Goal: Task Accomplishment & Management: Manage account settings

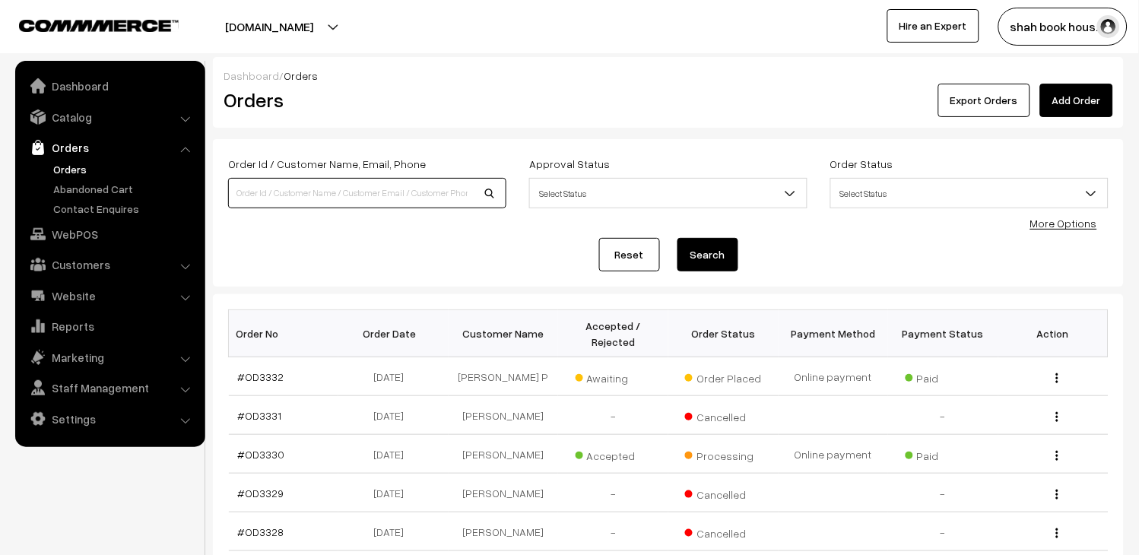
click at [370, 186] on input at bounding box center [367, 193] width 278 height 30
type input "OD3216"
click at [720, 254] on button "Search" at bounding box center [707, 254] width 61 height 33
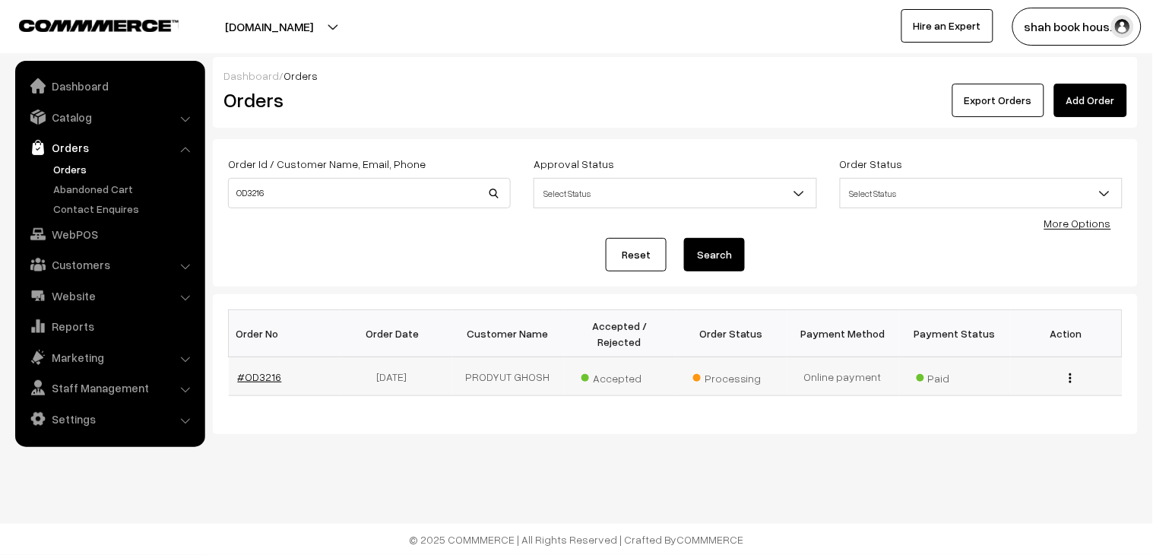
click at [261, 370] on link "#OD3216" at bounding box center [260, 376] width 44 height 13
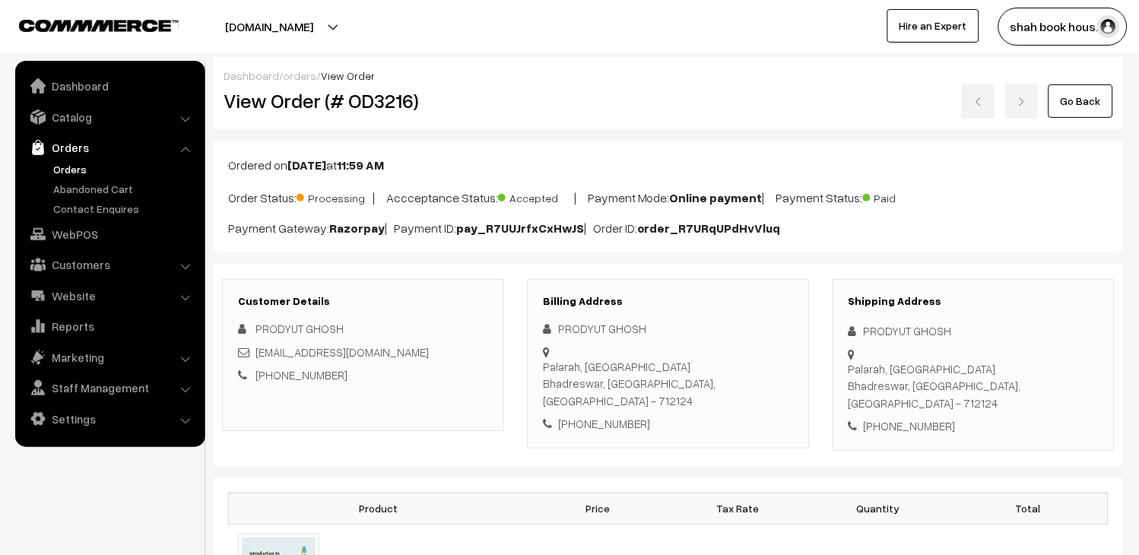
click at [389, 102] on h2 "View Order (# OD3216)" at bounding box center [364, 101] width 281 height 24
copy h2 "OD3216"
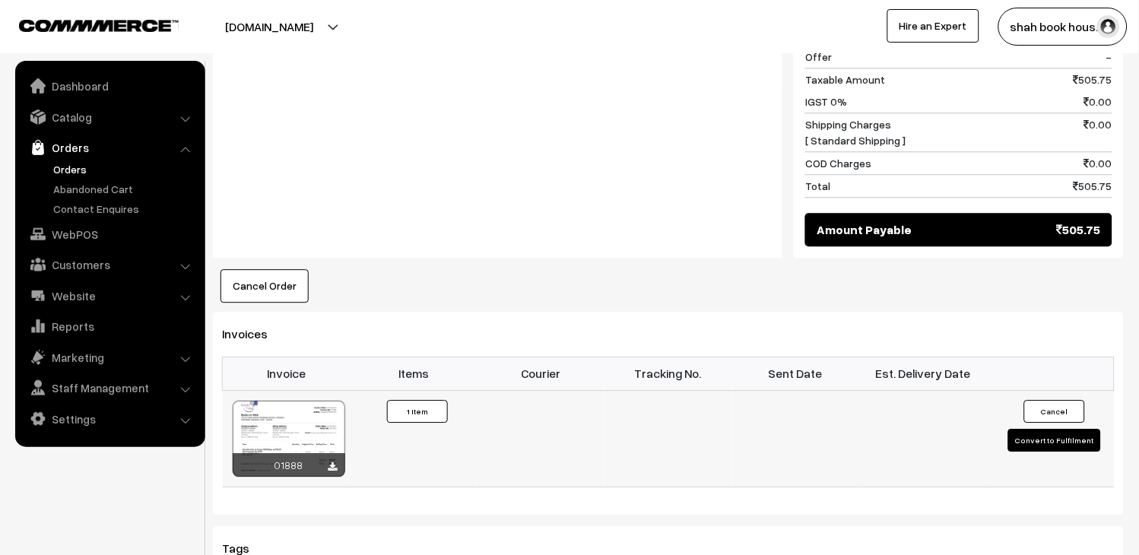
click at [1074, 429] on button "Convert to Fulfilment" at bounding box center [1054, 440] width 93 height 23
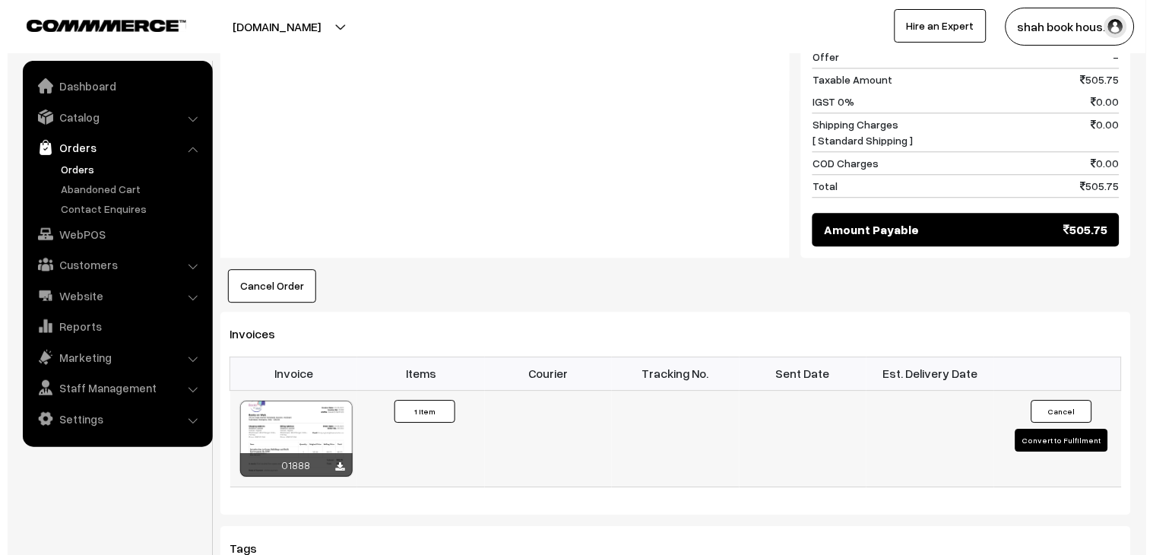
scroll to position [762, 0]
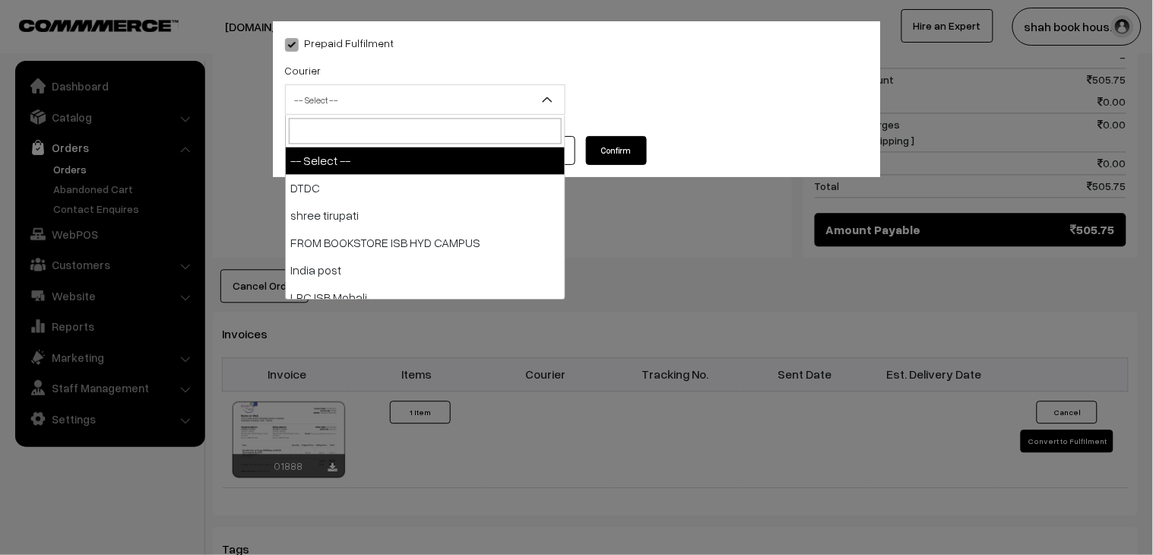
click at [444, 108] on span "-- Select --" at bounding box center [425, 100] width 279 height 27
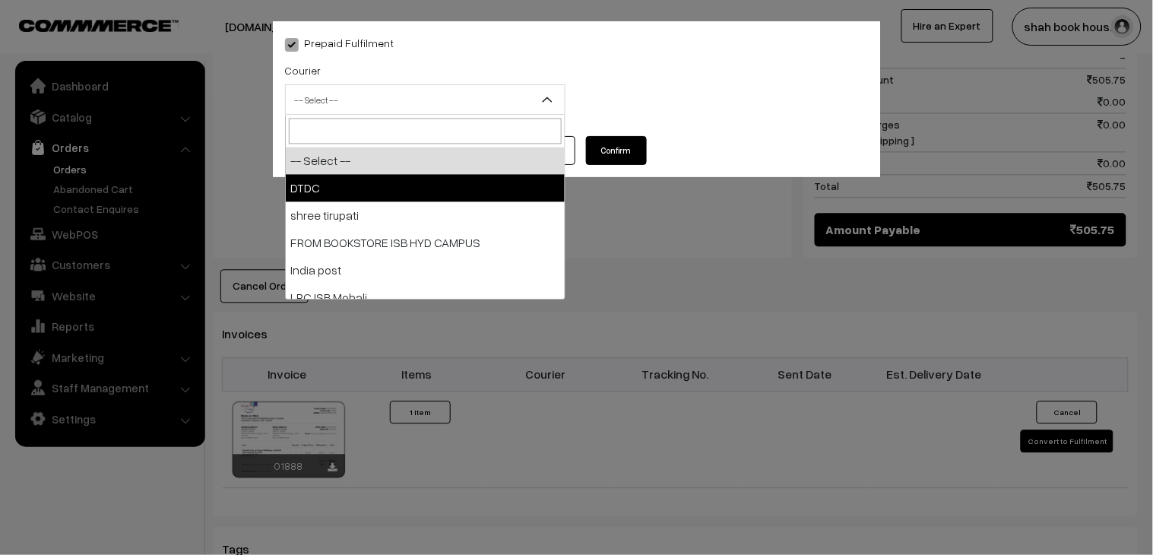
select select "1"
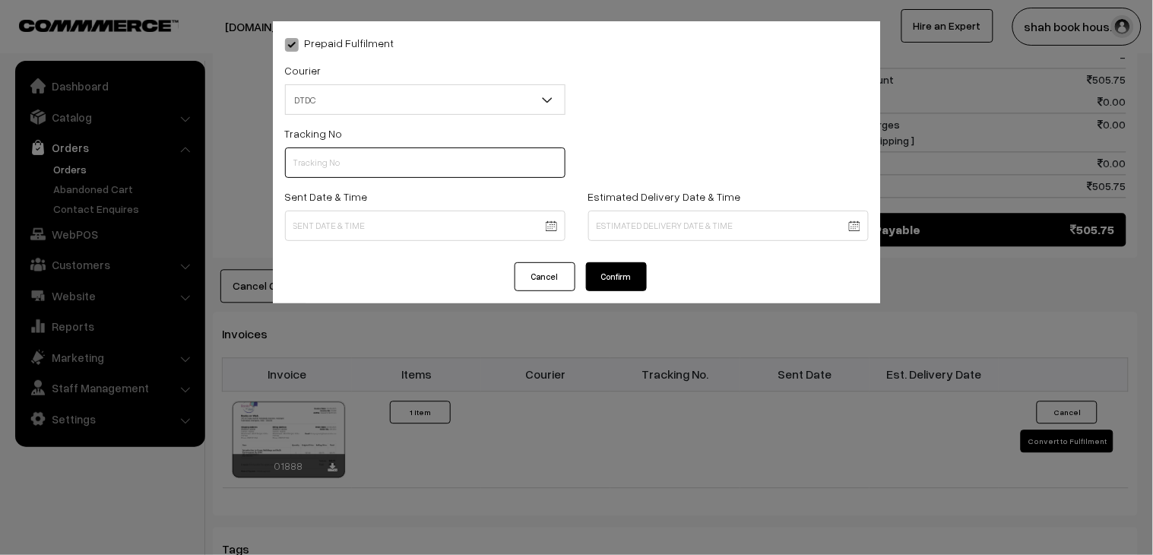
click at [329, 157] on input "text" at bounding box center [425, 162] width 281 height 30
paste input "H55323755"
type input "H55323755"
click at [398, 230] on body "Thank you for showing interest. Our team will call you shortly. Close booksonwe…" at bounding box center [576, 117] width 1153 height 1758
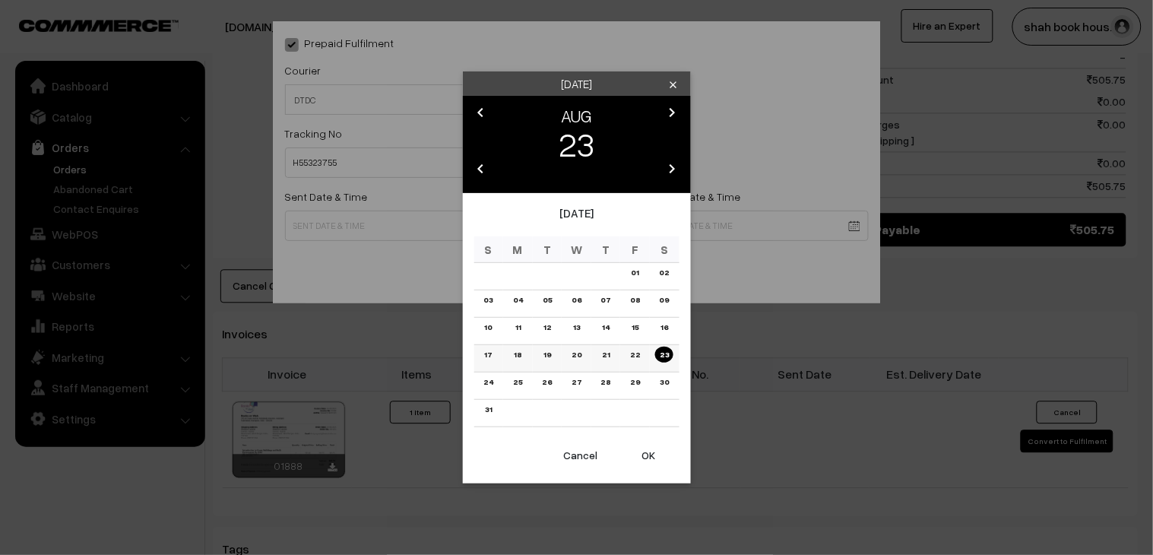
click at [573, 350] on link "20" at bounding box center [576, 355] width 19 height 16
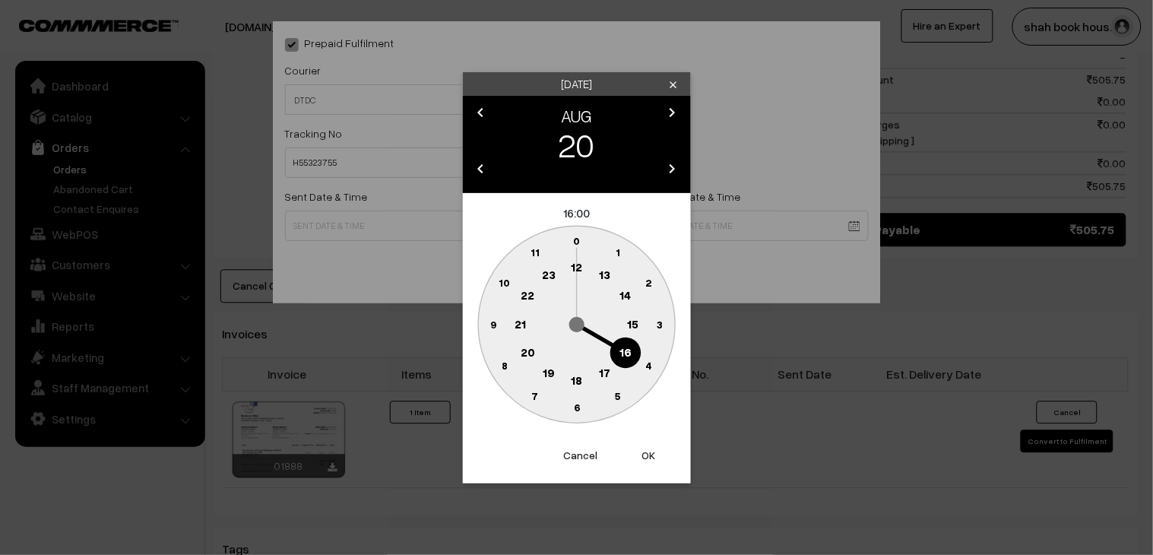
click at [579, 377] on text "18" at bounding box center [576, 380] width 11 height 14
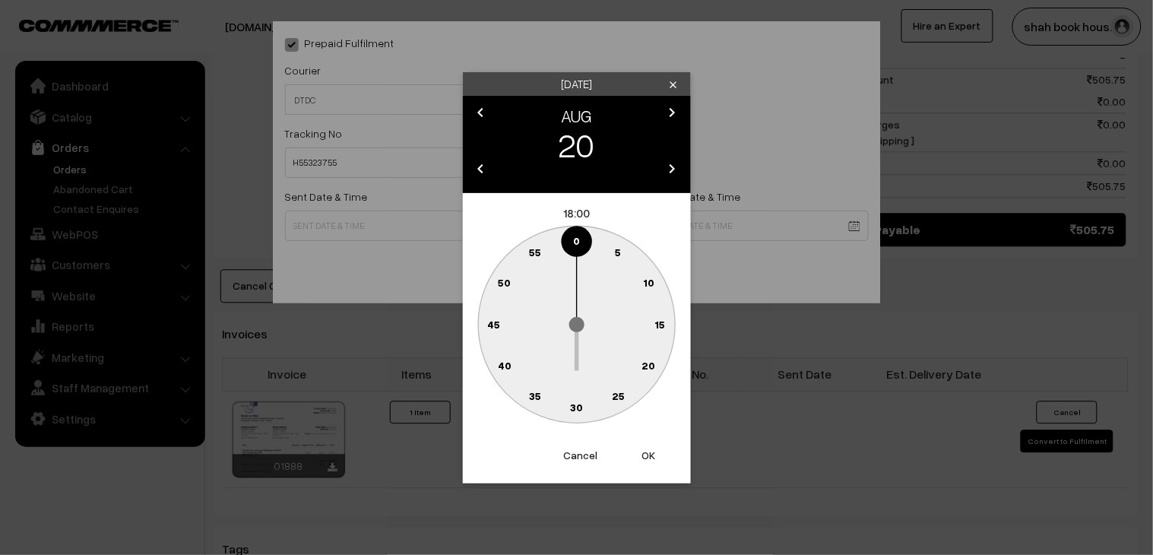
click at [584, 405] on circle at bounding box center [576, 407] width 31 height 31
type input "20-08-2025 18:30"
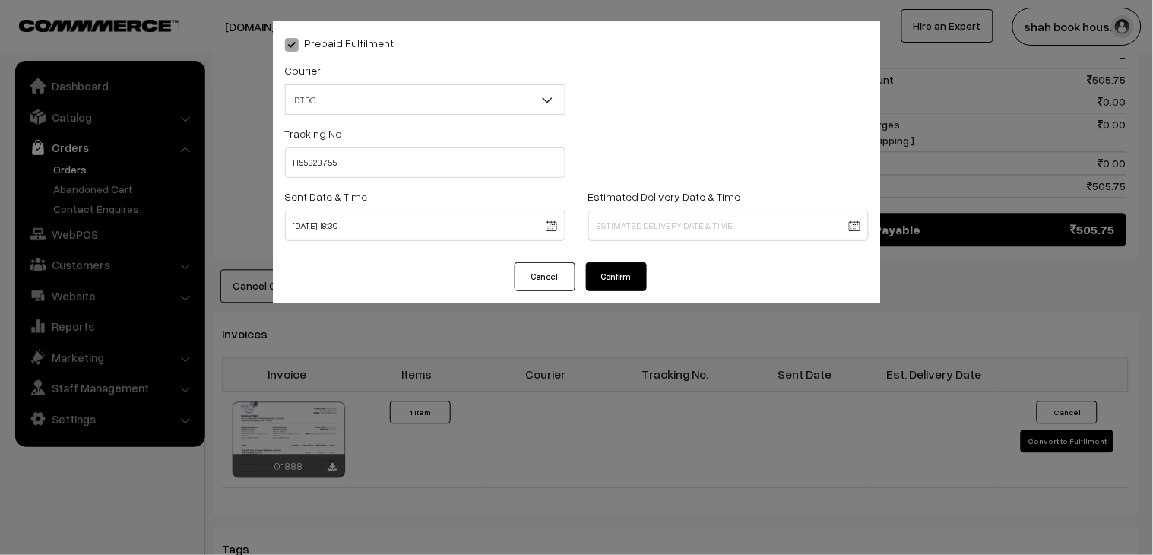
click at [641, 278] on button "Confirm" at bounding box center [616, 276] width 61 height 29
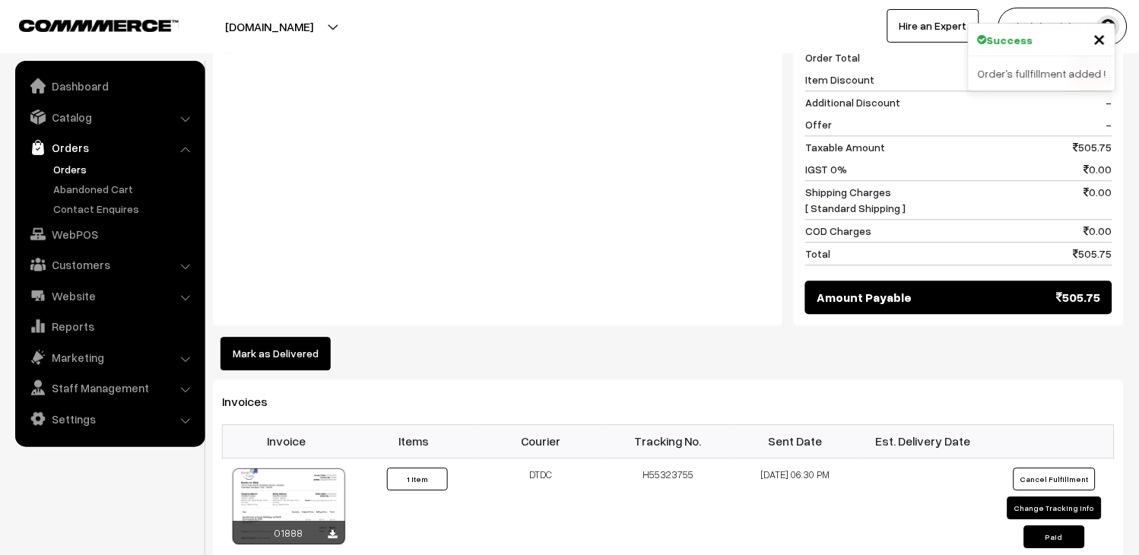
scroll to position [590, 0]
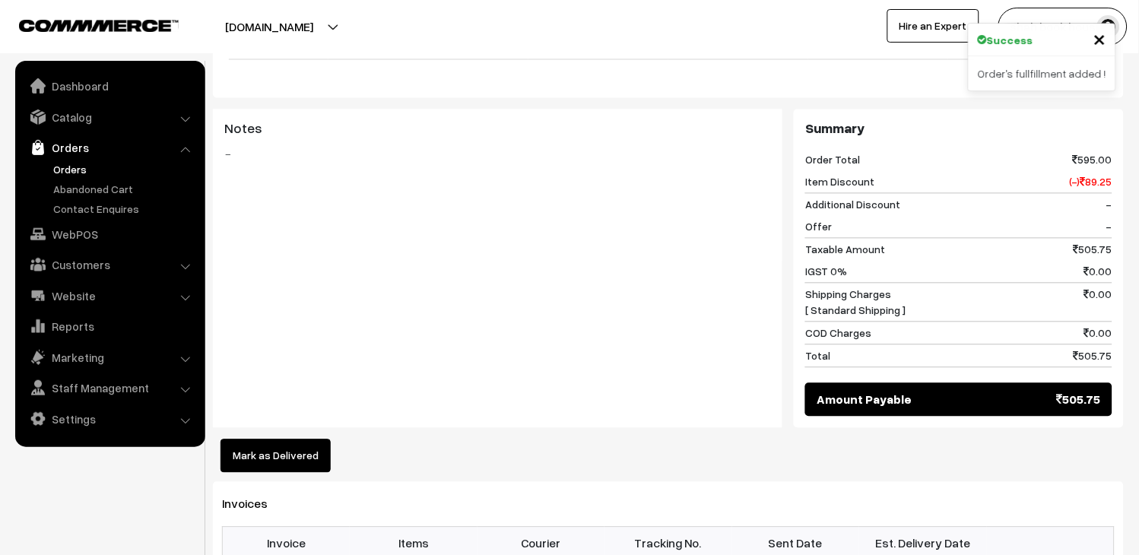
click at [56, 169] on link "Orders" at bounding box center [124, 169] width 151 height 16
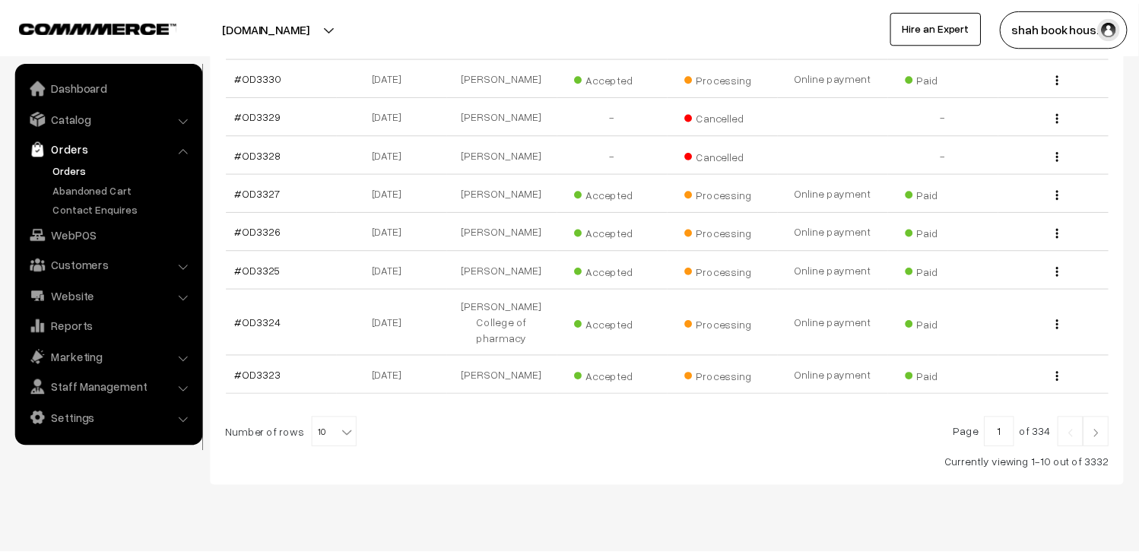
scroll to position [394, 0]
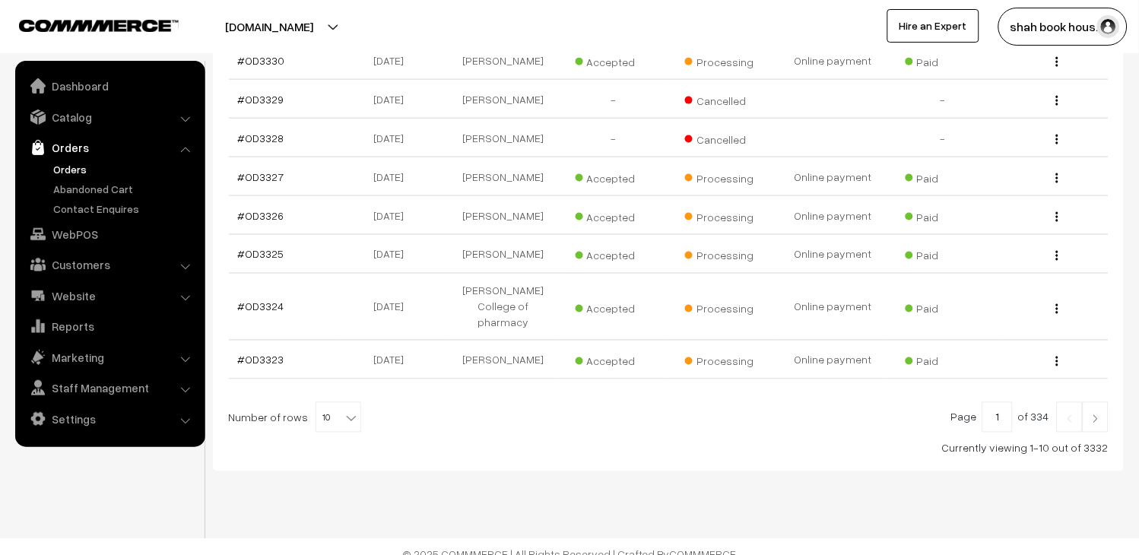
click at [348, 401] on body "Thank you for showing interest. Our team will call you shortly. Close booksonwe…" at bounding box center [569, 88] width 1139 height 964
select select "100"
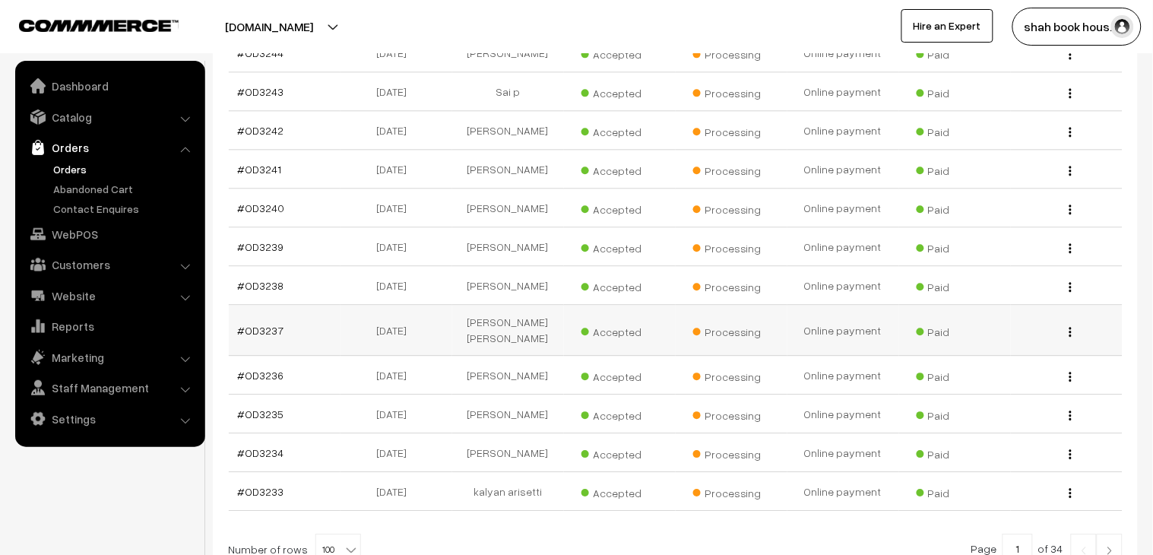
scroll to position [3960, 0]
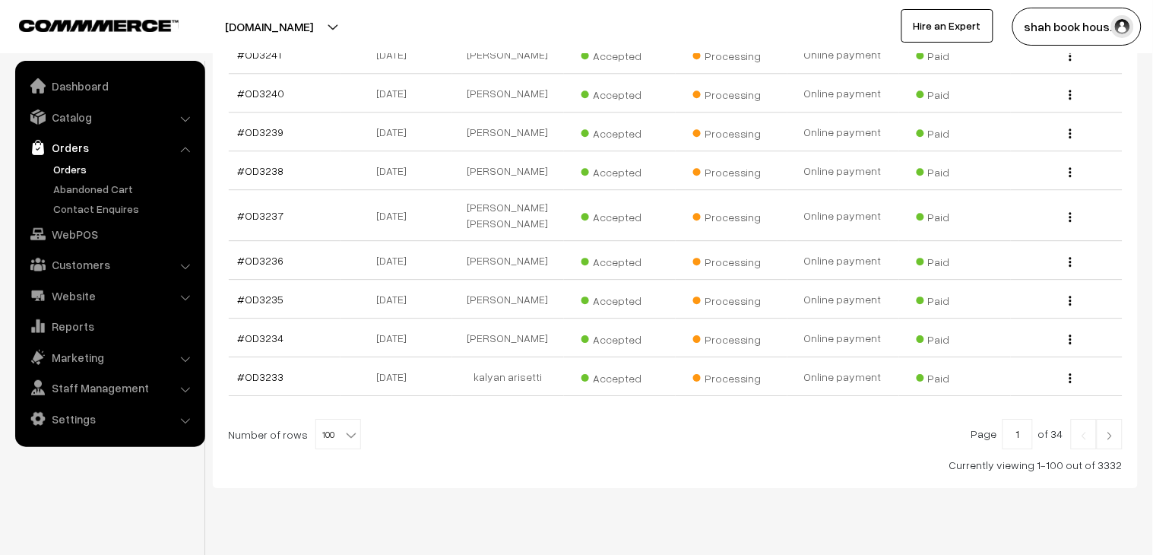
click at [319, 420] on span "100" at bounding box center [338, 435] width 44 height 30
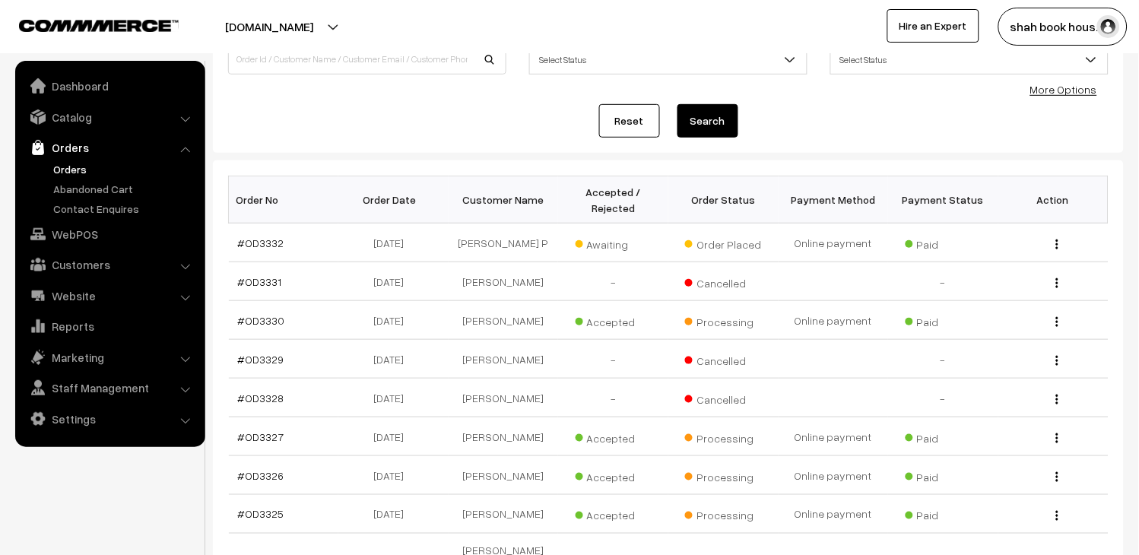
scroll to position [0, 0]
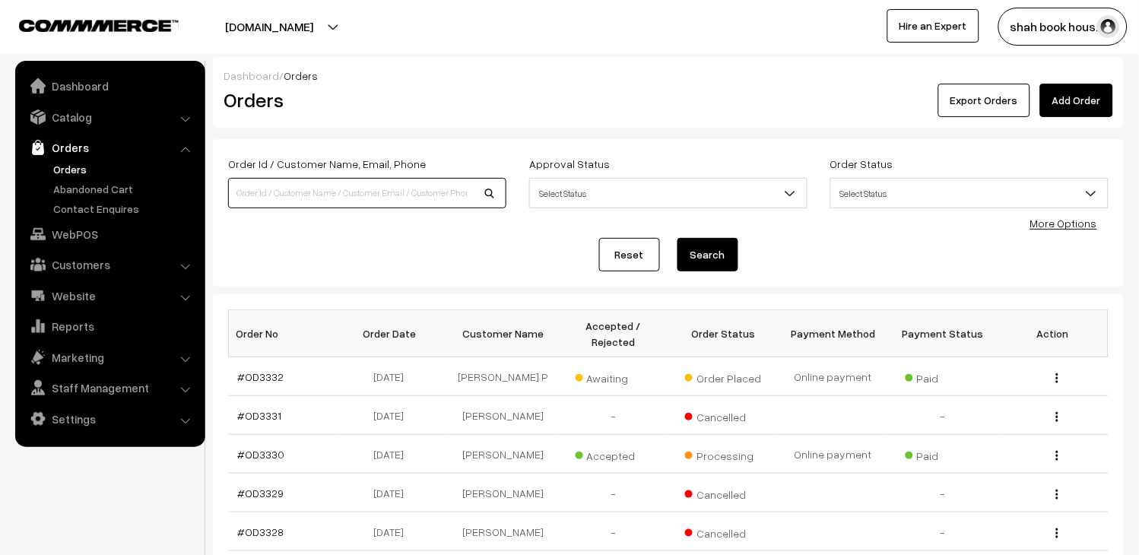
click at [461, 178] on input at bounding box center [367, 193] width 278 height 30
paste input "OD3183"
type input "OD3183"
click at [728, 249] on button "Search" at bounding box center [707, 254] width 61 height 33
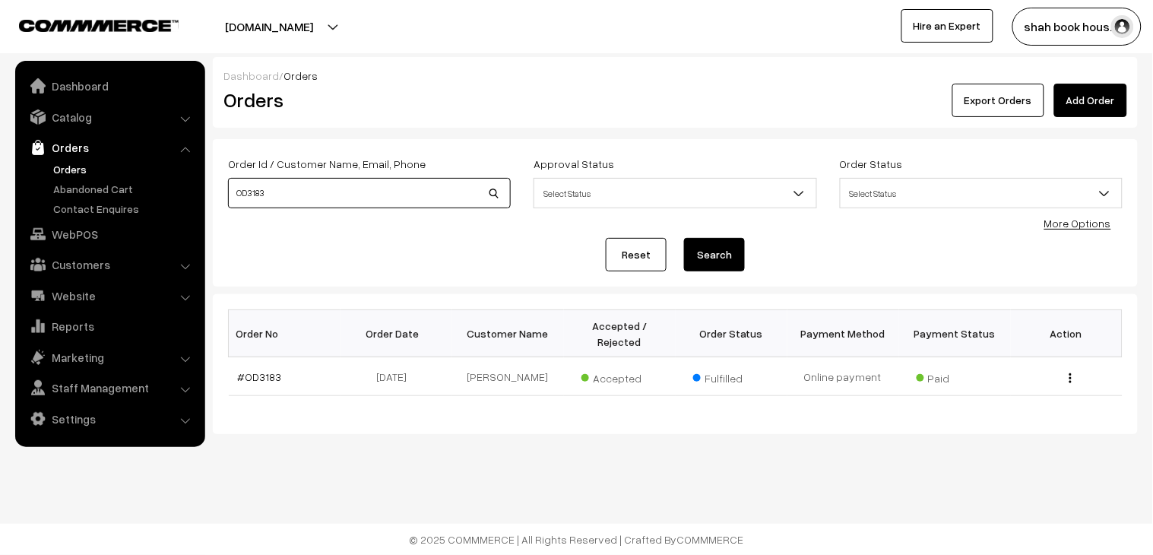
drag, startPoint x: 427, startPoint y: 190, endPoint x: 0, endPoint y: 189, distance: 426.5
click at [0, 189] on body "Thank you for showing interest. Our team will call you shortly. Close booksonwe…" at bounding box center [576, 277] width 1153 height 555
paste input "9"
type input "OD3189"
click at [700, 256] on button "Search" at bounding box center [714, 254] width 61 height 33
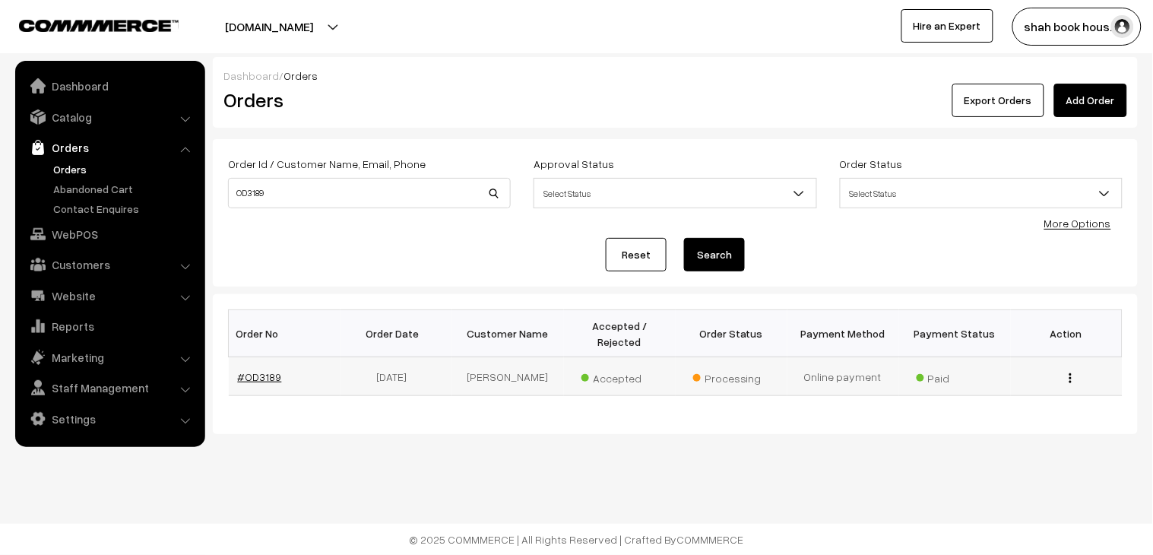
click at [278, 370] on link "#OD3189" at bounding box center [260, 376] width 44 height 13
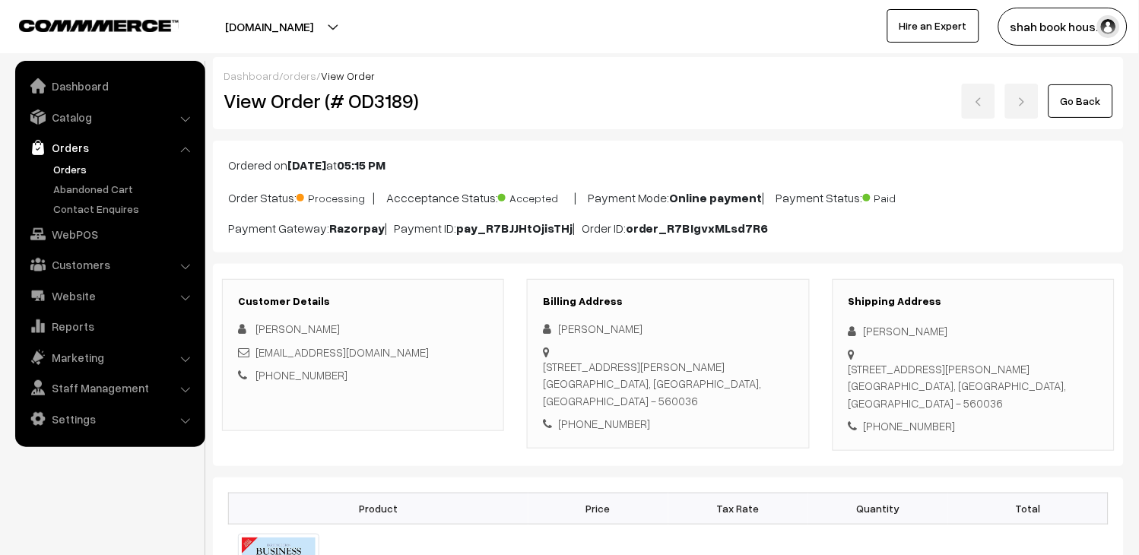
click at [393, 108] on h2 "View Order (# OD3189)" at bounding box center [364, 101] width 281 height 24
copy h2 "OD3189"
click at [1077, 96] on link "Go Back" at bounding box center [1080, 100] width 65 height 33
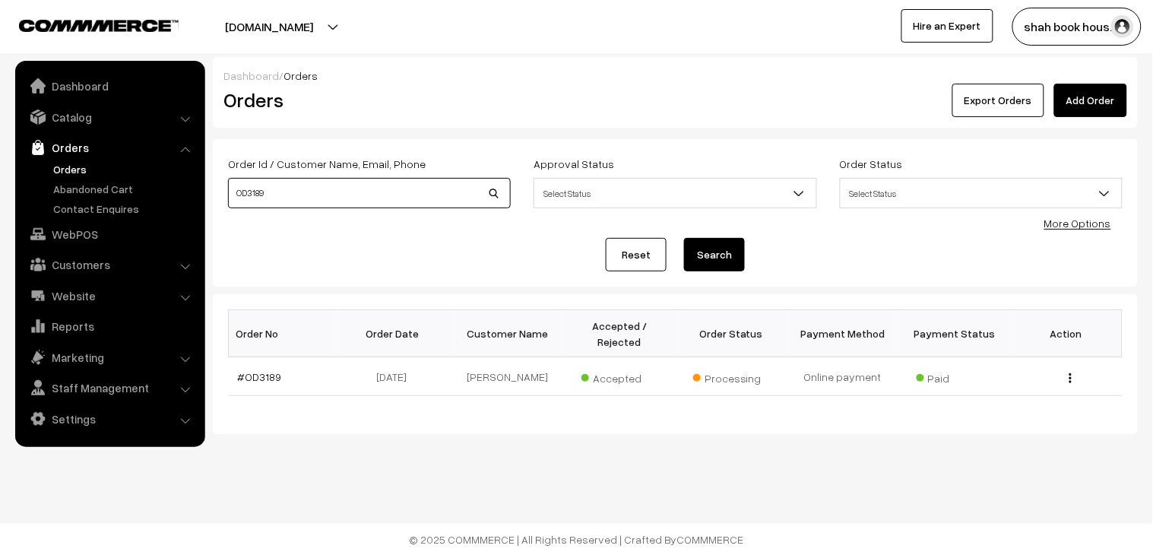
drag, startPoint x: 362, startPoint y: 195, endPoint x: 0, endPoint y: 138, distance: 366.5
click at [0, 138] on body "Thank you for showing interest. Our team will call you shortly. Close [DOMAIN_N…" at bounding box center [576, 277] width 1153 height 555
paste input "318"
type input "OD3318"
click at [736, 262] on button "Search" at bounding box center [714, 254] width 61 height 33
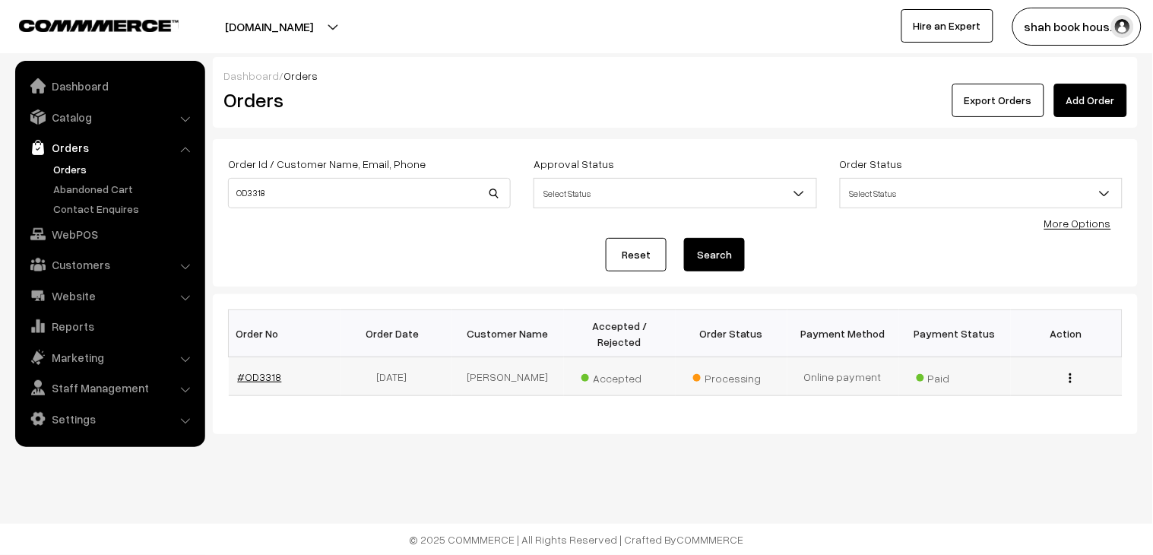
click at [268, 370] on link "#OD3318" at bounding box center [260, 376] width 44 height 13
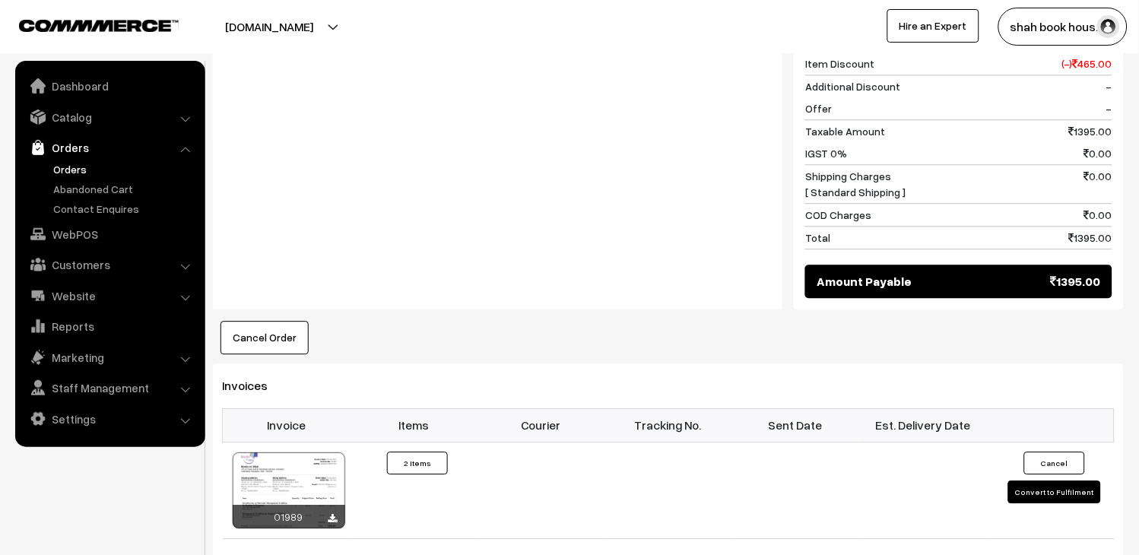
scroll to position [760, 0]
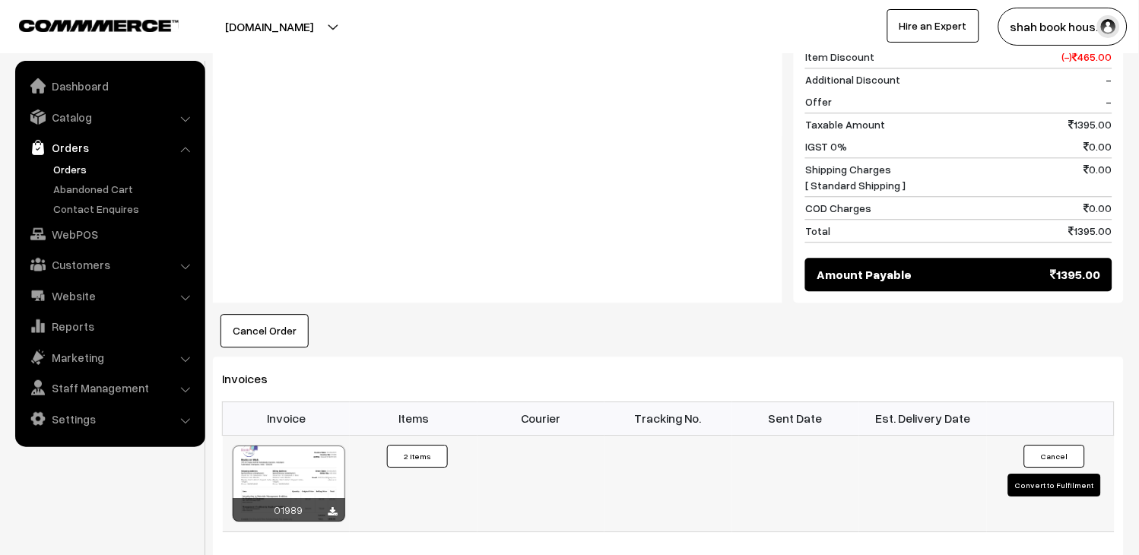
click at [1055, 474] on button "Convert to Fulfilment" at bounding box center [1054, 485] width 93 height 23
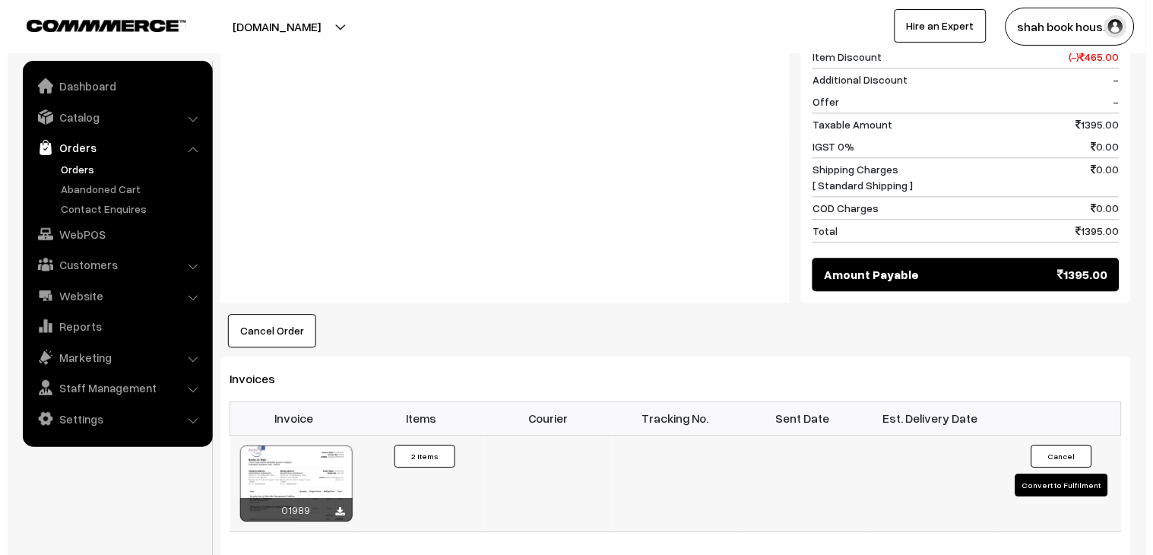
scroll to position [745, 0]
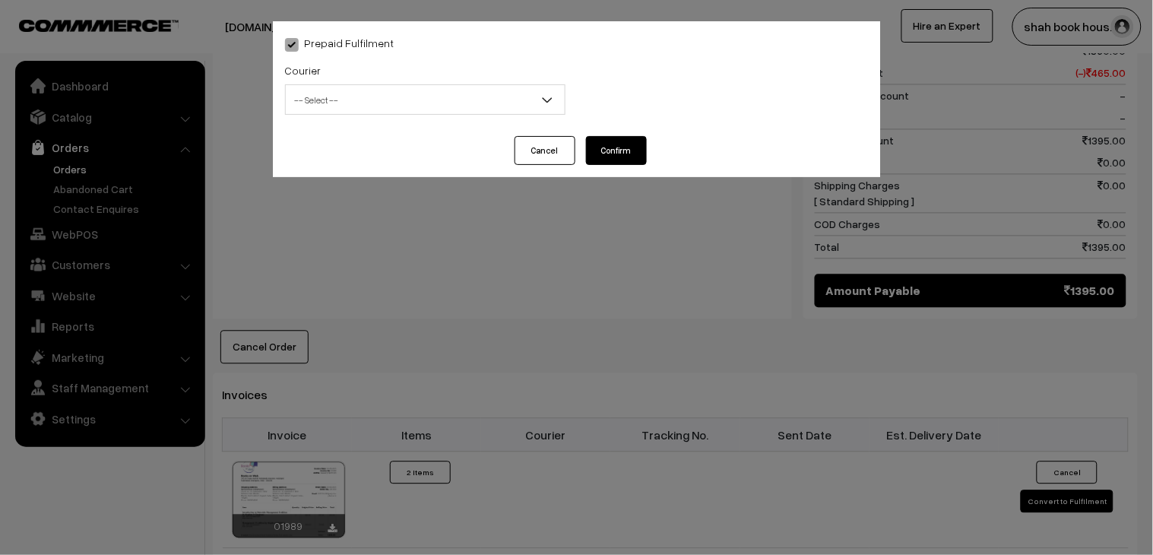
click at [390, 97] on span "-- Select --" at bounding box center [425, 100] width 279 height 27
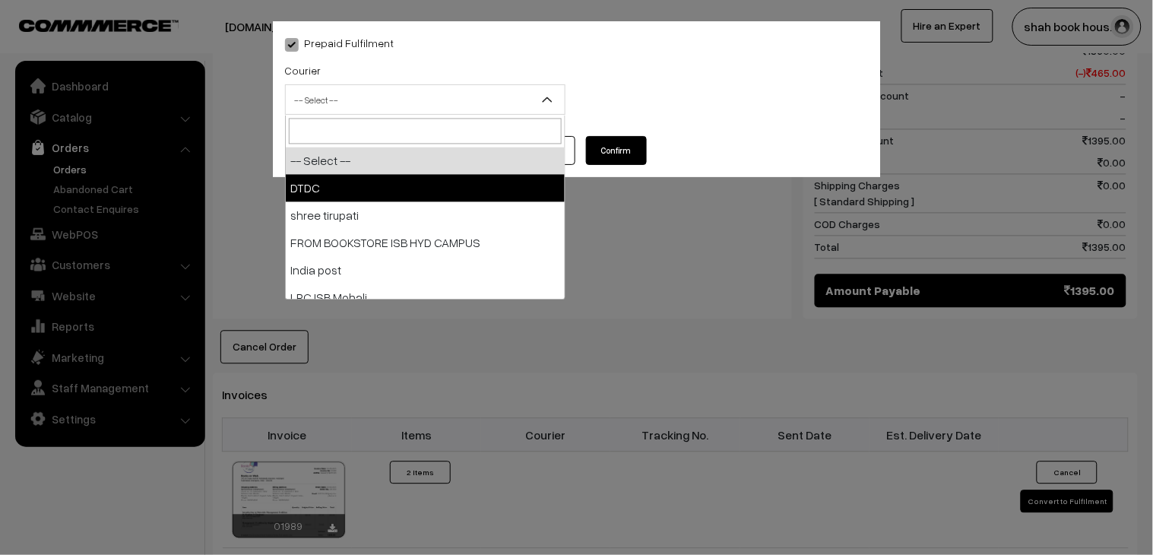
select select "1"
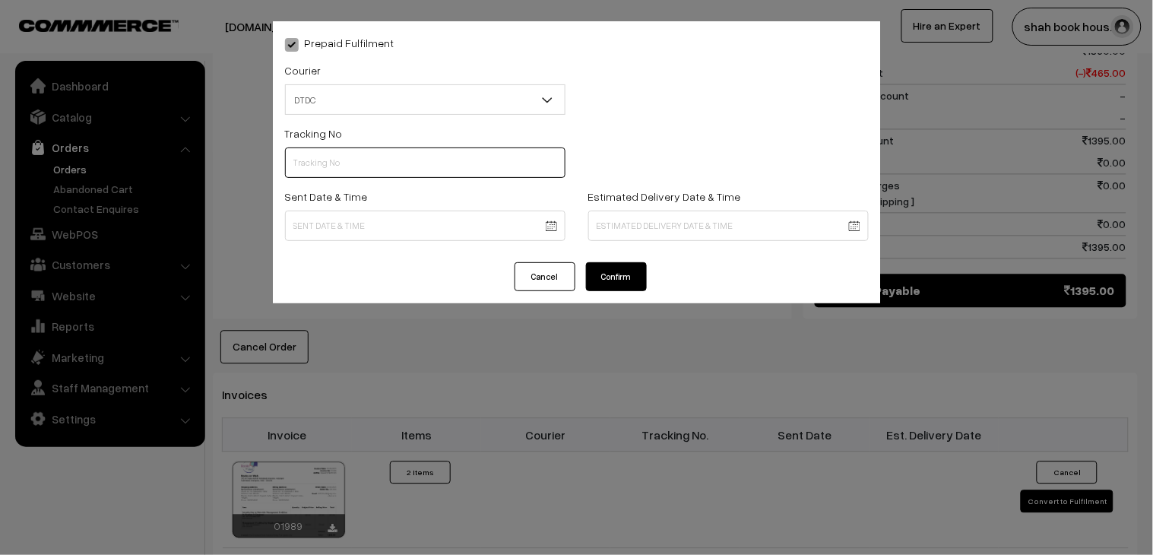
click at [361, 161] on input "text" at bounding box center [425, 162] width 281 height 30
paste input "H85545299"
type input "H85545299"
click at [322, 236] on body "Thank you for showing interest. Our team will call you shortly. Close booksonwe…" at bounding box center [576, 156] width 1153 height 1802
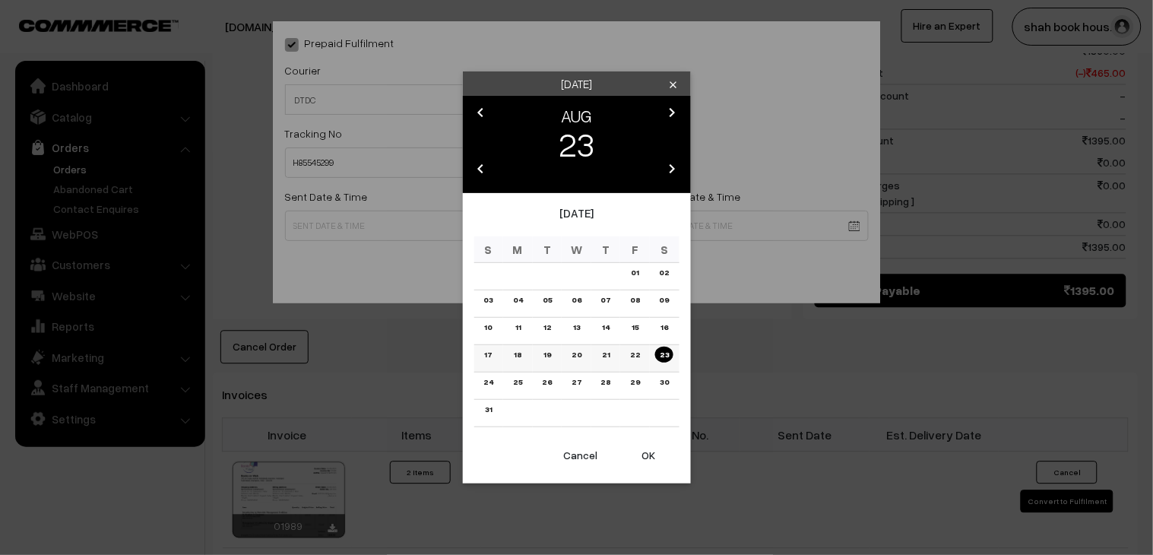
click at [613, 353] on link "21" at bounding box center [606, 355] width 17 height 16
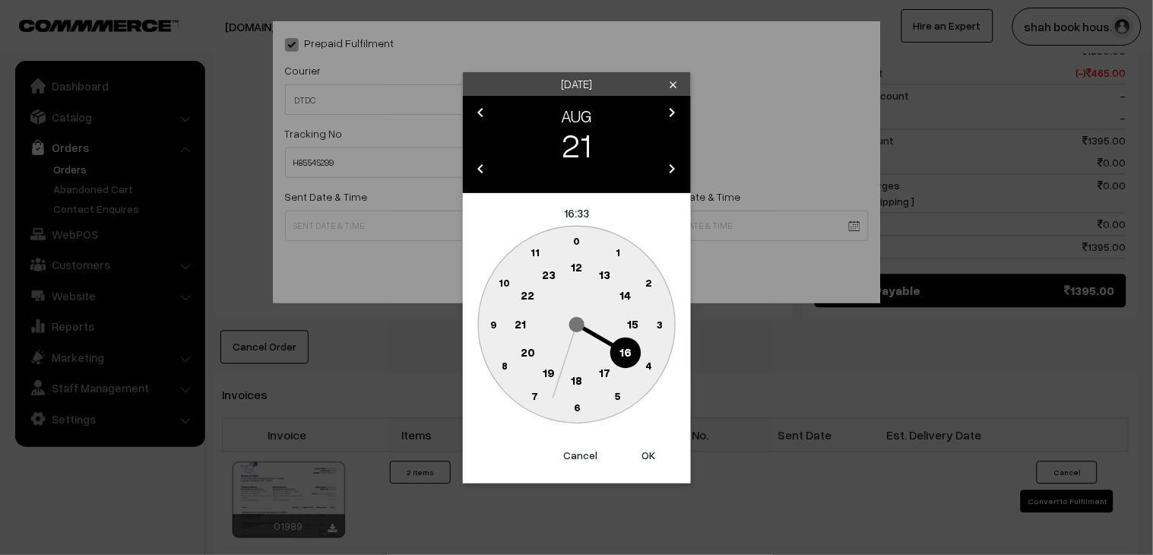
click at [586, 376] on circle at bounding box center [576, 381] width 31 height 31
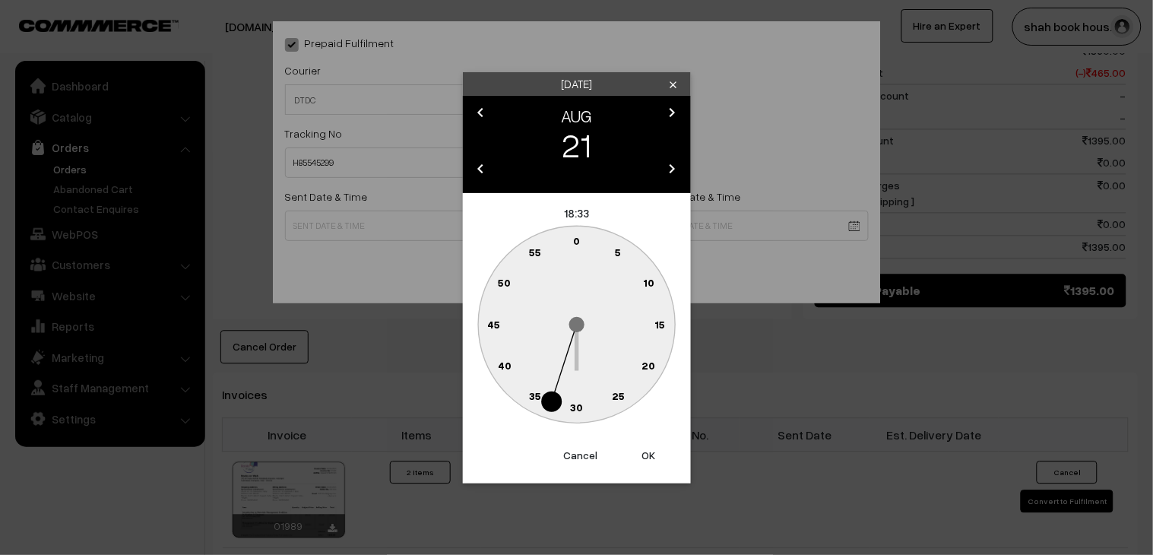
click at [580, 401] on text "30" at bounding box center [576, 407] width 13 height 13
type input "21-08-2025 18:30"
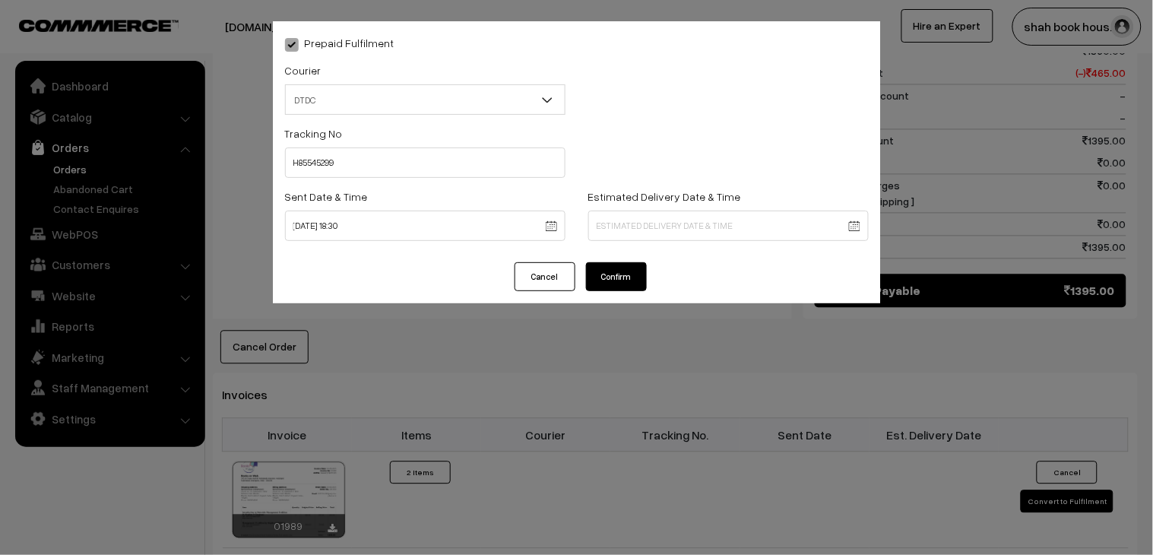
click at [633, 287] on button "Confirm" at bounding box center [616, 276] width 61 height 29
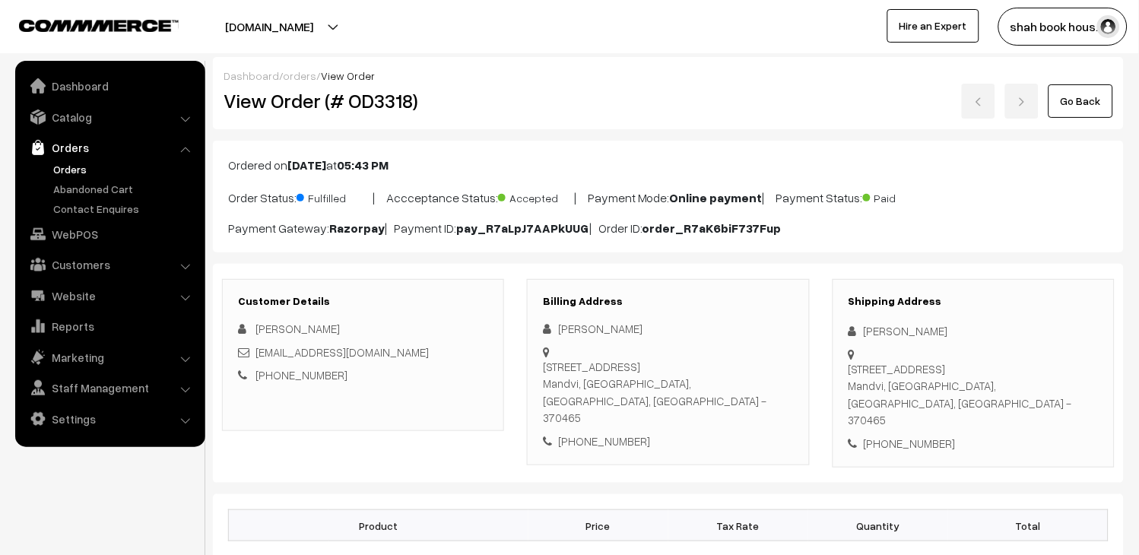
click at [68, 170] on link "Orders" at bounding box center [124, 169] width 151 height 16
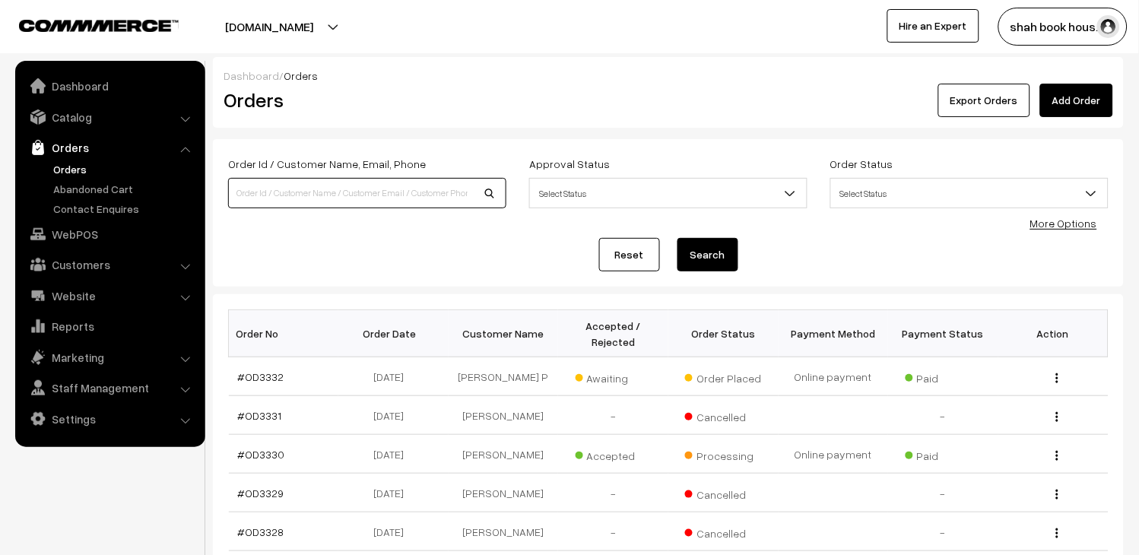
drag, startPoint x: 361, startPoint y: 193, endPoint x: 368, endPoint y: 187, distance: 9.2
click at [361, 193] on input at bounding box center [367, 193] width 278 height 30
type input "OD3324"
click at [688, 242] on button "Search" at bounding box center [707, 254] width 61 height 33
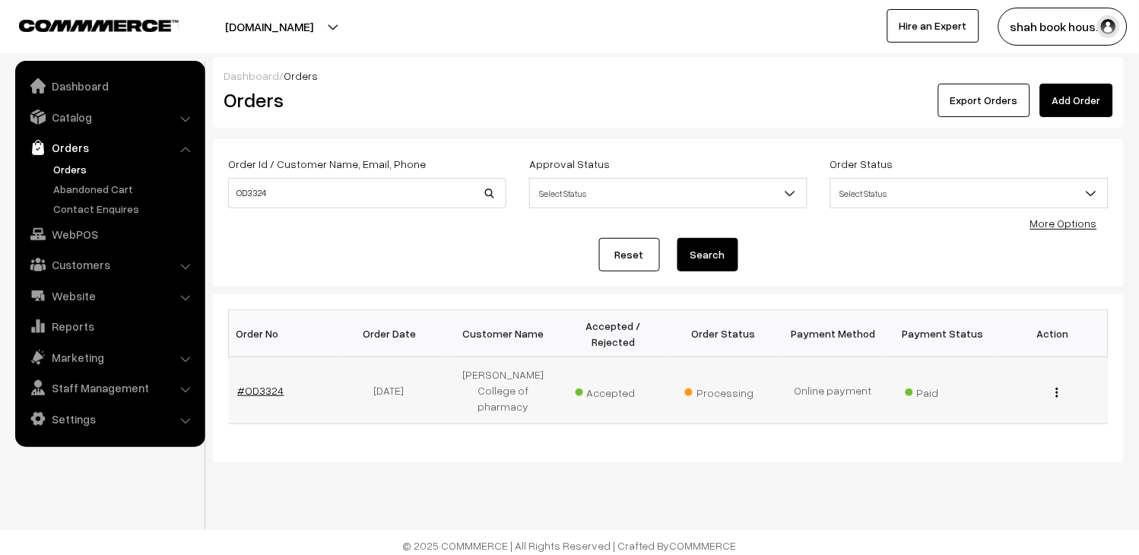
click at [243, 397] on link "#OD3324" at bounding box center [261, 390] width 46 height 13
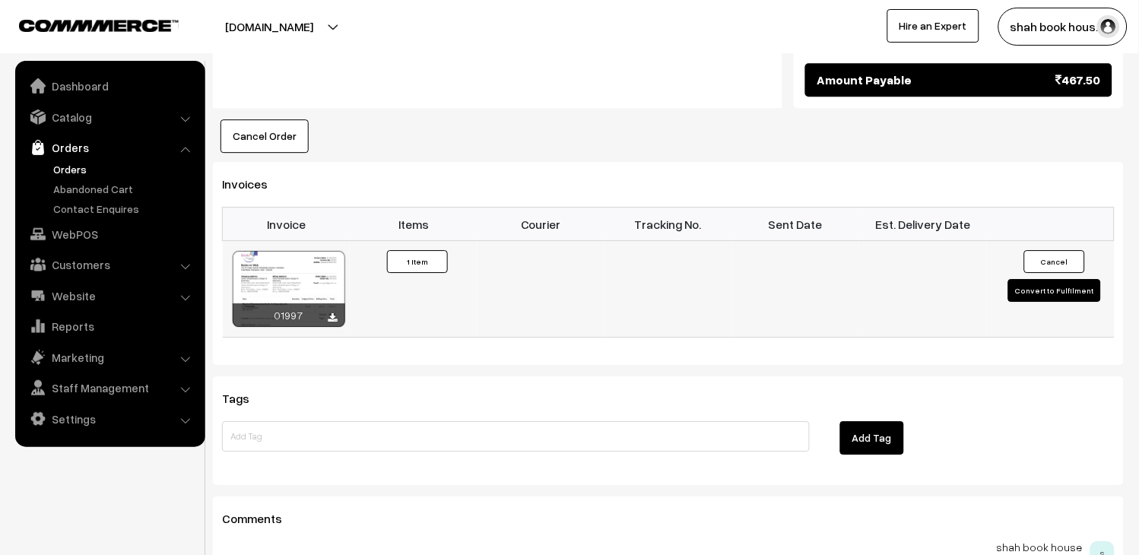
click at [1042, 279] on button "Convert to Fulfilment" at bounding box center [1054, 290] width 93 height 23
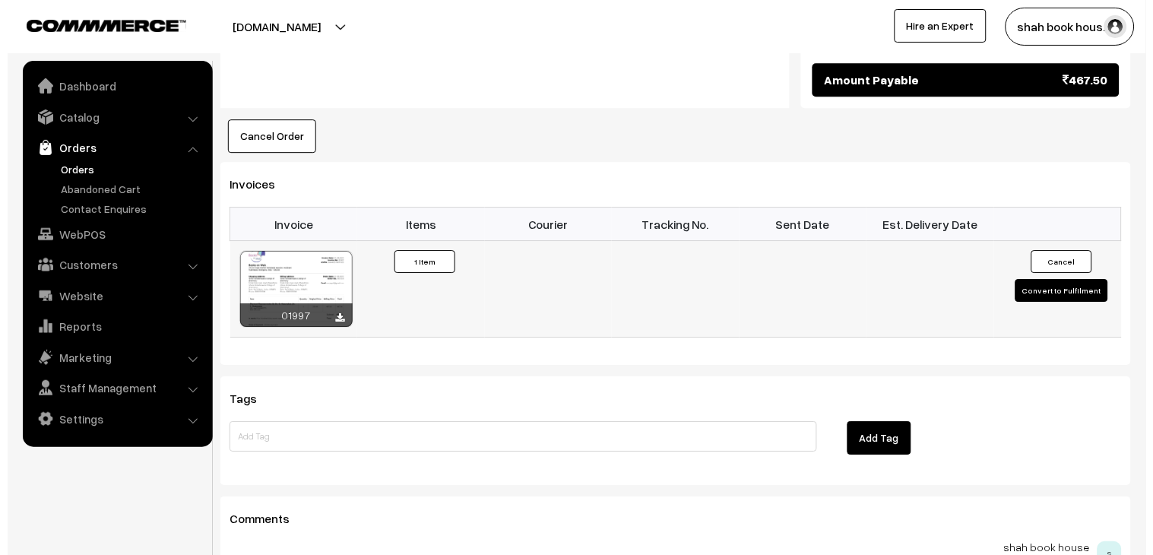
scroll to position [931, 0]
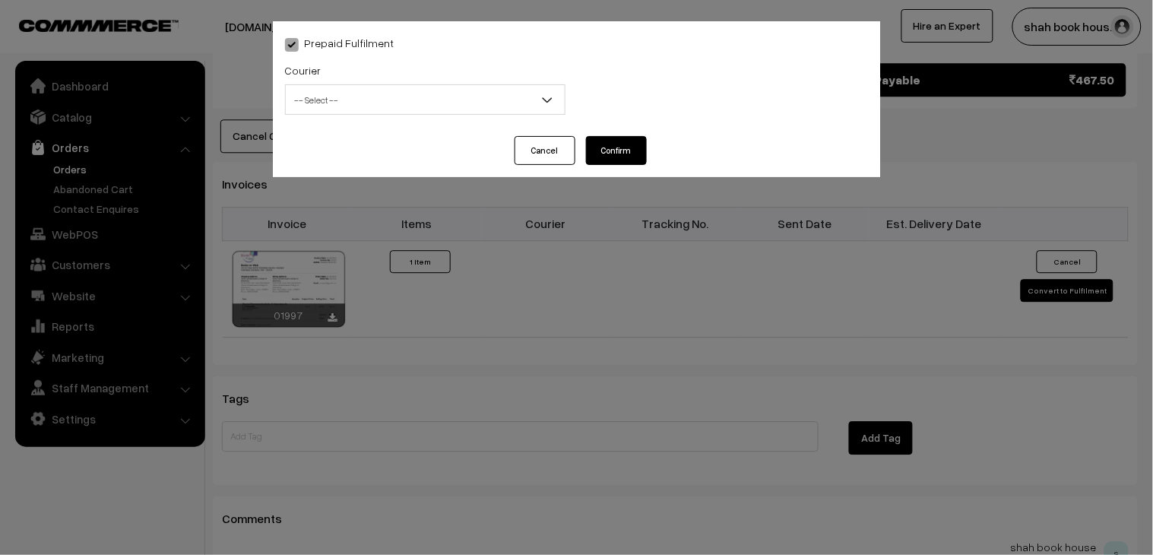
click at [370, 102] on span "-- Select --" at bounding box center [425, 100] width 279 height 27
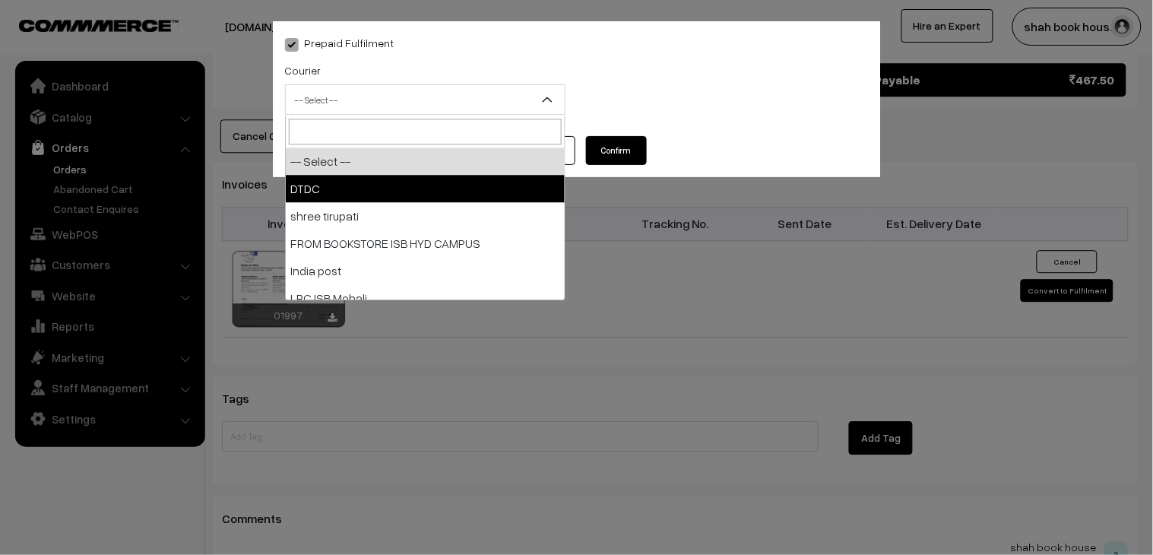
select select "1"
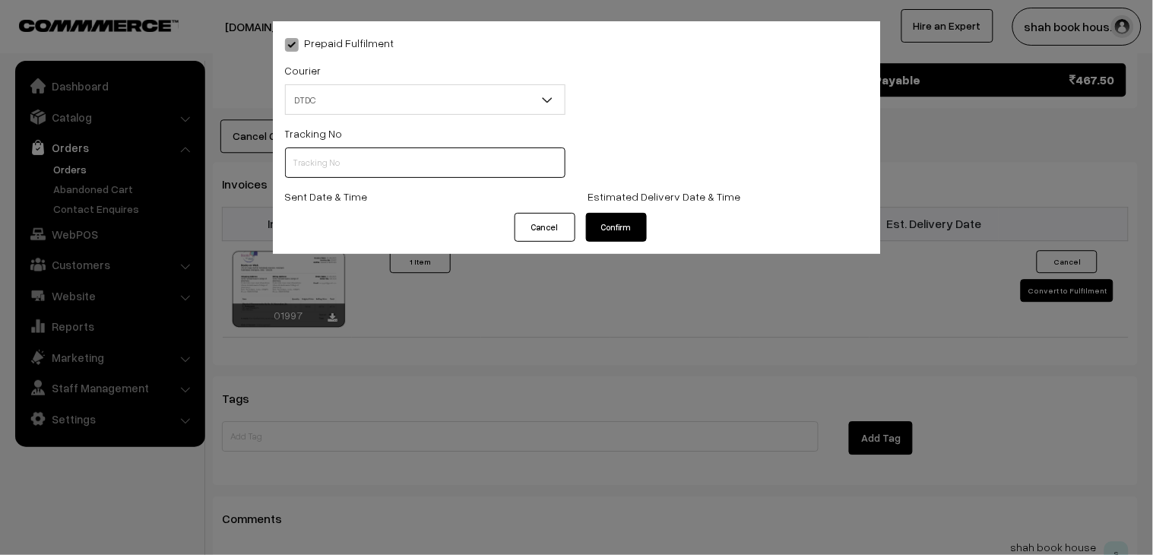
click at [361, 166] on input "text" at bounding box center [425, 162] width 281 height 30
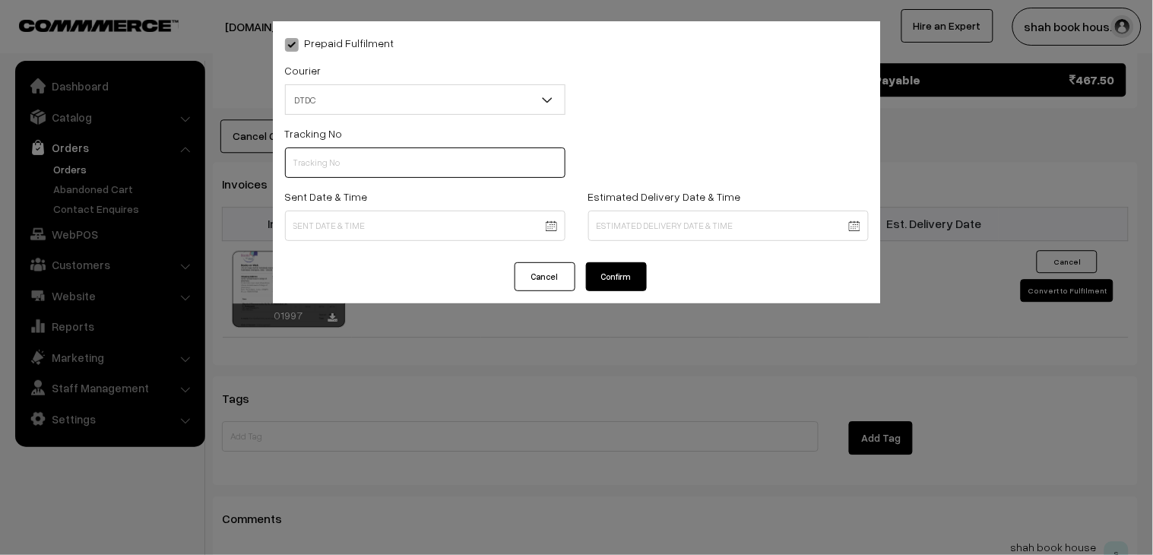
paste input "H85545309"
type input "H85545309"
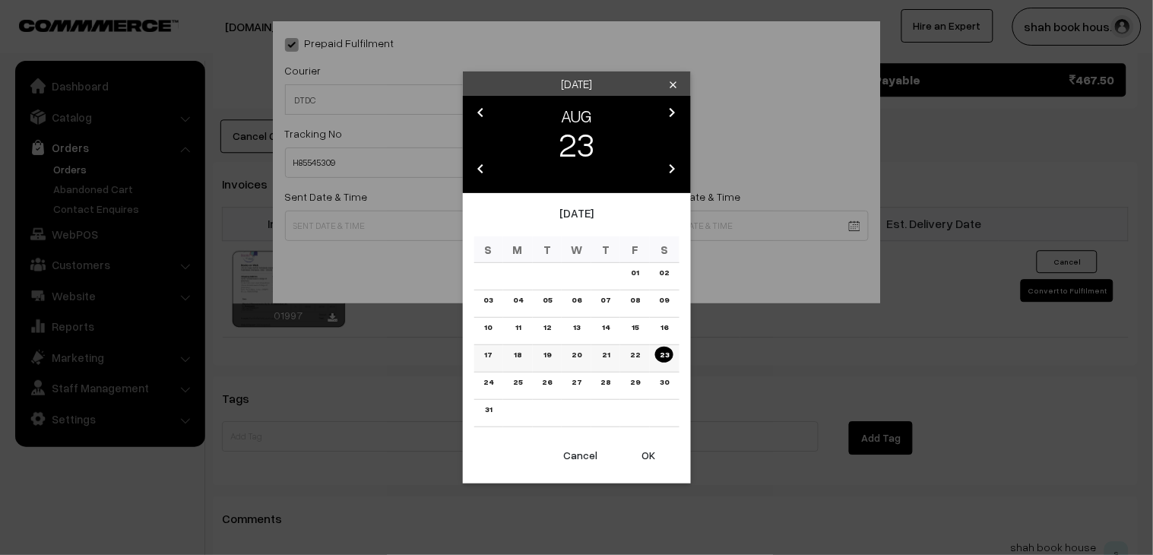
click at [605, 355] on link "21" at bounding box center [606, 355] width 17 height 16
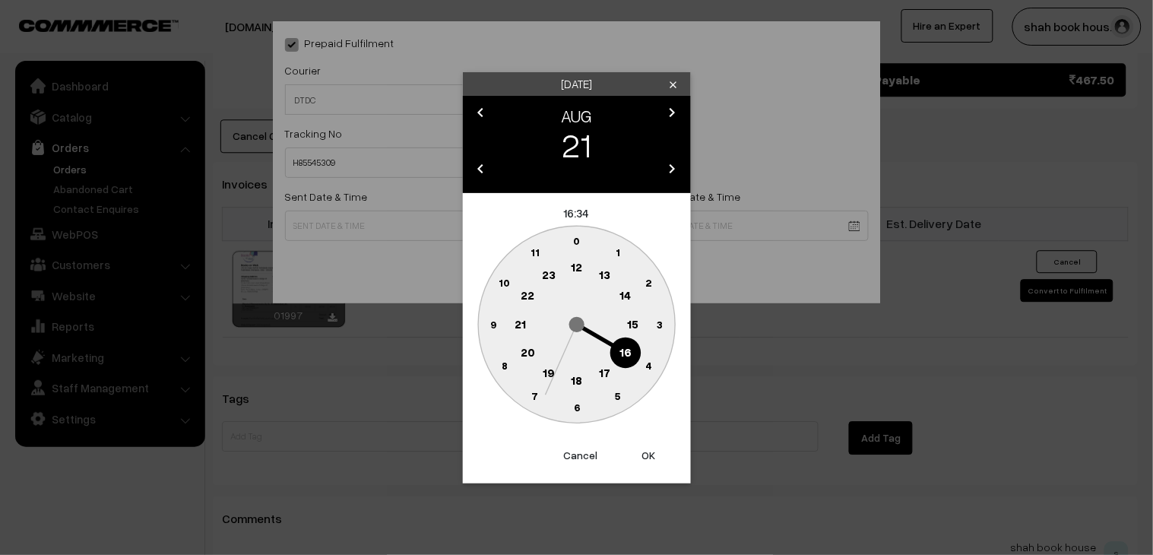
click at [582, 377] on text "18" at bounding box center [576, 380] width 11 height 14
click at [579, 401] on text "30" at bounding box center [576, 407] width 13 height 13
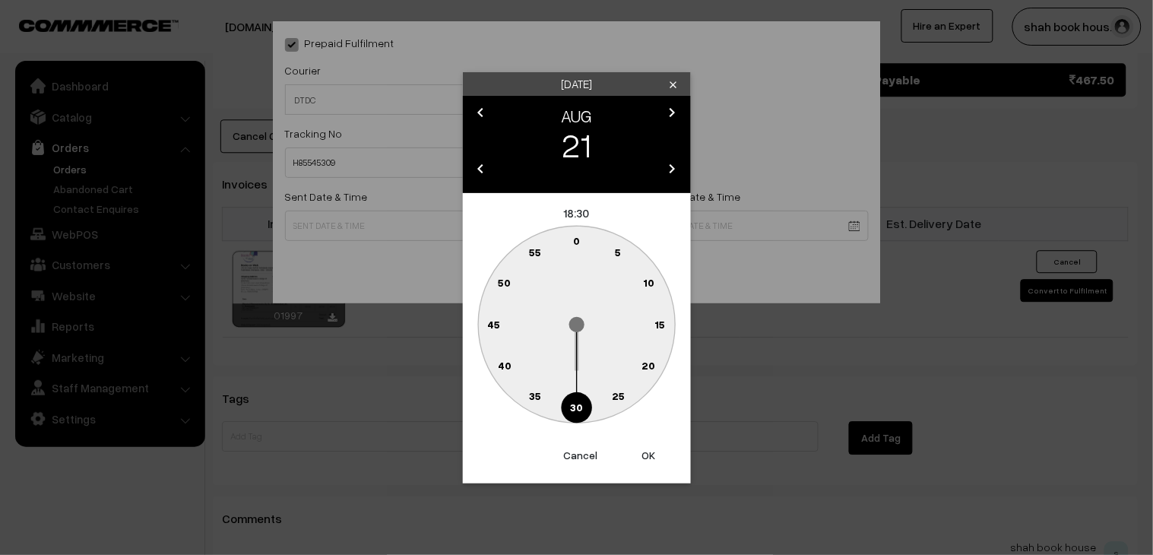
type input "21-08-2025 18:30"
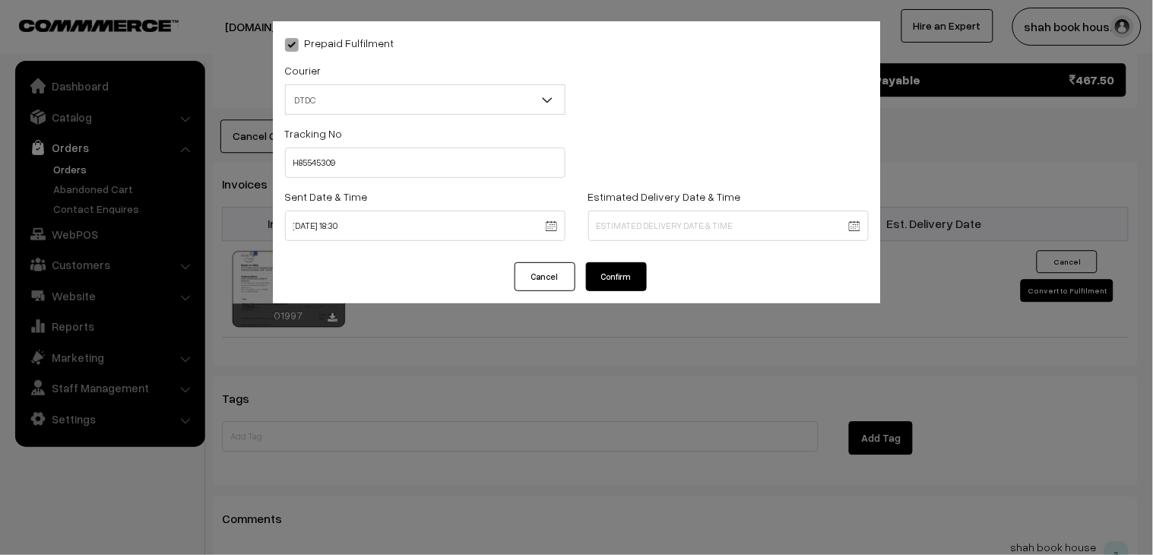
click at [611, 284] on button "Confirm" at bounding box center [616, 276] width 61 height 29
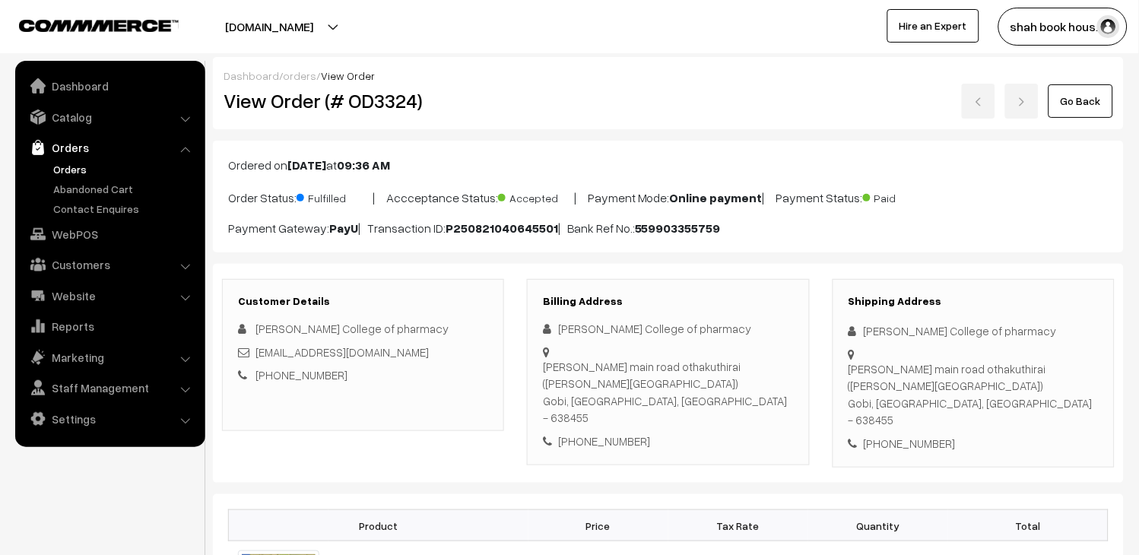
drag, startPoint x: 1045, startPoint y: 99, endPoint x: 1059, endPoint y: 99, distance: 13.7
click at [1045, 99] on div "Go Back" at bounding box center [820, 101] width 585 height 35
click at [1064, 99] on link "Go Back" at bounding box center [1080, 100] width 65 height 33
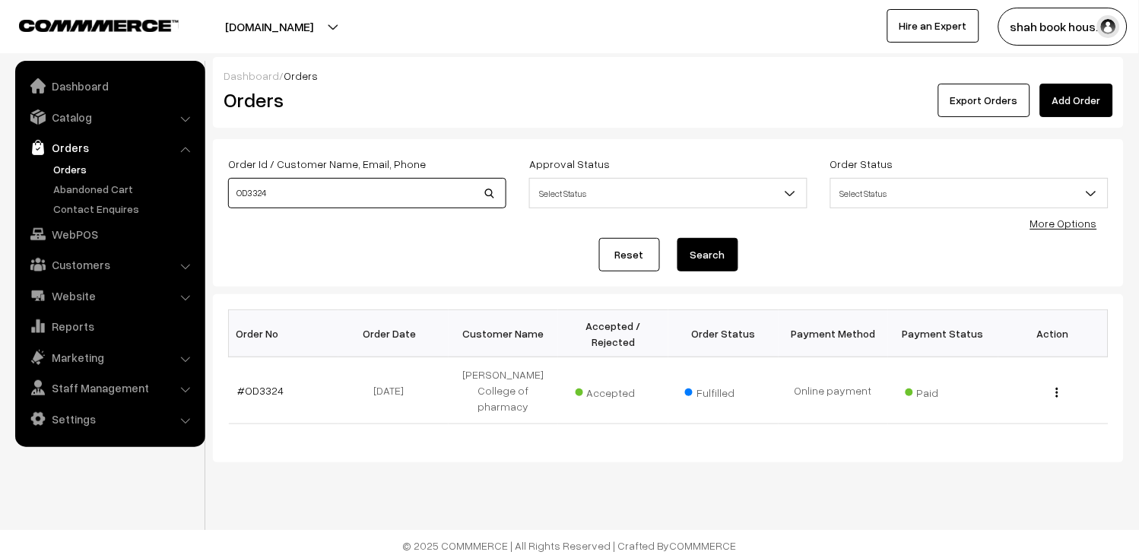
drag, startPoint x: 0, startPoint y: 0, endPoint x: 367, endPoint y: 192, distance: 414.5
click at [367, 192] on input "OD3324" at bounding box center [367, 193] width 278 height 30
type input "OD3140"
click at [704, 263] on button "Search" at bounding box center [707, 254] width 61 height 33
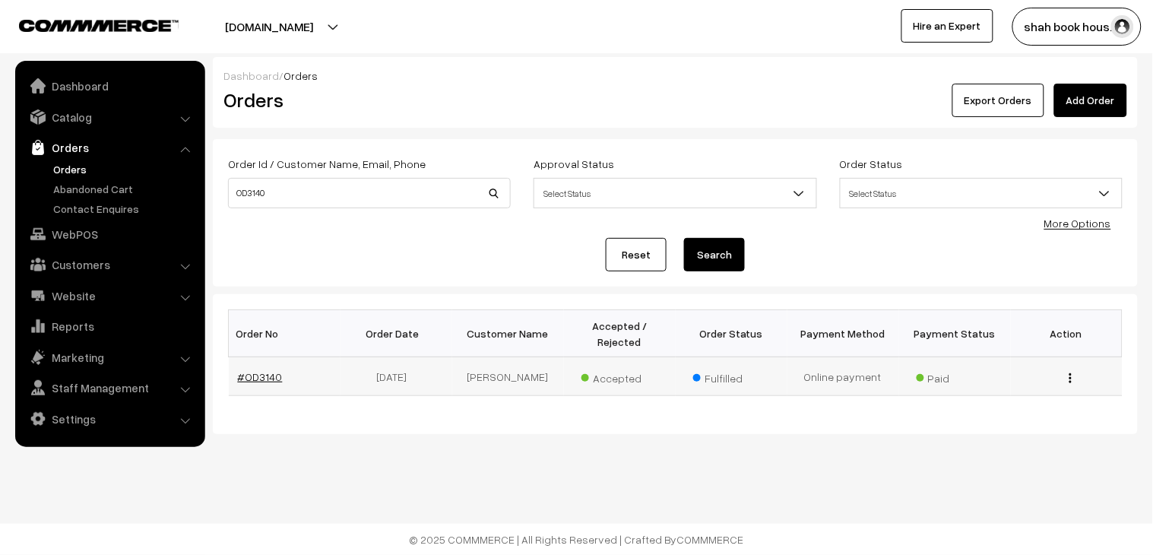
click at [249, 370] on link "#OD3140" at bounding box center [260, 376] width 45 height 13
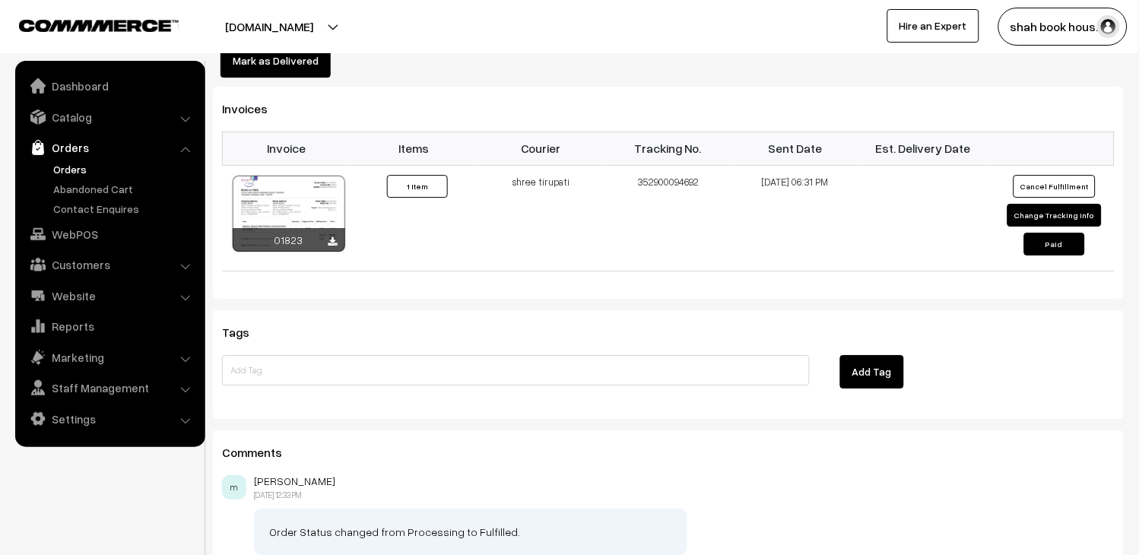
scroll to position [929, 0]
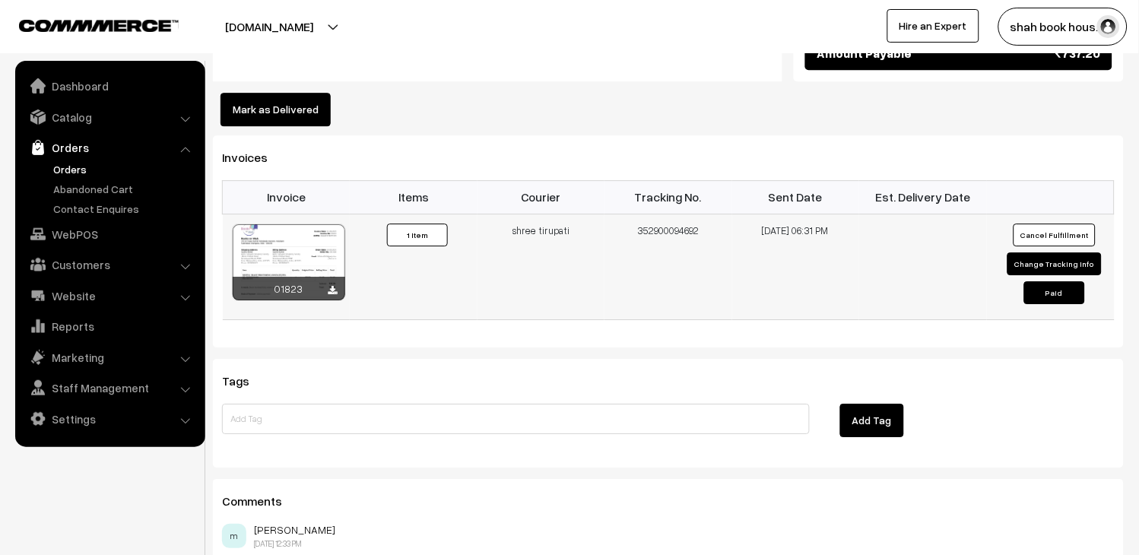
click at [1069, 252] on button "Change Tracking Info" at bounding box center [1054, 263] width 94 height 23
select select "2"
type input "352900094692"
type input "[DATE] 18:31"
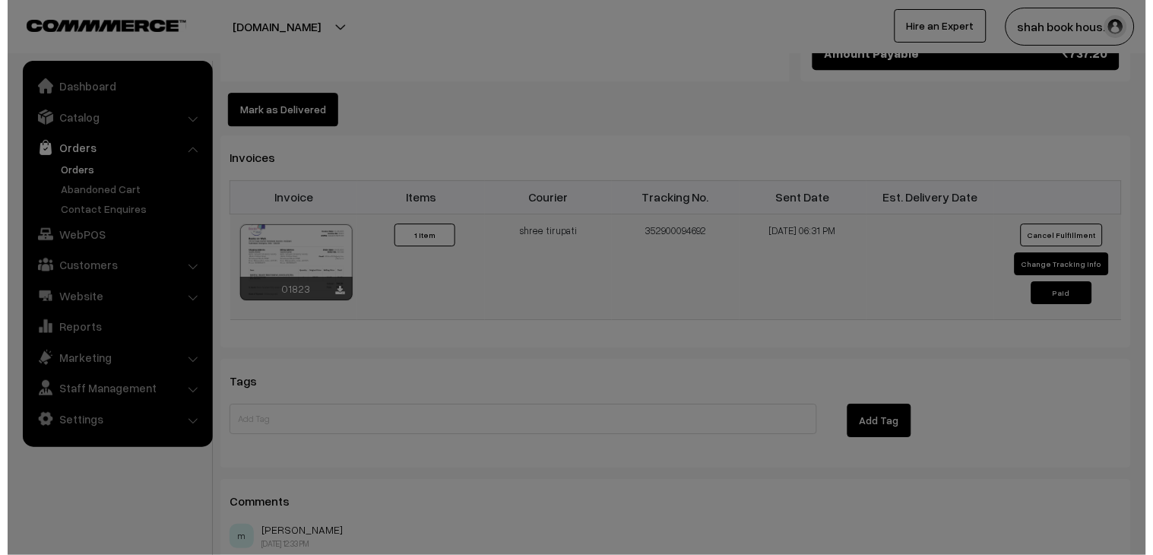
scroll to position [931, 0]
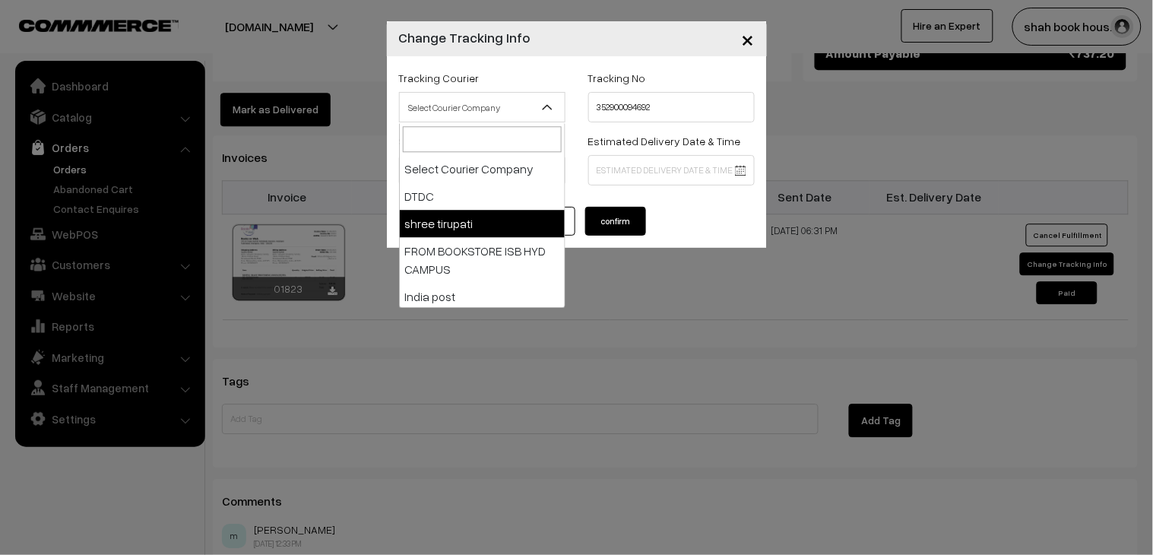
click at [506, 107] on span "Select Courier Company" at bounding box center [482, 107] width 165 height 27
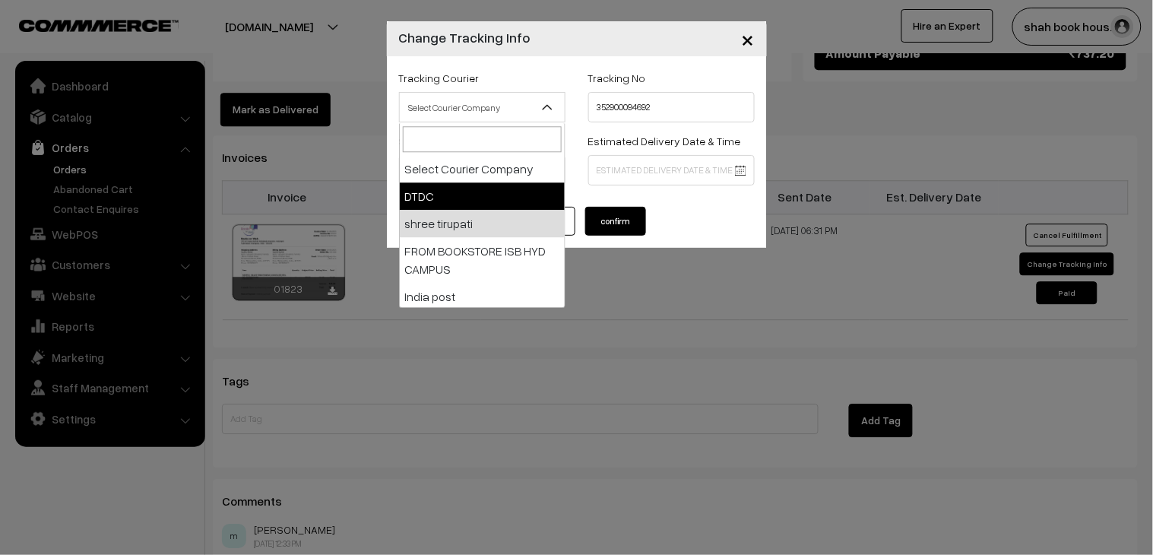
select select "1"
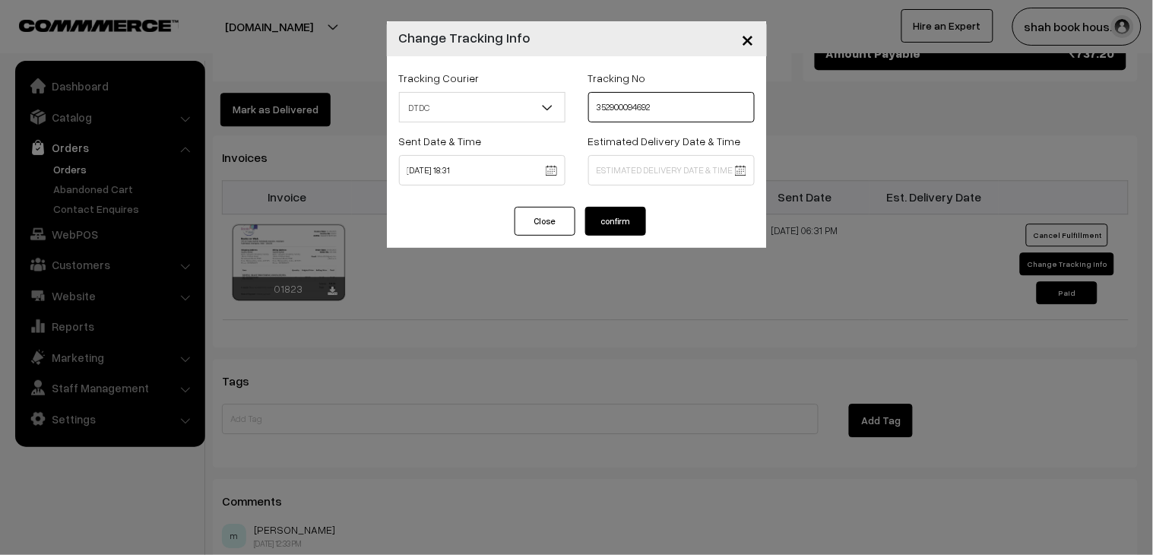
drag, startPoint x: 700, startPoint y: 110, endPoint x: 381, endPoint y: 97, distance: 319.6
click at [381, 97] on div "× Change Tracking Info Tracking Courier Select Courier Company DTDC shree tirup…" at bounding box center [576, 277] width 1153 height 555
paste input "H85545307"
type input "H85545307"
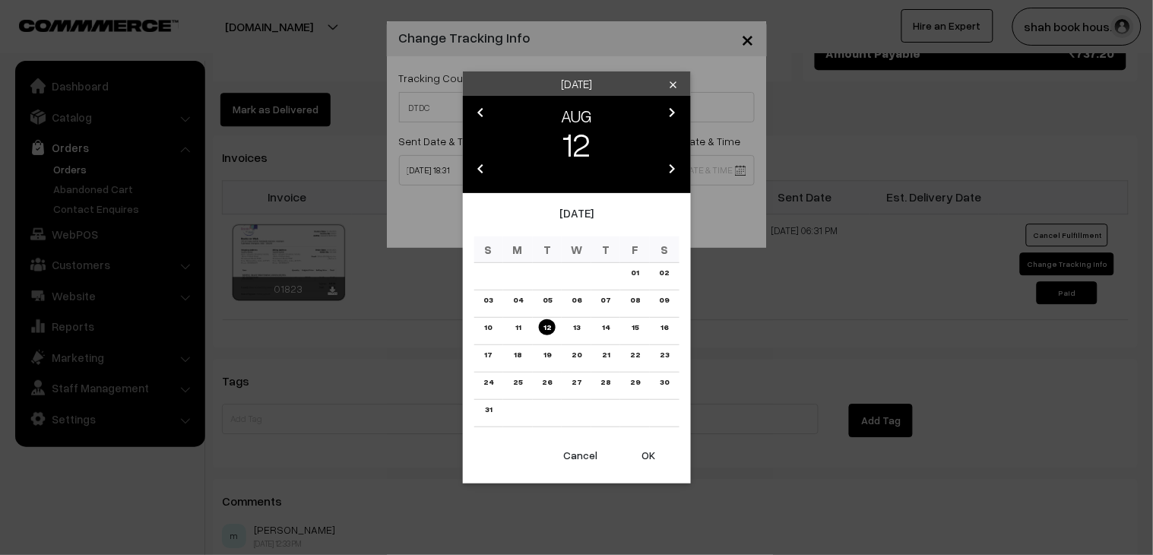
click at [601, 355] on link "21" at bounding box center [606, 355] width 17 height 16
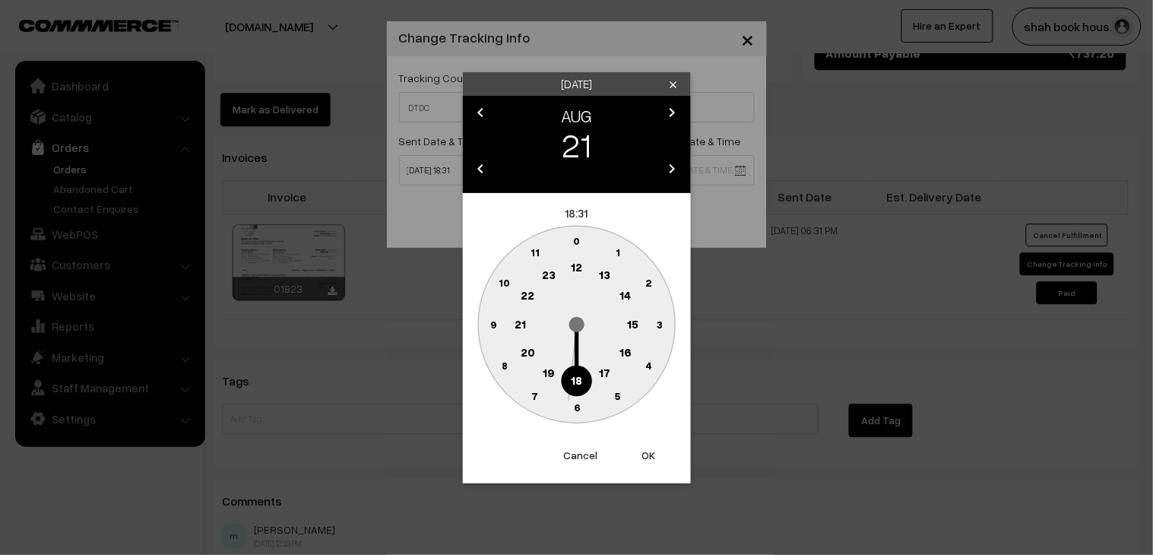
click at [582, 376] on text "18" at bounding box center [576, 380] width 11 height 14
click at [582, 398] on circle at bounding box center [576, 407] width 31 height 31
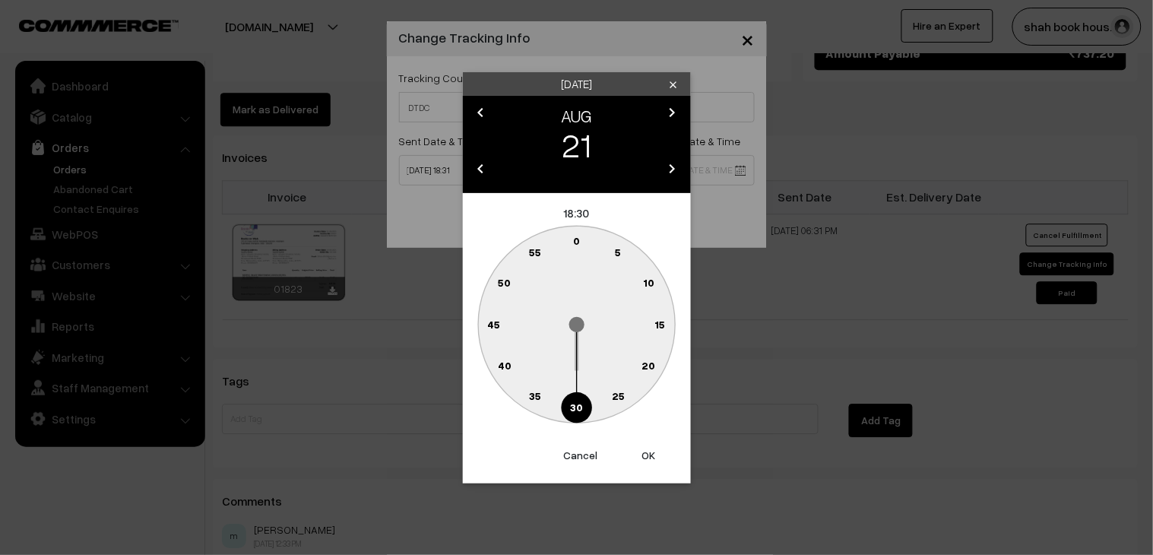
type input "21-08-2025 18:30"
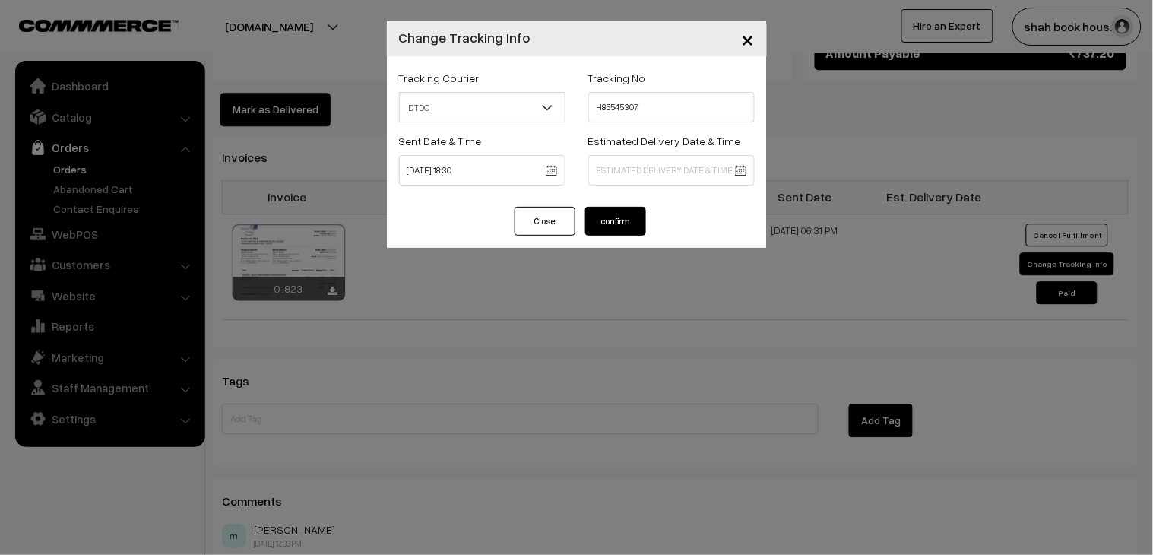
click at [623, 221] on button "confirm" at bounding box center [615, 221] width 61 height 29
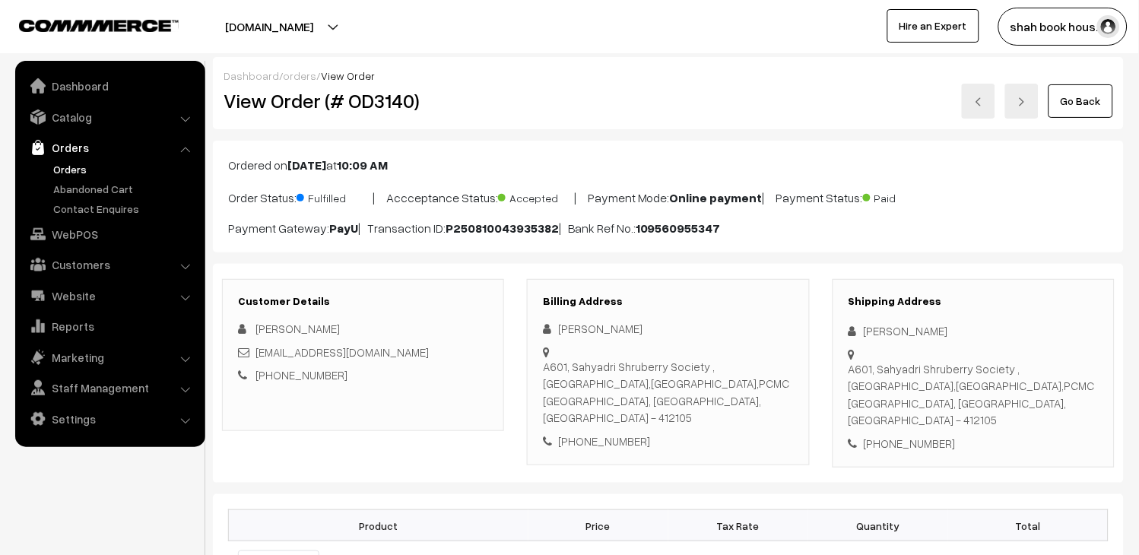
click at [1070, 109] on link "Go Back" at bounding box center [1080, 100] width 65 height 33
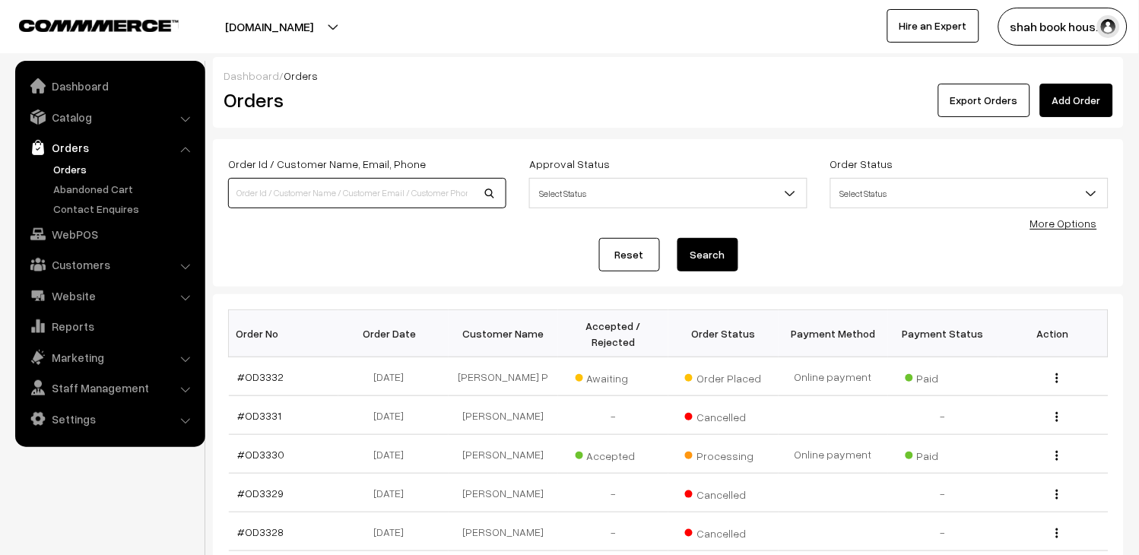
click at [249, 186] on input at bounding box center [367, 193] width 278 height 30
type input "OD3131"
click at [712, 230] on div "Order Id / Customer Name, Email, Phone OD3131 Approval Status Select Status Awa…" at bounding box center [668, 212] width 880 height 117
click at [715, 254] on button "Search" at bounding box center [707, 254] width 61 height 33
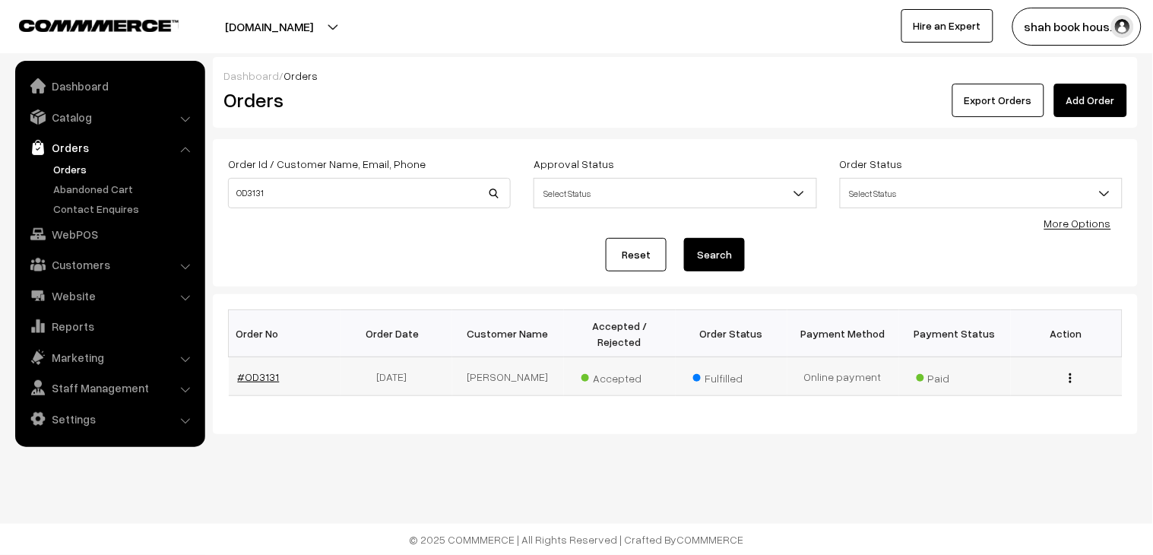
click at [247, 370] on link "#OD3131" at bounding box center [259, 376] width 42 height 13
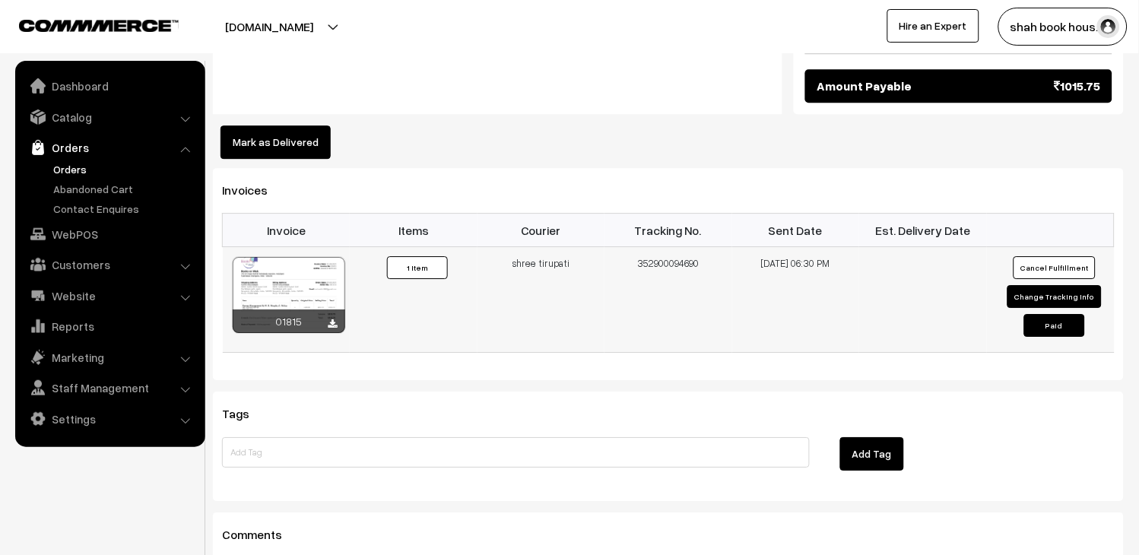
click at [1048, 285] on button "Change Tracking Info" at bounding box center [1054, 296] width 94 height 23
select select "2"
type input "352900094690"
type input "12-08-2025 18:30"
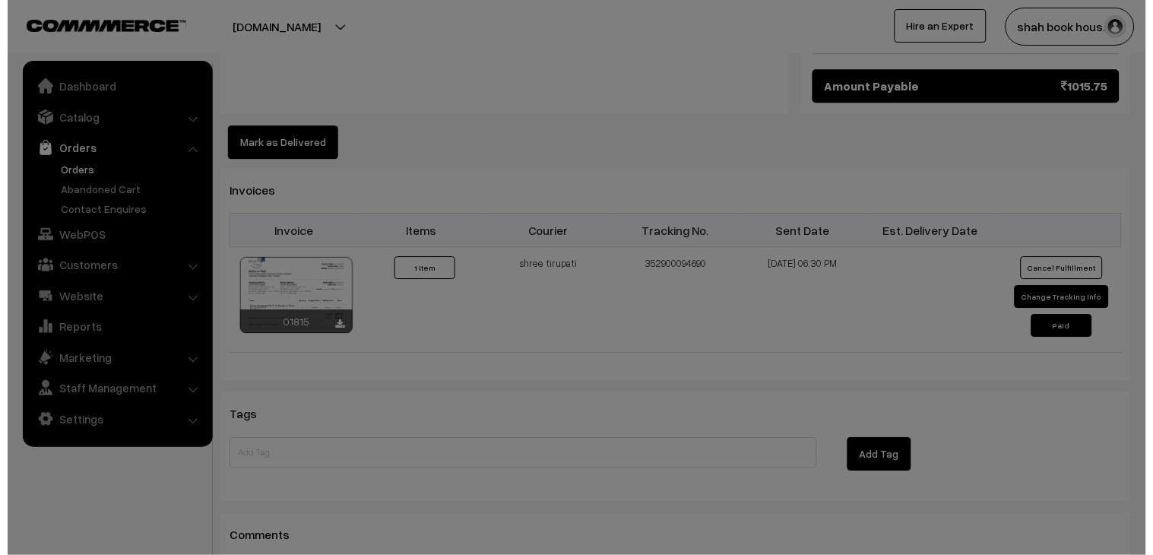
scroll to position [931, 0]
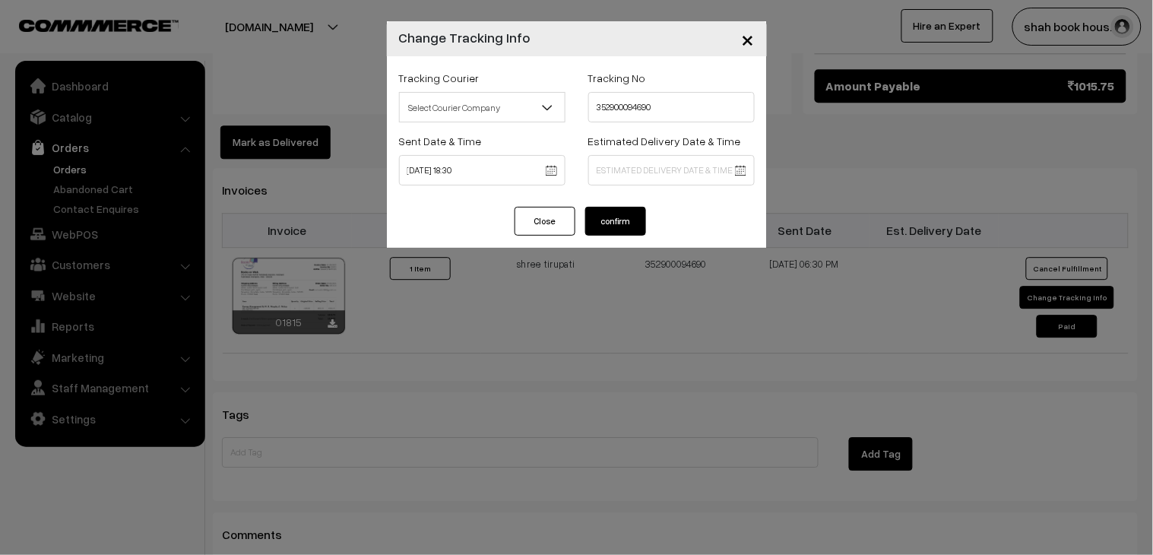
click at [468, 109] on span "Select Courier Company" at bounding box center [482, 107] width 165 height 27
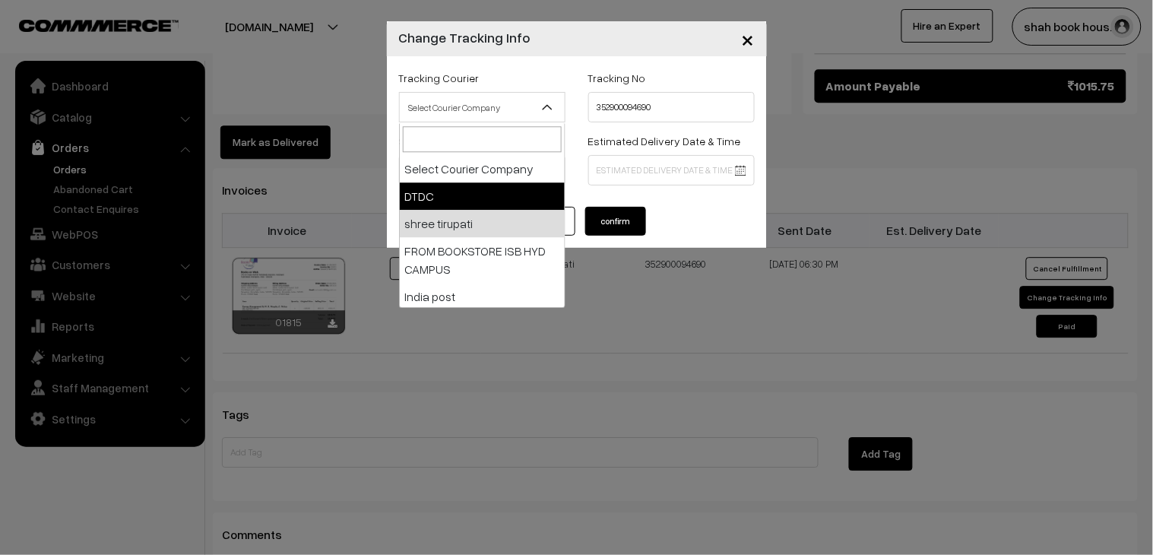
select select "1"
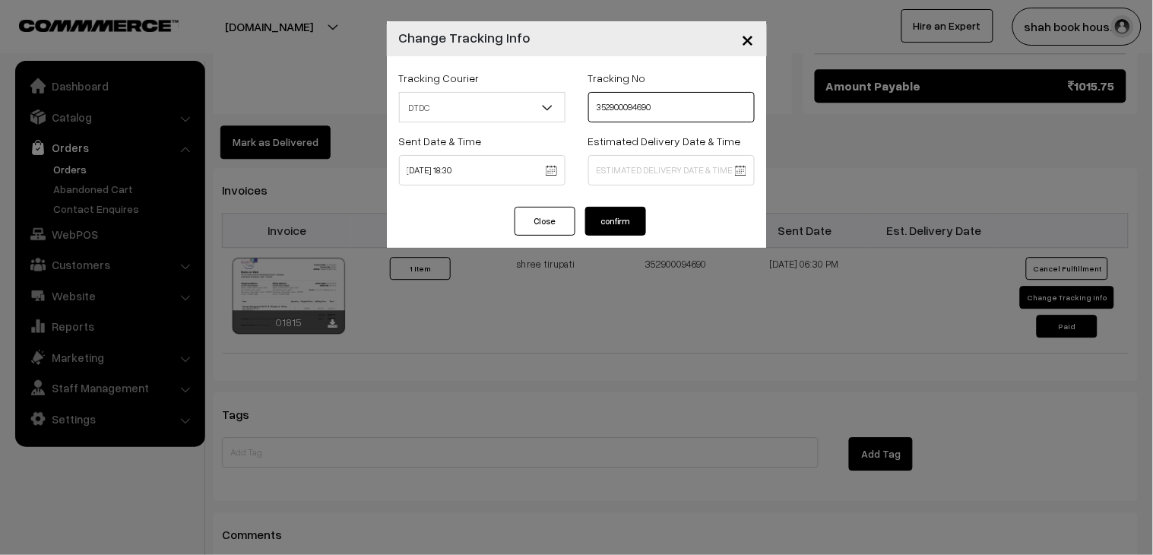
drag, startPoint x: 663, startPoint y: 115, endPoint x: 435, endPoint y: 115, distance: 228.1
click at [439, 115] on div "Tracking Courier Select Courier Company DTDC shree tirupati FROM BOOKSTORE ISB …" at bounding box center [577, 99] width 379 height 63
paste input "H85545306"
type input "H85545306"
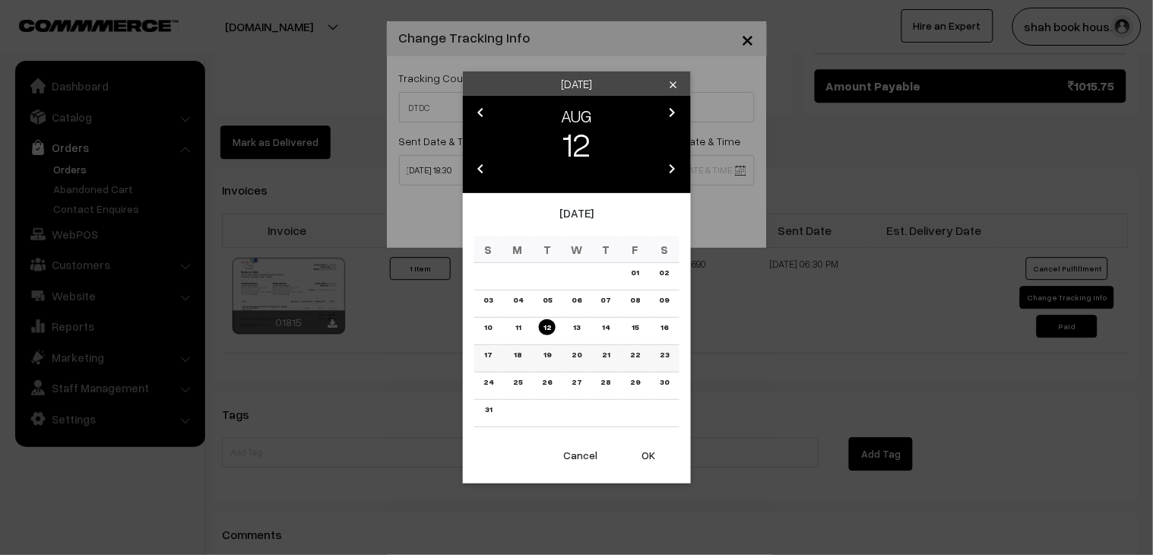
click at [598, 355] on link "21" at bounding box center [606, 355] width 17 height 16
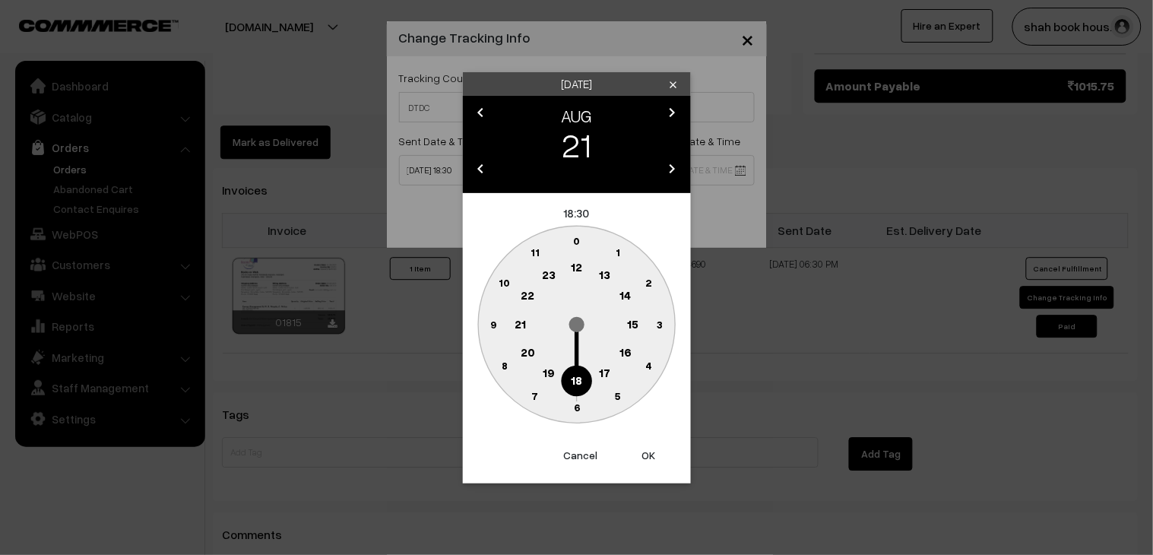
click at [588, 376] on circle at bounding box center [576, 381] width 31 height 31
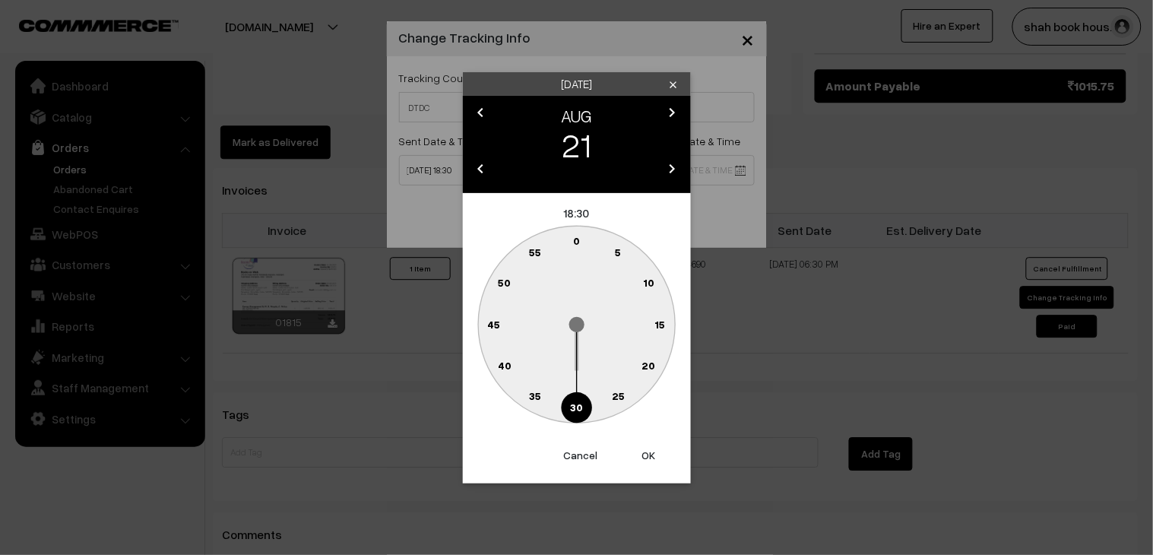
click at [583, 409] on circle at bounding box center [576, 407] width 31 height 31
type input "21-08-2025 18:30"
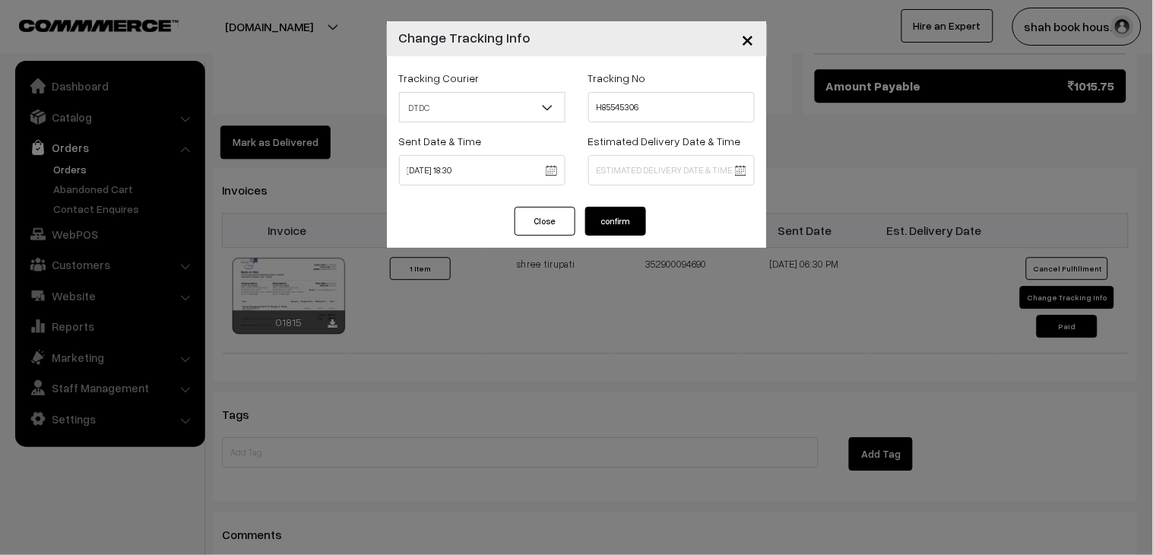
click at [633, 223] on button "confirm" at bounding box center [615, 221] width 61 height 29
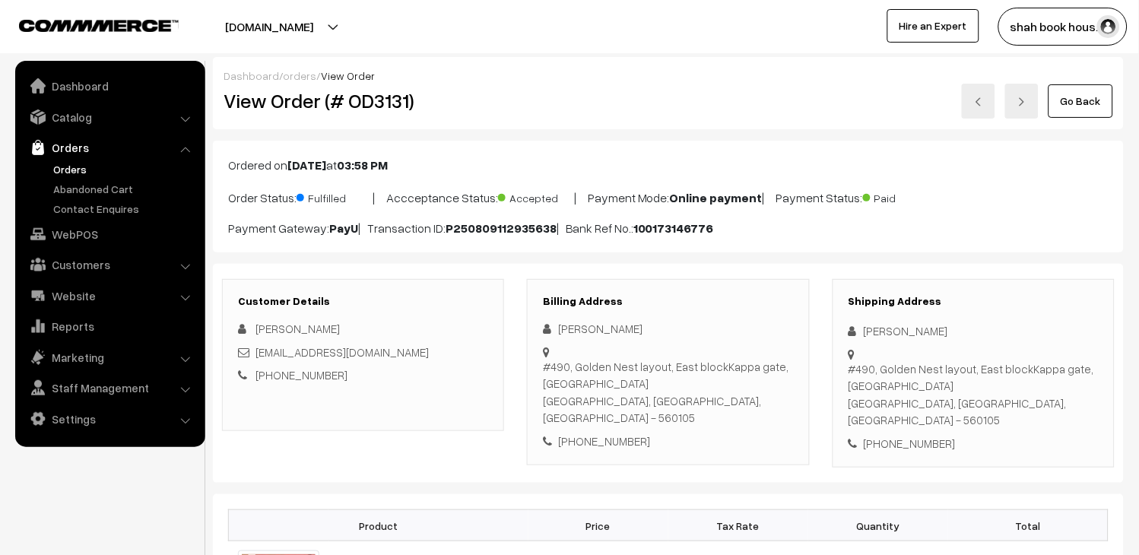
click at [87, 167] on link "Orders" at bounding box center [124, 169] width 151 height 16
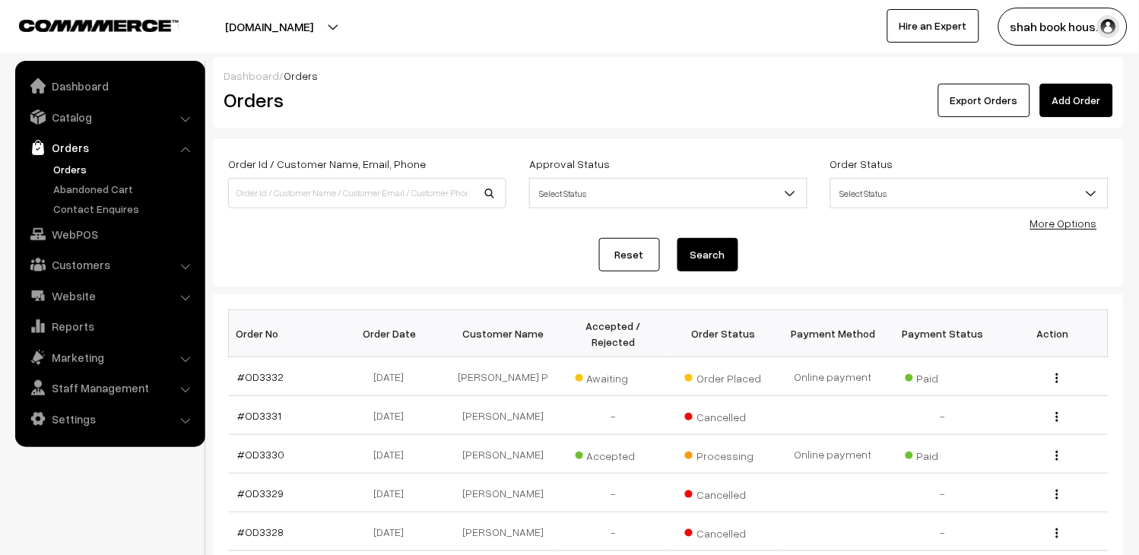
click at [336, 176] on div "Order Id / Customer Name, Email, Phone" at bounding box center [367, 181] width 278 height 54
click at [344, 193] on input at bounding box center [367, 193] width 278 height 30
paste input "OD3191"
type input "OD3191"
click at [698, 252] on button "Search" at bounding box center [707, 254] width 61 height 33
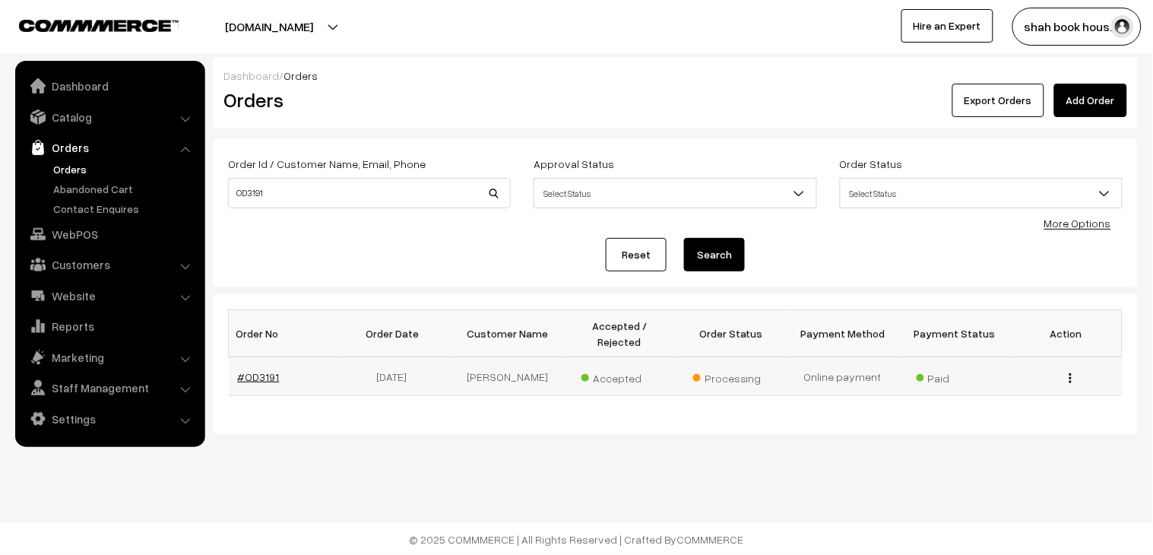
click at [249, 370] on link "#OD3191" at bounding box center [259, 376] width 42 height 13
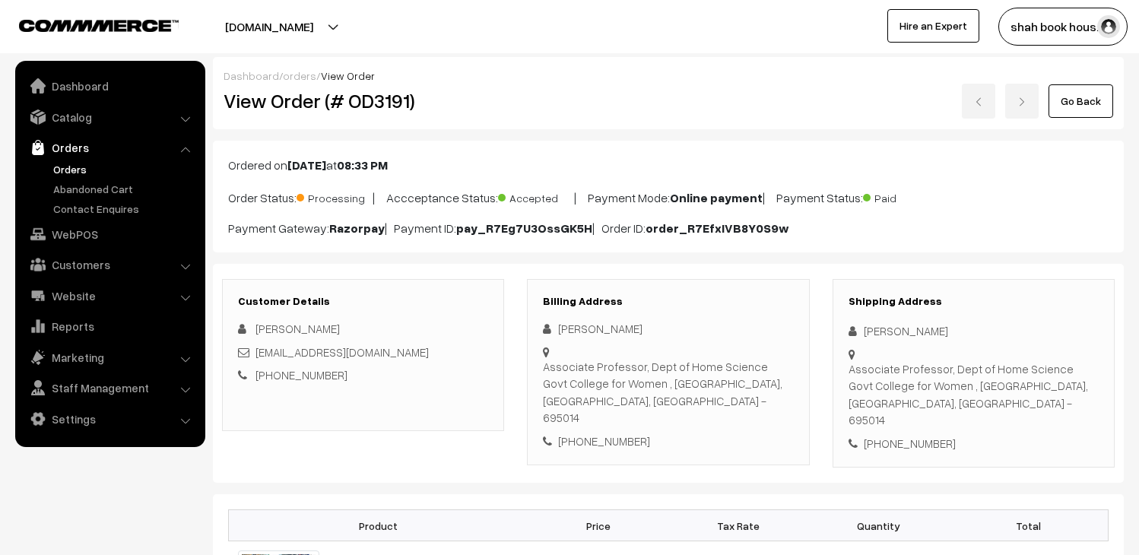
scroll to position [84, 0]
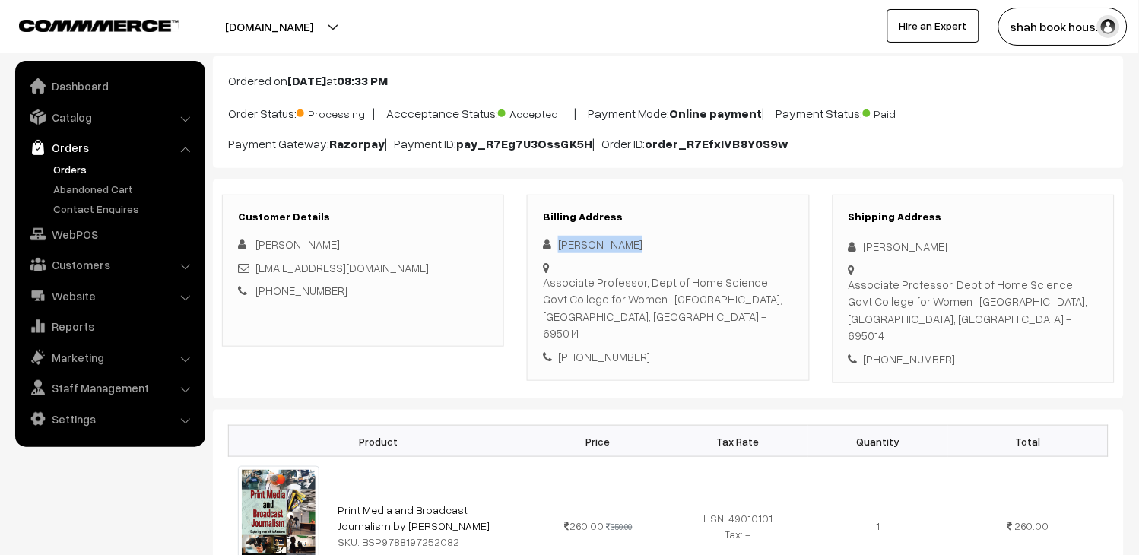
drag, startPoint x: 635, startPoint y: 246, endPoint x: 556, endPoint y: 243, distance: 79.1
click at [556, 243] on div "[PERSON_NAME]" at bounding box center [668, 244] width 250 height 17
copy div "[PERSON_NAME]"
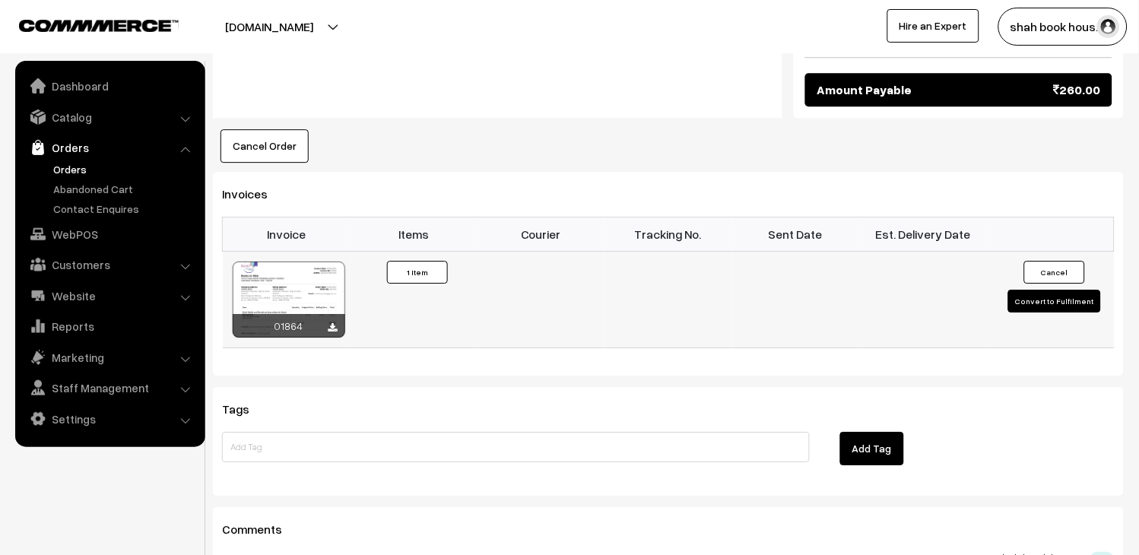
click at [1082, 290] on button "Convert to Fulfilment" at bounding box center [1054, 301] width 93 height 23
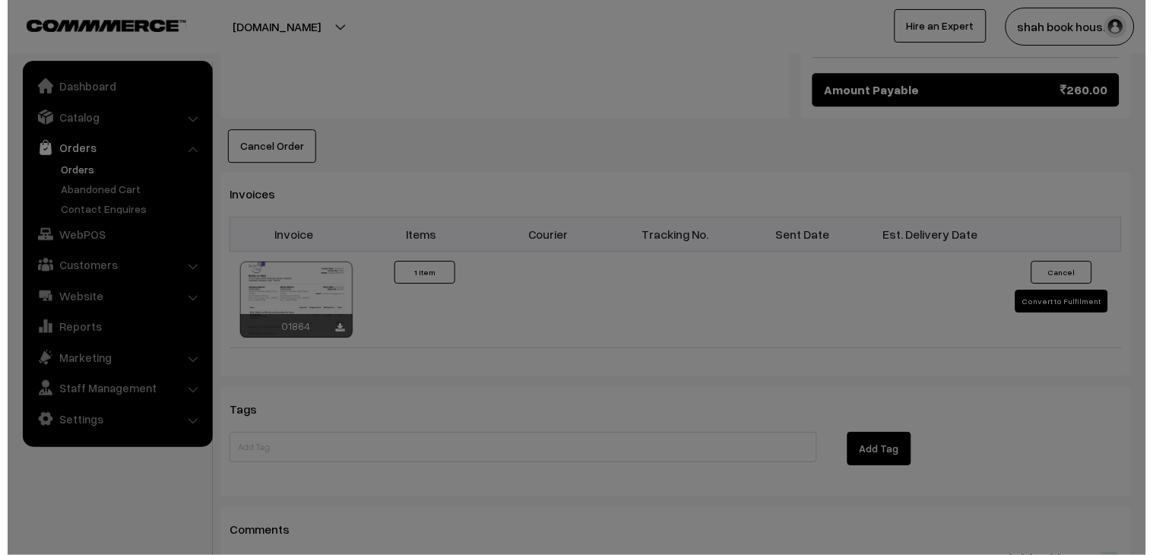
scroll to position [931, 0]
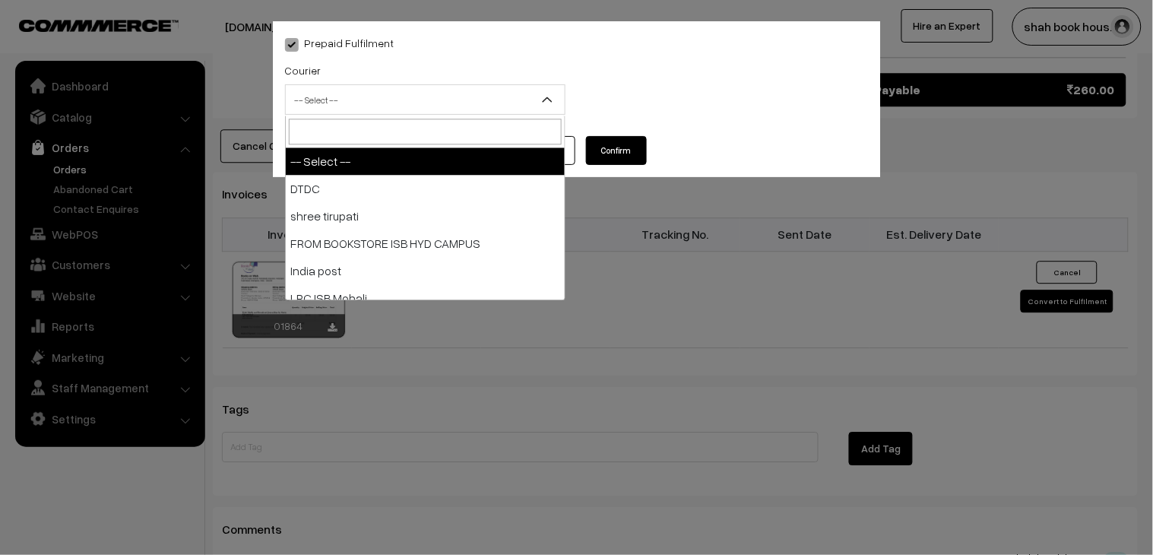
click at [497, 100] on span "-- Select --" at bounding box center [425, 100] width 279 height 27
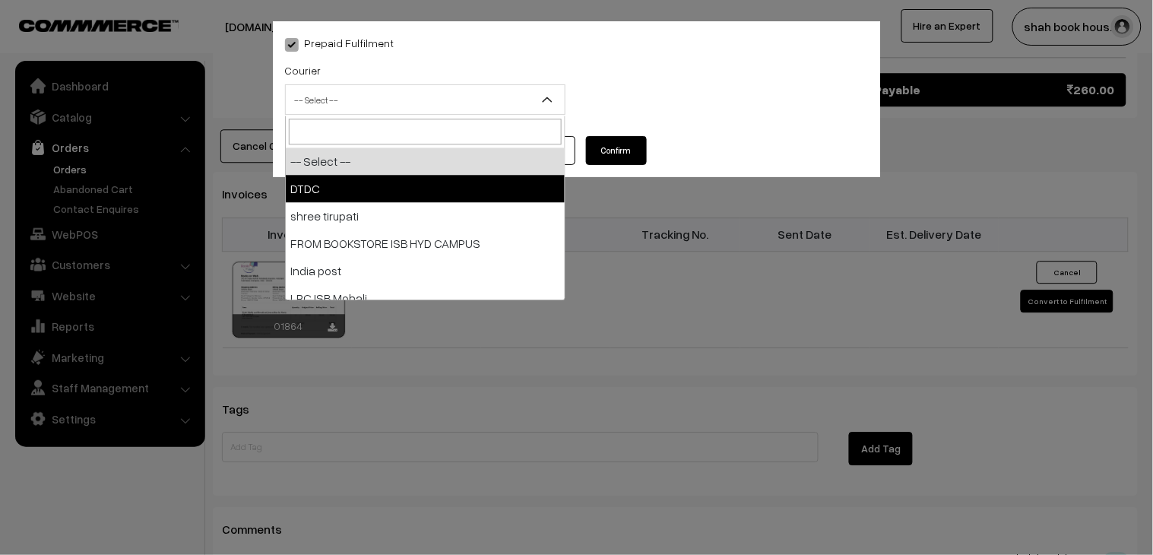
drag, startPoint x: 385, startPoint y: 176, endPoint x: 373, endPoint y: 173, distance: 13.5
select select "1"
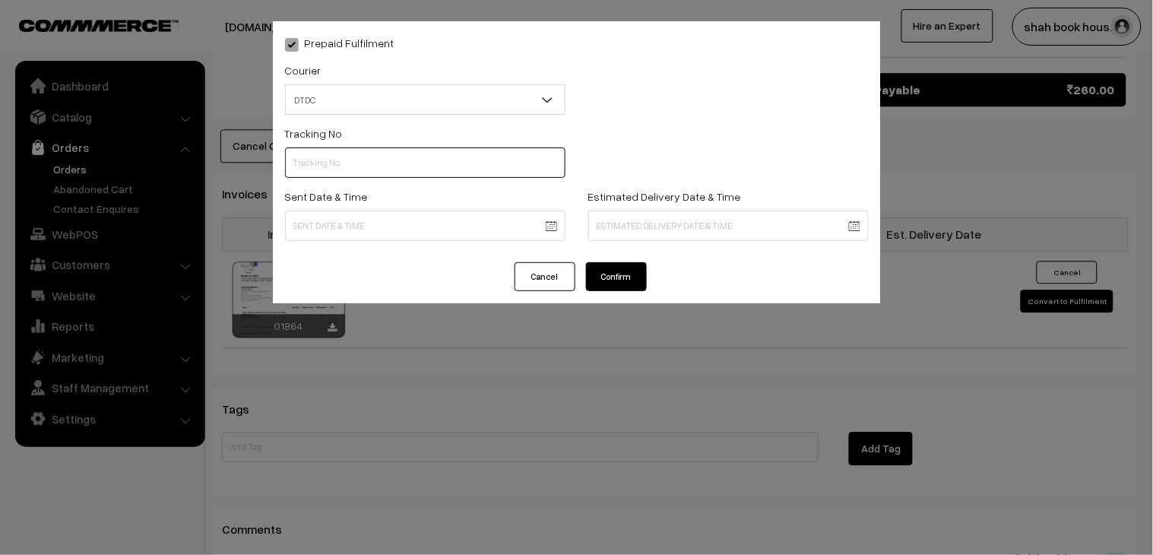
click at [344, 155] on input "text" at bounding box center [425, 162] width 281 height 30
paste input "H85545308"
type input "H85545308"
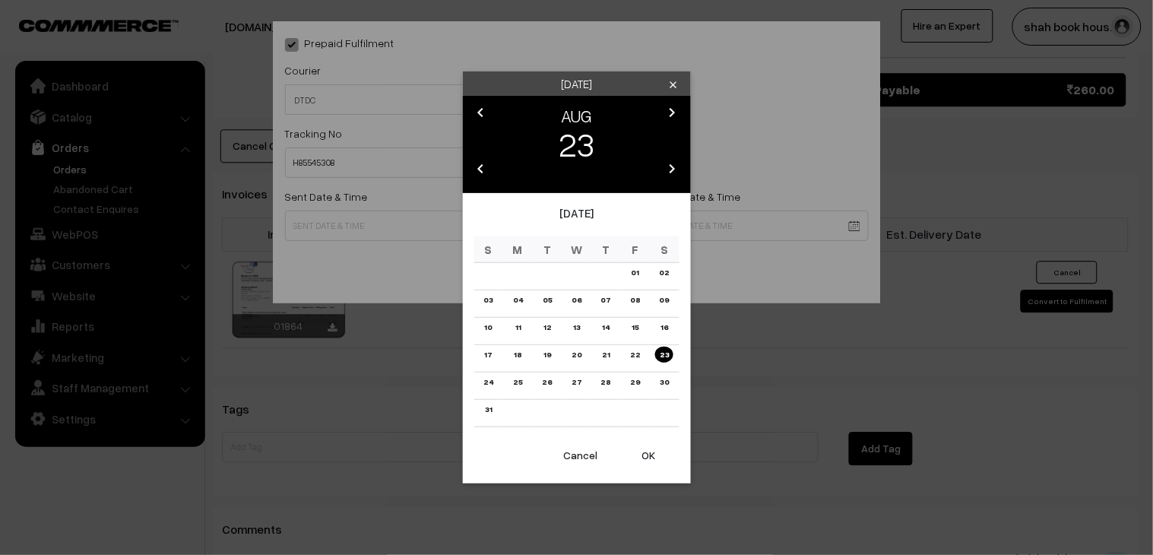
click at [611, 357] on link "21" at bounding box center [606, 355] width 17 height 16
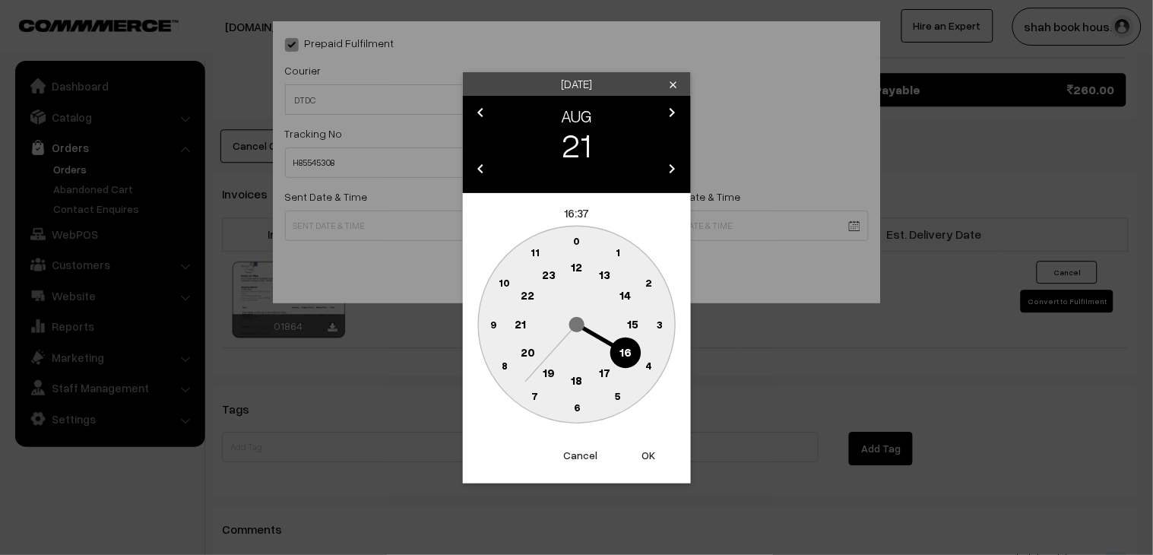
click at [567, 378] on circle at bounding box center [576, 381] width 31 height 31
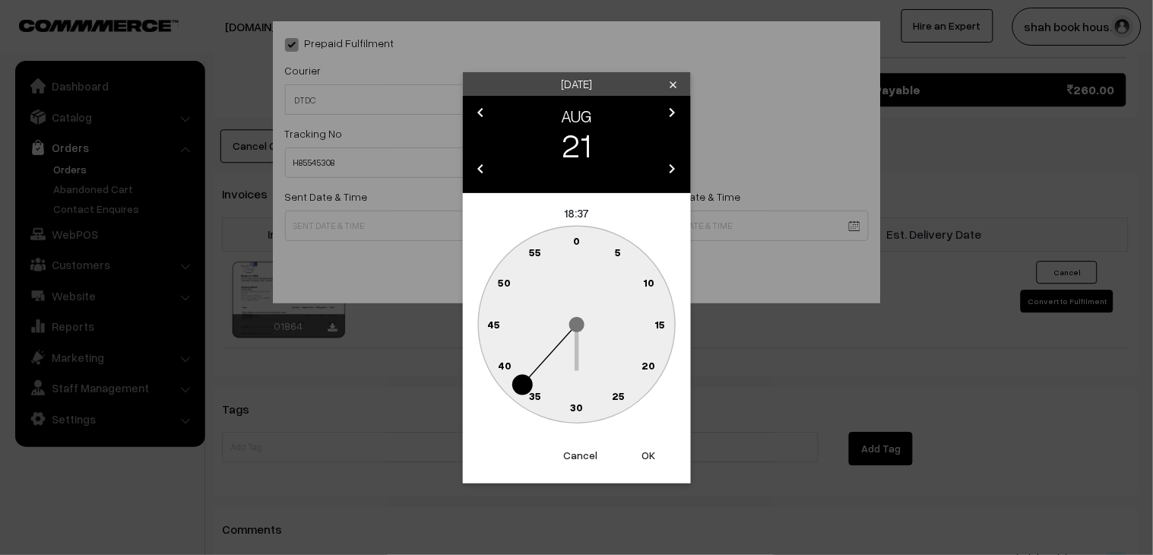
click at [587, 400] on circle at bounding box center [576, 407] width 31 height 31
type input "21-08-2025 18:30"
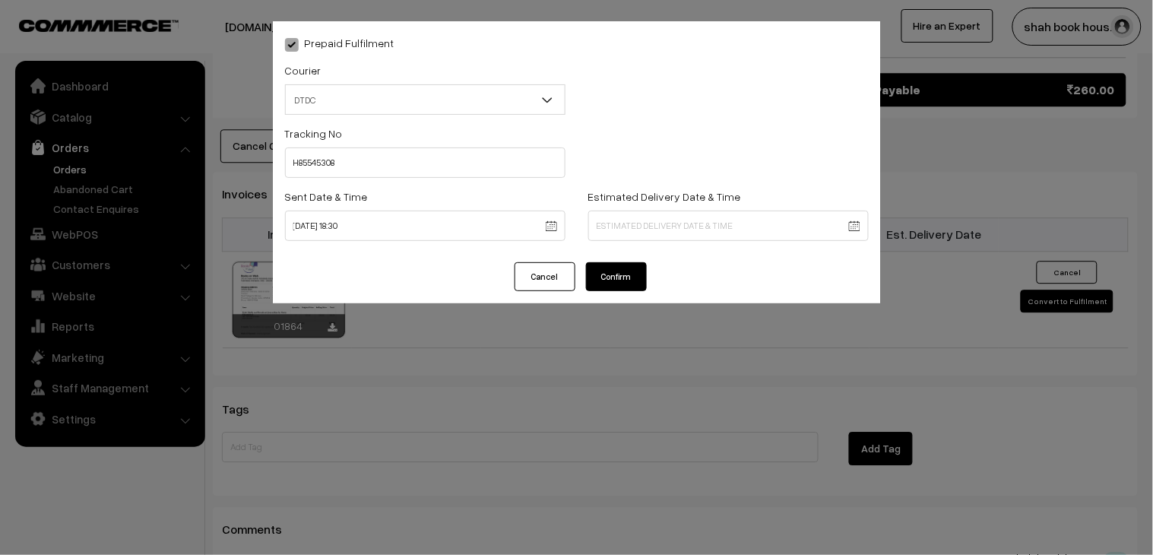
click at [620, 290] on button "Confirm" at bounding box center [616, 276] width 61 height 29
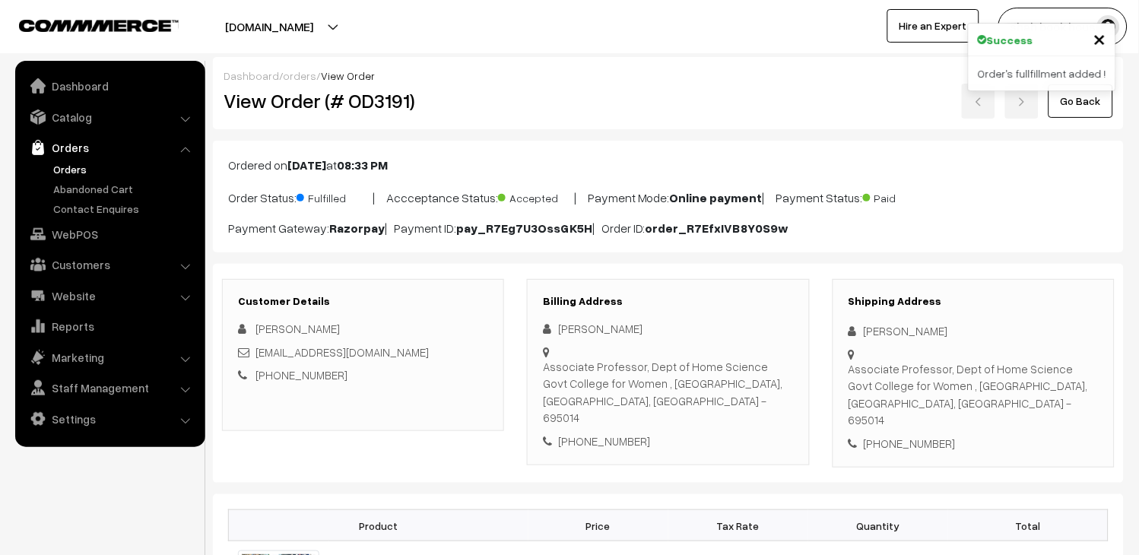
click at [85, 161] on link "Orders" at bounding box center [124, 169] width 151 height 16
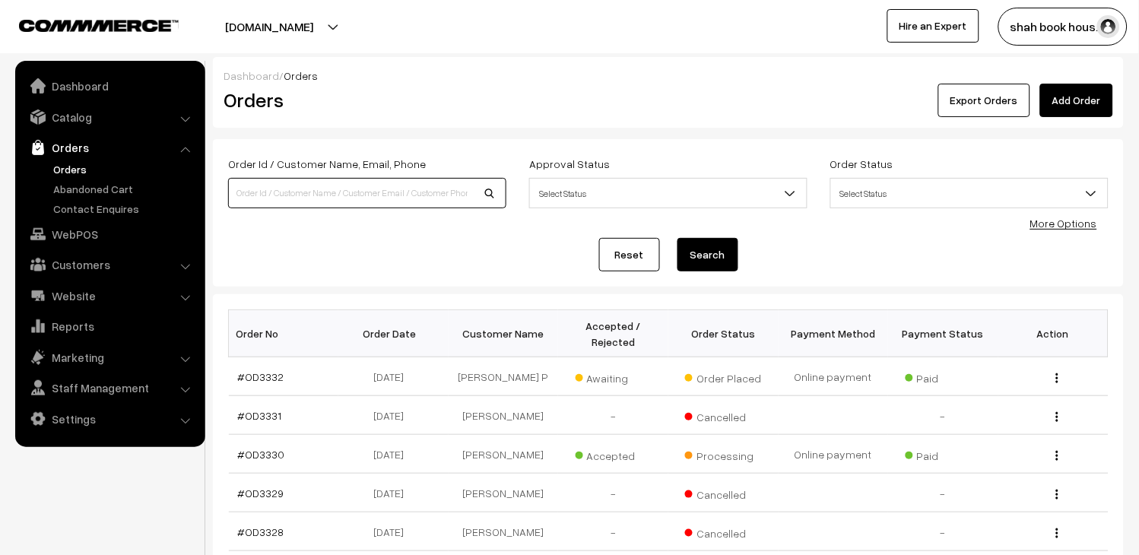
click at [309, 194] on input at bounding box center [367, 193] width 278 height 30
type input "OD3243"
click at [735, 254] on button "Search" at bounding box center [707, 254] width 61 height 33
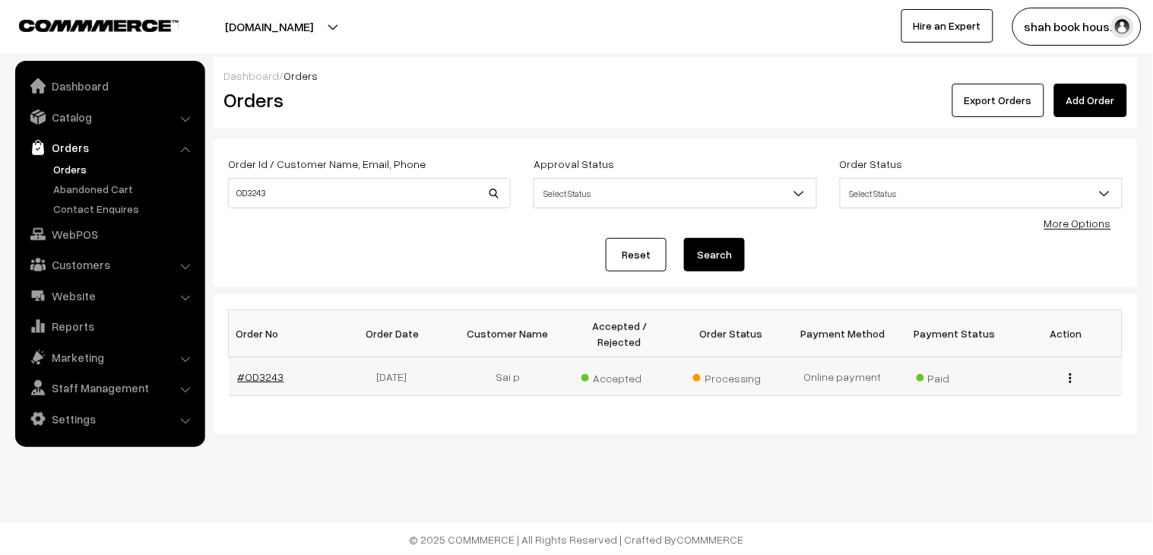
click at [261, 370] on link "#OD3243" at bounding box center [261, 376] width 46 height 13
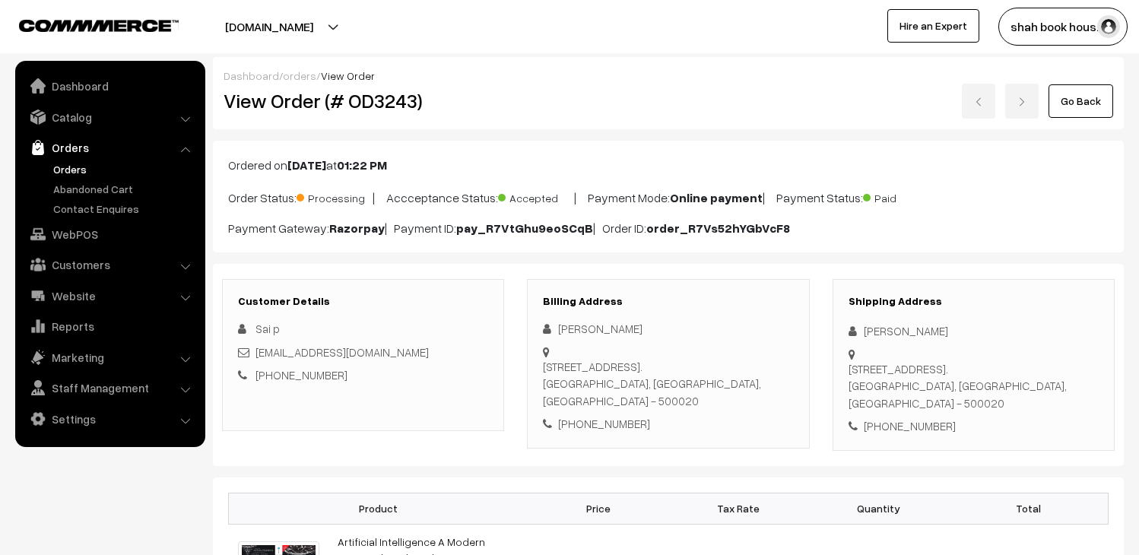
scroll to position [929, 0]
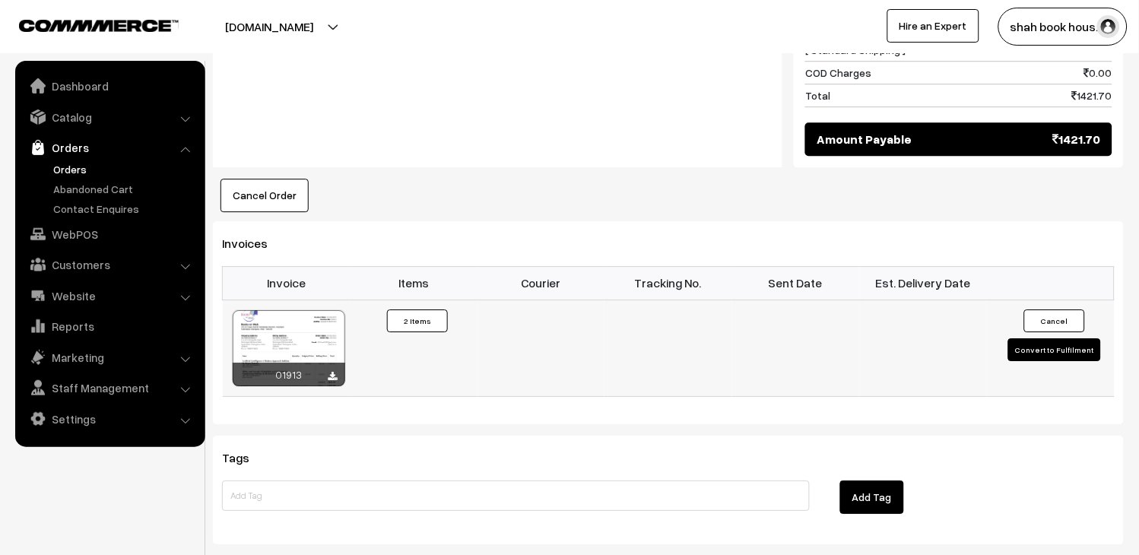
click at [1045, 338] on button "Convert to Fulfilment" at bounding box center [1054, 349] width 93 height 23
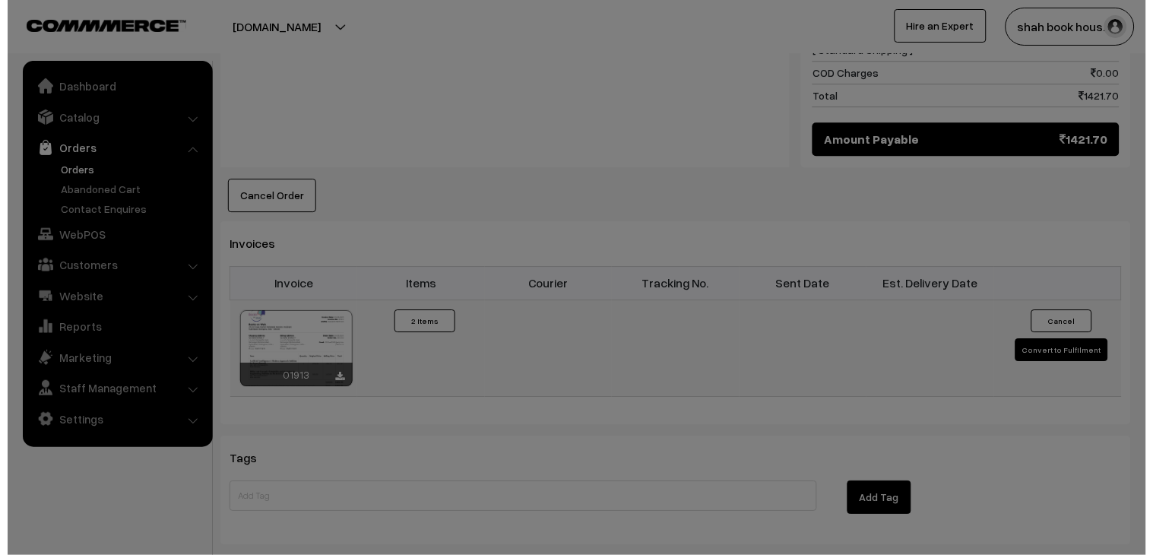
scroll to position [926, 0]
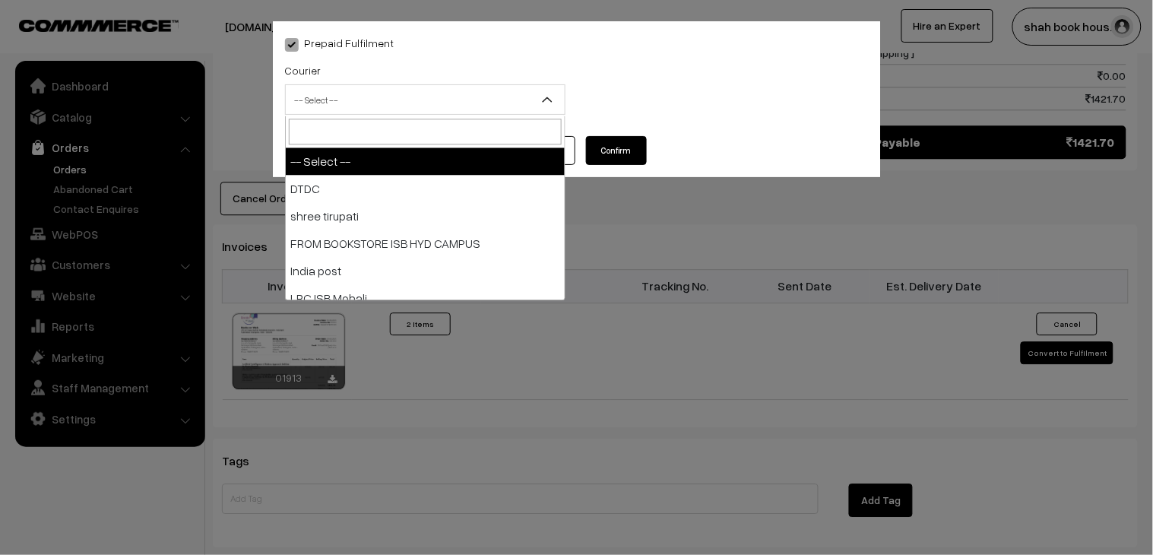
click at [433, 100] on span "-- Select --" at bounding box center [425, 100] width 279 height 27
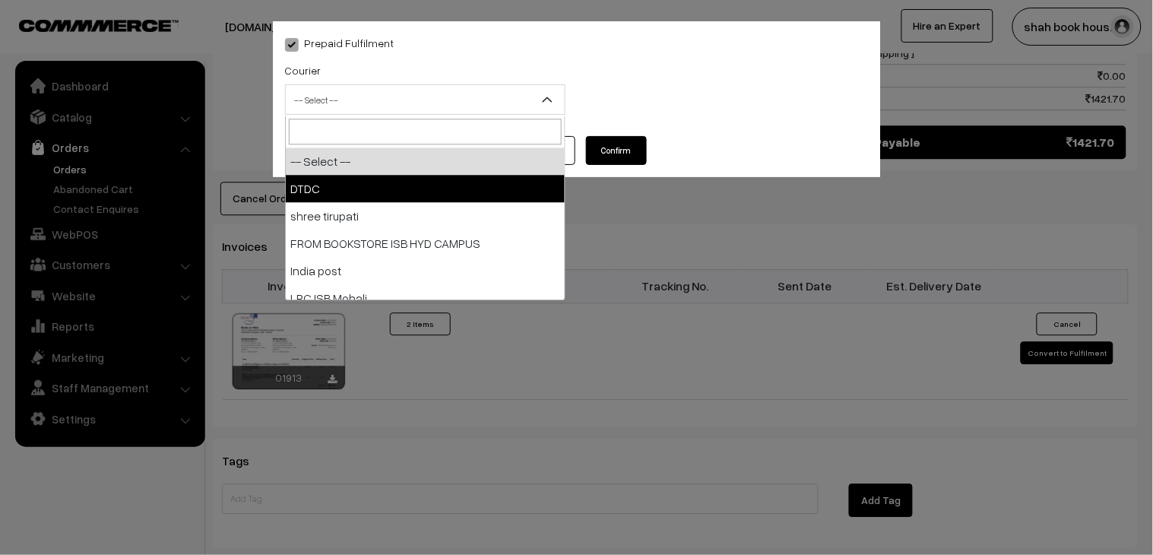
select select "1"
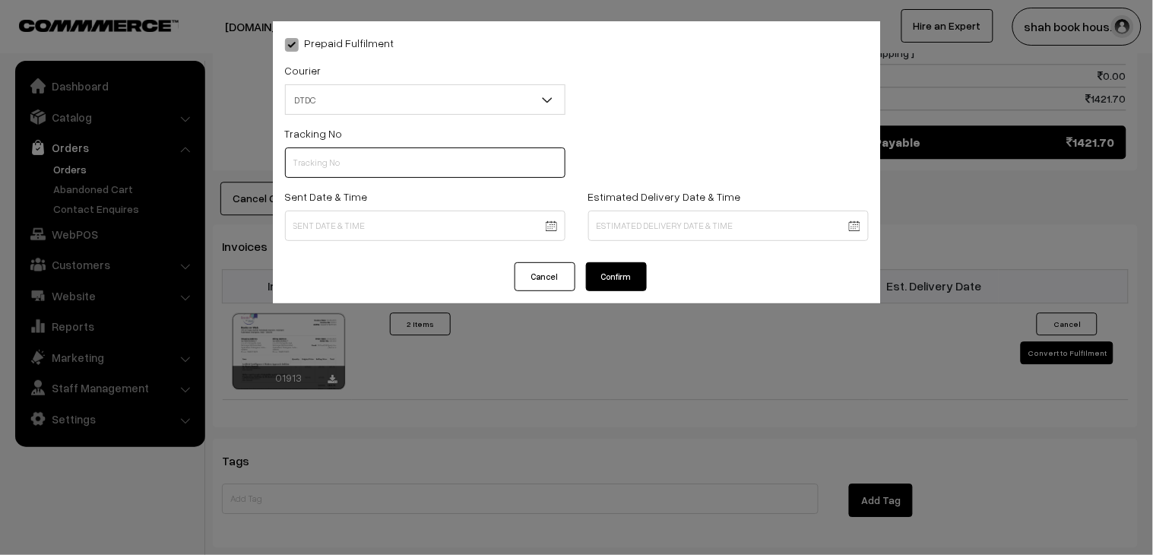
click at [392, 171] on input "text" at bounding box center [425, 162] width 281 height 30
paste input "H85545298"
type input "H85545298"
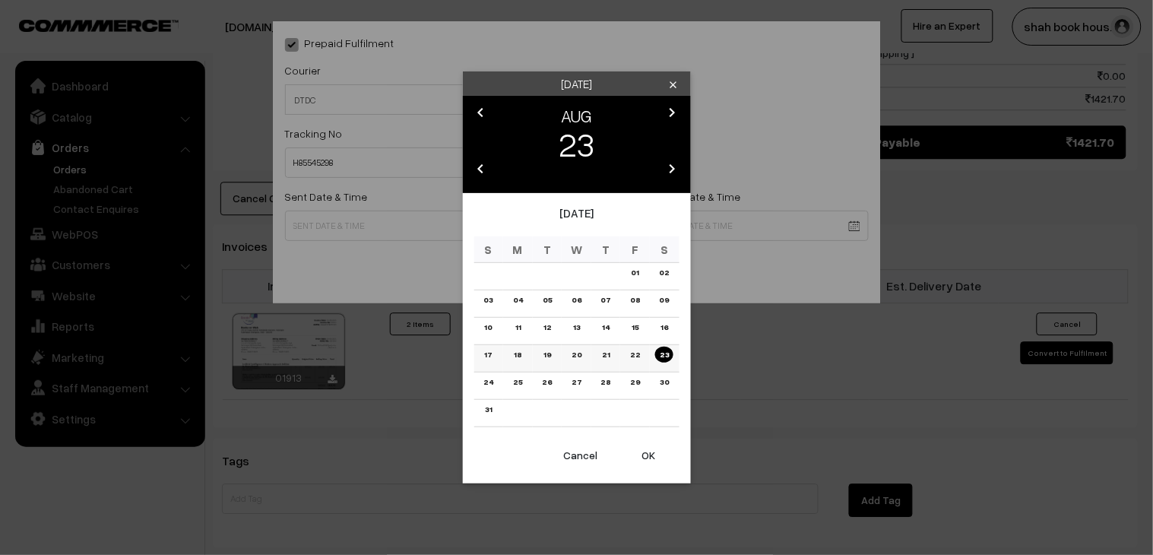
click at [580, 354] on link "20" at bounding box center [576, 355] width 19 height 16
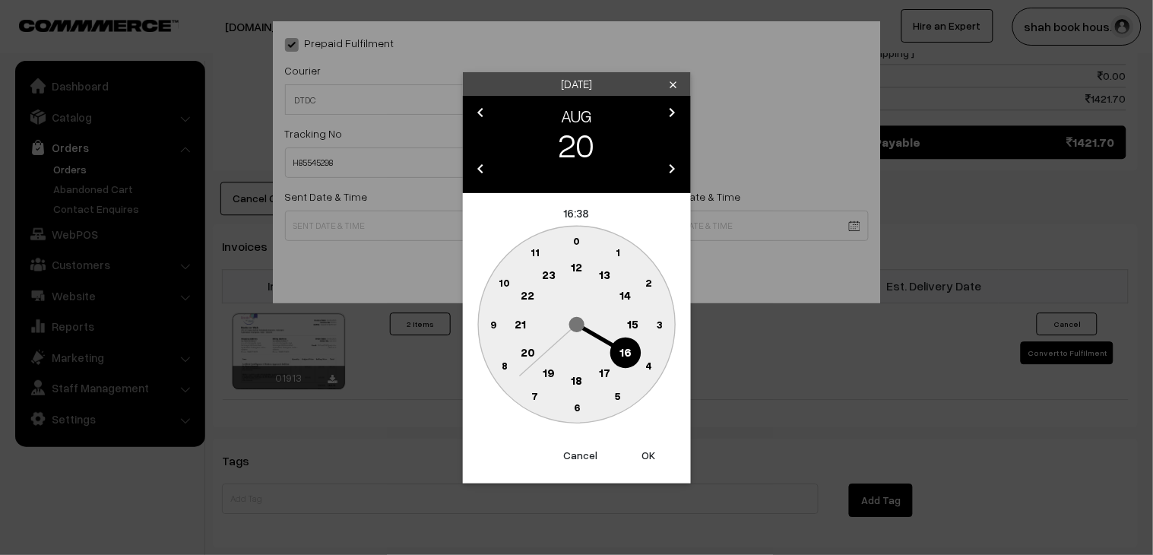
click at [579, 382] on text "18" at bounding box center [576, 380] width 11 height 14
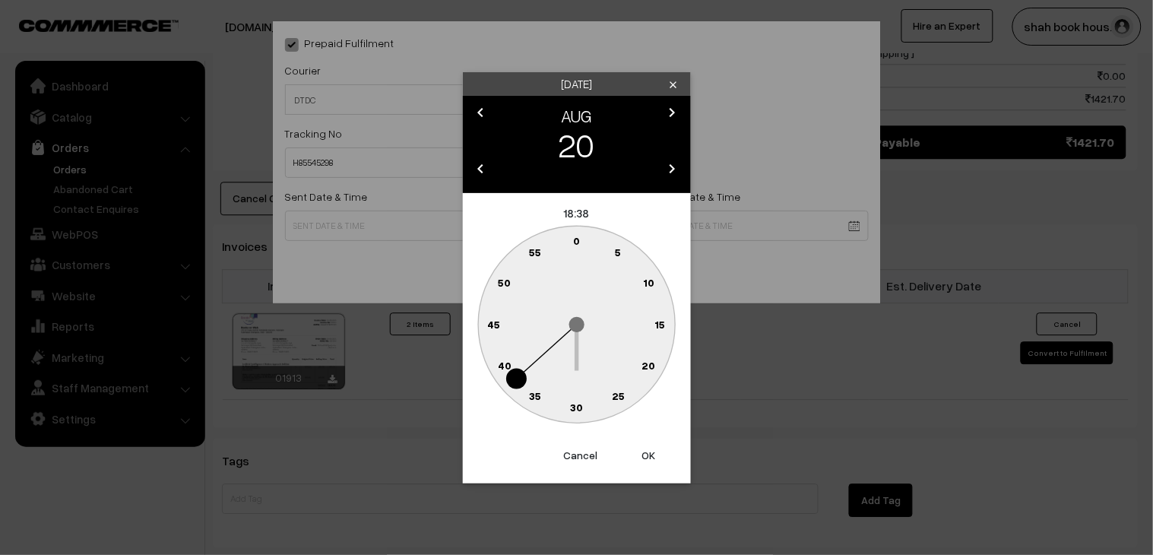
click at [597, 401] on circle at bounding box center [593, 403] width 21 height 21
type input "20-08-2025 18:28"
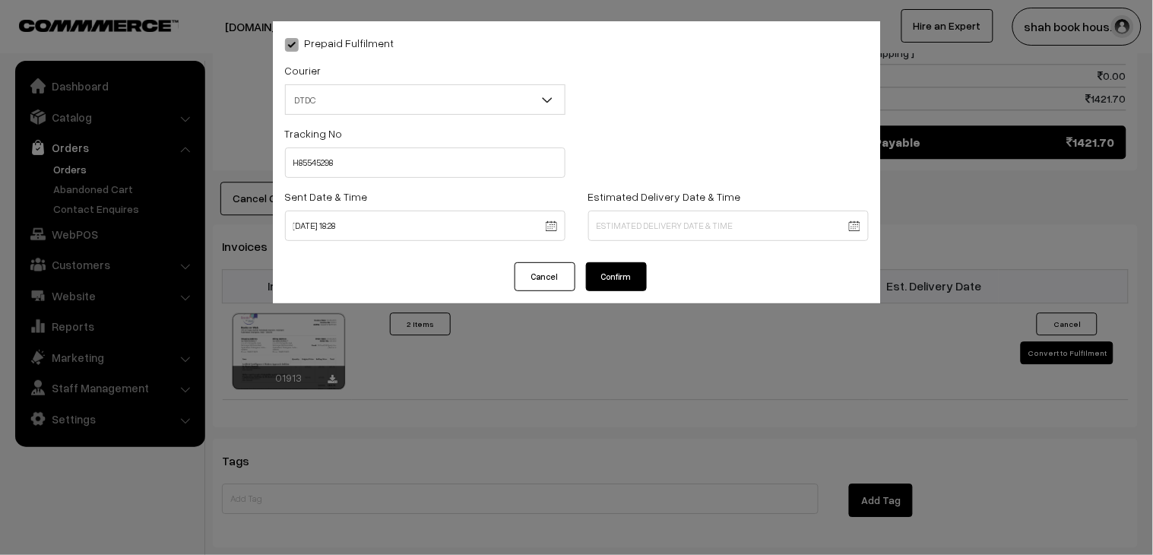
click at [632, 280] on button "Confirm" at bounding box center [616, 276] width 61 height 29
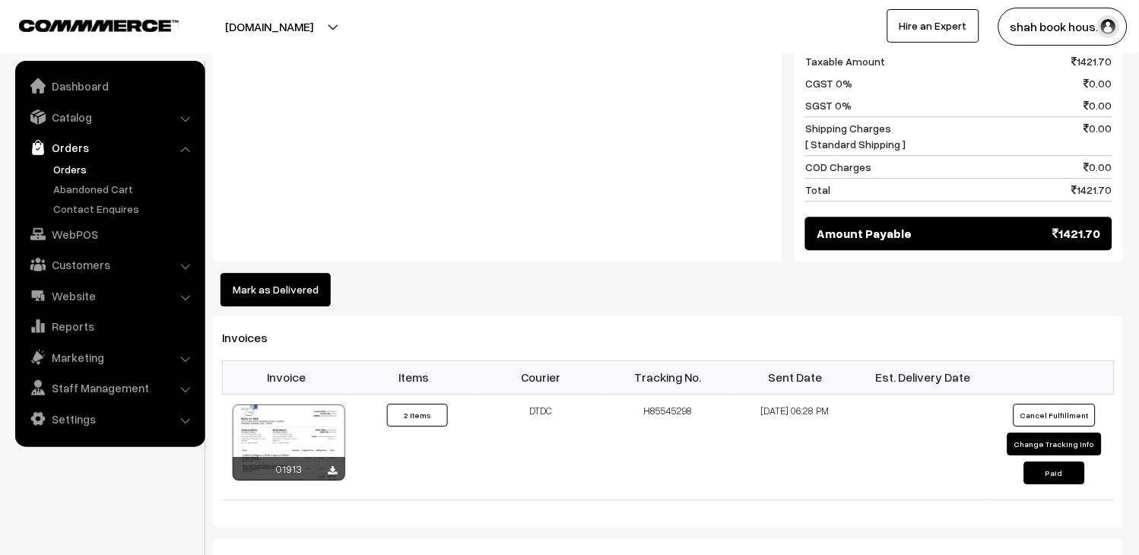
scroll to position [759, 0]
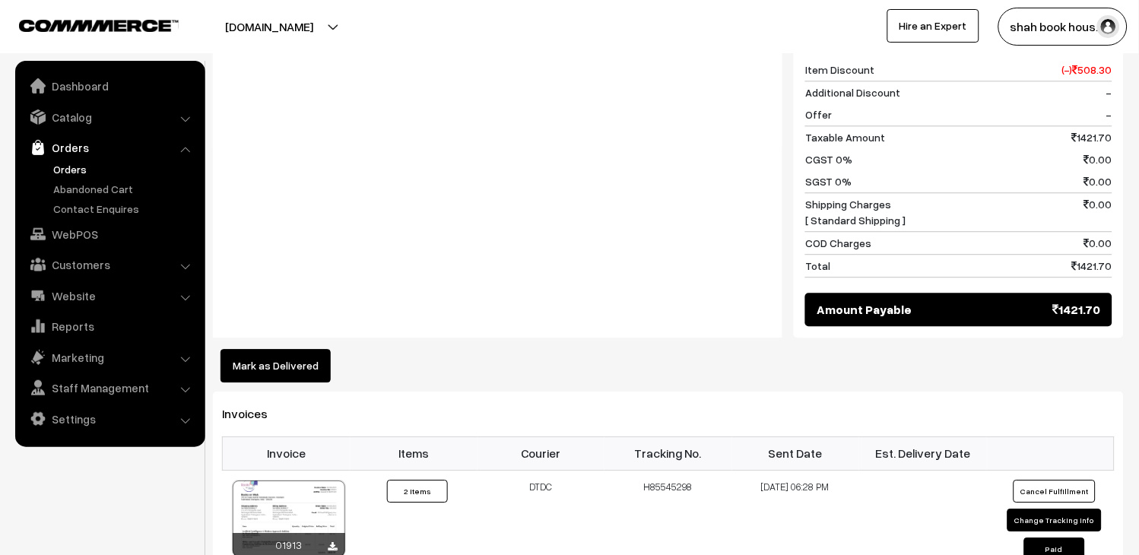
click at [81, 157] on link "Orders" at bounding box center [109, 147] width 181 height 27
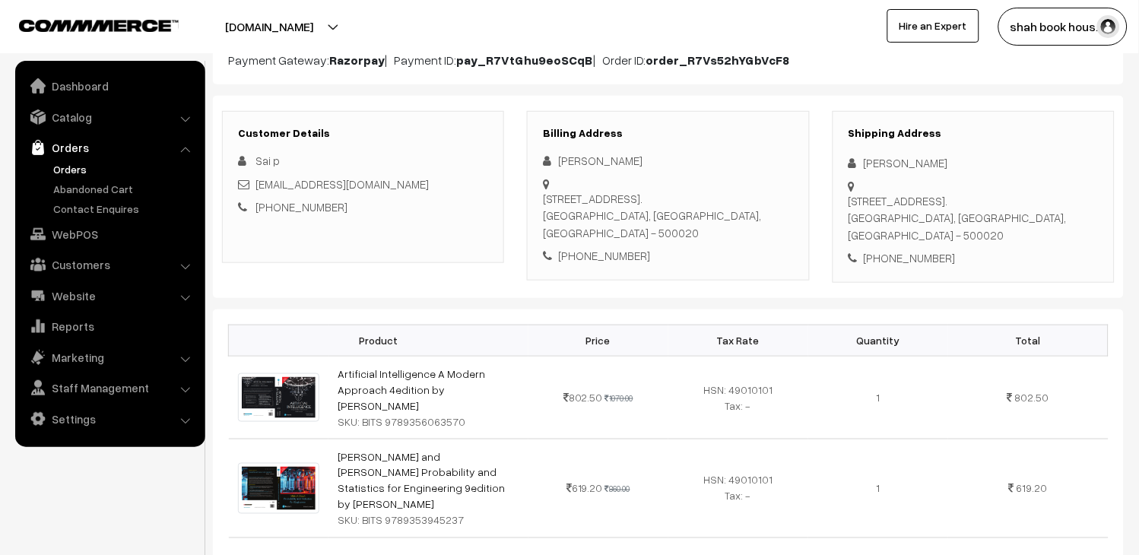
scroll to position [0, 0]
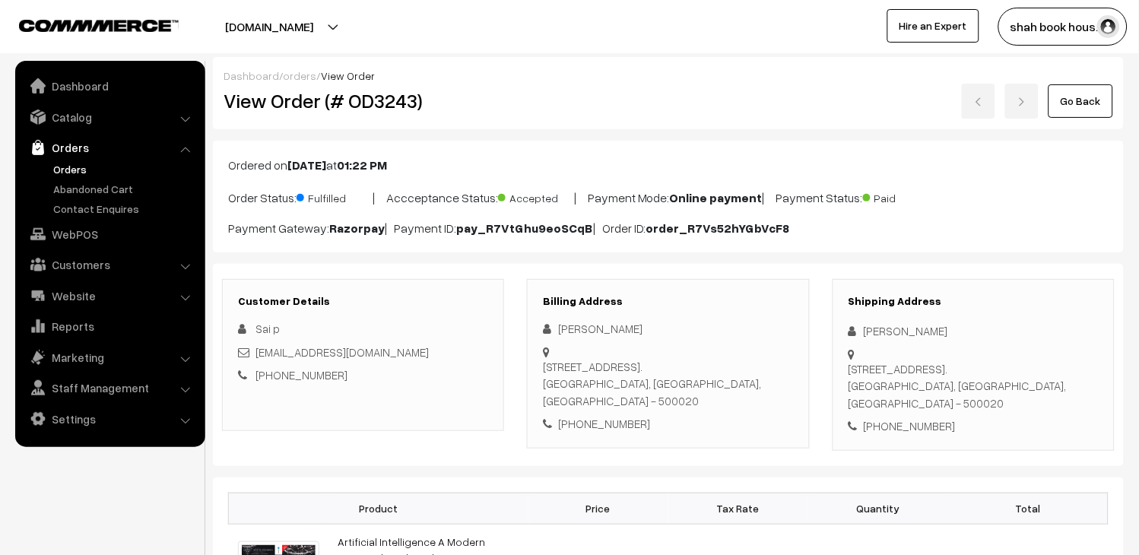
click at [62, 169] on link "Orders" at bounding box center [124, 169] width 151 height 16
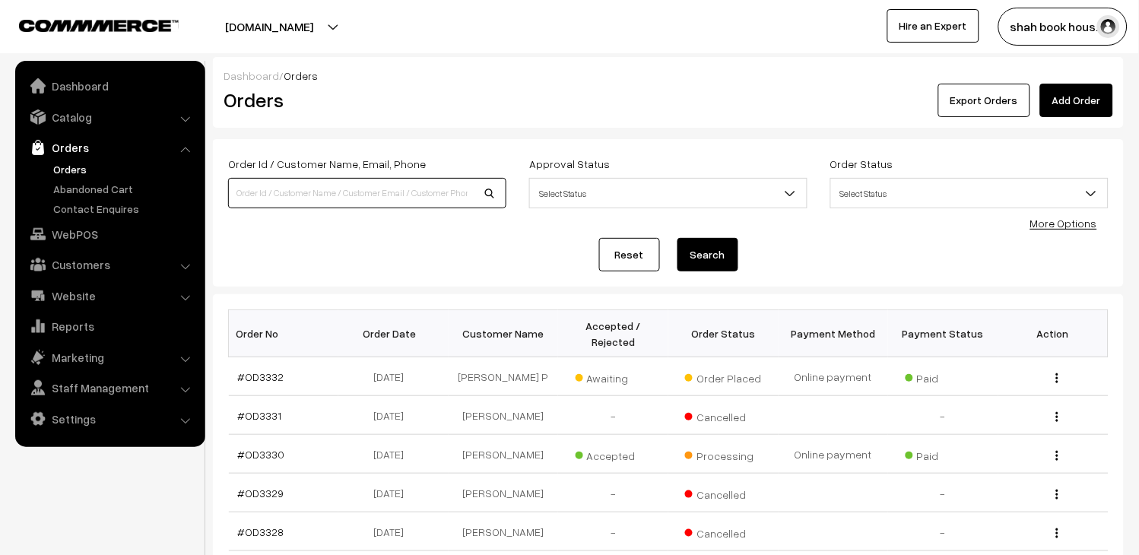
click at [411, 195] on input at bounding box center [367, 193] width 278 height 30
paste input "OD3189"
type input "OD3189"
click at [723, 261] on button "Search" at bounding box center [707, 254] width 61 height 33
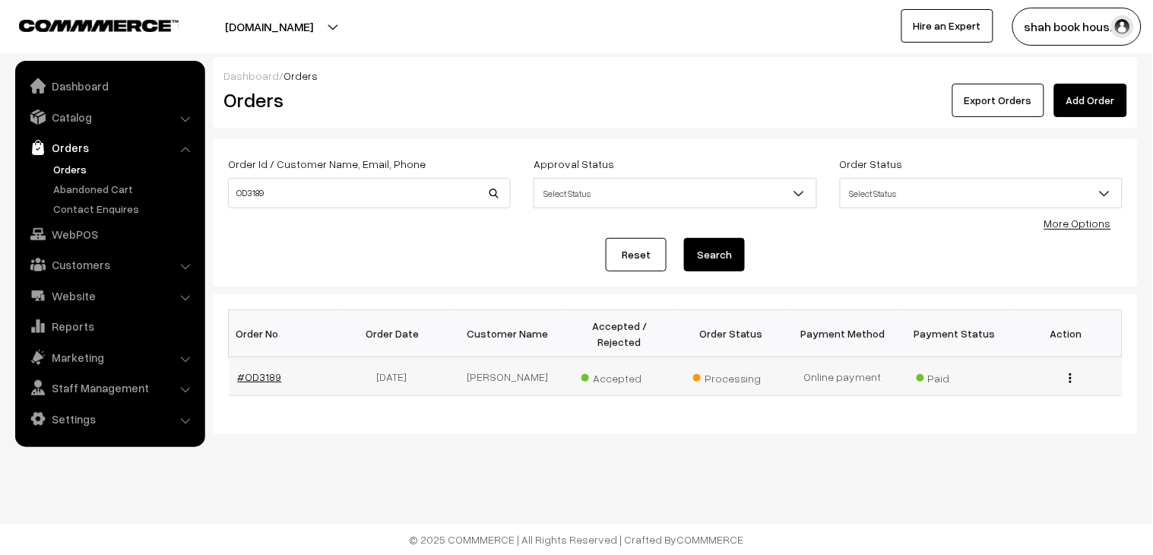
click at [275, 370] on link "#OD3189" at bounding box center [260, 376] width 44 height 13
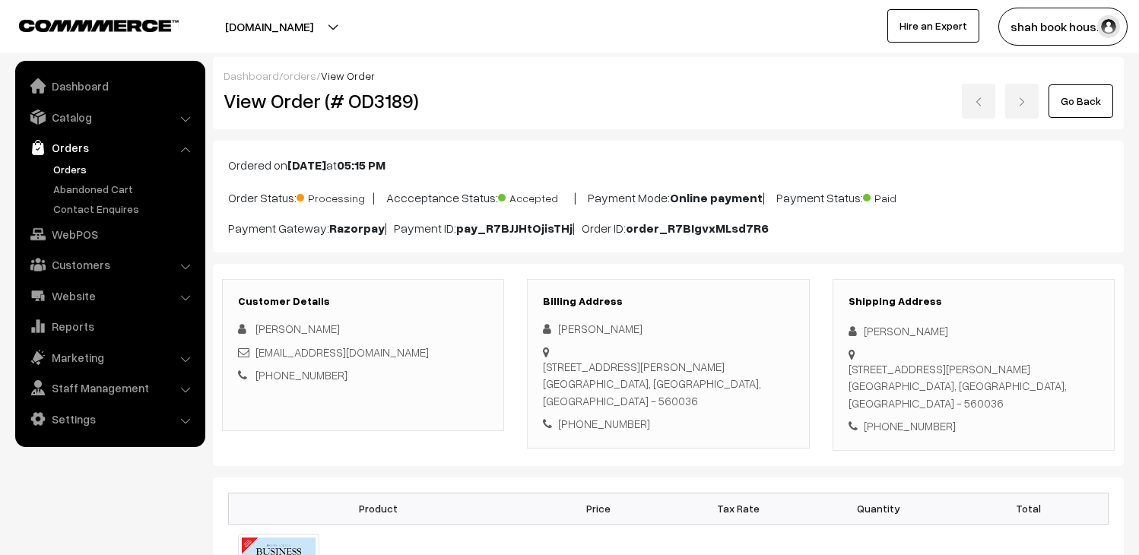
scroll to position [84, 0]
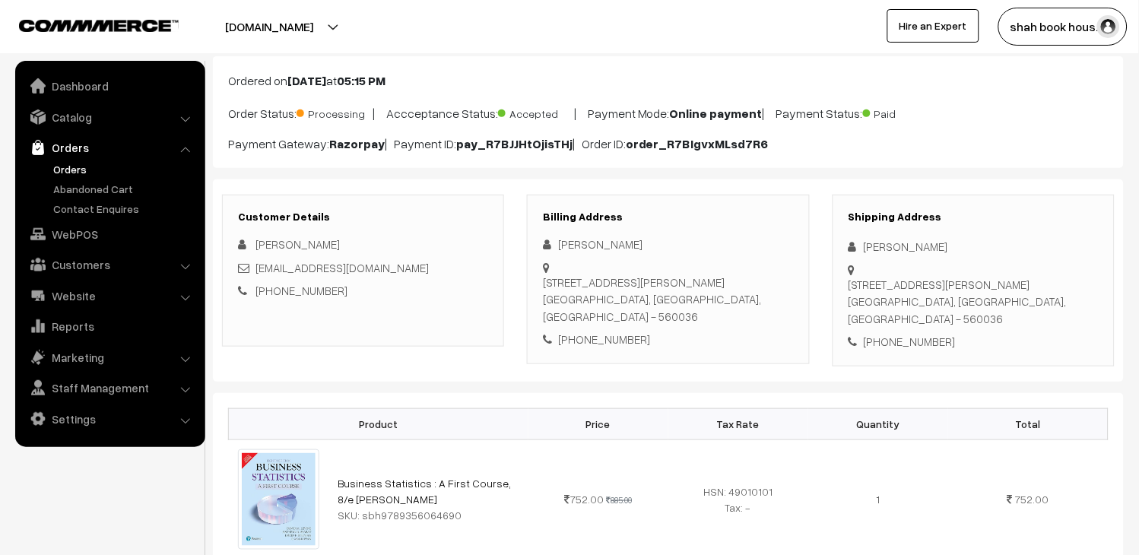
drag, startPoint x: 664, startPoint y: 246, endPoint x: 559, endPoint y: 246, distance: 105.7
click at [559, 246] on div "[PERSON_NAME]" at bounding box center [668, 244] width 250 height 17
copy div "[PERSON_NAME]"
click at [712, 244] on div "[PERSON_NAME]" at bounding box center [668, 244] width 250 height 17
click at [671, 252] on div "[PERSON_NAME]" at bounding box center [668, 244] width 250 height 17
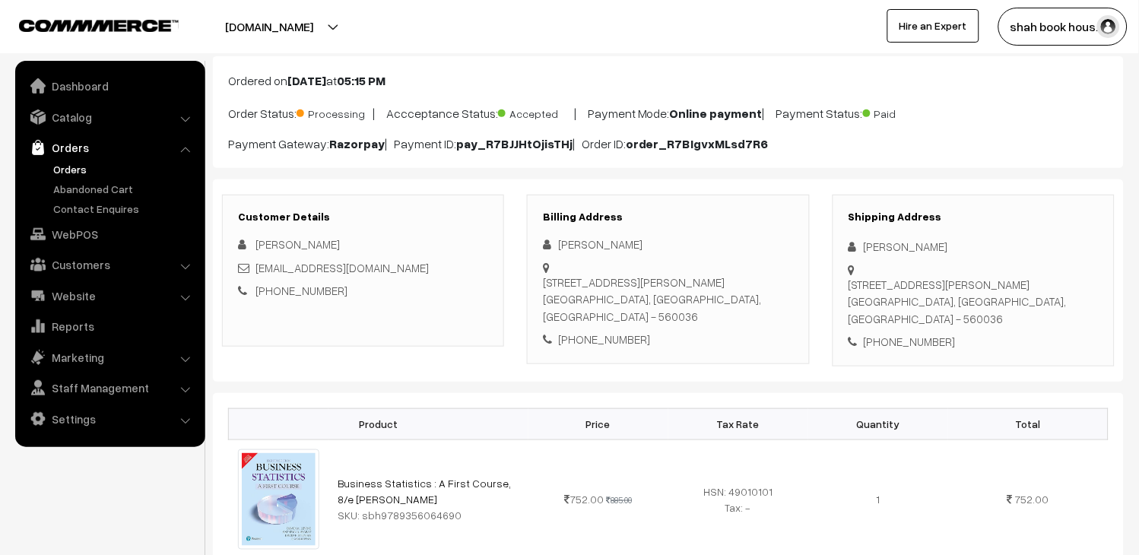
drag, startPoint x: 690, startPoint y: 247, endPoint x: 591, endPoint y: 247, distance: 99.6
click at [591, 247] on div "[PERSON_NAME]" at bounding box center [668, 244] width 250 height 17
click at [674, 245] on div "[PERSON_NAME]" at bounding box center [668, 244] width 250 height 17
drag, startPoint x: 658, startPoint y: 247, endPoint x: 557, endPoint y: 239, distance: 101.4
click at [557, 239] on div "[PERSON_NAME]" at bounding box center [668, 244] width 250 height 17
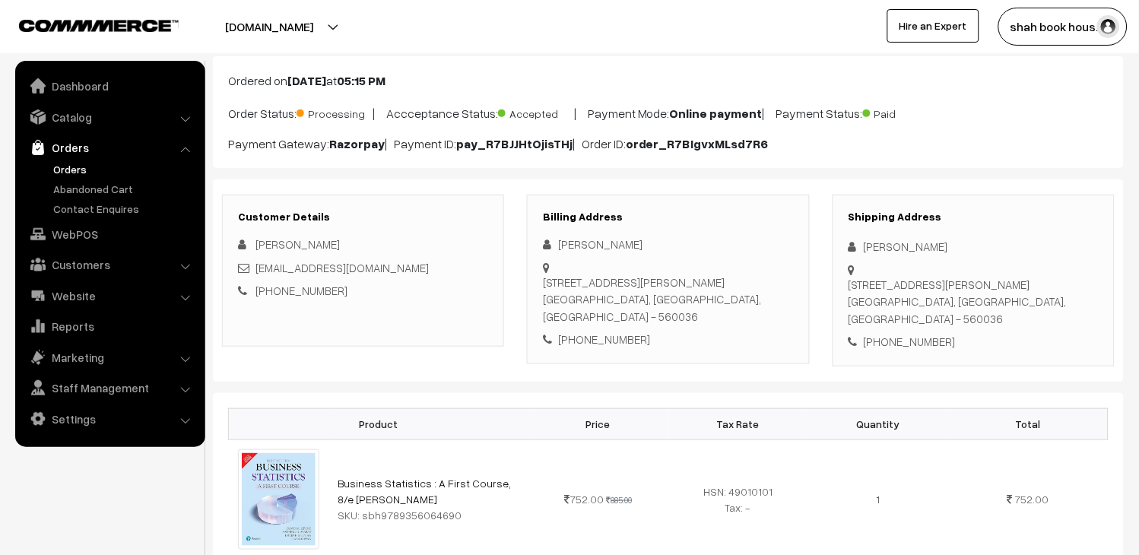
copy div "[PERSON_NAME]"
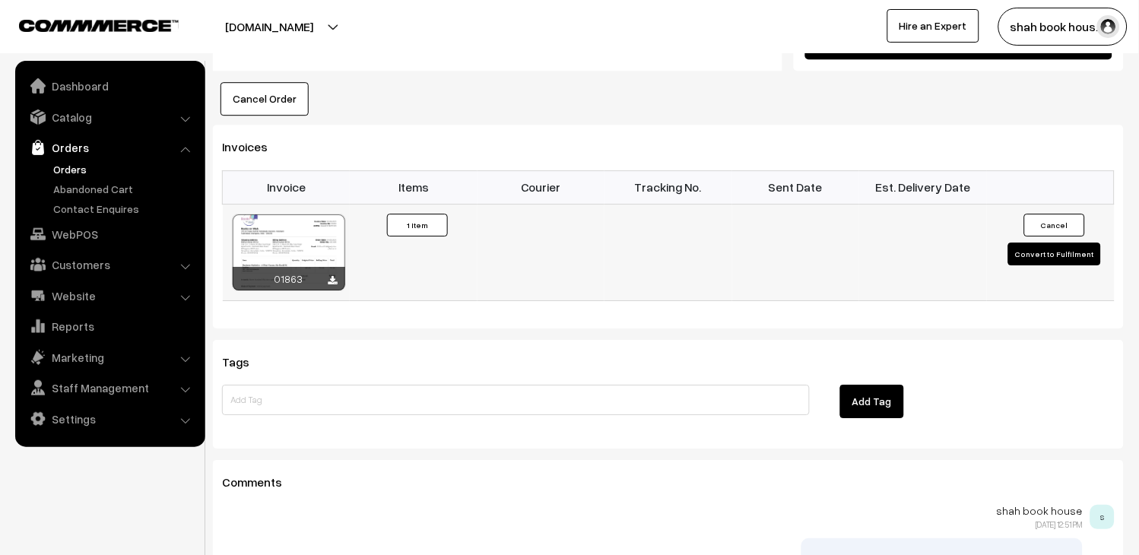
click at [1026, 251] on button "Convert to Fulfilment" at bounding box center [1054, 254] width 93 height 23
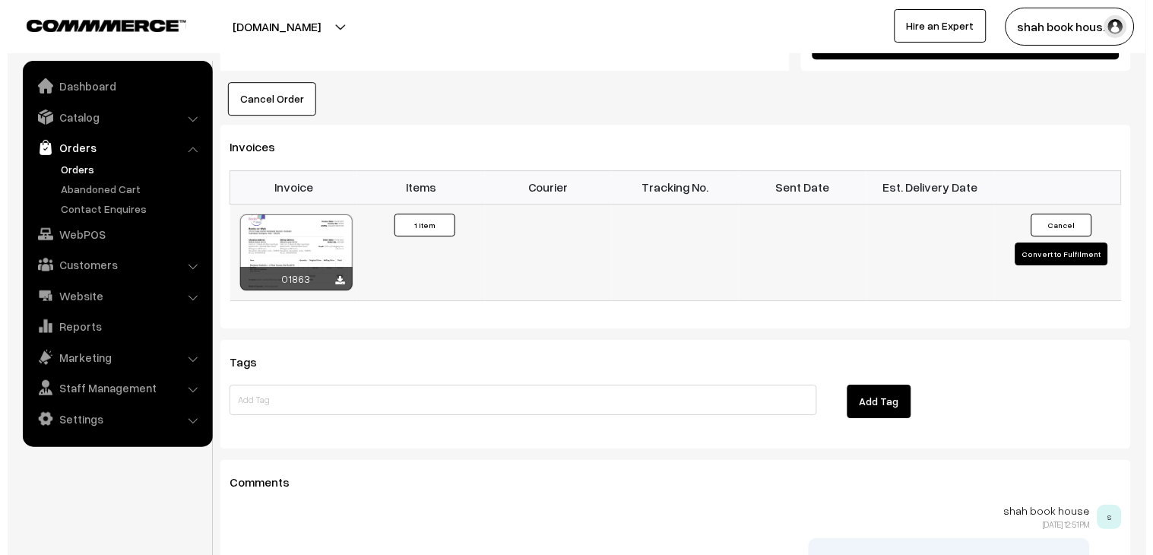
scroll to position [944, 0]
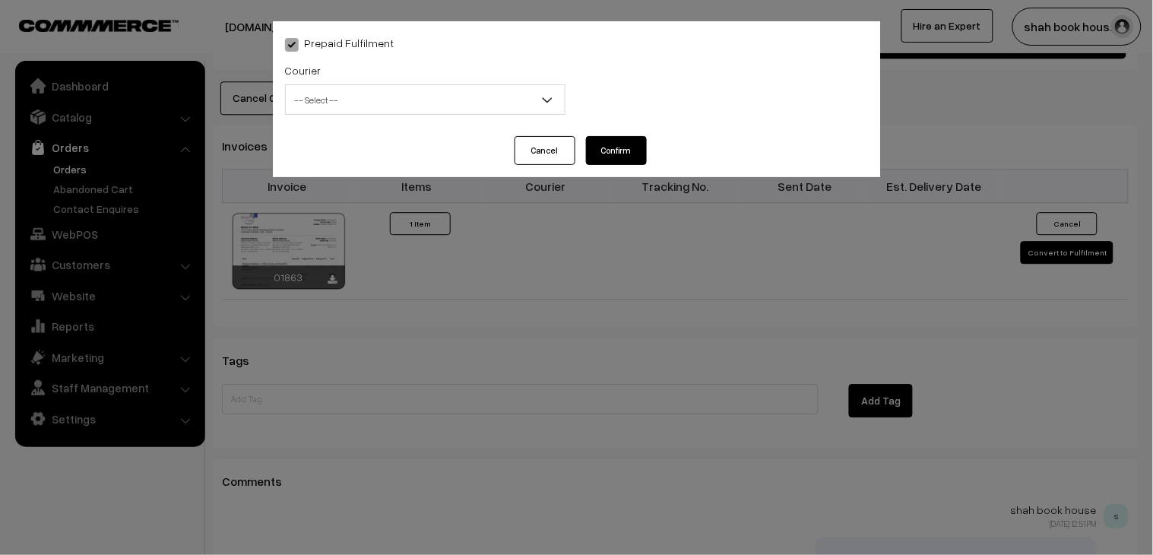
click at [363, 103] on span "-- Select --" at bounding box center [425, 100] width 279 height 27
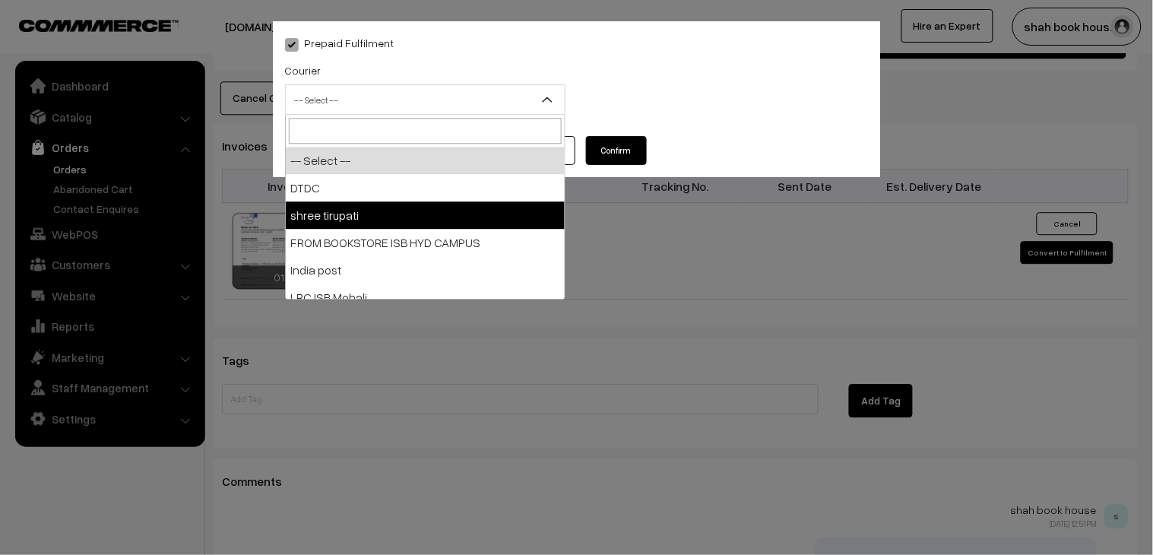
select select "2"
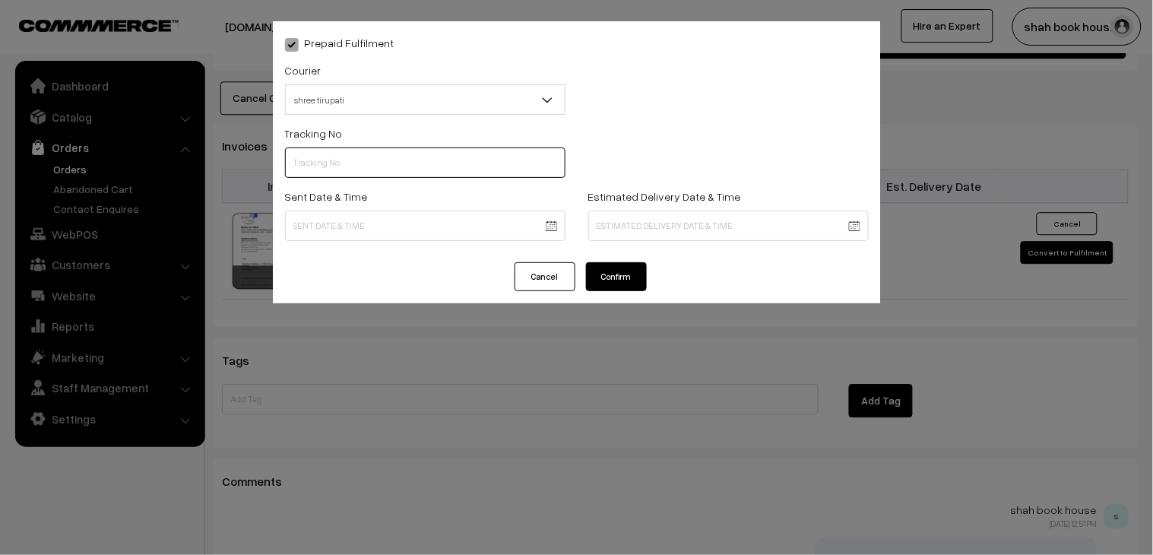
click at [357, 157] on input "text" at bounding box center [425, 162] width 281 height 30
paste input "352900095015"
type input "352900095015"
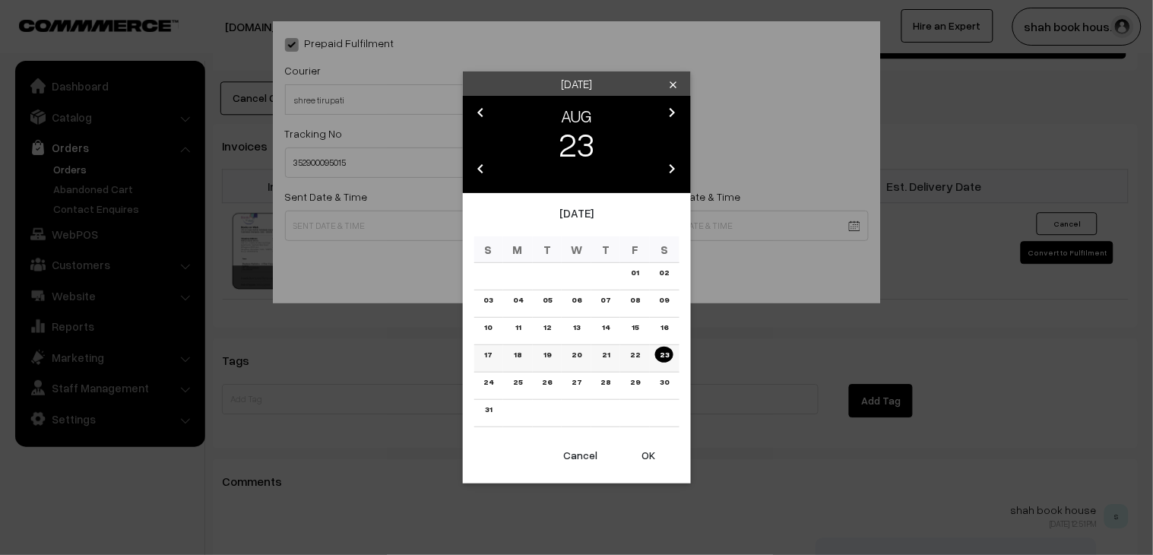
click at [601, 350] on link "21" at bounding box center [606, 355] width 17 height 16
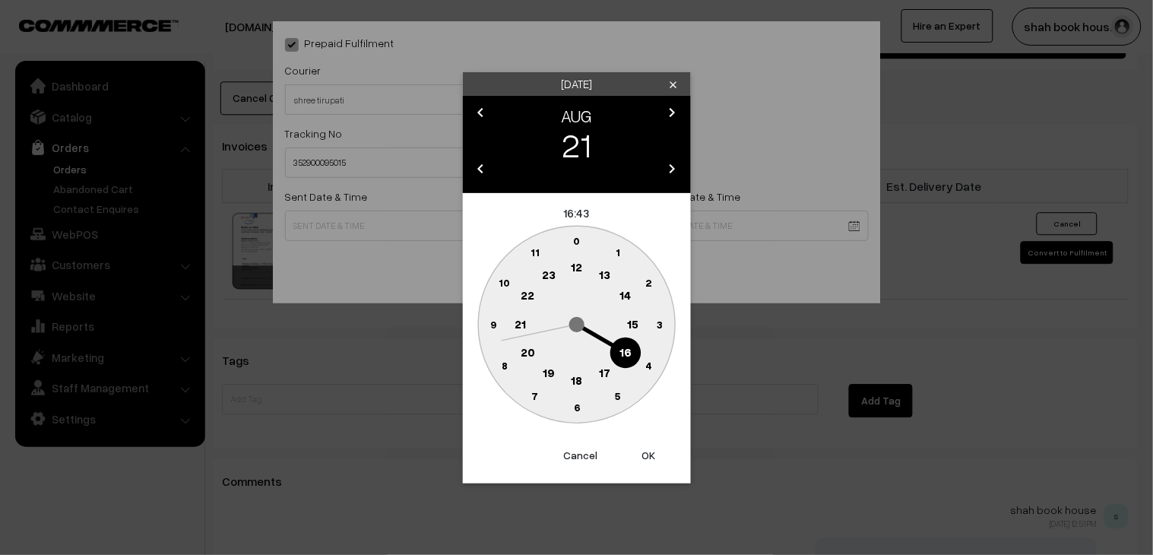
click at [580, 376] on text "18" at bounding box center [576, 380] width 11 height 14
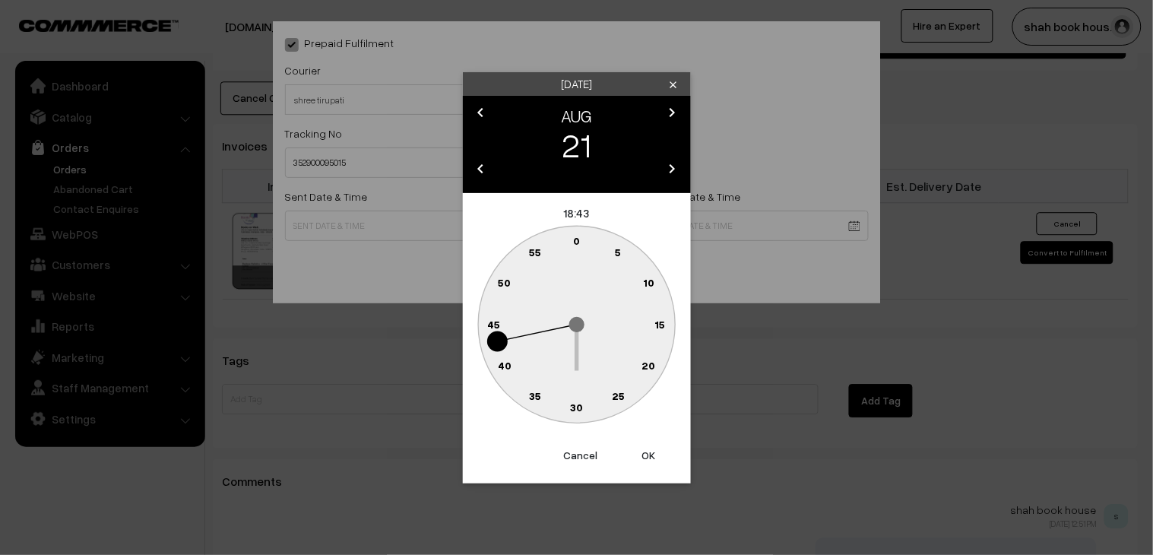
click at [599, 396] on circle at bounding box center [593, 403] width 21 height 21
type input "[DATE] 18:28"
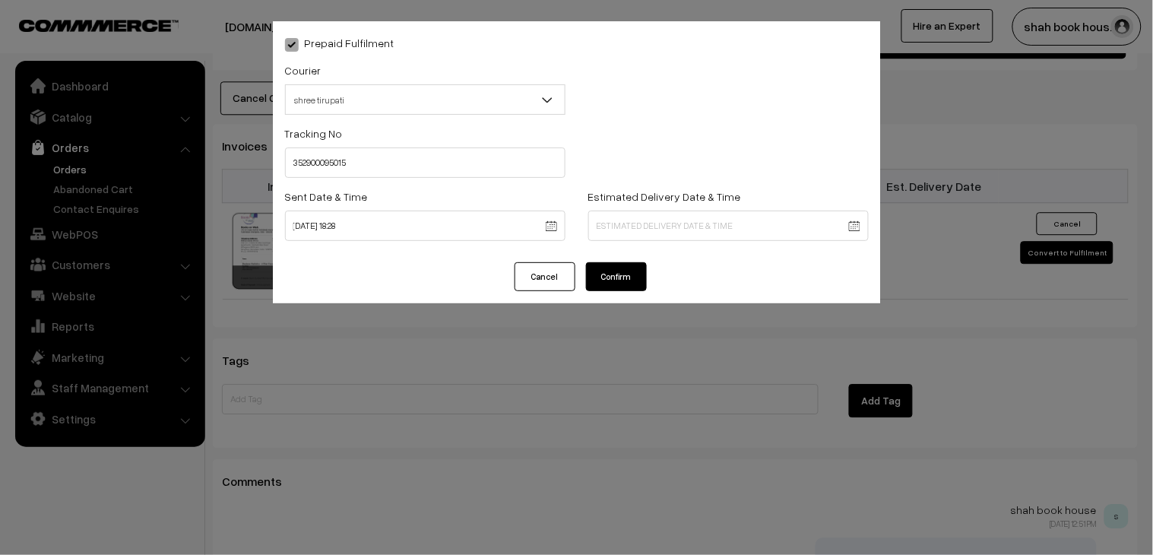
click at [603, 261] on div "Prepaid Fulfilment Courier -- Select -- DTDC shree tirupati FROM [GEOGRAPHIC_DA…" at bounding box center [577, 141] width 608 height 241
click at [616, 272] on button "Confirm" at bounding box center [616, 276] width 61 height 29
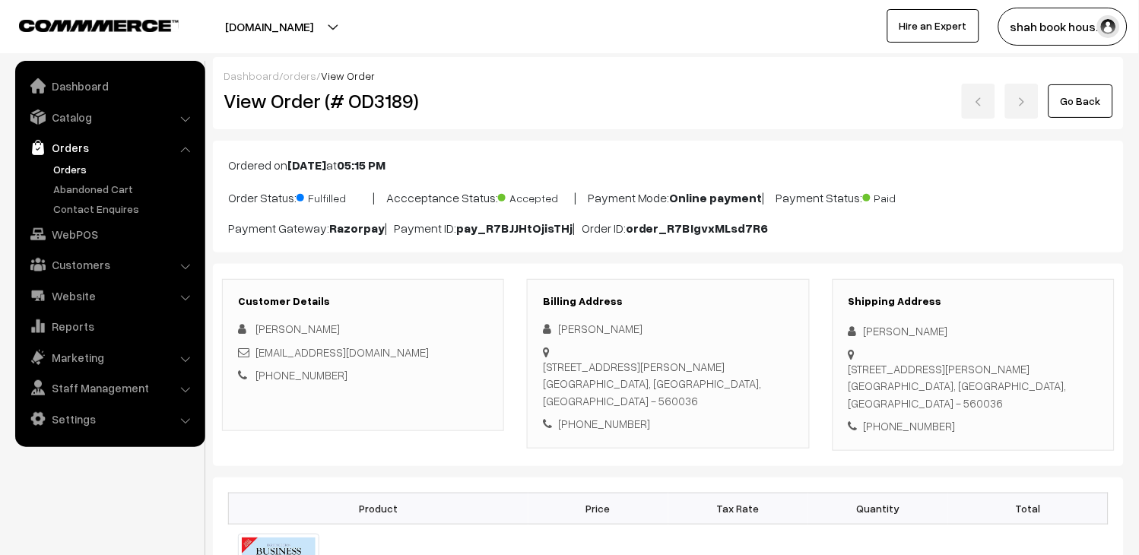
click at [1105, 103] on link "Go Back" at bounding box center [1080, 100] width 65 height 33
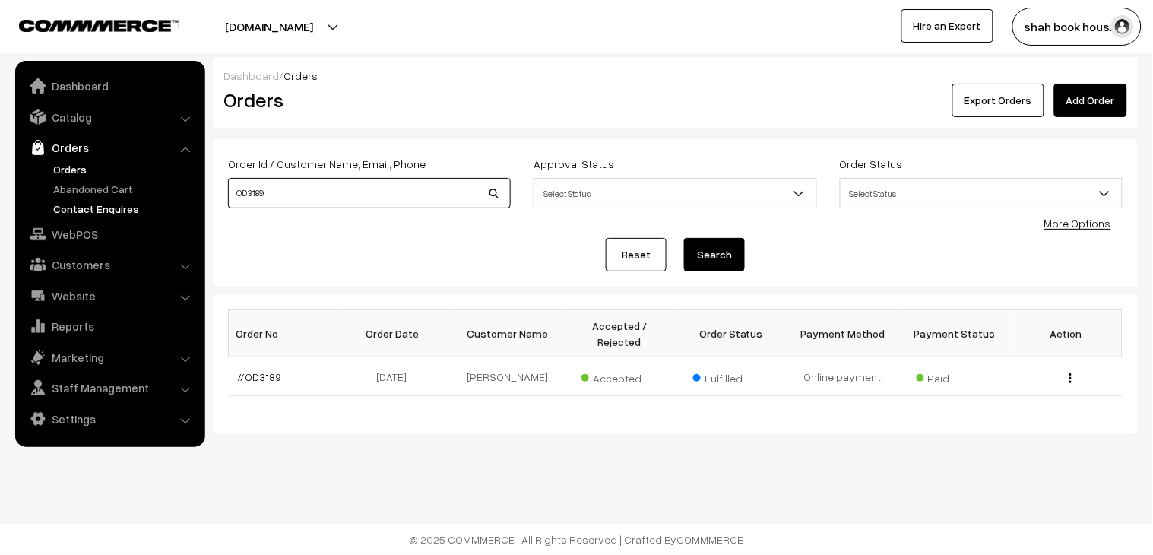
drag, startPoint x: 223, startPoint y: 200, endPoint x: 152, endPoint y: 215, distance: 72.3
click at [92, 196] on body "Thank you for showing interest. Our team will call you shortly. Close [DOMAIN_N…" at bounding box center [576, 277] width 1153 height 555
paste input "91"
type input "OD3191"
click at [717, 249] on button "Search" at bounding box center [714, 254] width 61 height 33
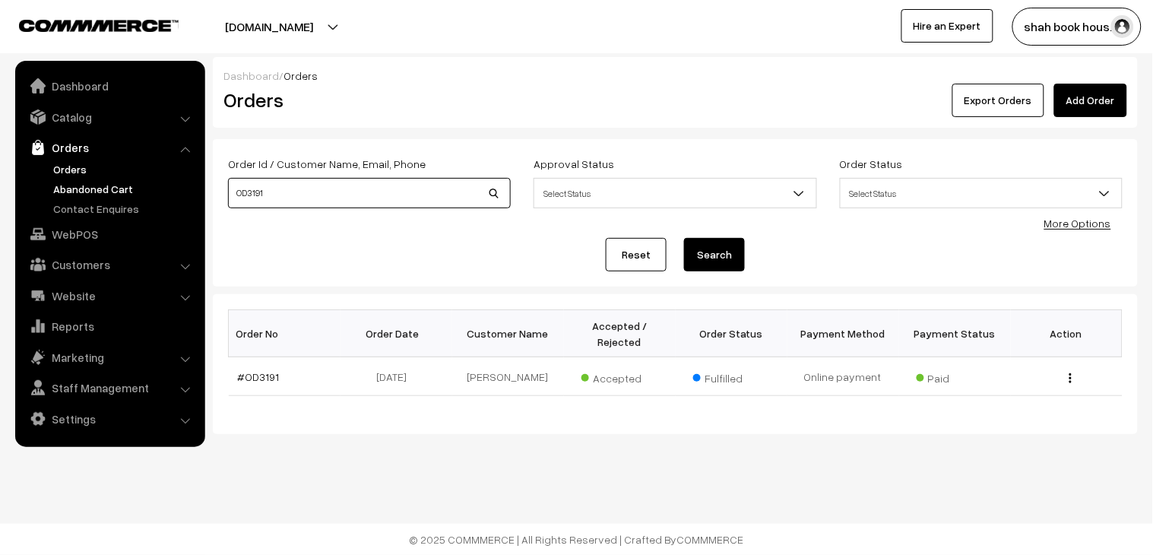
drag, startPoint x: 300, startPoint y: 198, endPoint x: 89, endPoint y: 194, distance: 210.6
click at [97, 193] on body "Thank you for showing interest. Our team will call you shortly. Close [DOMAIN_N…" at bounding box center [576, 277] width 1153 height 555
paste input "OD3193"
type input "OD3191OD3193"
click at [696, 265] on button "Search" at bounding box center [714, 254] width 61 height 33
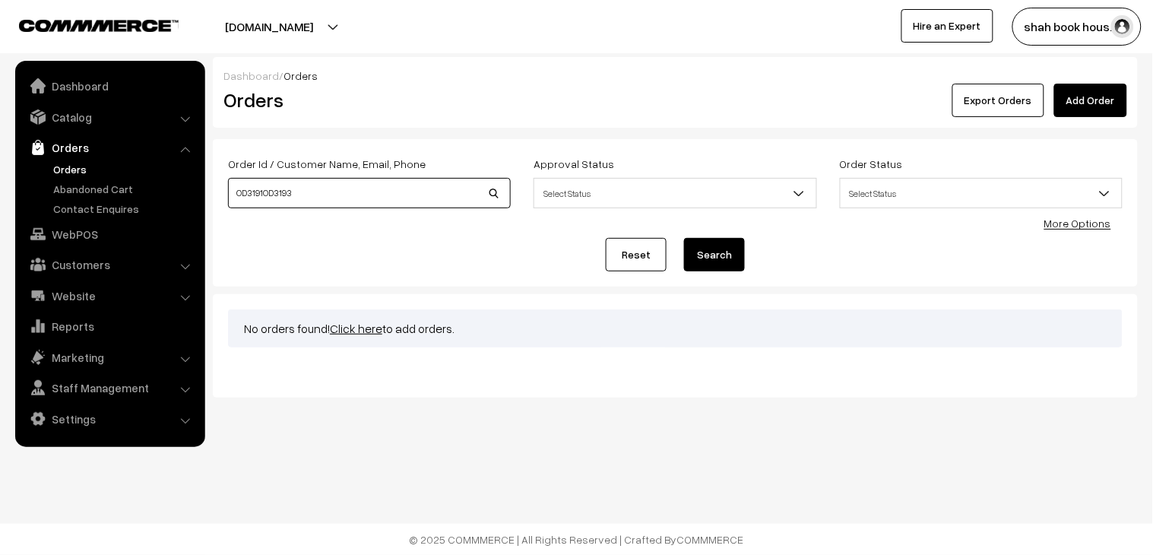
drag, startPoint x: 362, startPoint y: 199, endPoint x: 0, endPoint y: 176, distance: 362.6
click at [0, 176] on body "Thank you for showing interest. Our team will call you shortly. Close [DOMAIN_N…" at bounding box center [576, 277] width 1153 height 555
paste input
type input "OD3193"
click at [712, 268] on button "Search" at bounding box center [714, 254] width 61 height 33
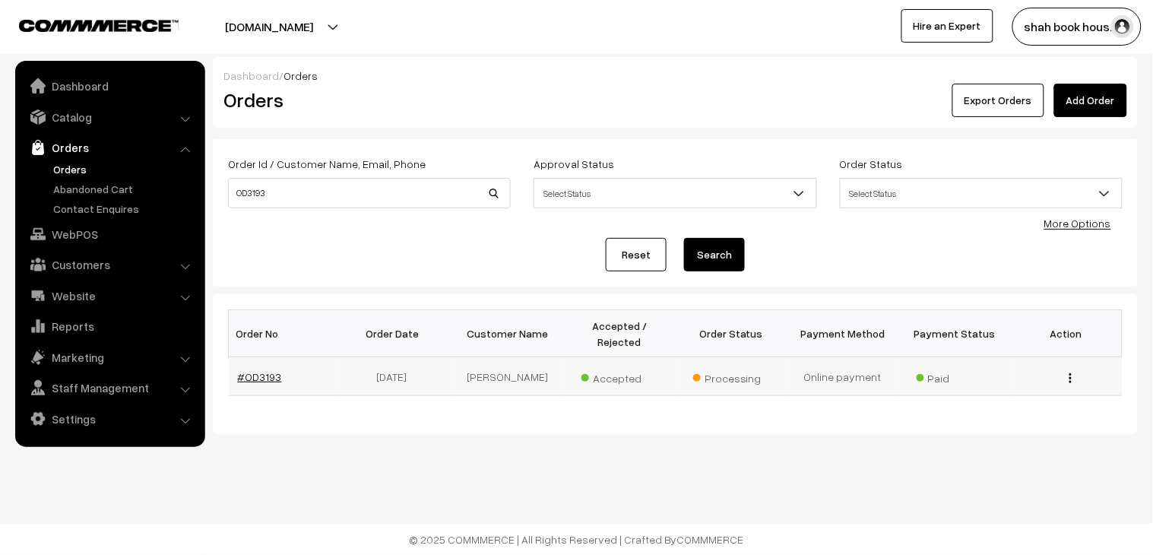
click at [254, 370] on link "#OD3193" at bounding box center [260, 376] width 44 height 13
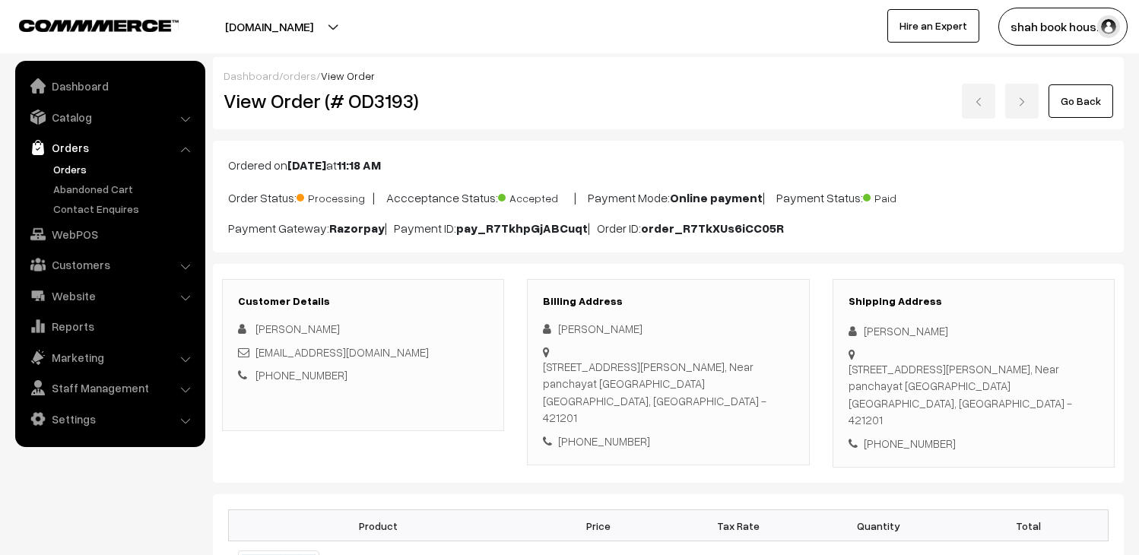
scroll to position [84, 0]
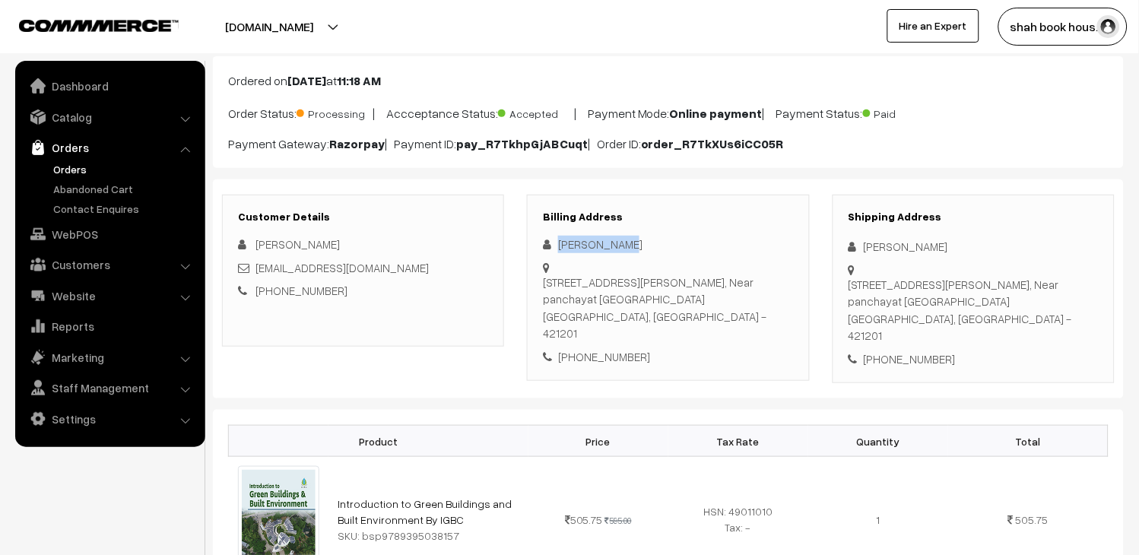
drag, startPoint x: 639, startPoint y: 245, endPoint x: 560, endPoint y: 246, distance: 79.8
click at [560, 246] on div "[PERSON_NAME]" at bounding box center [668, 244] width 250 height 17
copy div "[PERSON_NAME]"
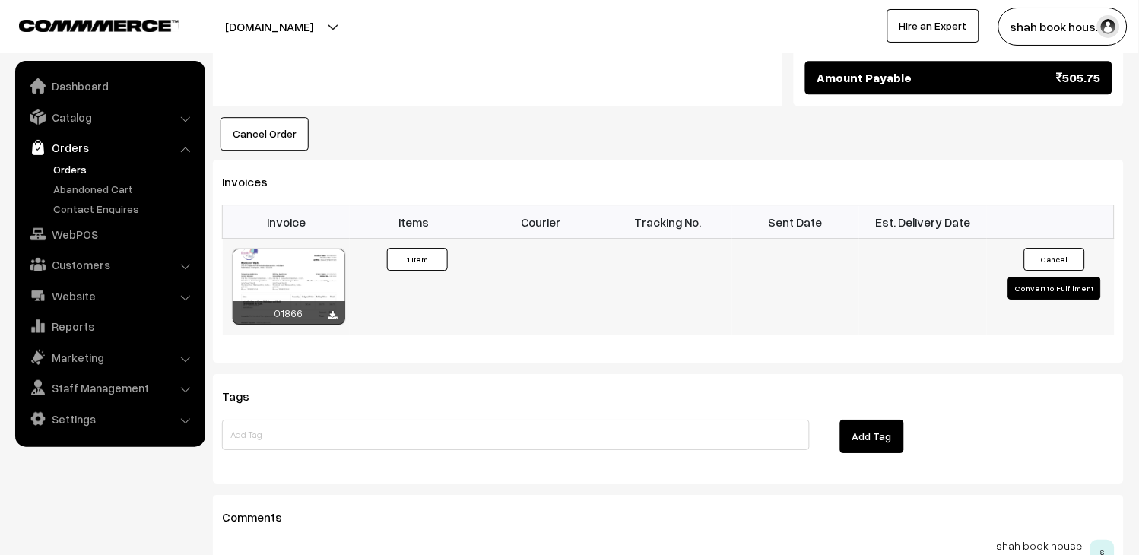
click at [1067, 280] on button "Convert to Fulfilment" at bounding box center [1054, 288] width 93 height 23
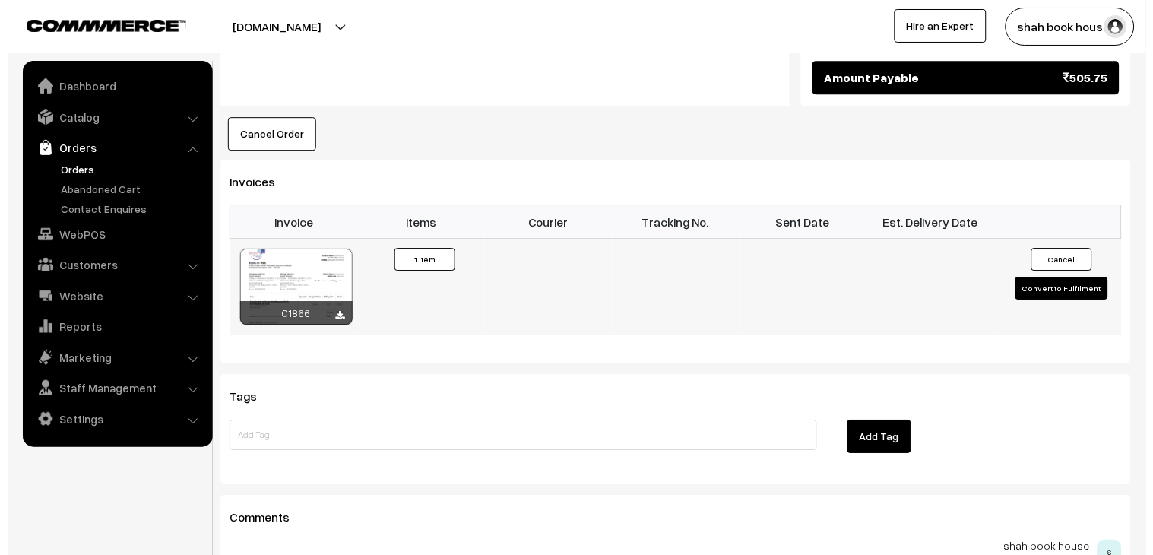
scroll to position [931, 0]
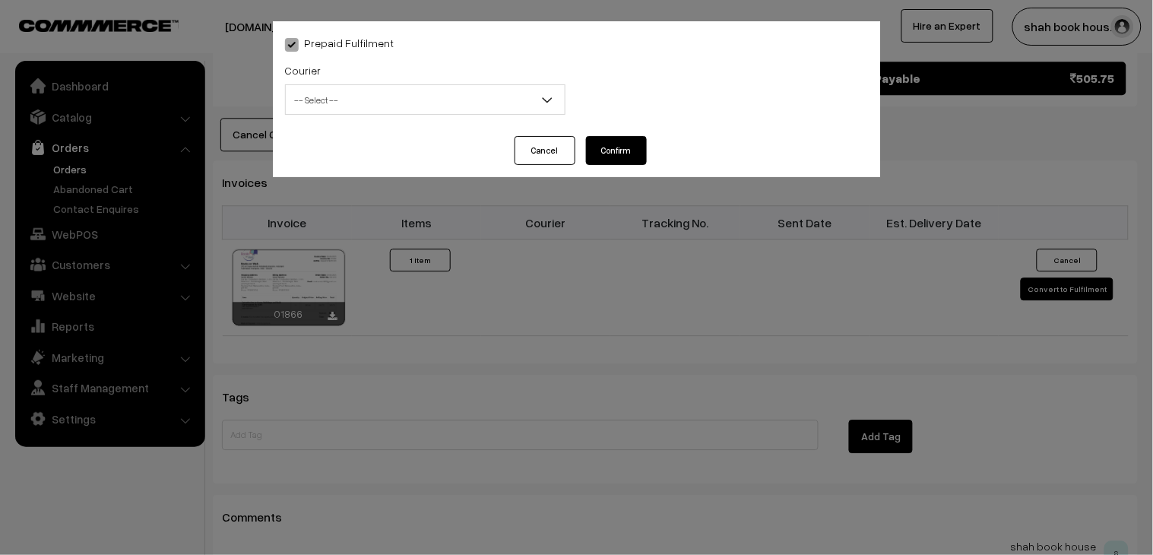
click at [381, 94] on span "-- Select --" at bounding box center [425, 100] width 279 height 27
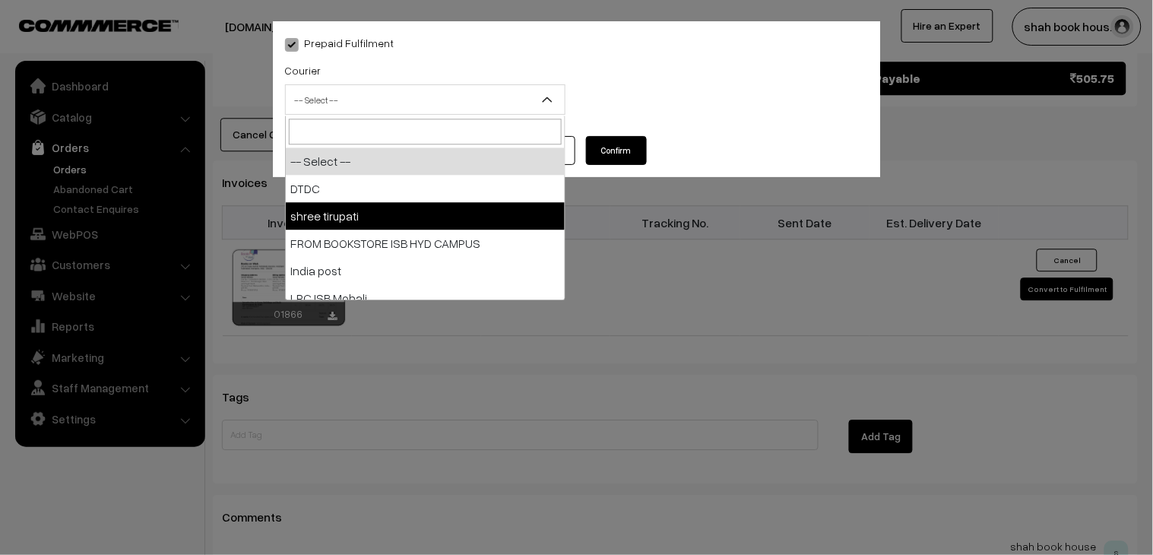
select select "2"
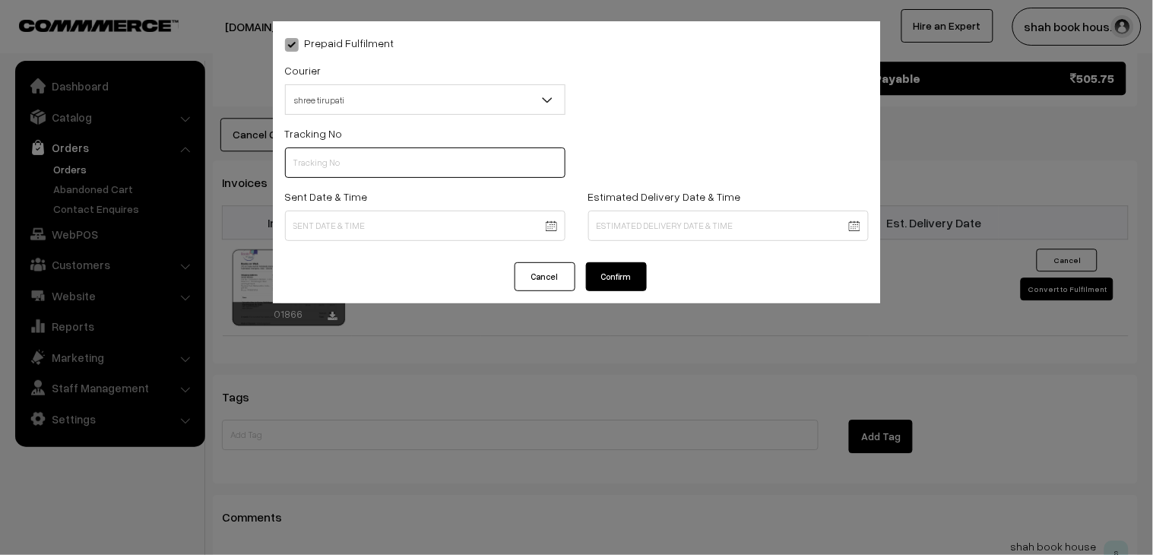
click at [381, 160] on input "text" at bounding box center [425, 162] width 281 height 30
paste input "352900095012"
type input "352900095012"
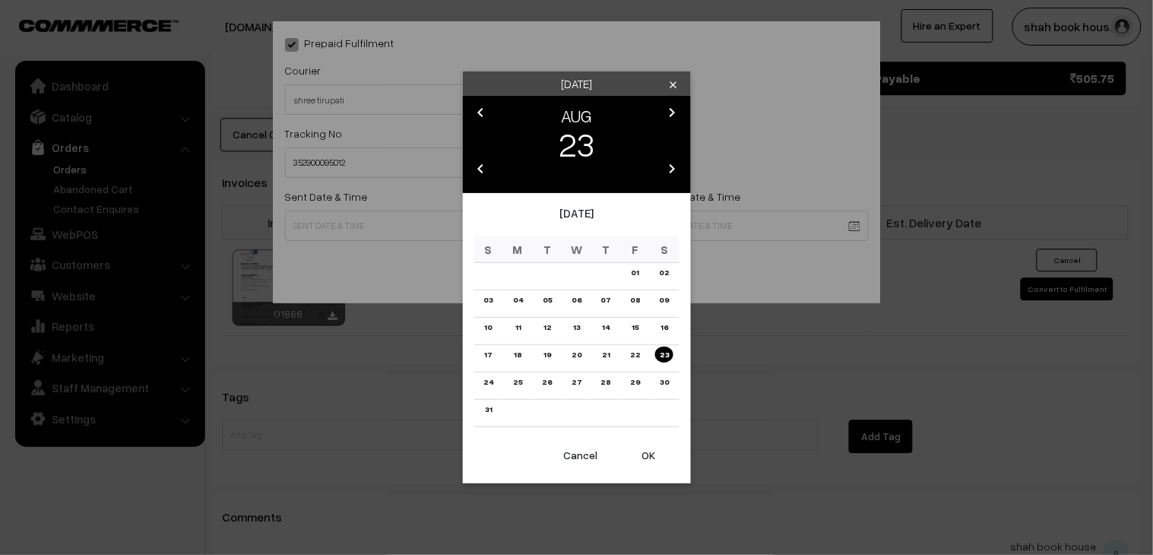
click at [605, 356] on link "21" at bounding box center [606, 355] width 17 height 16
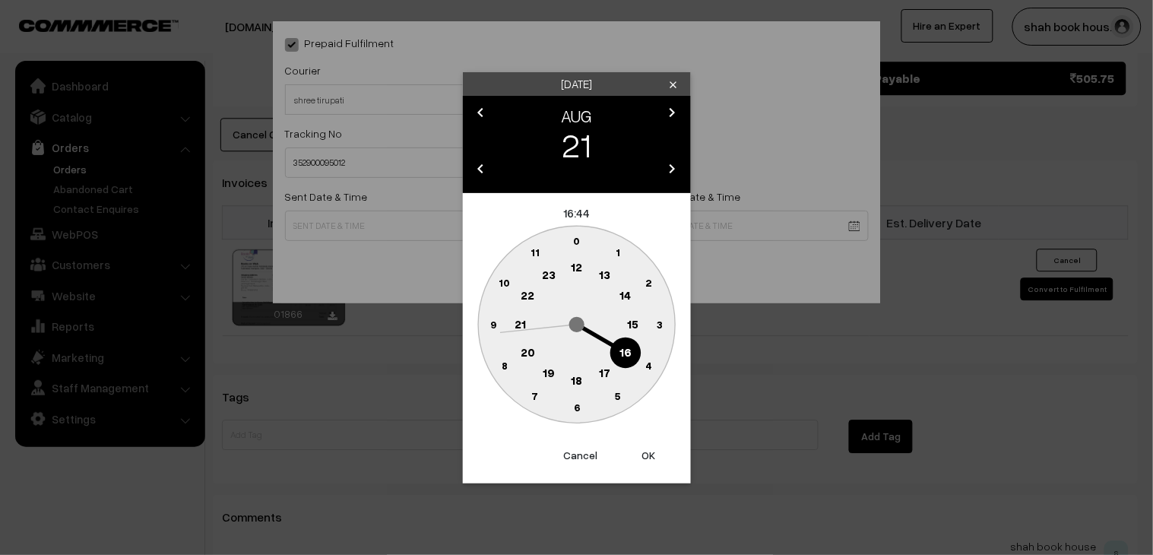
click at [580, 380] on text "18" at bounding box center [576, 380] width 11 height 14
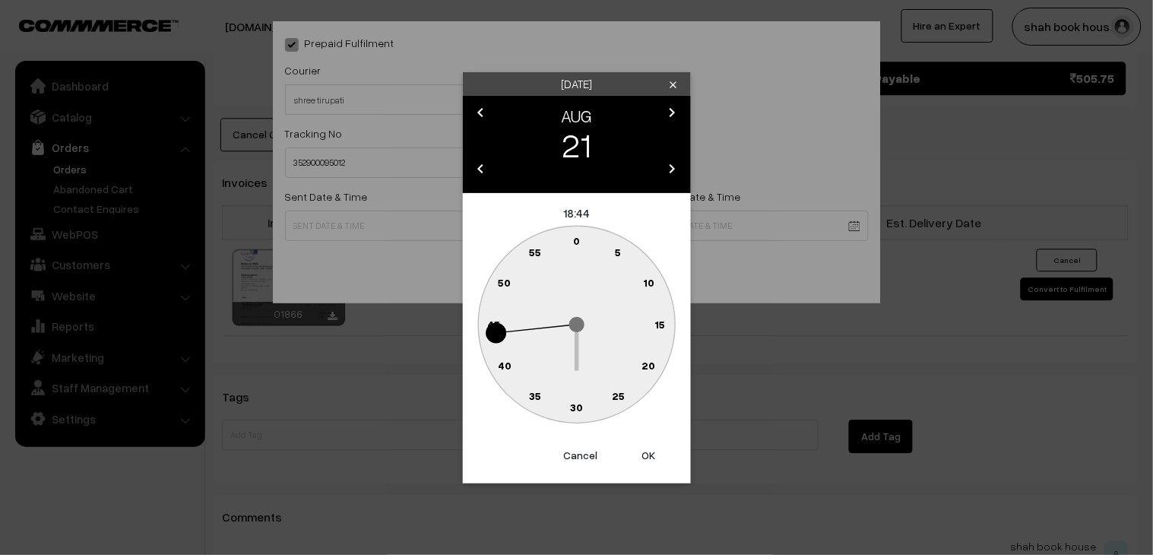
click at [602, 398] on circle at bounding box center [593, 403] width 21 height 21
type input "[DATE] 18:28"
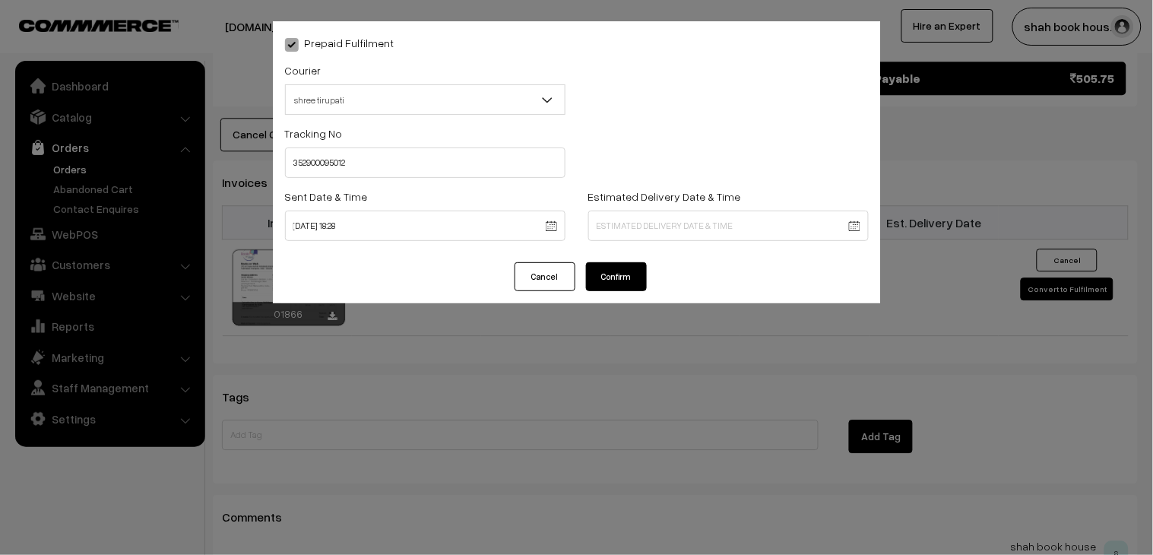
click at [633, 278] on button "Confirm" at bounding box center [616, 276] width 61 height 29
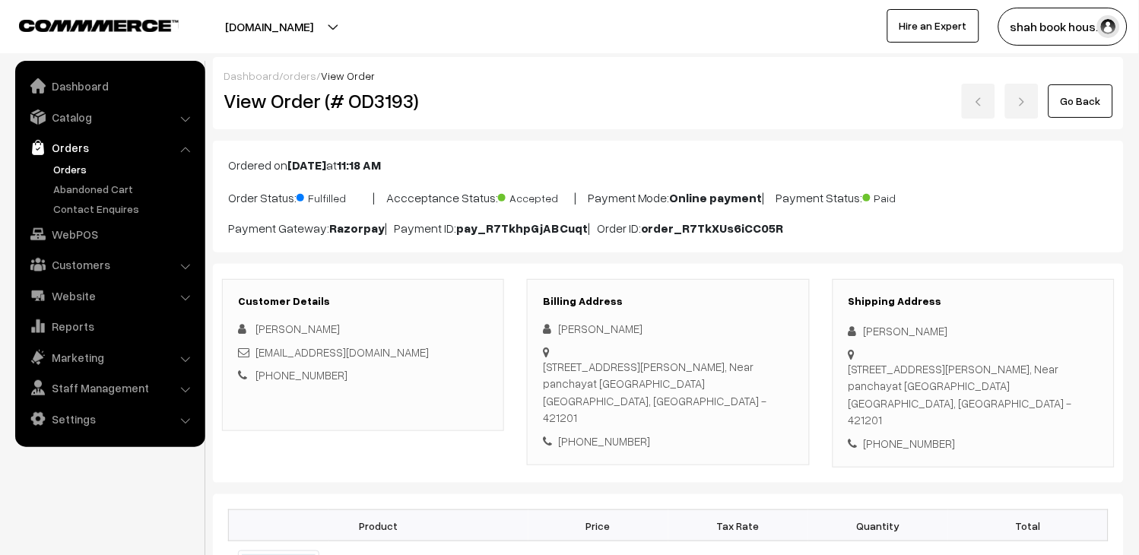
click at [1082, 103] on link "Go Back" at bounding box center [1080, 100] width 65 height 33
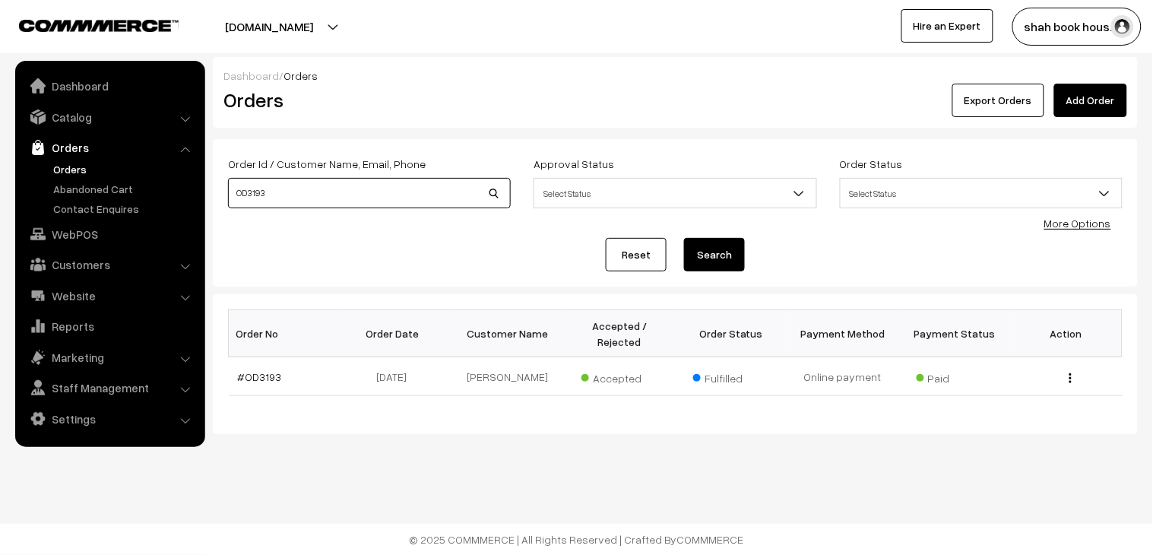
drag, startPoint x: 366, startPoint y: 204, endPoint x: 51, endPoint y: 160, distance: 317.7
click at [73, 163] on body "Thank you for showing interest. Our team will call you shortly. Close [DOMAIN_N…" at bounding box center [576, 277] width 1153 height 555
paste input "OD3216"
drag, startPoint x: 361, startPoint y: 201, endPoint x: 0, endPoint y: 143, distance: 365.7
click at [5, 151] on body "Thank you for showing interest. Our team will call you shortly. Close [DOMAIN_N…" at bounding box center [576, 277] width 1153 height 555
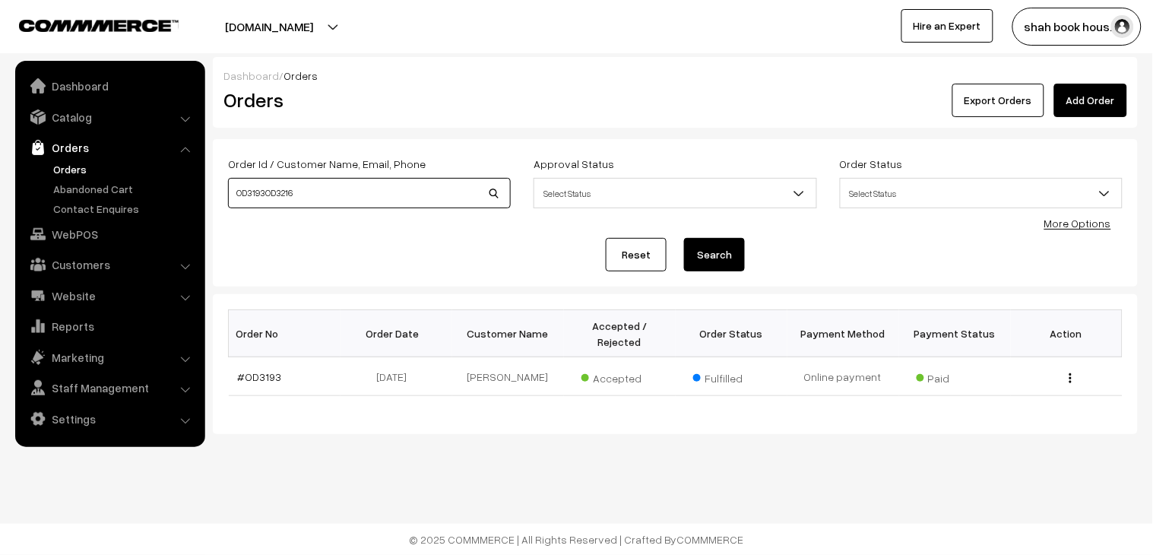
paste input
type input "OD3216"
click at [712, 258] on button "Search" at bounding box center [714, 254] width 61 height 33
drag, startPoint x: 283, startPoint y: 194, endPoint x: 119, endPoint y: 195, distance: 164.2
click at [153, 192] on body "Thank you for showing interest. Our team will call you shortly. Close [DOMAIN_N…" at bounding box center [576, 277] width 1153 height 555
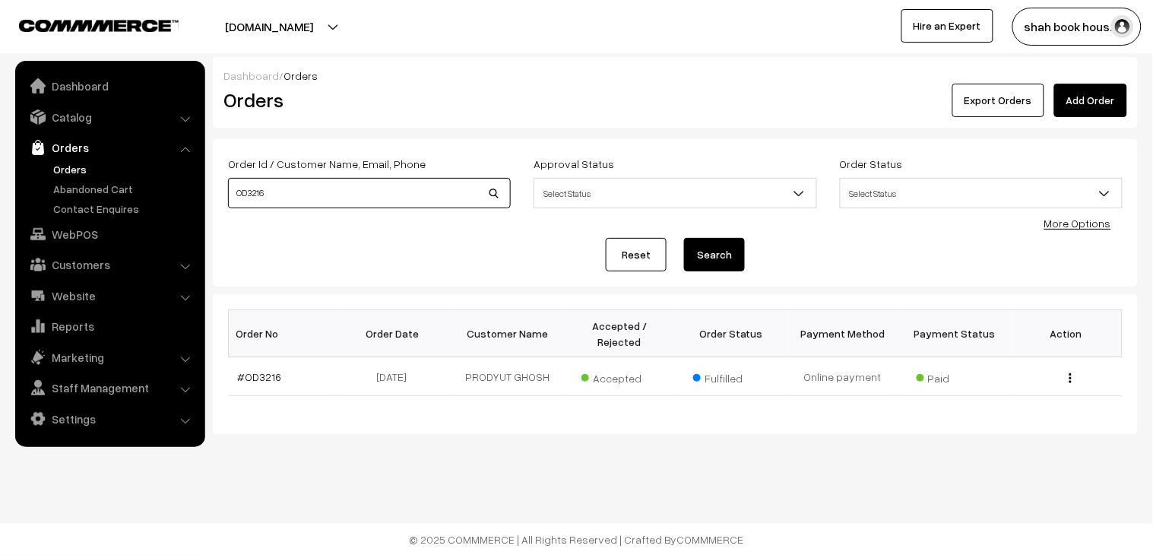
paste input "7"
type input "OD3217"
click at [706, 255] on button "Search" at bounding box center [714, 254] width 61 height 33
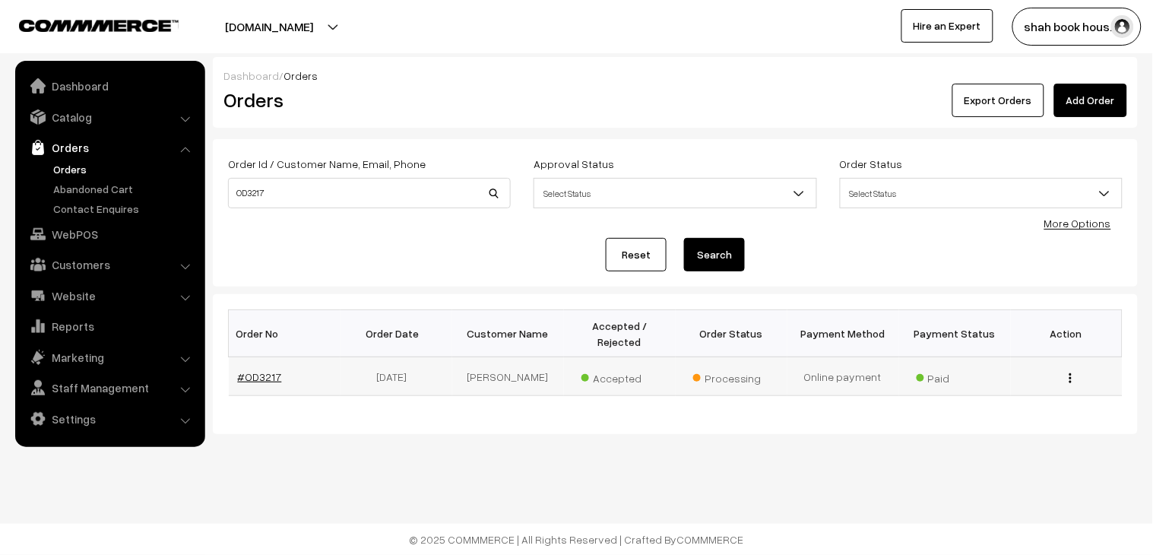
click at [251, 370] on link "#OD3217" at bounding box center [260, 376] width 44 height 13
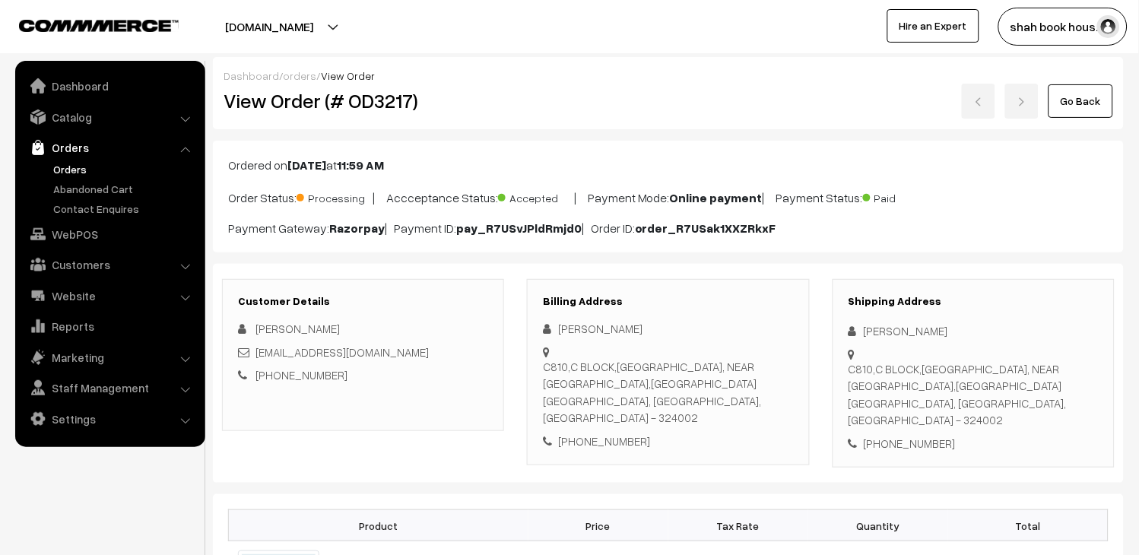
drag, startPoint x: 662, startPoint y: 328, endPoint x: 559, endPoint y: 328, distance: 103.4
click at [559, 328] on div "[PERSON_NAME]" at bounding box center [668, 328] width 250 height 17
copy div "[PERSON_NAME]"
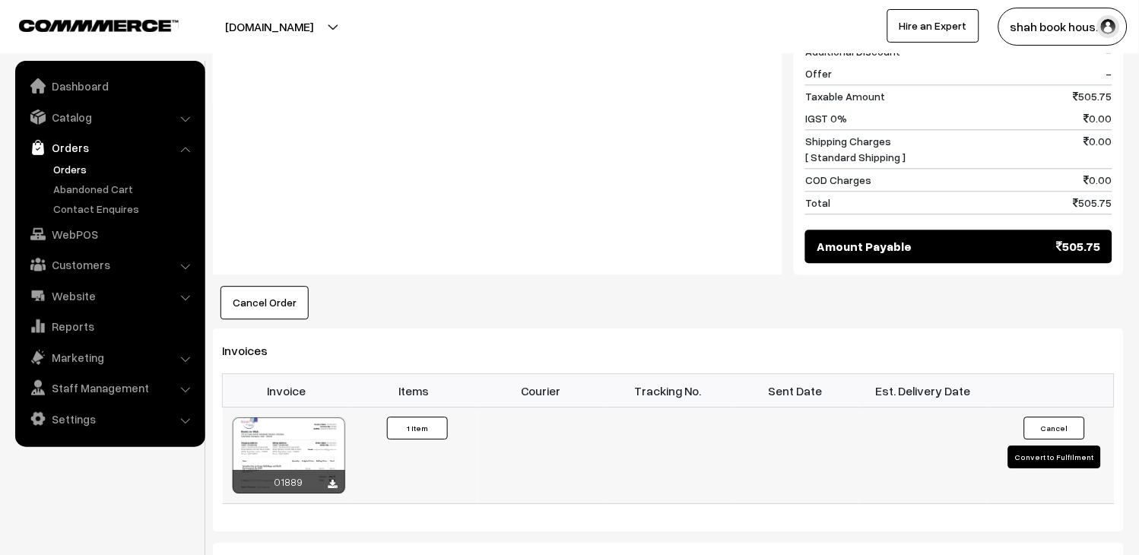
click at [1067, 446] on button "Convert to Fulfilment" at bounding box center [1054, 457] width 93 height 23
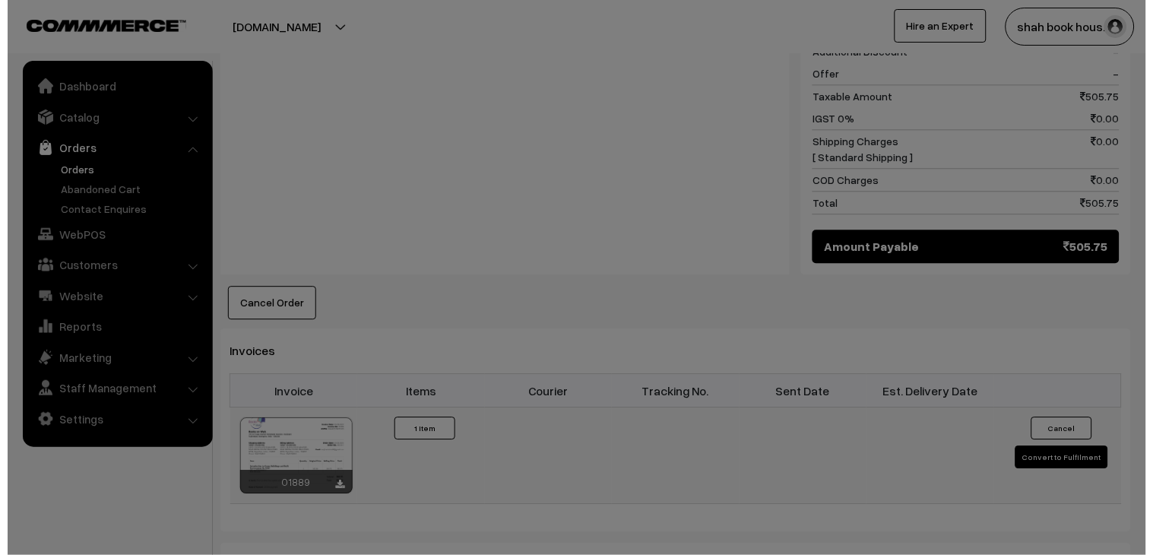
scroll to position [762, 0]
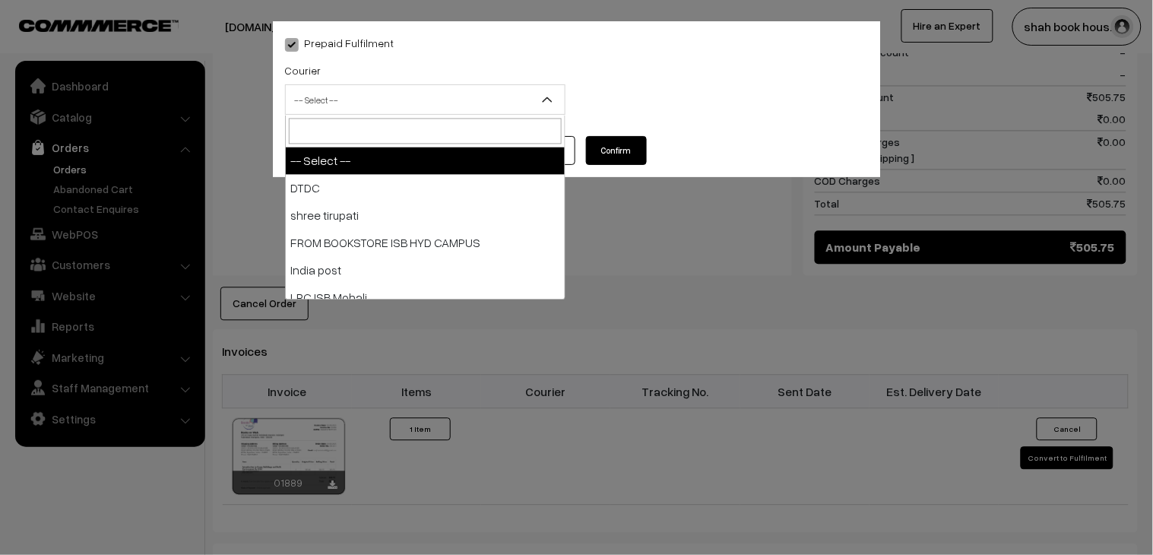
click at [464, 92] on span "-- Select --" at bounding box center [425, 100] width 279 height 27
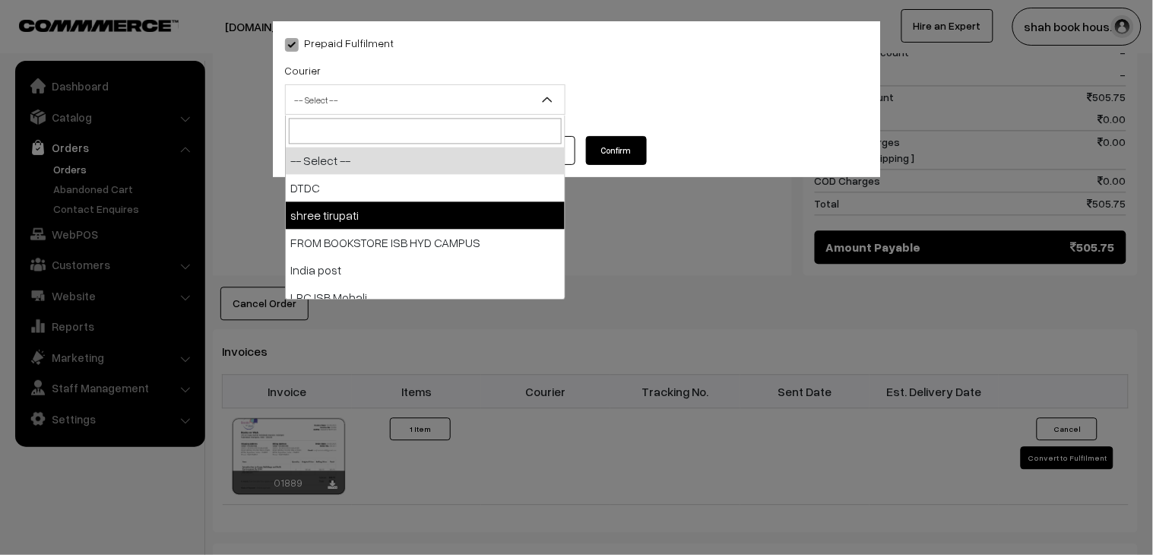
select select "2"
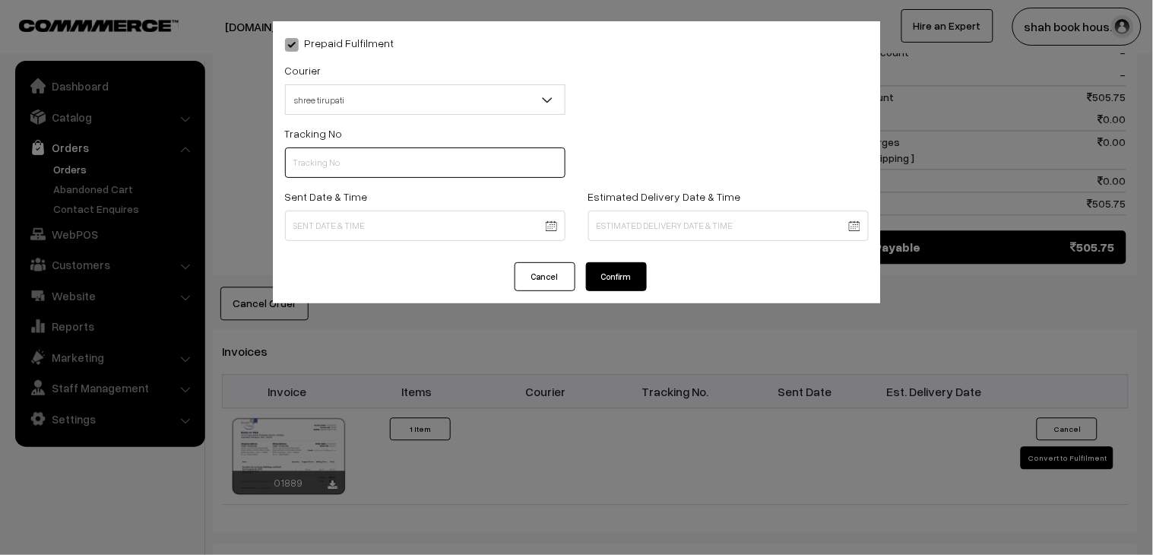
click at [408, 162] on input "text" at bounding box center [425, 162] width 281 height 30
paste input "352900095013"
type input "352900095013"
click at [350, 231] on body "Thank you for showing interest. Our team will call you shortly. Close [DOMAIN_N…" at bounding box center [576, 125] width 1153 height 1775
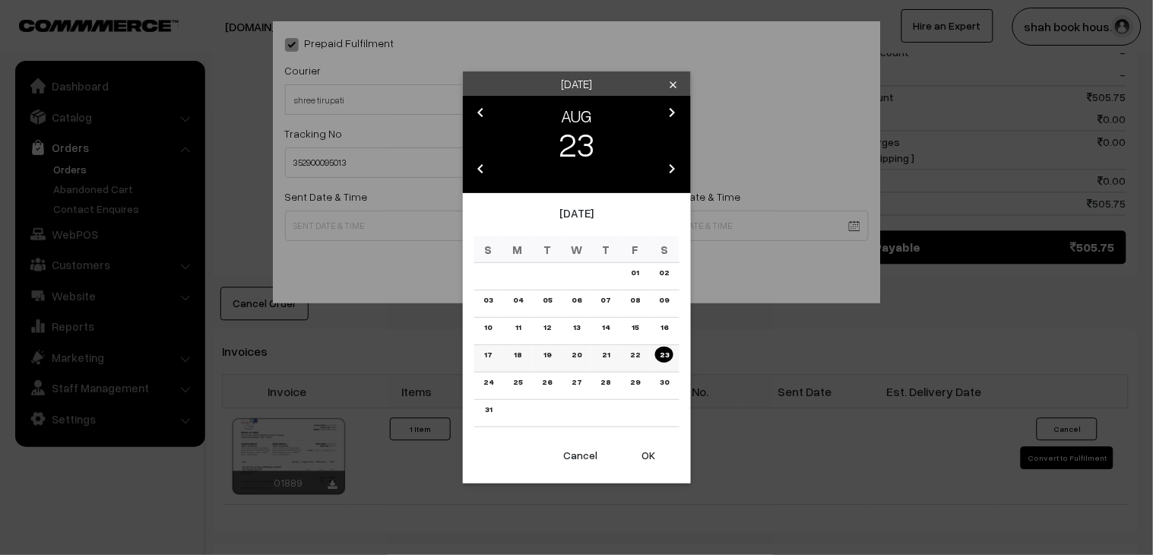
click at [575, 354] on link "20" at bounding box center [576, 355] width 19 height 16
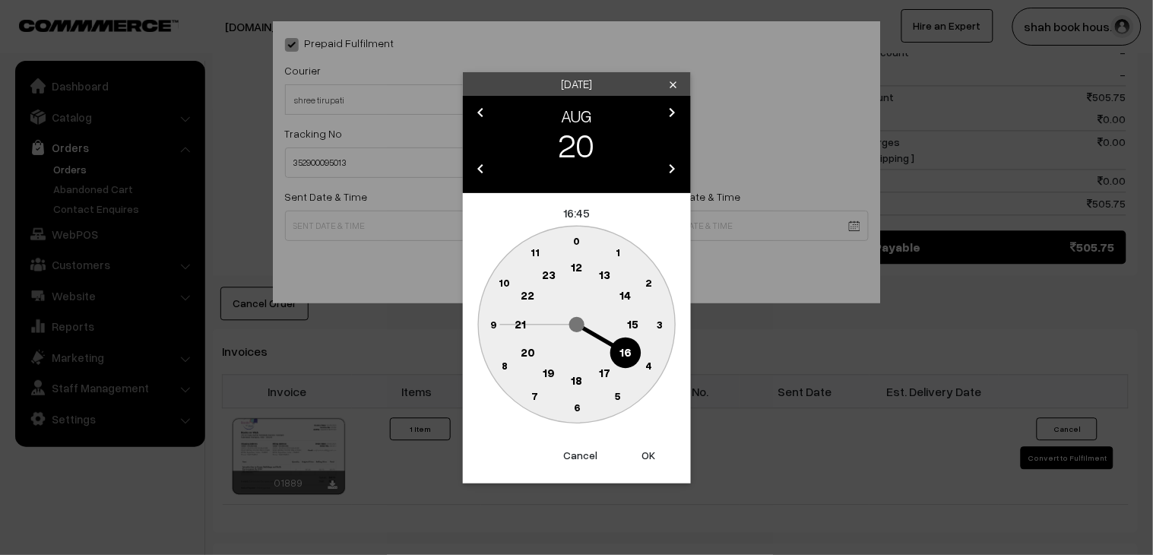
click at [580, 386] on circle at bounding box center [576, 381] width 31 height 31
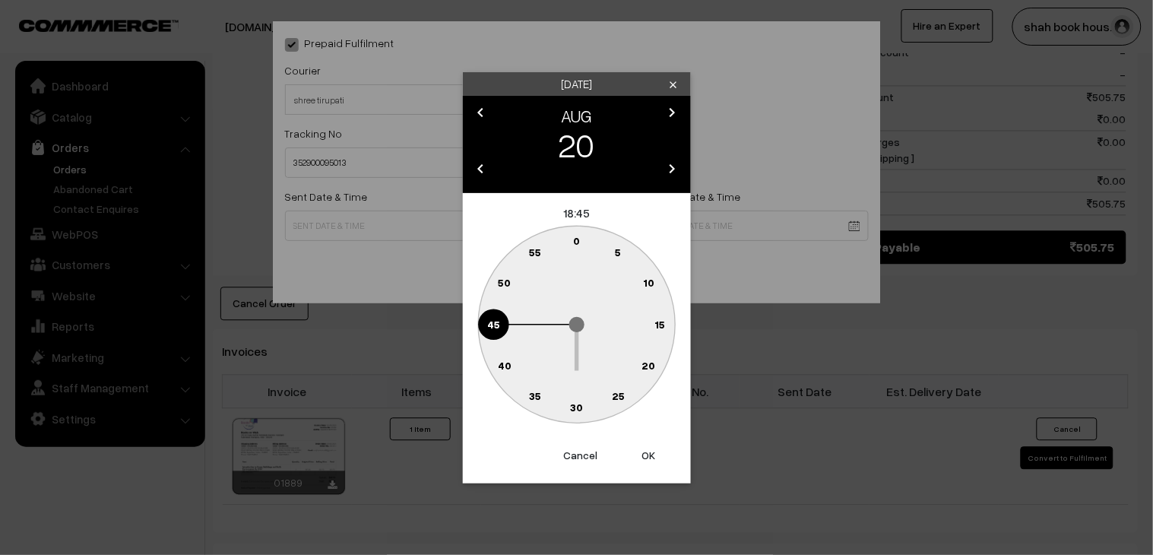
click at [614, 397] on text "25" at bounding box center [618, 395] width 13 height 13
type input "20-08-2025 18:25"
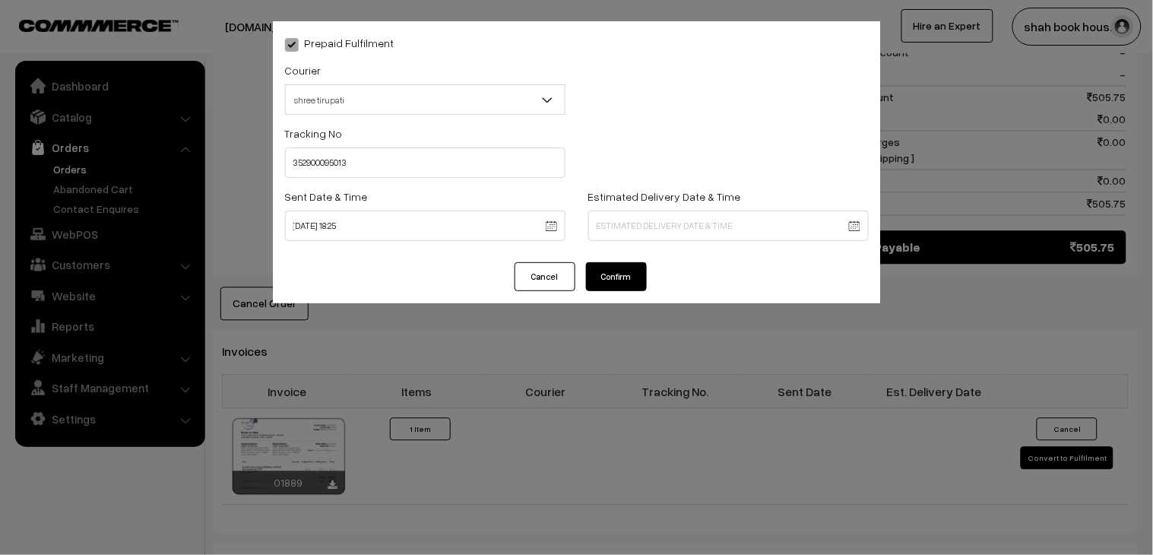
click at [627, 283] on button "Confirm" at bounding box center [616, 276] width 61 height 29
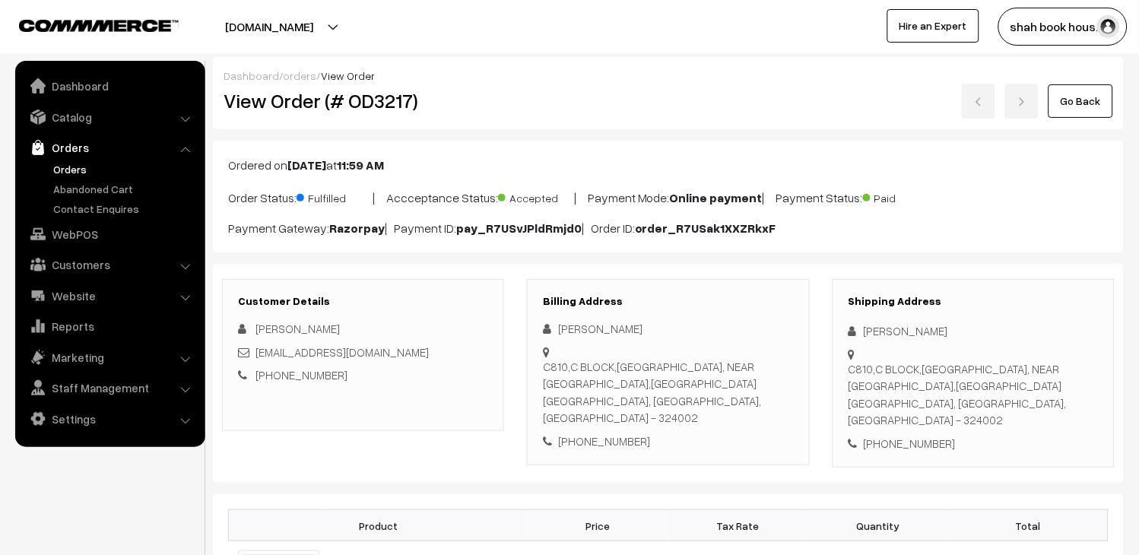
click at [1099, 101] on link "Go Back" at bounding box center [1080, 100] width 65 height 33
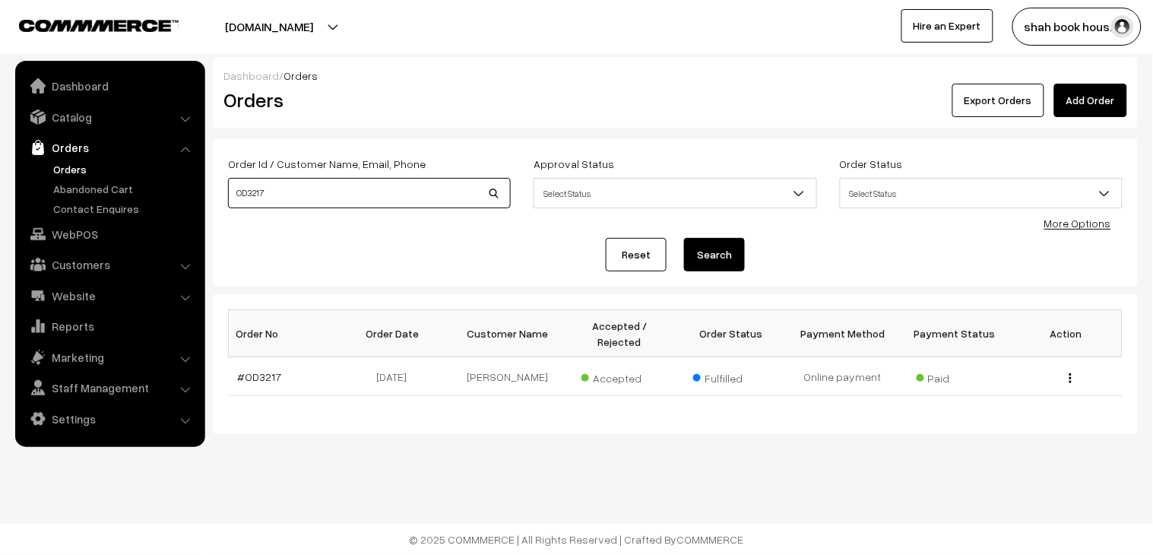
drag, startPoint x: 0, startPoint y: 0, endPoint x: 86, endPoint y: 170, distance: 190.1
click at [102, 170] on body "Thank you for showing interest. Our team will call you shortly. Close [DOMAIN_N…" at bounding box center [576, 277] width 1153 height 555
paste input "43"
type input "OD3243"
click at [722, 257] on button "Search" at bounding box center [714, 254] width 61 height 33
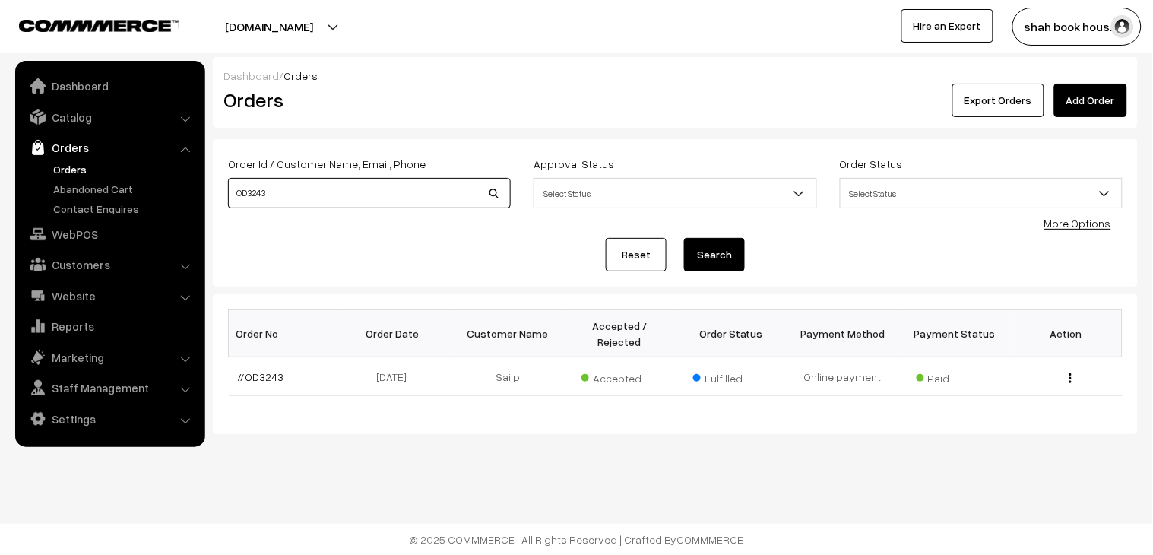
drag, startPoint x: 324, startPoint y: 192, endPoint x: 43, endPoint y: 180, distance: 281.5
click at [43, 180] on body "Thank you for showing interest. Our team will call you shortly. Close [DOMAIN_N…" at bounding box center [576, 277] width 1153 height 555
paste input "54"
type input "OD3254"
click at [738, 255] on button "Search" at bounding box center [714, 254] width 61 height 33
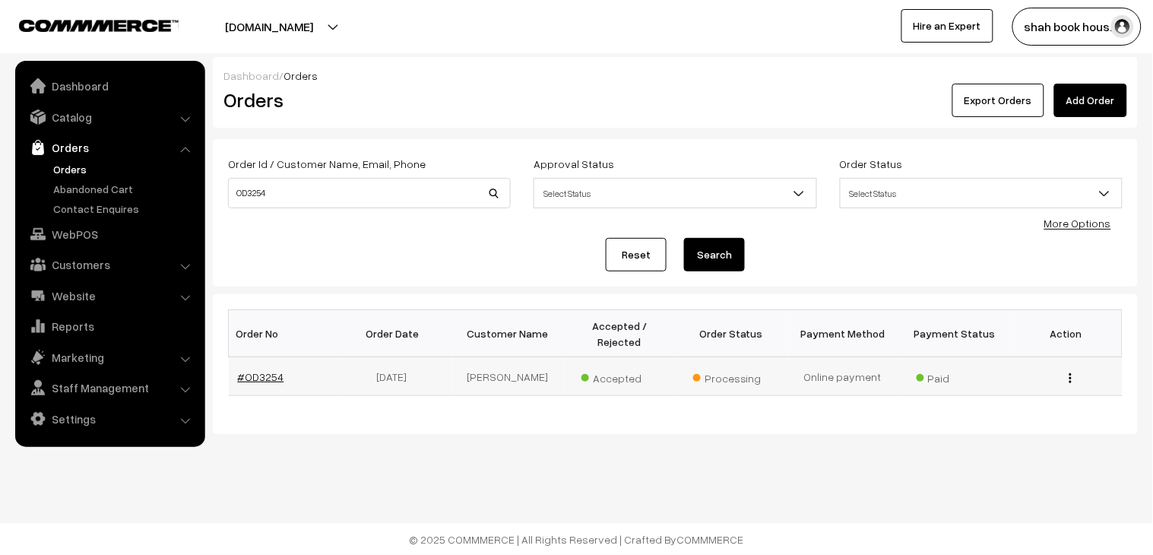
click at [268, 370] on link "#OD3254" at bounding box center [261, 376] width 46 height 13
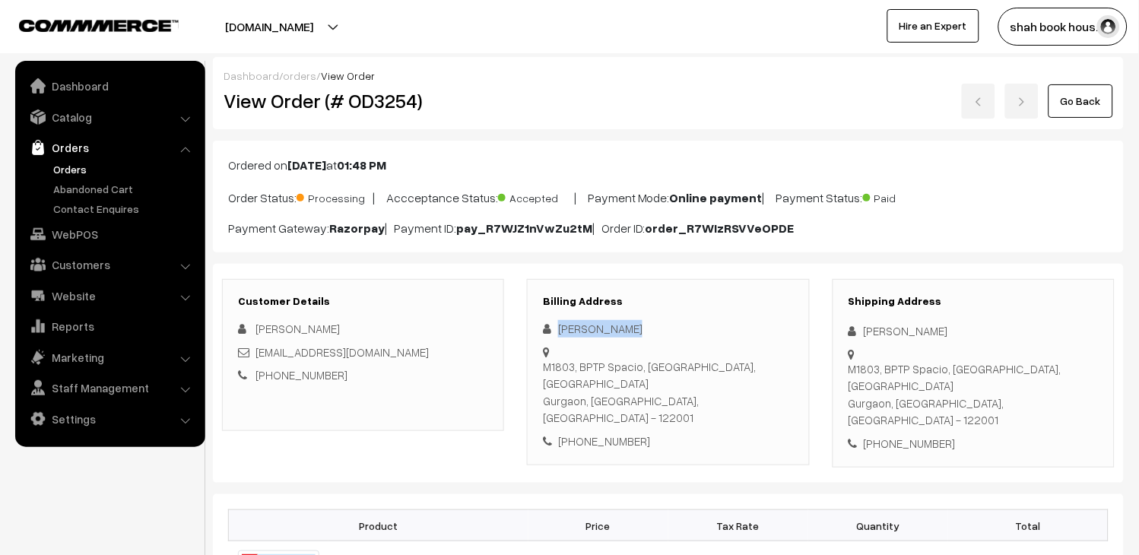
drag, startPoint x: 623, startPoint y: 332, endPoint x: 560, endPoint y: 331, distance: 63.1
click at [560, 331] on div "[PERSON_NAME]" at bounding box center [668, 328] width 250 height 17
copy div "[PERSON_NAME]"
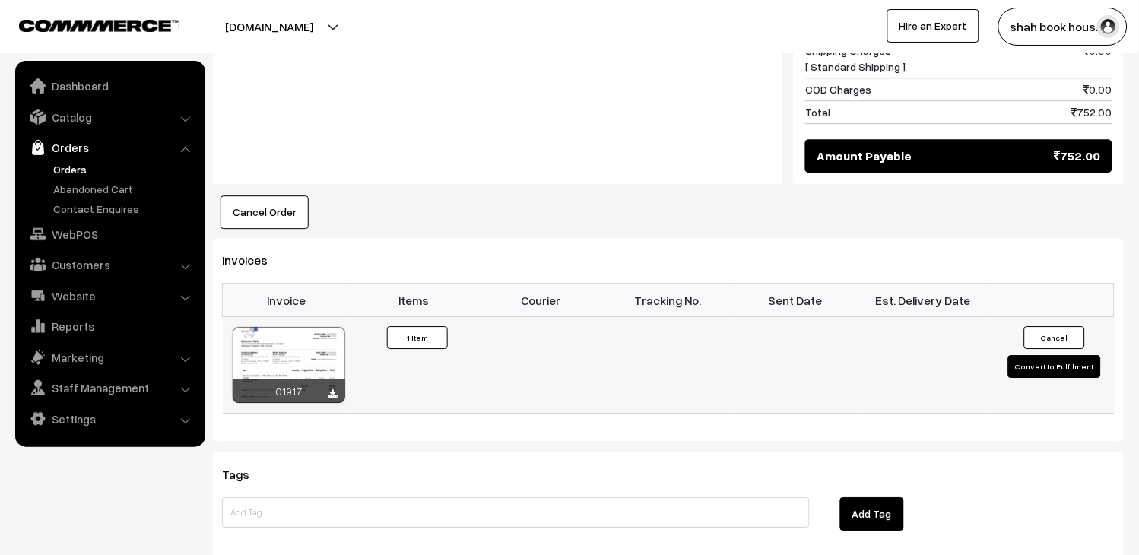
click at [1054, 355] on button "Convert to Fulfilment" at bounding box center [1054, 366] width 93 height 23
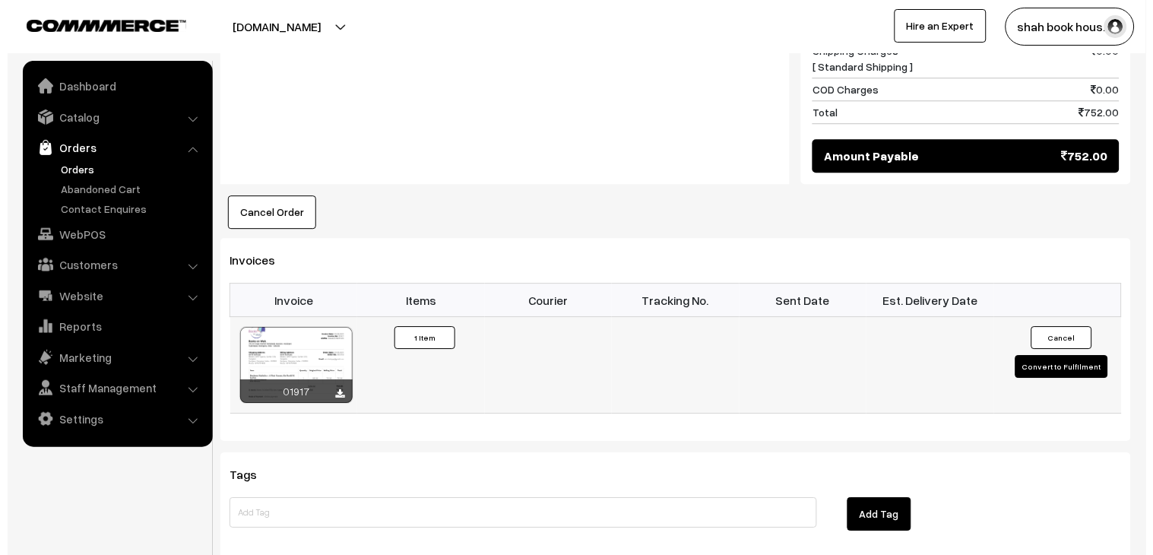
scroll to position [847, 0]
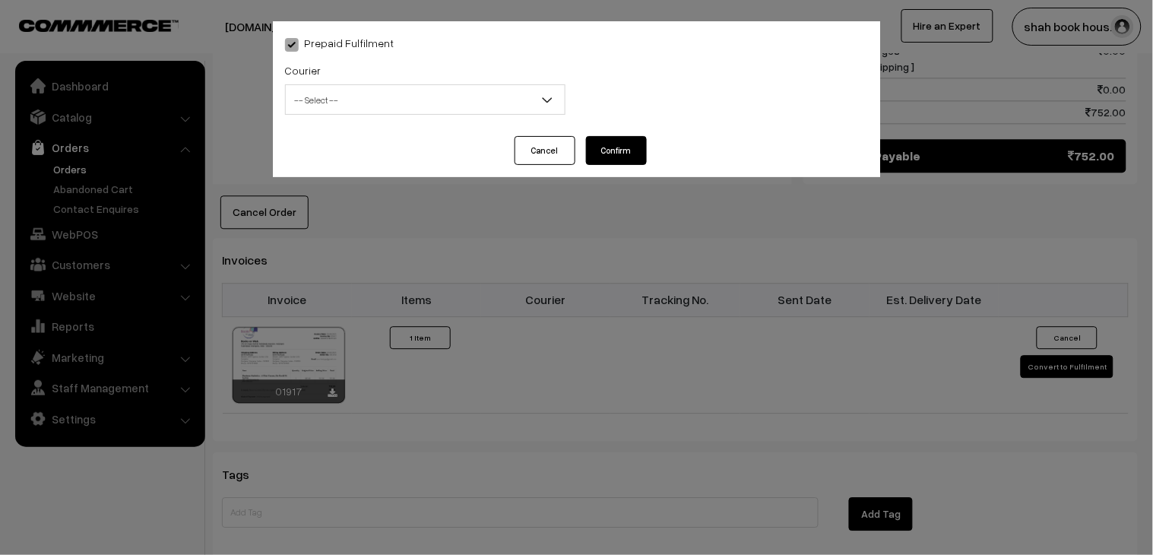
click at [445, 87] on span "-- Select --" at bounding box center [425, 100] width 279 height 27
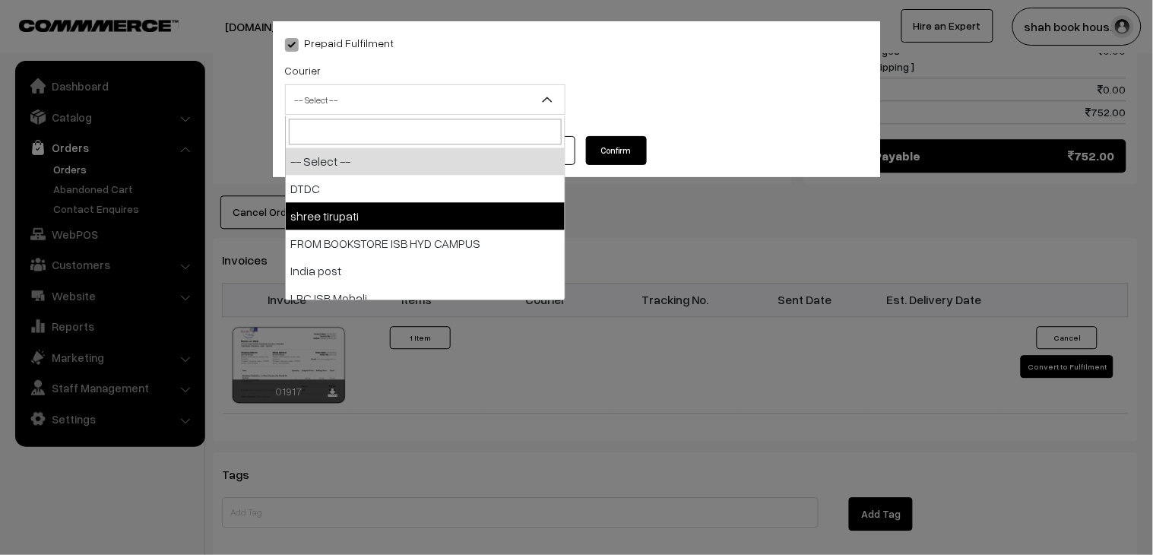
select select "2"
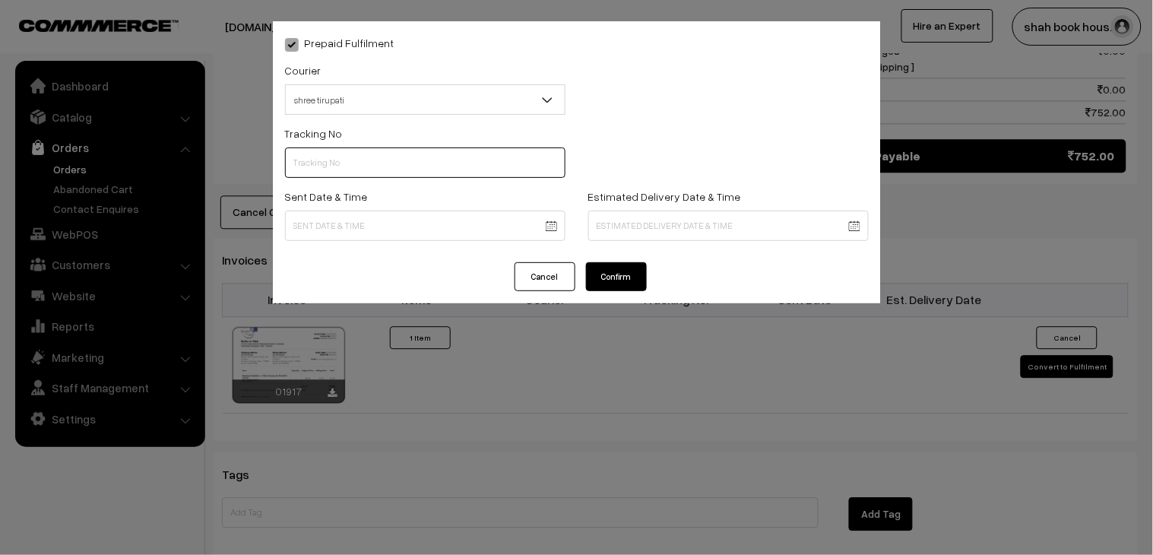
click at [395, 168] on input "text" at bounding box center [425, 162] width 281 height 30
paste input "352900095017"
type input "352900095017"
click at [355, 220] on body "Thank you for showing interest. Our team will call you shortly. Close [DOMAIN_N…" at bounding box center [576, 37] width 1153 height 1768
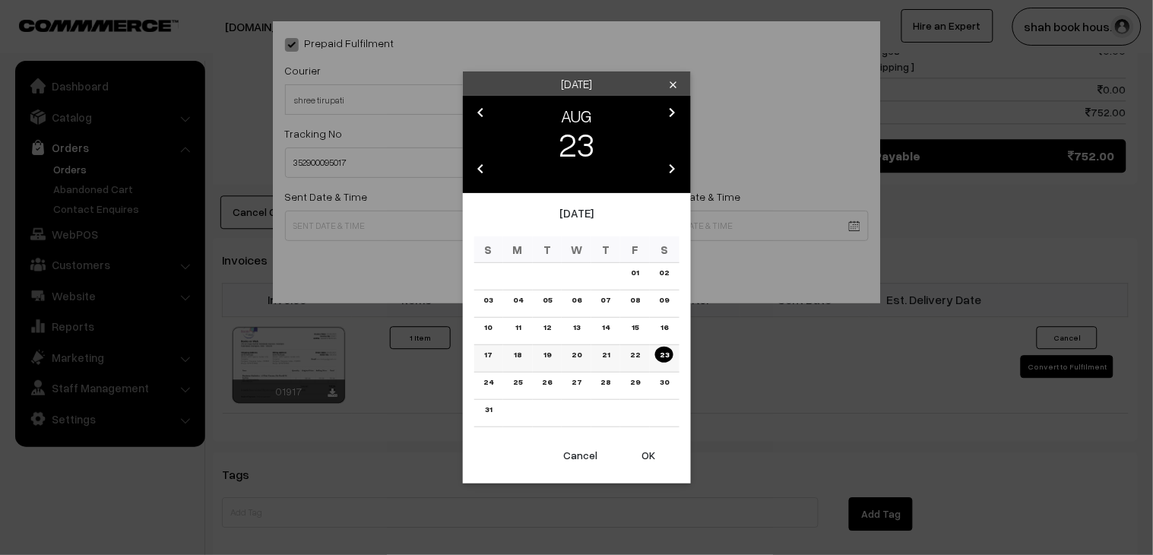
click at [603, 357] on link "21" at bounding box center [606, 355] width 17 height 16
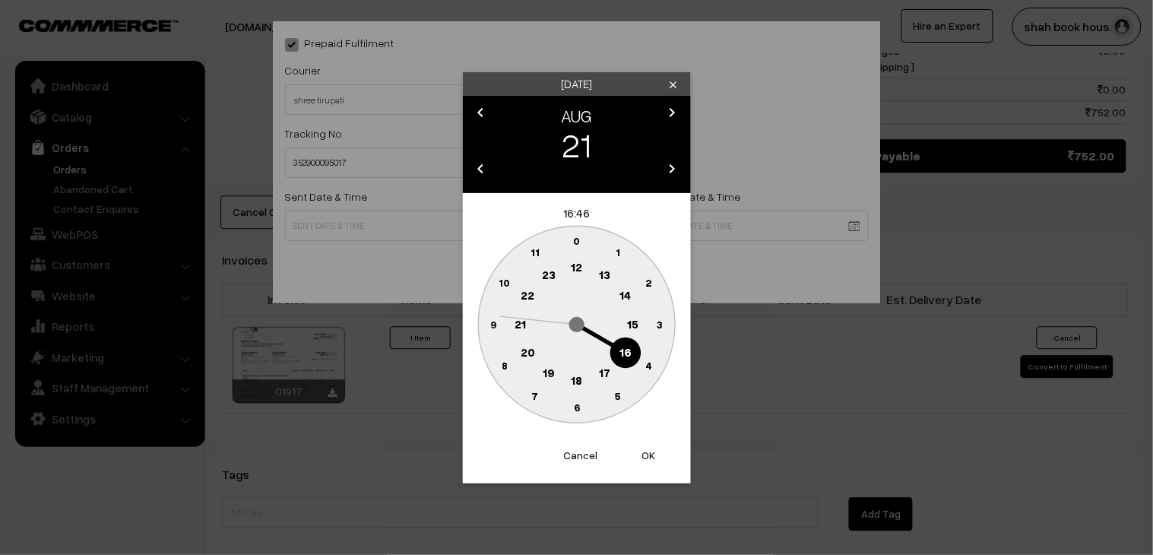
click at [579, 380] on text "18" at bounding box center [576, 380] width 11 height 14
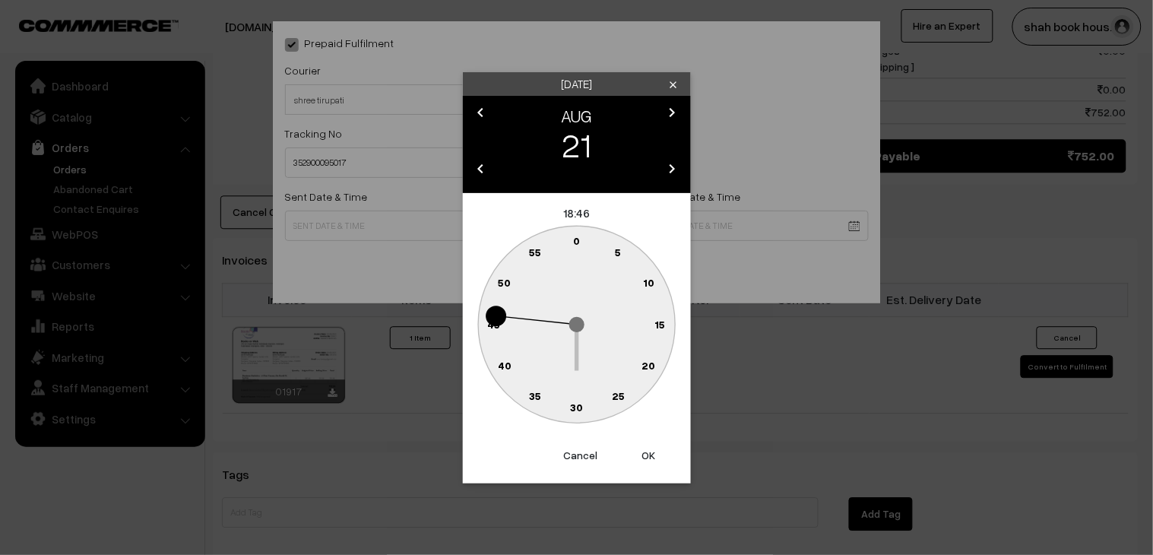
click at [585, 403] on circle at bounding box center [576, 407] width 31 height 31
type input "21-08-2025 18:30"
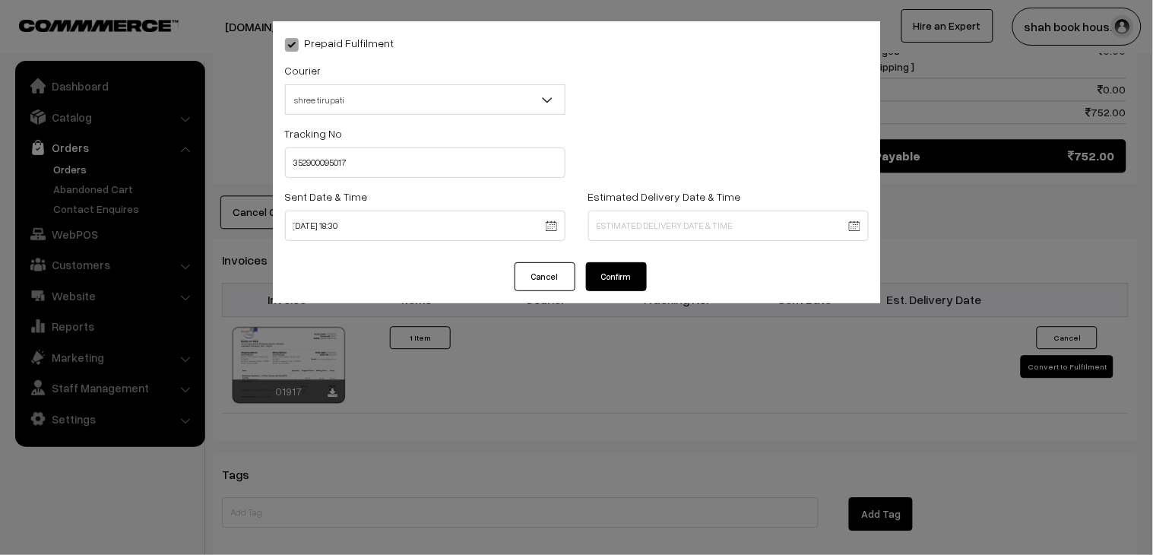
click at [613, 283] on button "Confirm" at bounding box center [616, 276] width 61 height 29
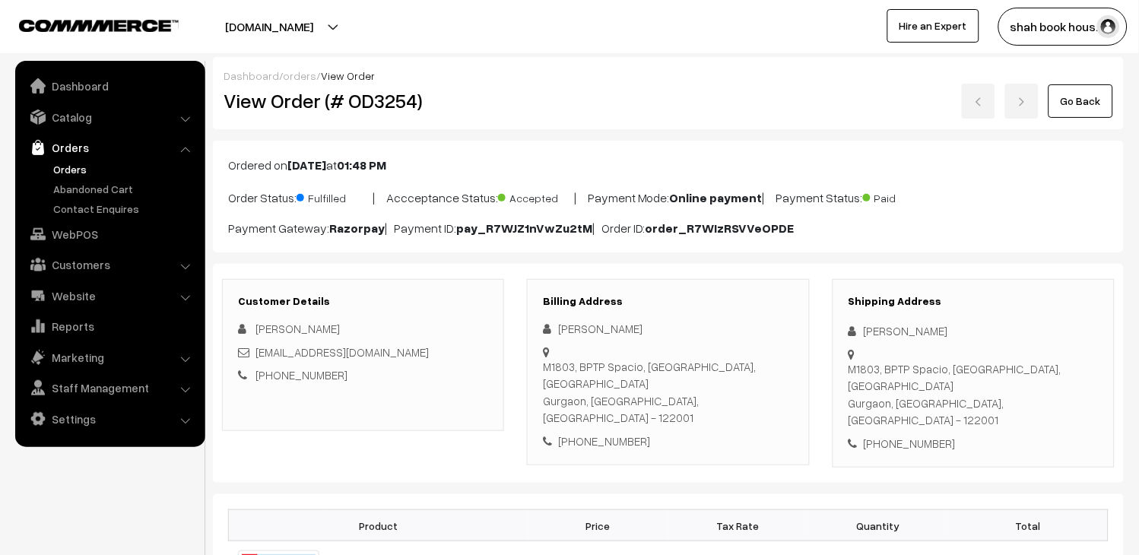
click at [1093, 94] on link "Go Back" at bounding box center [1080, 100] width 65 height 33
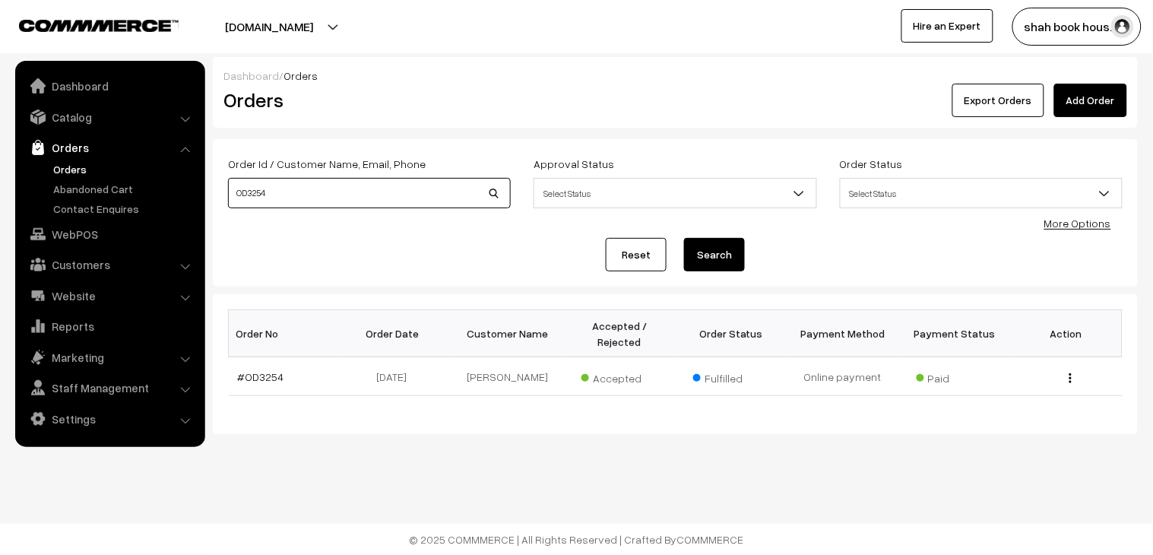
drag, startPoint x: 358, startPoint y: 195, endPoint x: 0, endPoint y: 182, distance: 358.3
click at [36, 182] on body "Thank you for showing interest. Our team will call you shortly. Close [DOMAIN_N…" at bounding box center [576, 277] width 1153 height 555
paste input "OD3318"
drag, startPoint x: 390, startPoint y: 196, endPoint x: 42, endPoint y: 196, distance: 348.2
click at [90, 196] on body "Thank you for showing interest. Our team will call you shortly. Close [DOMAIN_N…" at bounding box center [576, 277] width 1153 height 555
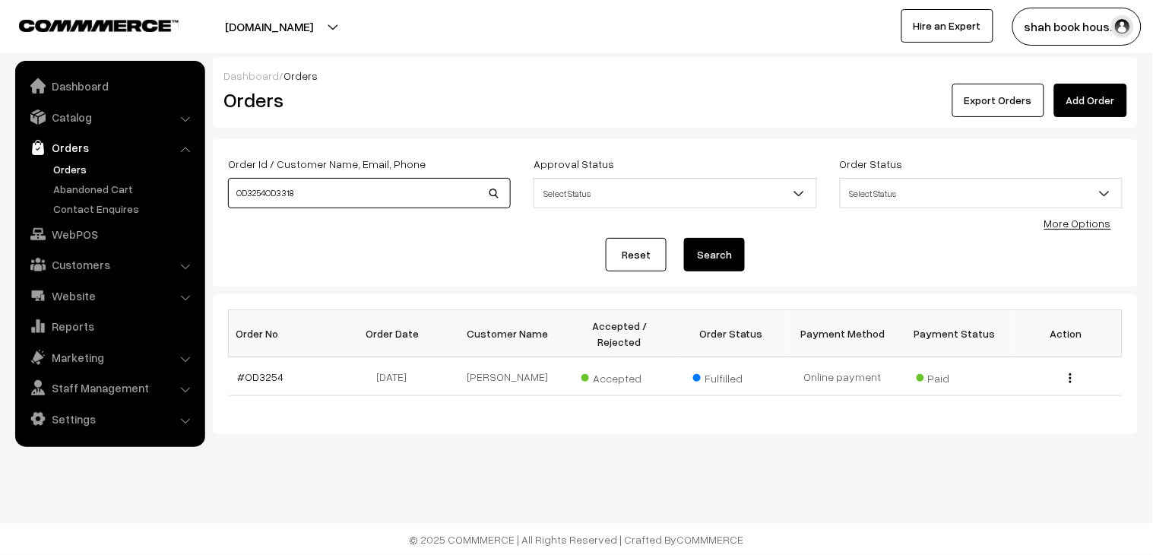
paste input
type input "OD3318"
drag, startPoint x: 741, startPoint y: 258, endPoint x: 709, endPoint y: 300, distance: 52.0
click at [741, 258] on button "Search" at bounding box center [714, 254] width 61 height 33
drag, startPoint x: 297, startPoint y: 189, endPoint x: 170, endPoint y: 189, distance: 127.0
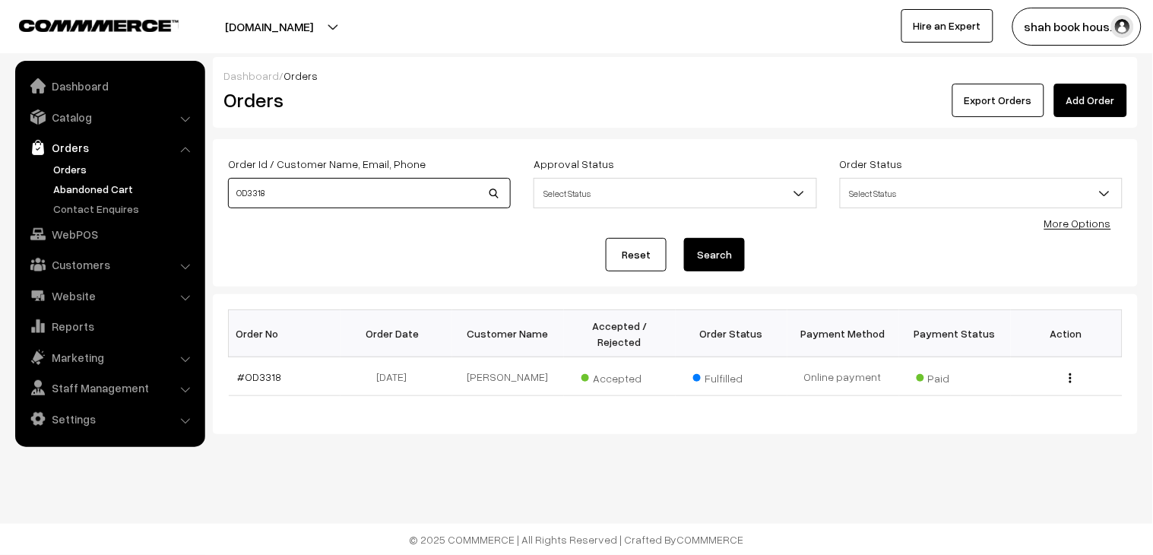
click at [170, 189] on body "Thank you for showing interest. Our team will call you shortly. Close [DOMAIN_N…" at bounding box center [576, 277] width 1153 height 555
paste input "9"
type input "OD3319"
click at [697, 269] on button "Search" at bounding box center [714, 254] width 61 height 33
click at [262, 357] on td "#OD3319" at bounding box center [285, 376] width 112 height 39
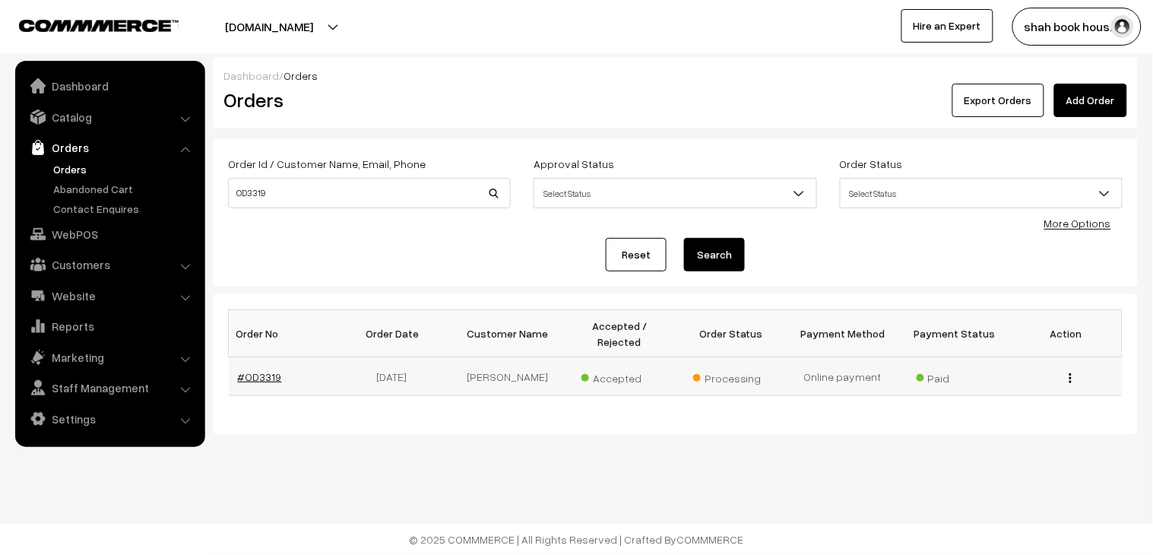
click at [267, 370] on link "#OD3319" at bounding box center [260, 376] width 44 height 13
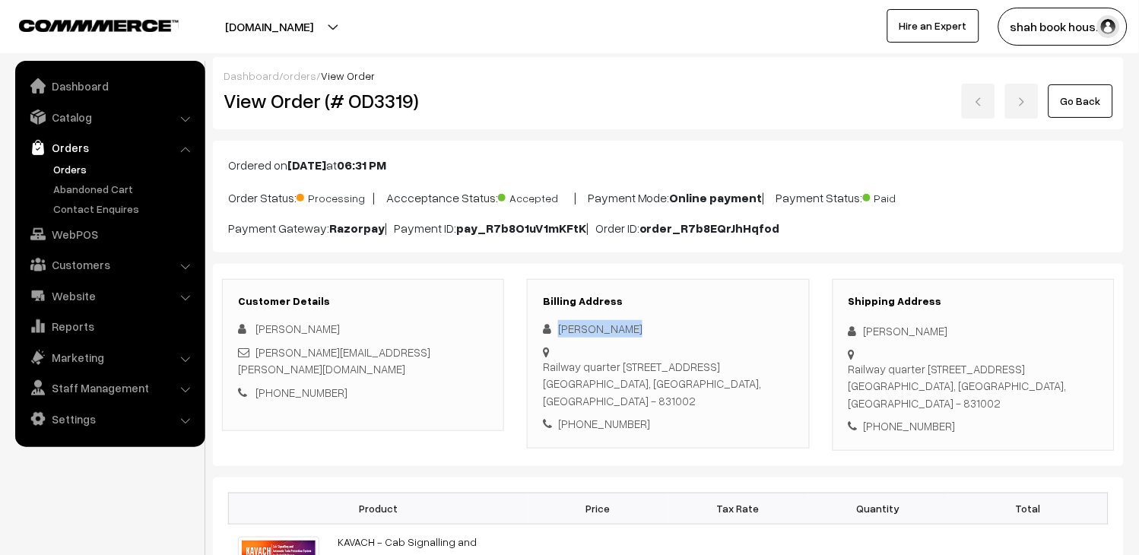
drag, startPoint x: 0, startPoint y: 0, endPoint x: 558, endPoint y: 332, distance: 649.5
click at [558, 332] on div "[PERSON_NAME]" at bounding box center [668, 328] width 250 height 17
copy div "[PERSON_NAME]"
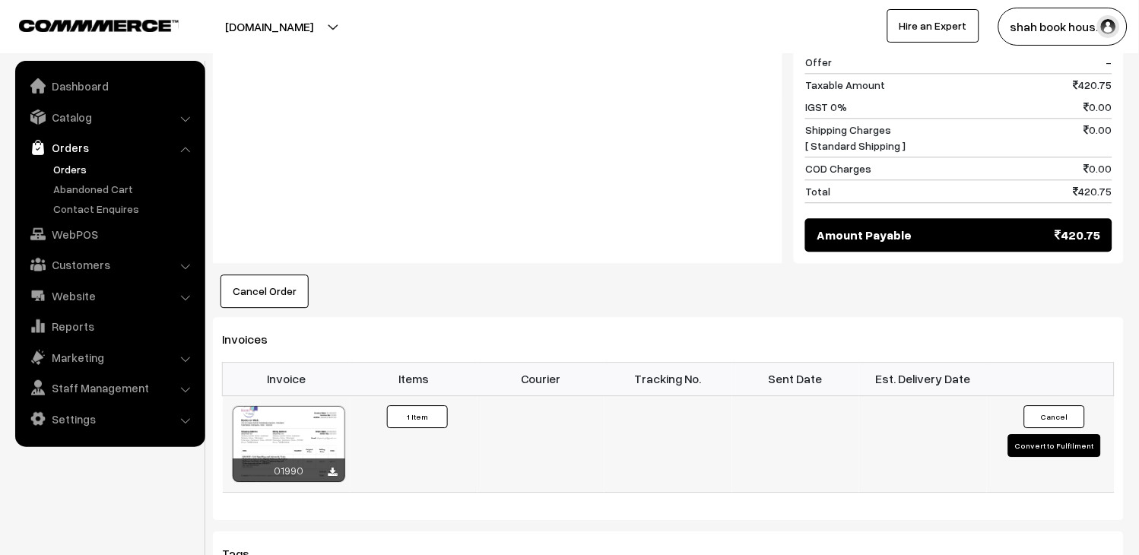
click at [1070, 446] on button "Convert to Fulfilment" at bounding box center [1054, 445] width 93 height 23
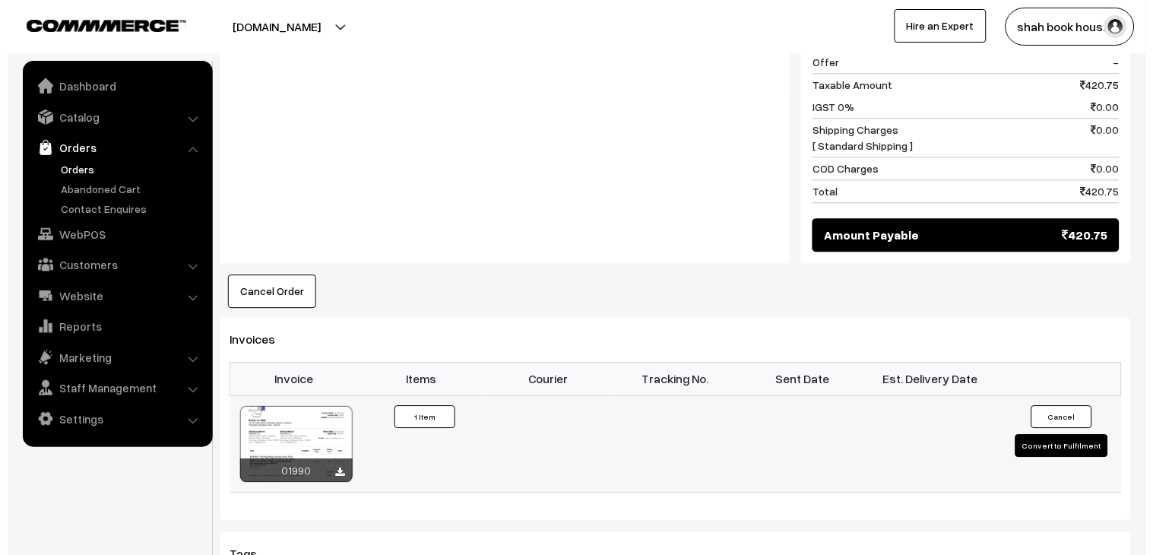
scroll to position [762, 0]
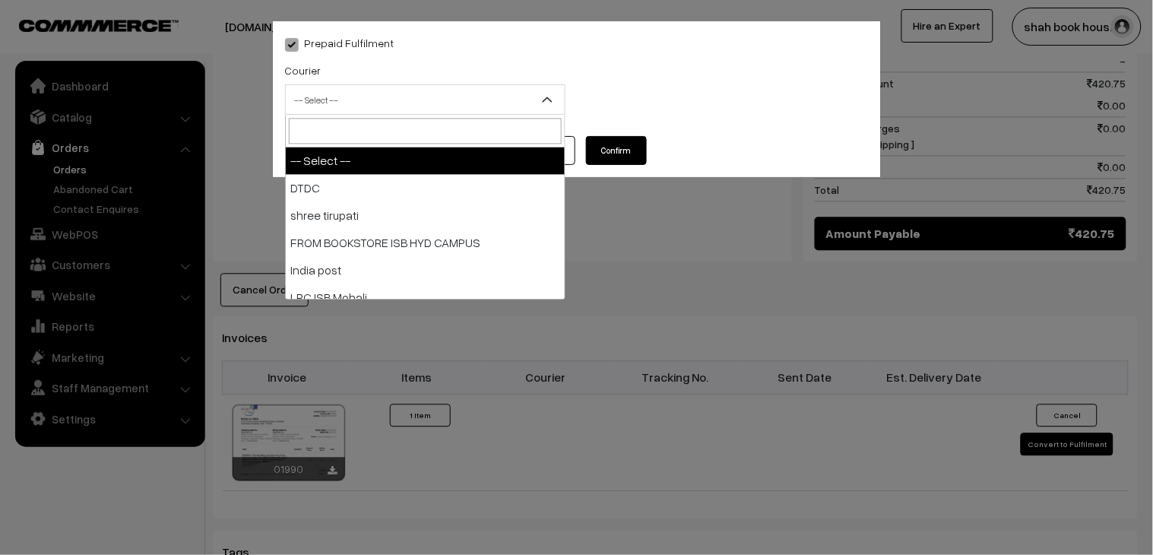
click at [450, 97] on span "-- Select --" at bounding box center [425, 100] width 279 height 27
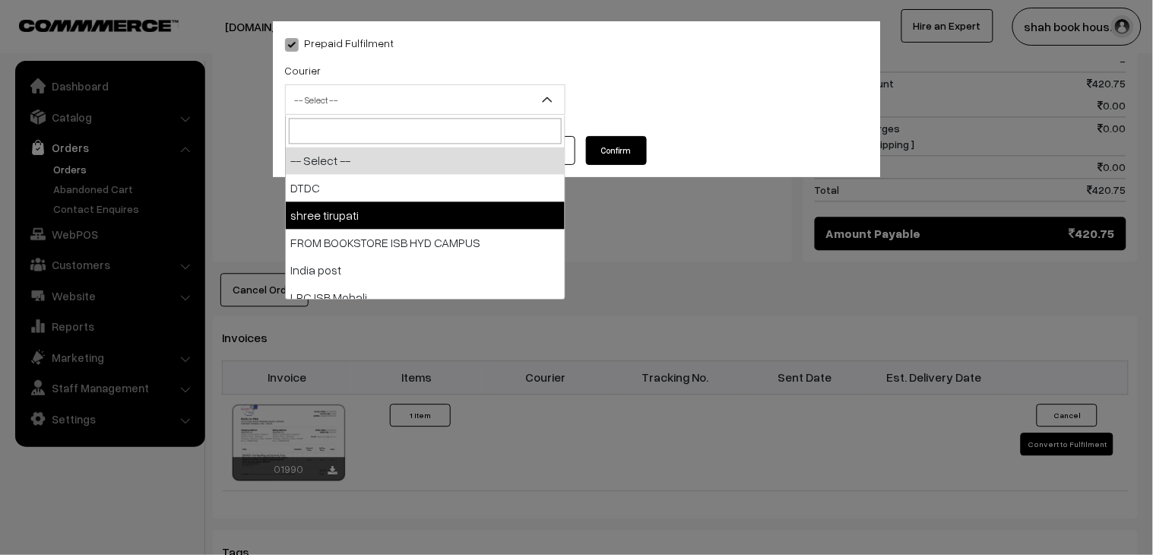
select select "2"
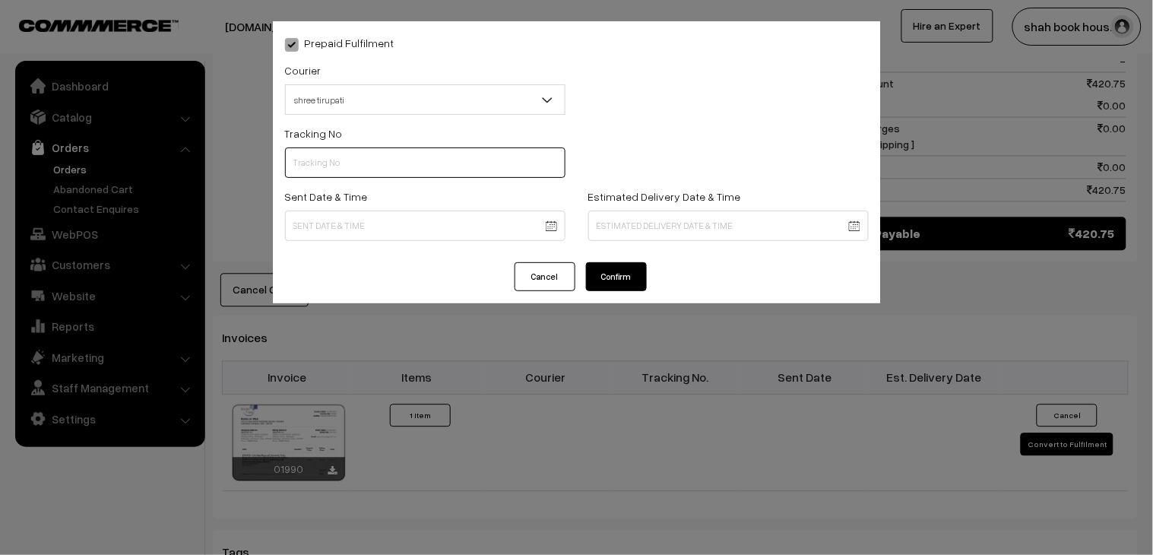
click at [373, 163] on input "text" at bounding box center [425, 162] width 281 height 30
paste input "352900095014"
type input "352900095014"
click at [381, 221] on body "Thank you for showing interest. Our team will call you shortly. Close [DOMAIN_N…" at bounding box center [576, 118] width 1153 height 1761
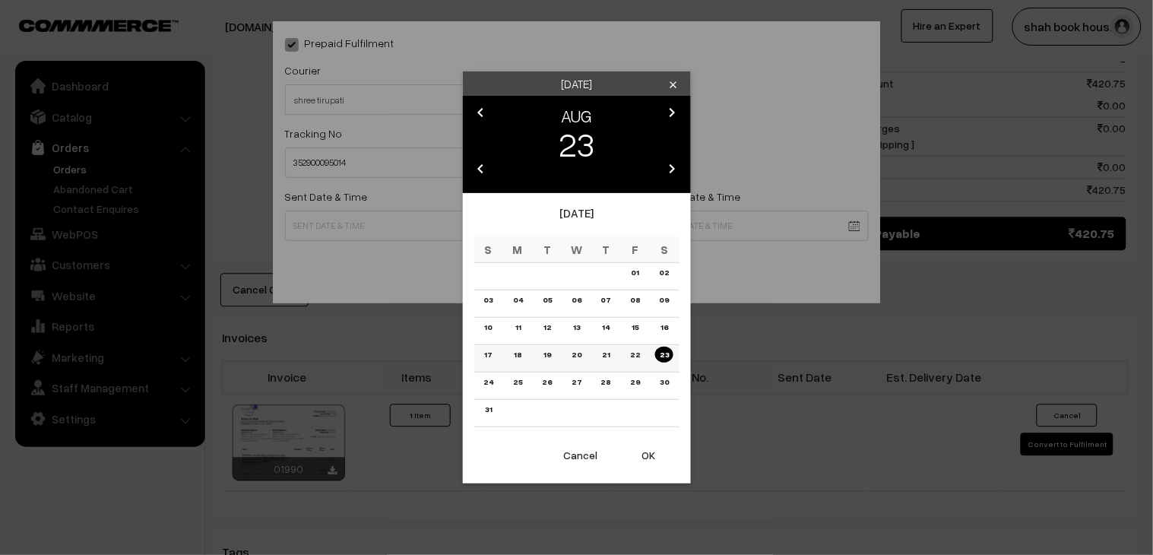
click at [599, 350] on link "21" at bounding box center [606, 355] width 17 height 16
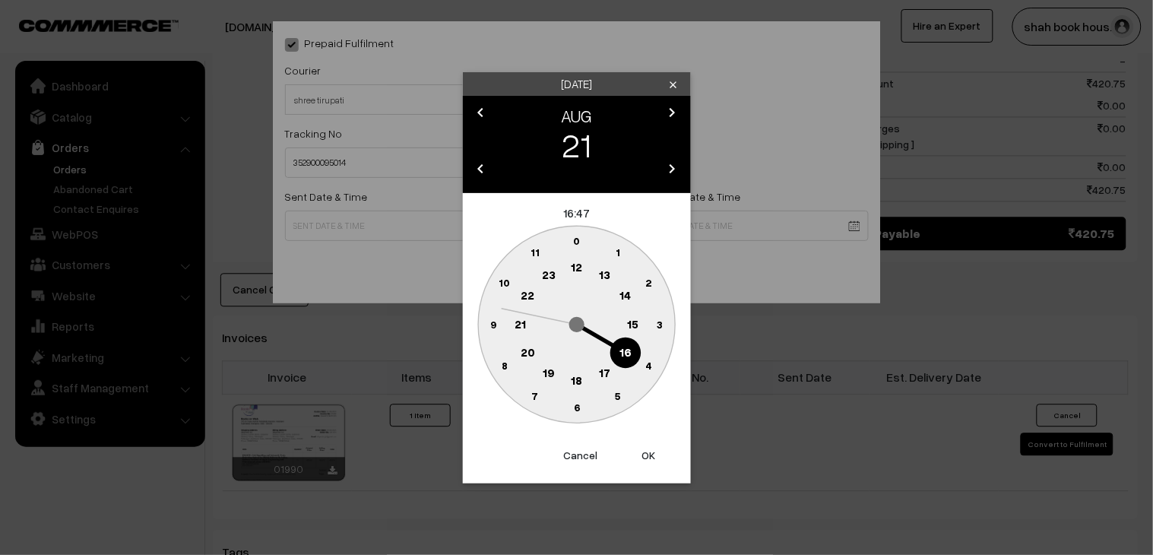
click at [579, 385] on text "18" at bounding box center [576, 380] width 11 height 14
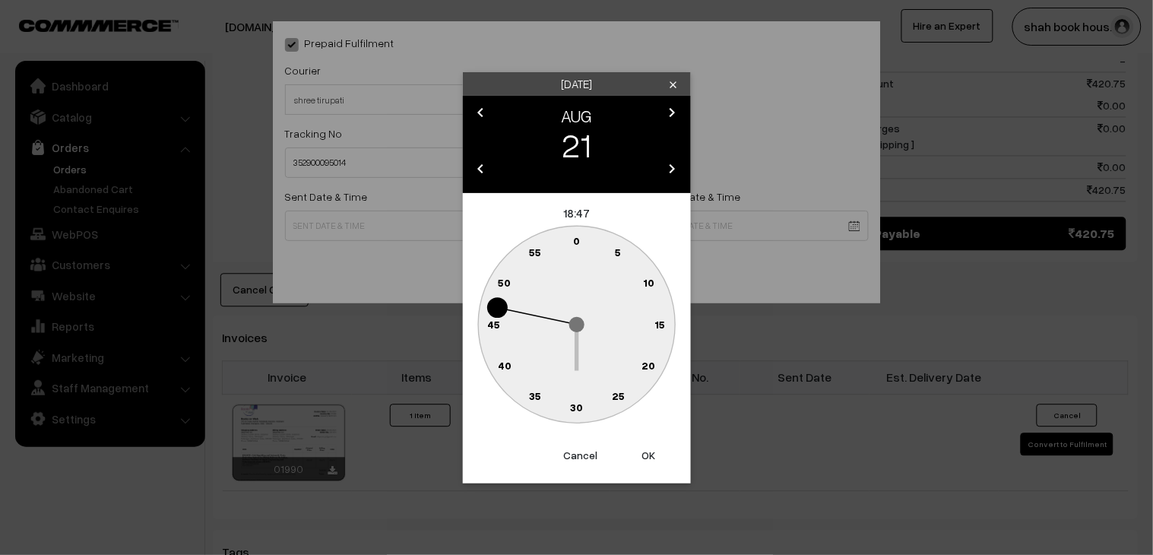
click at [575, 403] on text "30" at bounding box center [576, 407] width 13 height 13
type input "21-08-2025 18:30"
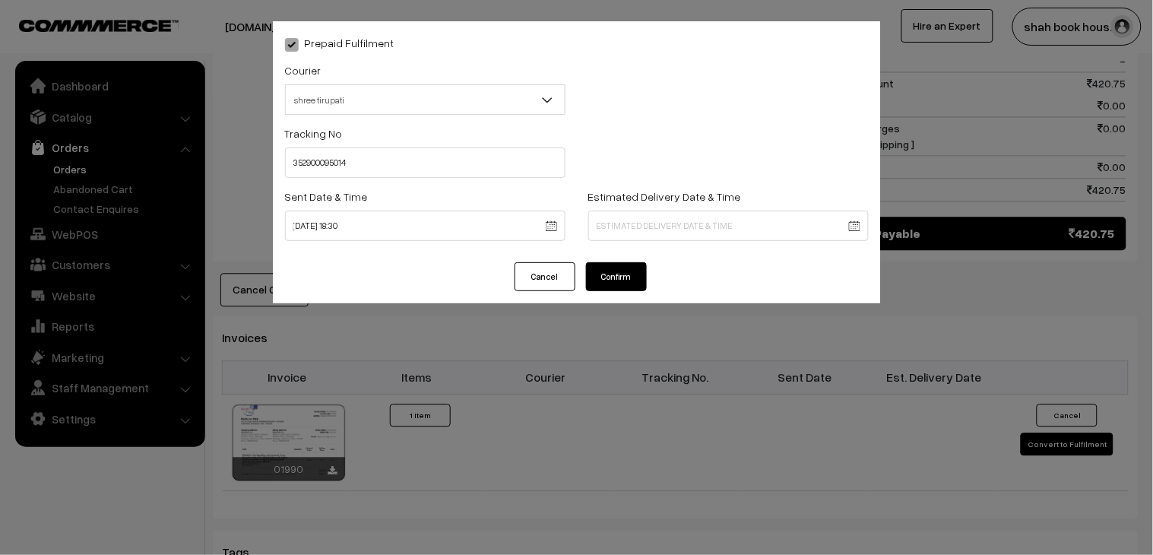
click at [627, 278] on button "Confirm" at bounding box center [616, 276] width 61 height 29
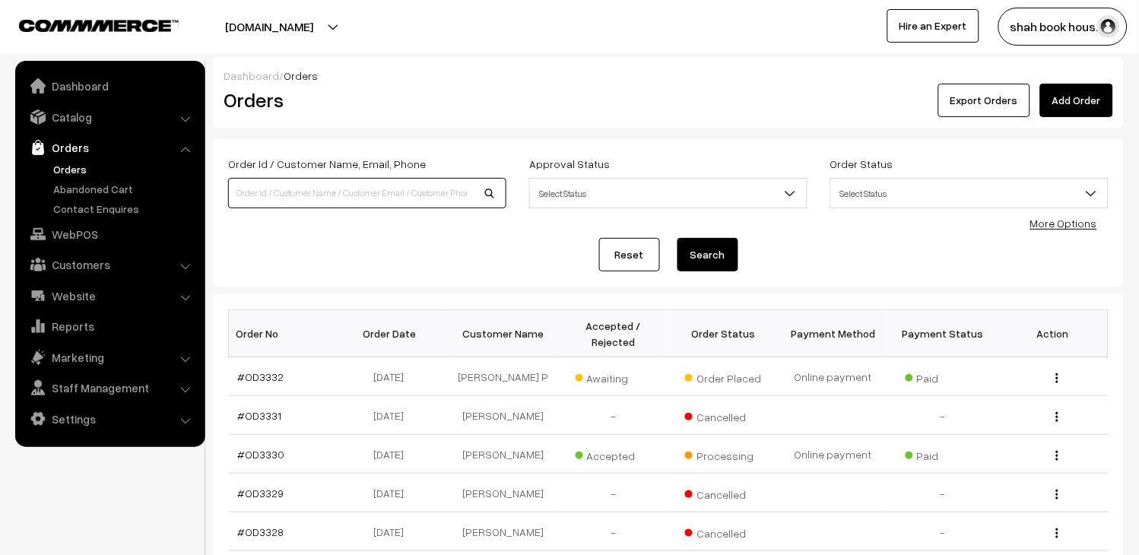
click at [354, 193] on input at bounding box center [367, 193] width 278 height 30
paste input "OD3324"
type input "OD3324"
click at [710, 247] on button "Search" at bounding box center [707, 254] width 61 height 33
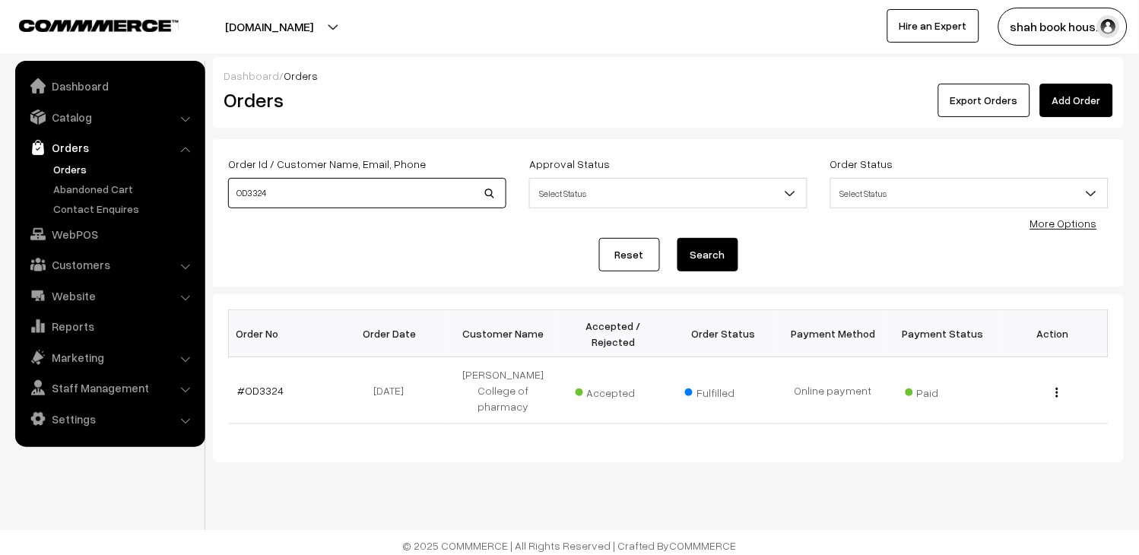
drag, startPoint x: 309, startPoint y: 198, endPoint x: 0, endPoint y: 217, distance: 310.0
click at [0, 214] on body "Thank you for showing interest. Our team will call you shortly. Close booksonwe…" at bounding box center [569, 280] width 1139 height 561
paste input "5"
type input "OD3325"
click at [692, 260] on button "Search" at bounding box center [707, 254] width 61 height 33
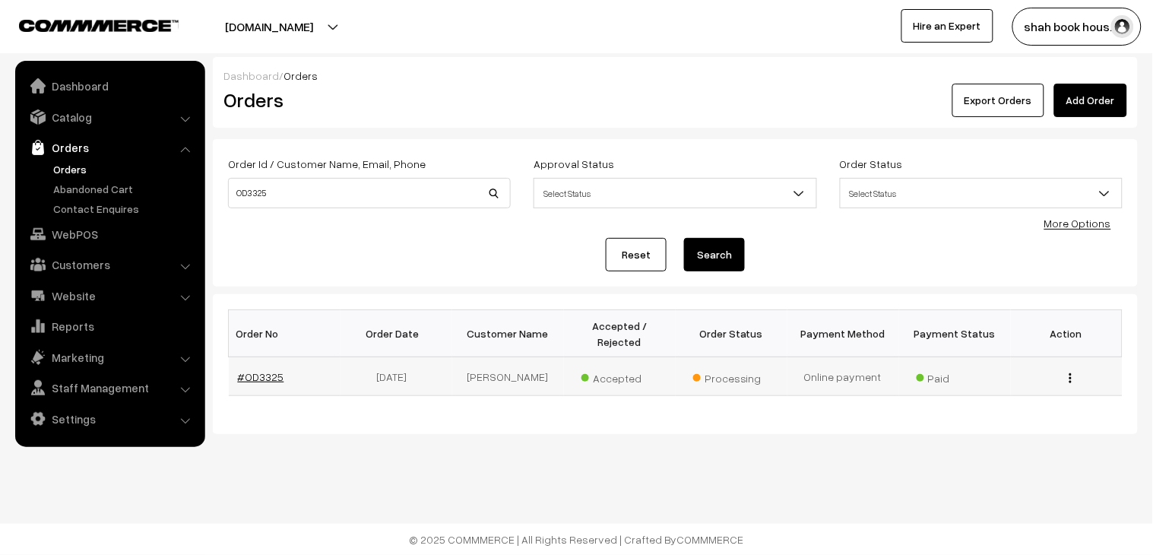
drag, startPoint x: 252, startPoint y: 363, endPoint x: 262, endPoint y: 361, distance: 10.1
click at [252, 370] on link "#OD3325" at bounding box center [261, 376] width 46 height 13
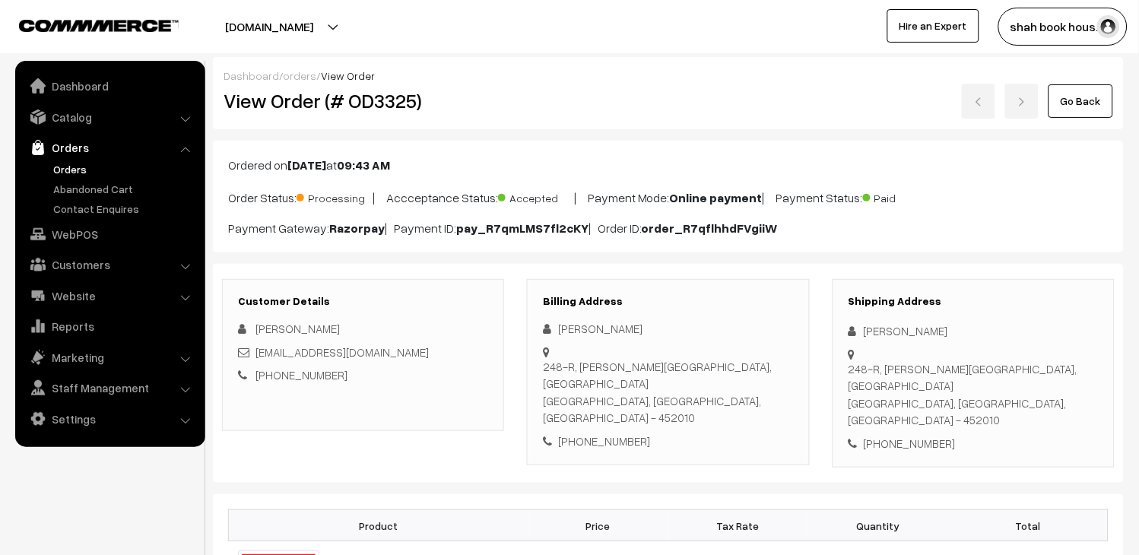
drag, startPoint x: 632, startPoint y: 331, endPoint x: 557, endPoint y: 331, distance: 74.5
click at [557, 331] on div "[PERSON_NAME]" at bounding box center [668, 328] width 250 height 17
copy div "[PERSON_NAME]"
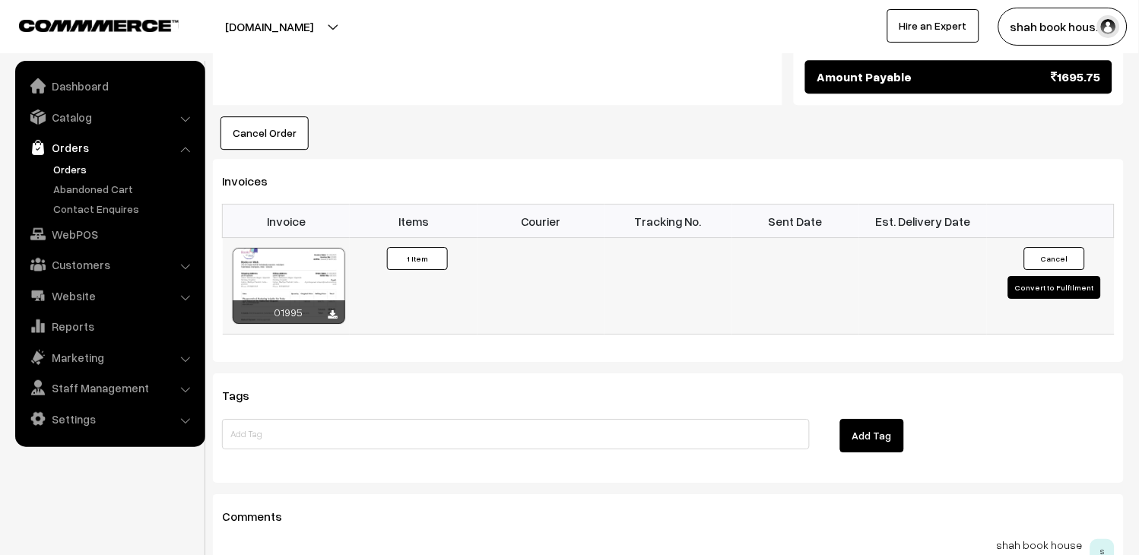
click at [1035, 276] on button "Convert to Fulfilment" at bounding box center [1054, 287] width 93 height 23
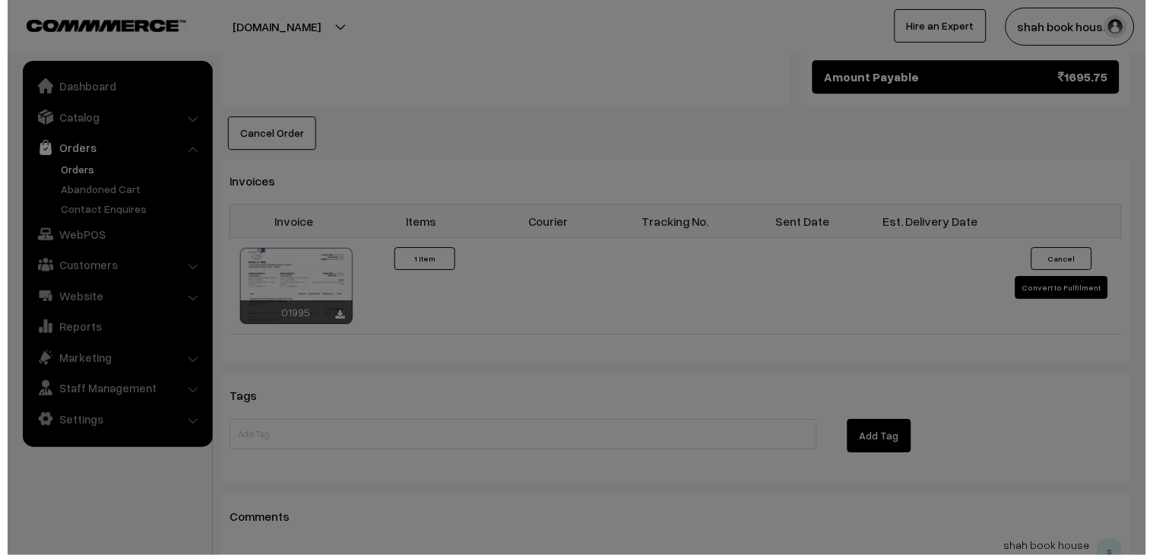
scroll to position [931, 0]
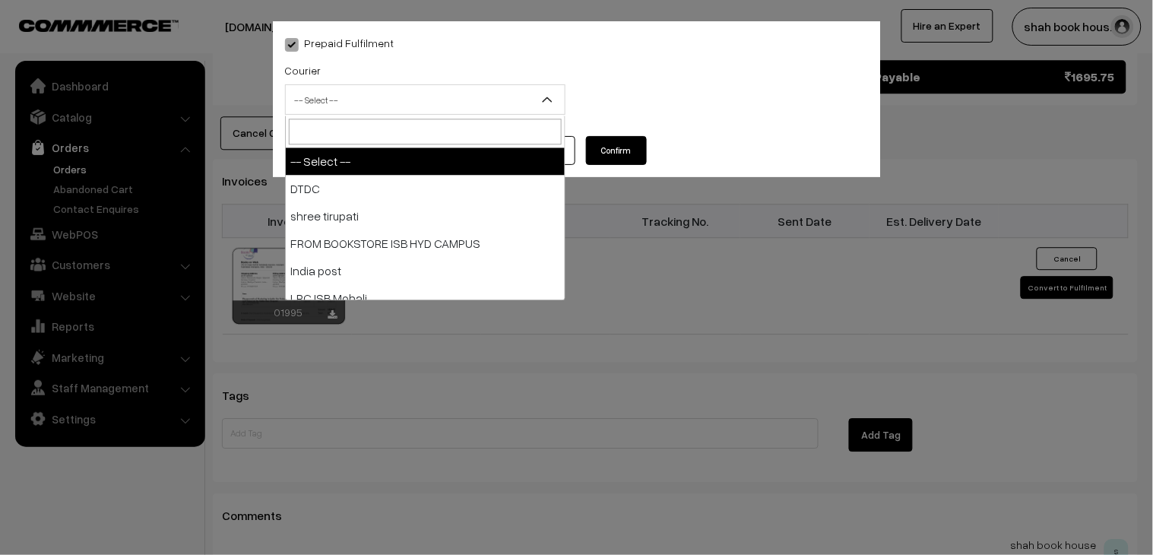
click at [416, 106] on span "-- Select --" at bounding box center [425, 100] width 279 height 27
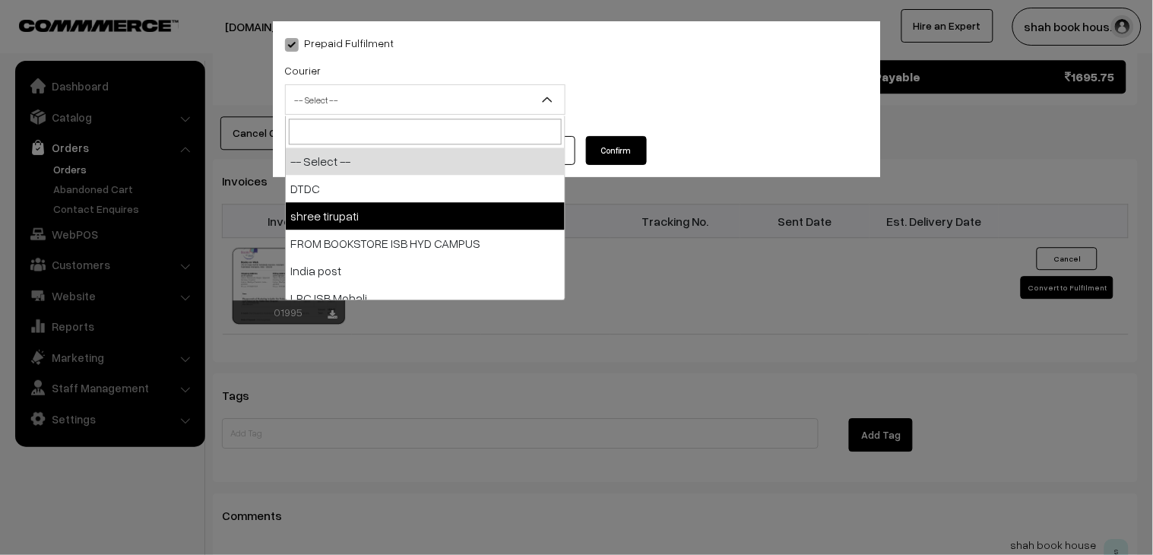
select select "2"
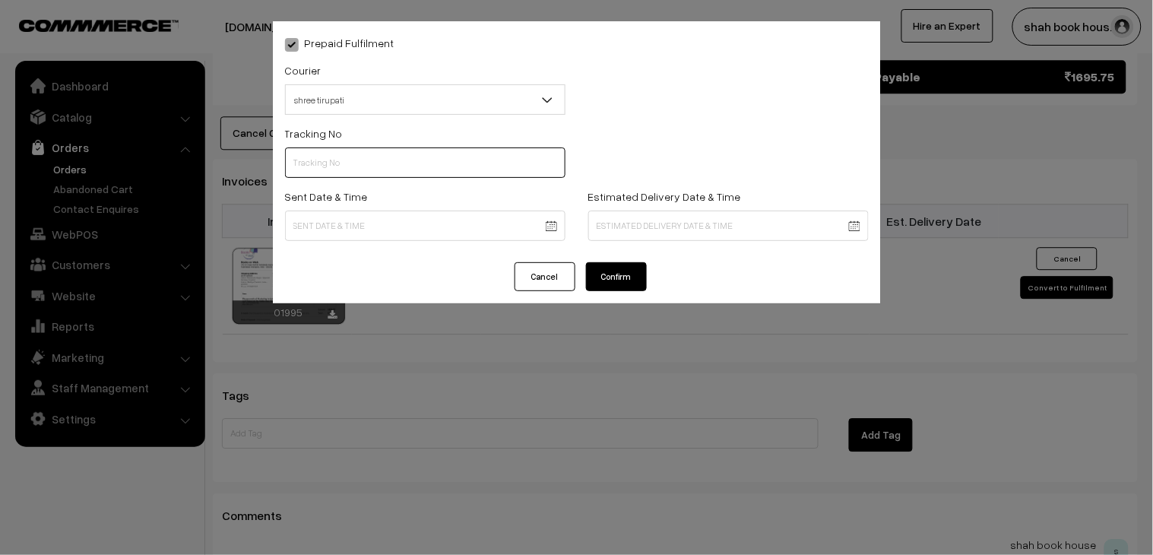
click at [384, 155] on input "text" at bounding box center [425, 162] width 281 height 30
paste input "352900095016"
type input "352900095016"
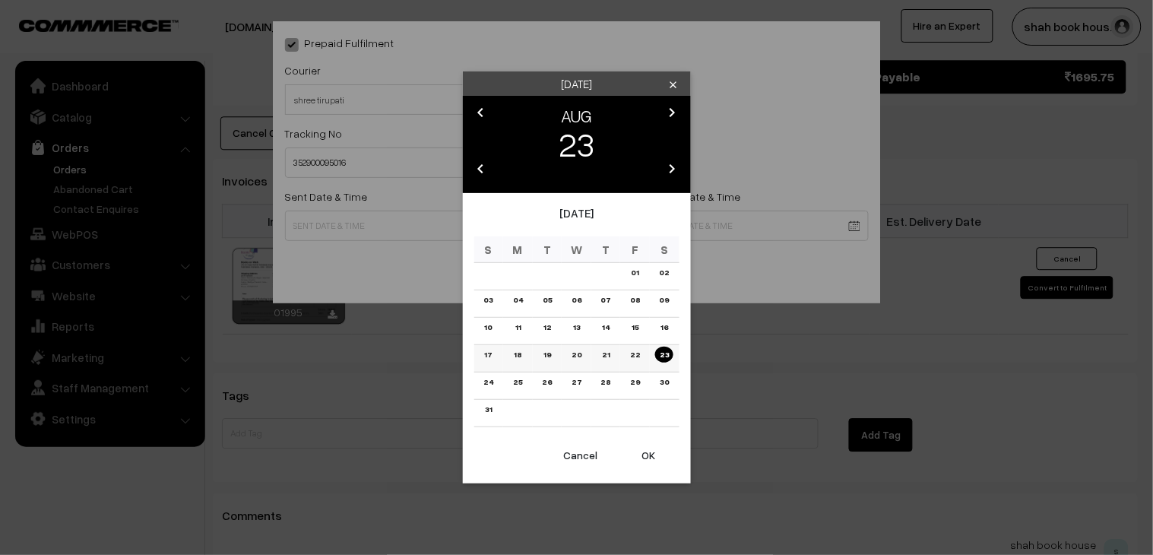
click at [607, 355] on link "21" at bounding box center [606, 355] width 17 height 16
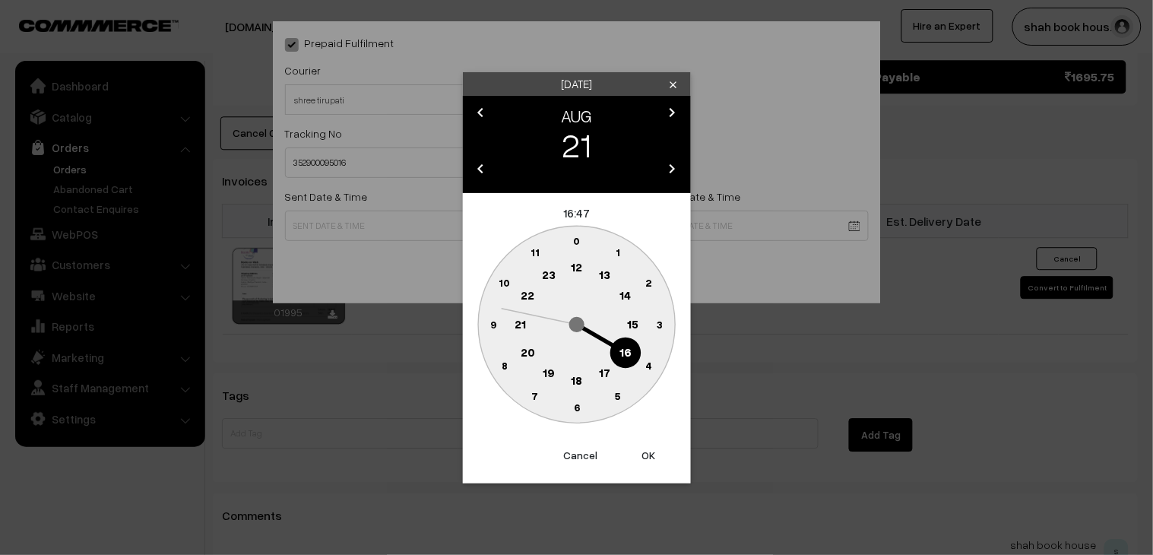
click at [585, 376] on circle at bounding box center [576, 381] width 31 height 31
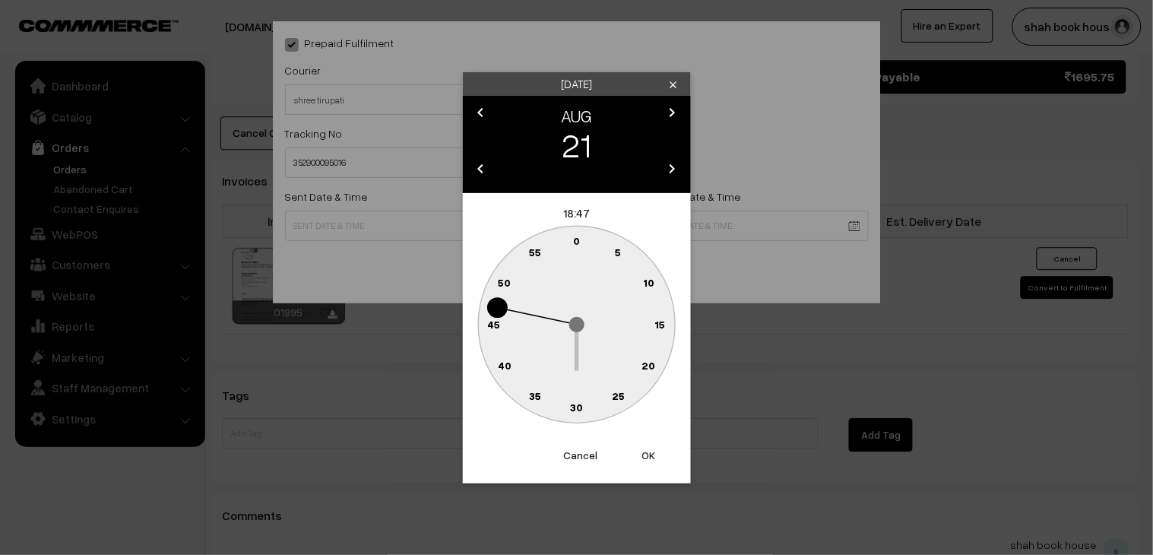
click at [588, 403] on circle at bounding box center [576, 407] width 31 height 31
type input "[DATE] 18:30"
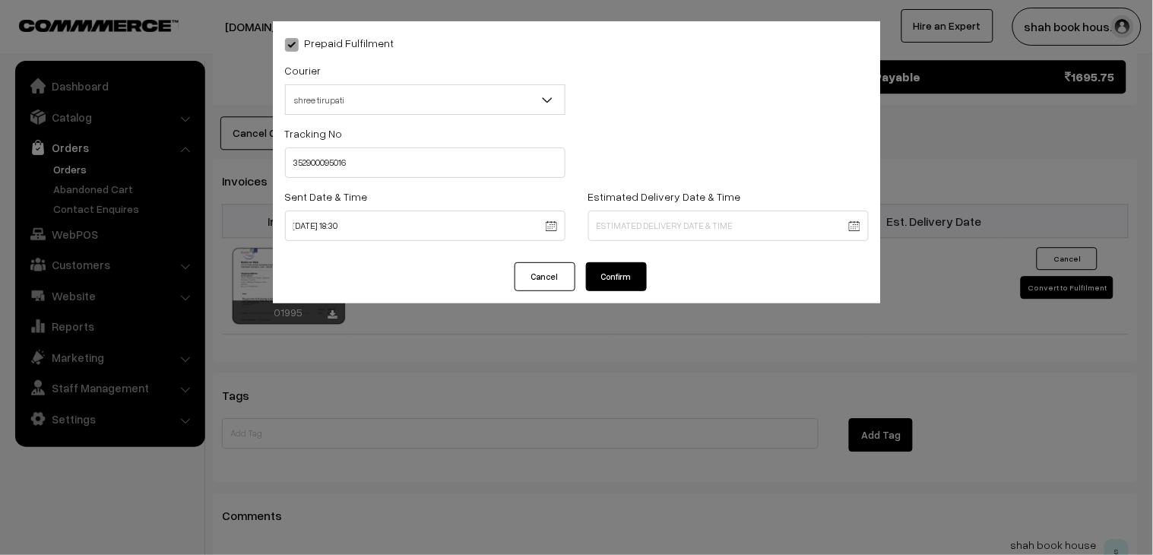
click at [633, 277] on button "Confirm" at bounding box center [616, 276] width 61 height 29
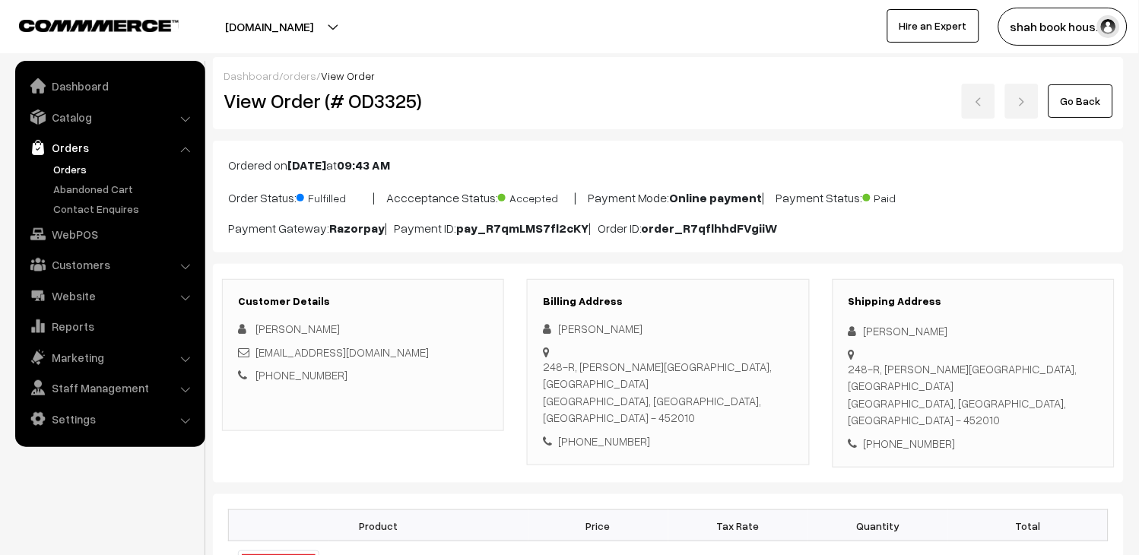
click at [1061, 97] on link "Go Back" at bounding box center [1080, 100] width 65 height 33
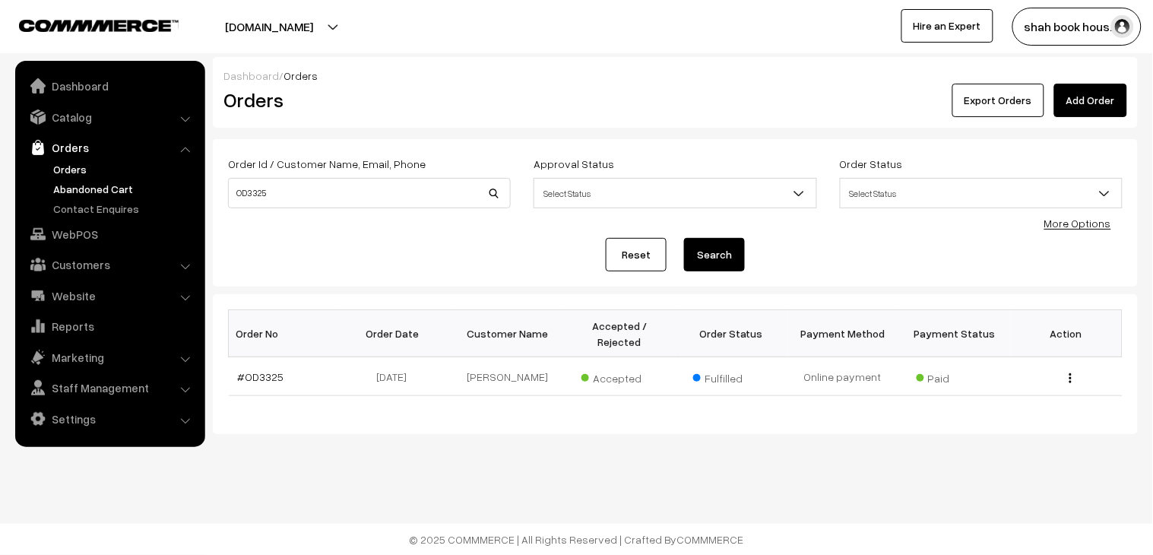
drag, startPoint x: 342, startPoint y: 209, endPoint x: 167, endPoint y: 195, distance: 175.4
click at [176, 195] on body "Thank you for showing interest. Our team will call you shortly. Close [DOMAIN_N…" at bounding box center [576, 277] width 1153 height 555
click at [336, 196] on input "OD3325" at bounding box center [369, 193] width 283 height 30
paste input "7"
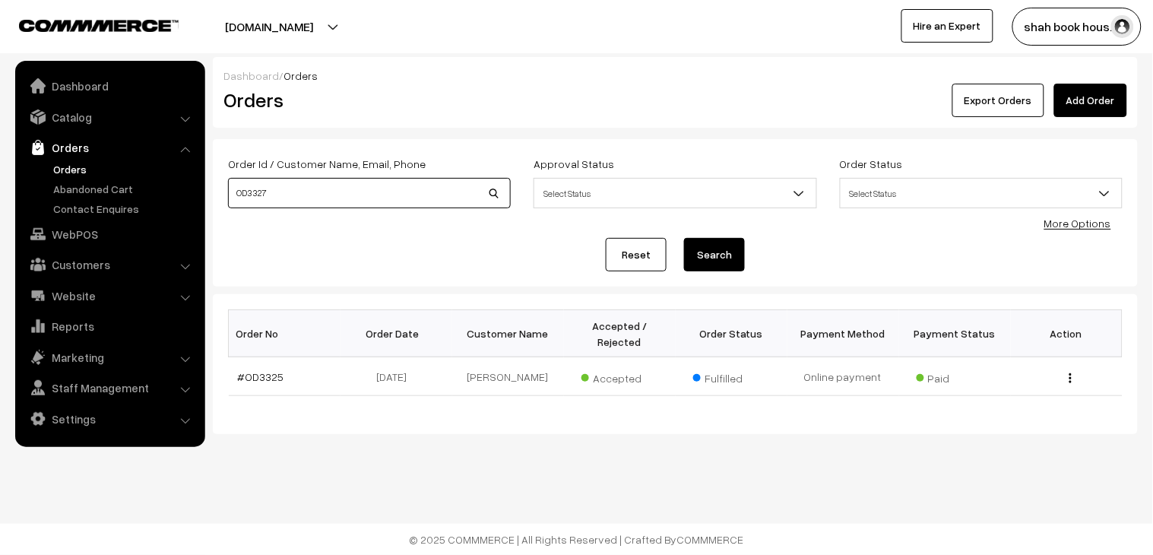
type input "OD3327"
click at [723, 253] on button "Search" at bounding box center [714, 254] width 61 height 33
click at [271, 370] on link "#OD3327" at bounding box center [261, 376] width 46 height 13
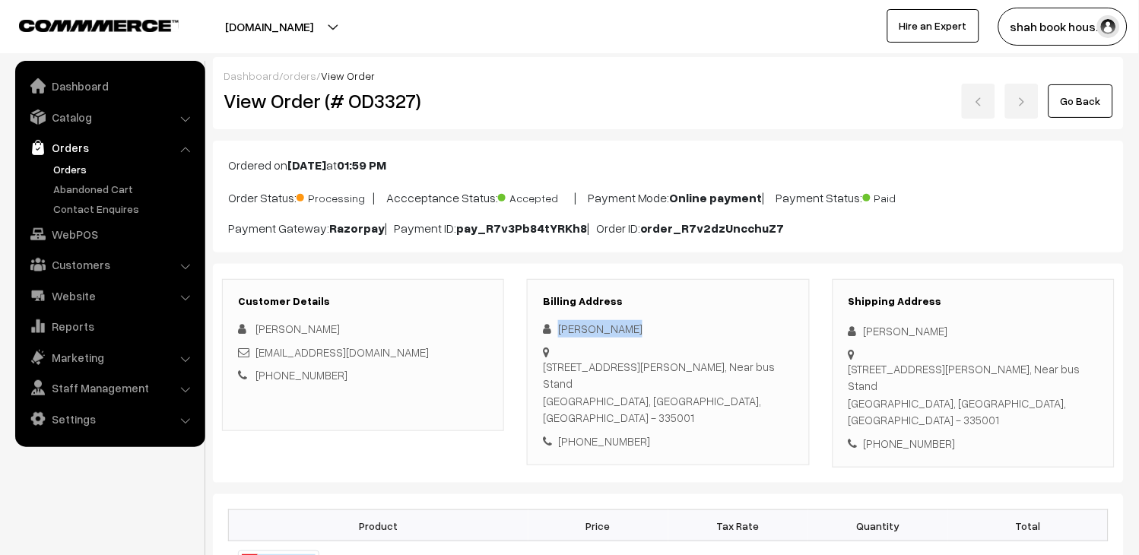
drag, startPoint x: 0, startPoint y: 0, endPoint x: 552, endPoint y: 328, distance: 642.3
click at [552, 328] on div "[PERSON_NAME]" at bounding box center [668, 328] width 250 height 17
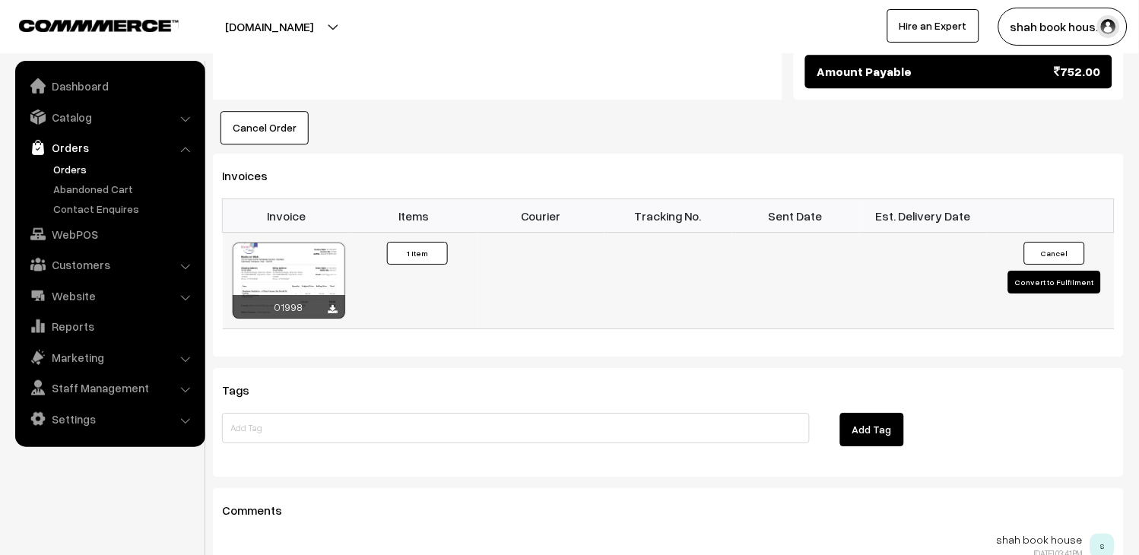
click at [1068, 271] on button "Convert to Fulfilment" at bounding box center [1054, 282] width 93 height 23
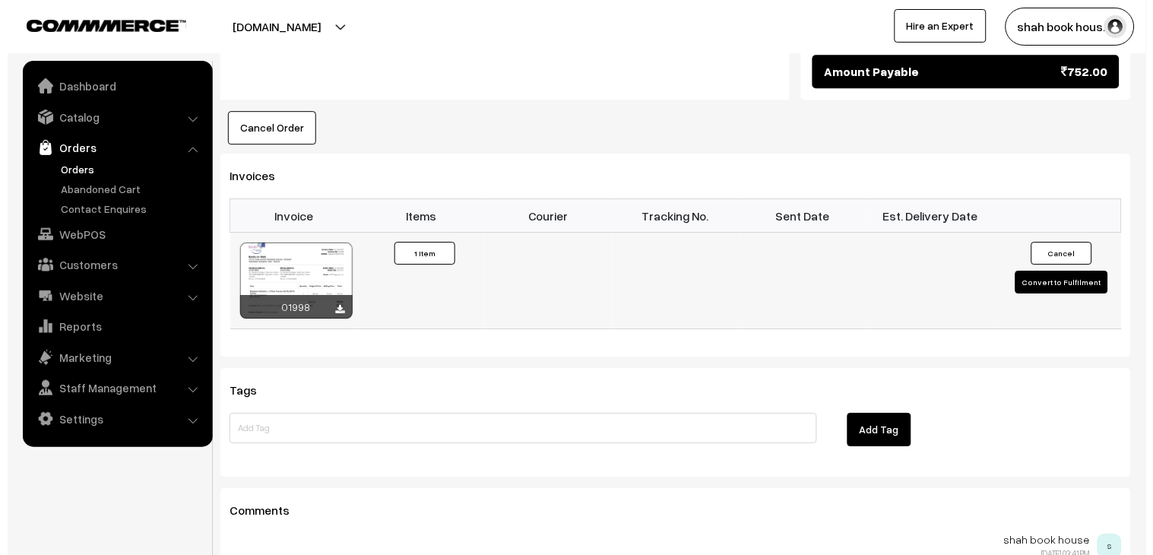
scroll to position [931, 0]
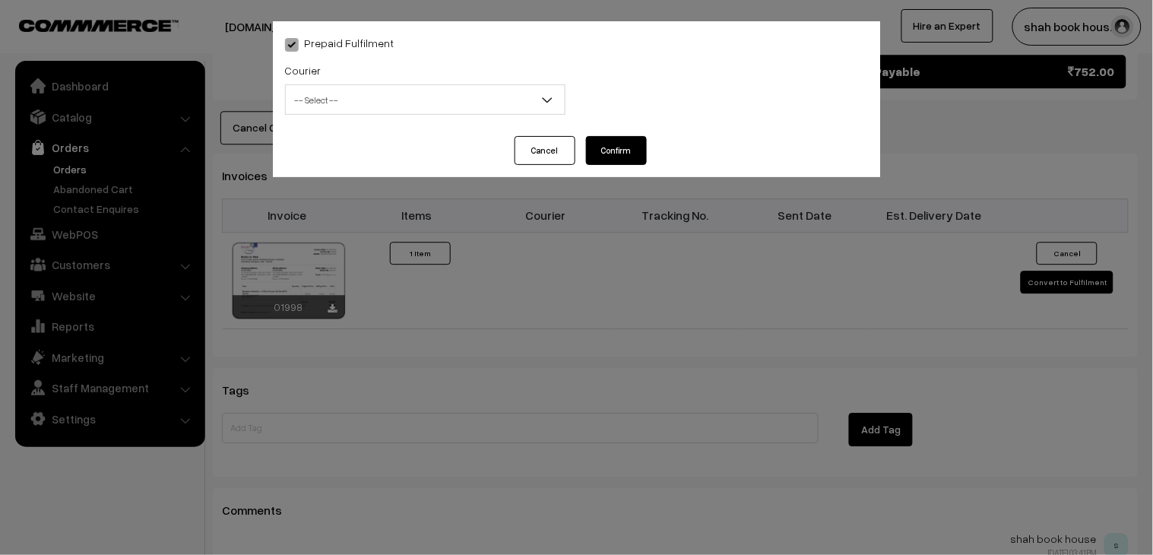
drag, startPoint x: 374, startPoint y: 96, endPoint x: 379, endPoint y: 104, distance: 9.5
click at [374, 96] on span "-- Select --" at bounding box center [425, 100] width 279 height 27
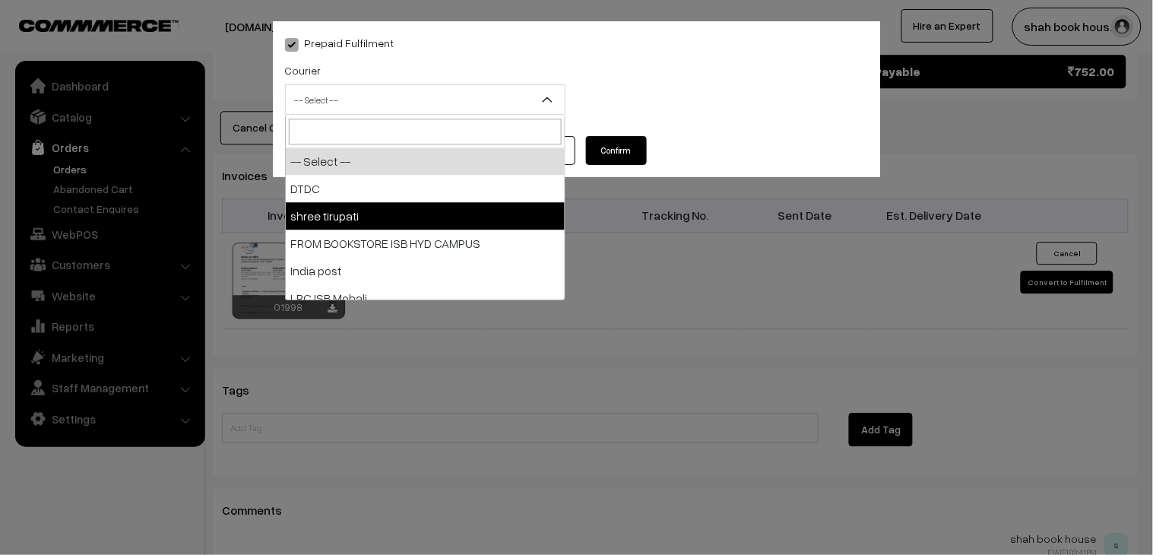
select select "2"
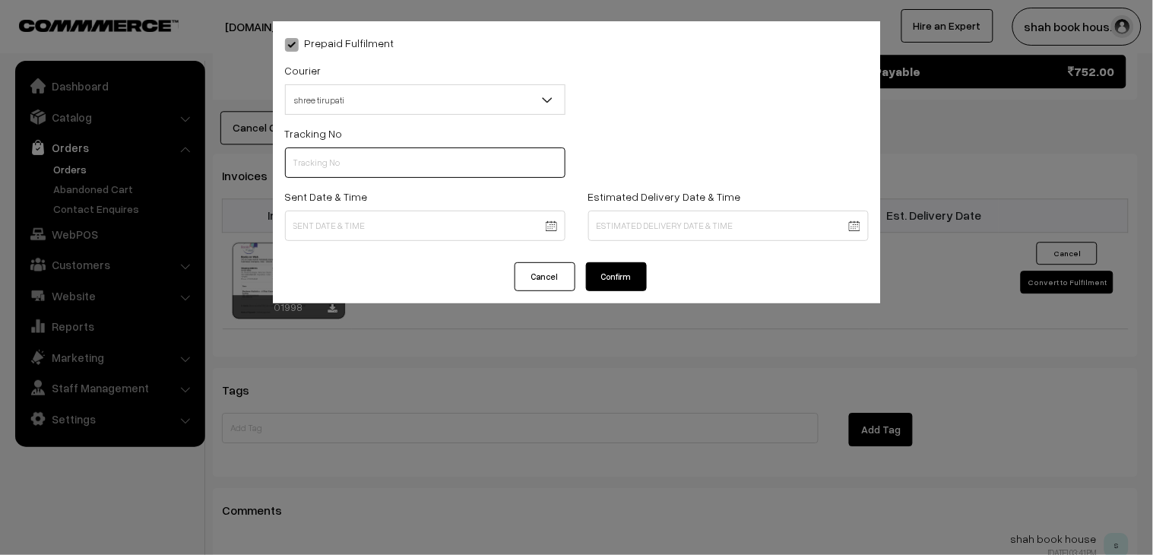
click at [357, 169] on input "text" at bounding box center [425, 162] width 281 height 30
paste input "352900095018"
type input "352900095018"
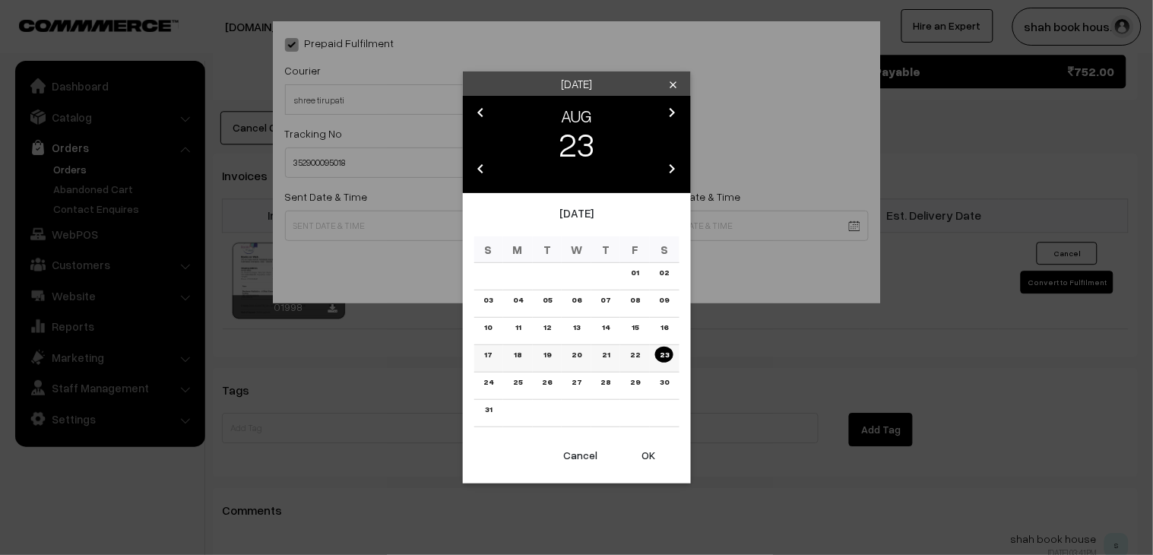
click at [611, 356] on link "21" at bounding box center [606, 355] width 17 height 16
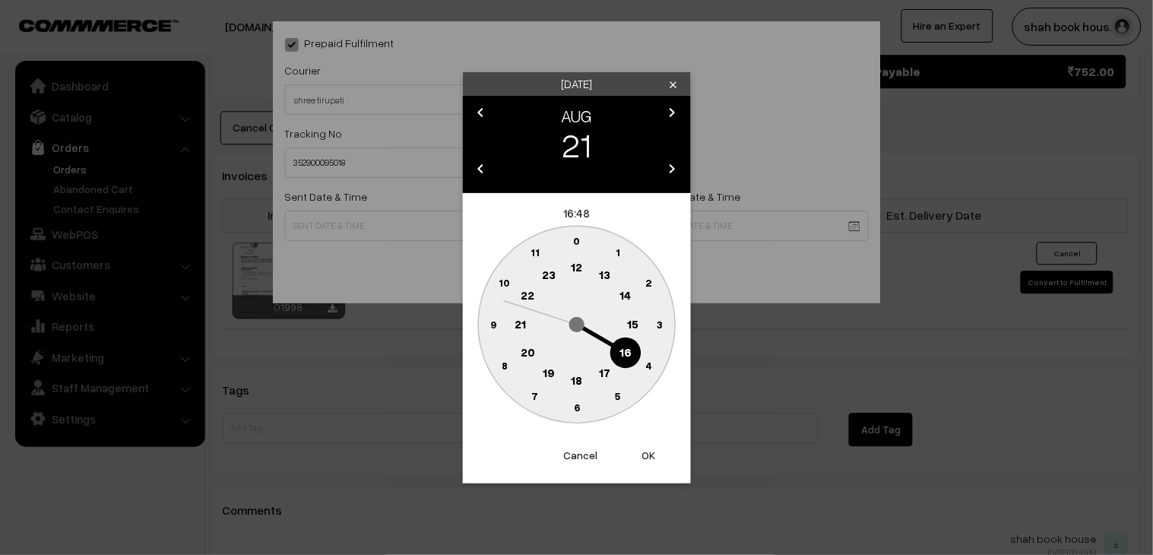
click at [571, 379] on circle at bounding box center [576, 381] width 31 height 31
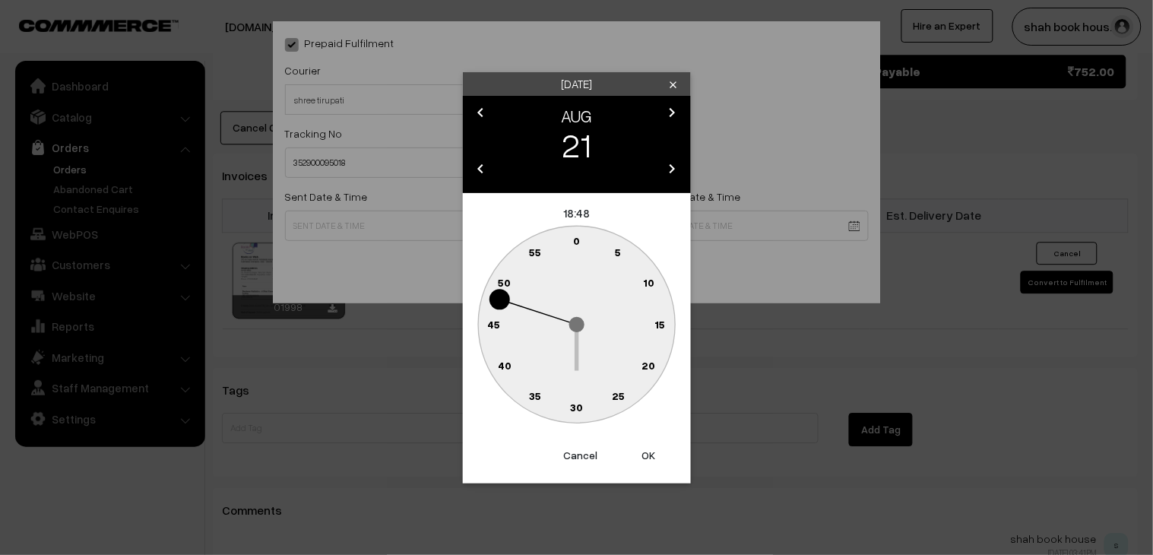
click at [573, 408] on text "30" at bounding box center [576, 407] width 13 height 13
type input "21-08-2025 18:30"
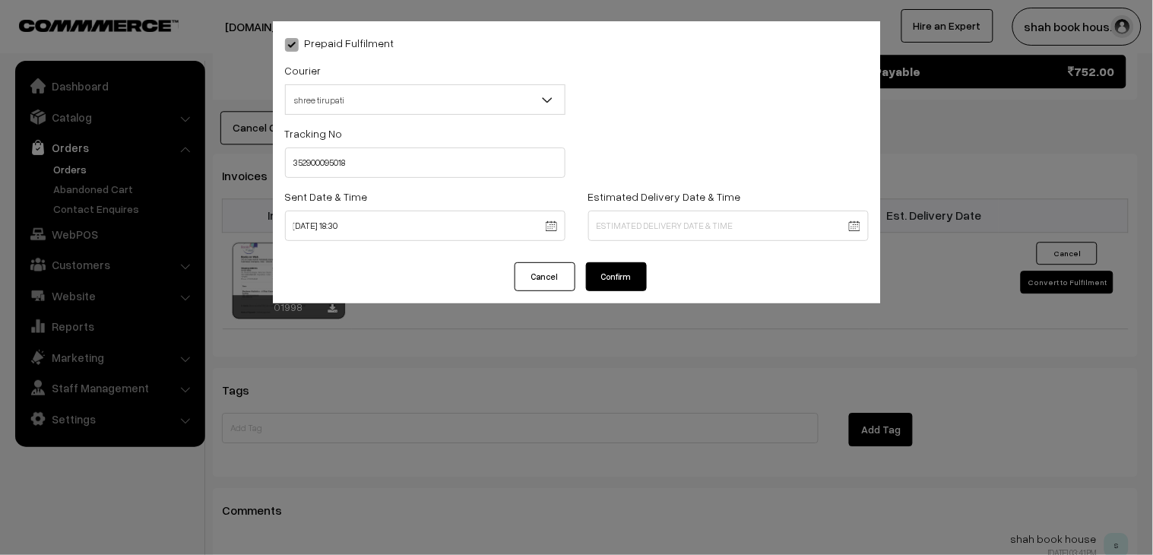
click at [617, 280] on button "Confirm" at bounding box center [616, 276] width 61 height 29
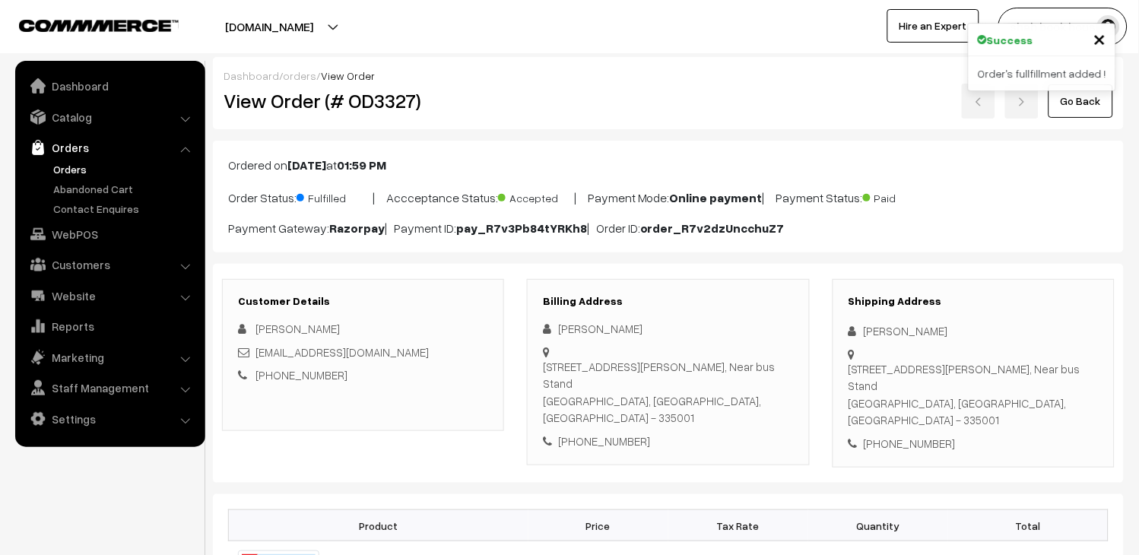
click at [1082, 101] on link "Go Back" at bounding box center [1080, 100] width 65 height 33
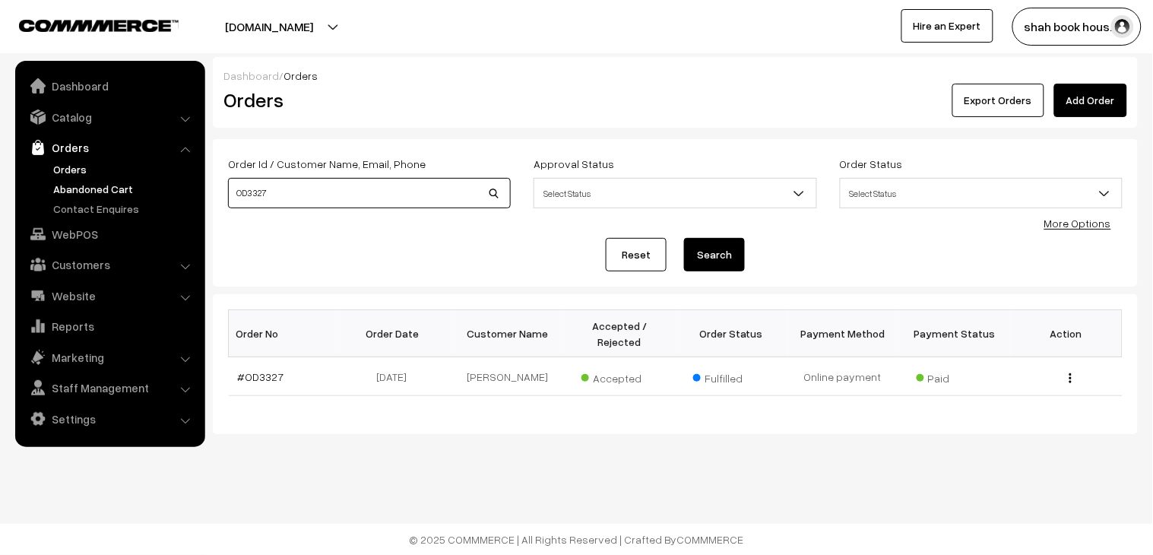
drag, startPoint x: 353, startPoint y: 192, endPoint x: 97, endPoint y: 192, distance: 255.5
click at [103, 192] on body "Thank you for showing interest. Our team will call you shortly. Close [DOMAIN_N…" at bounding box center [576, 277] width 1153 height 555
paste input "8"
type input "OD3328"
click at [735, 255] on button "Search" at bounding box center [714, 254] width 61 height 33
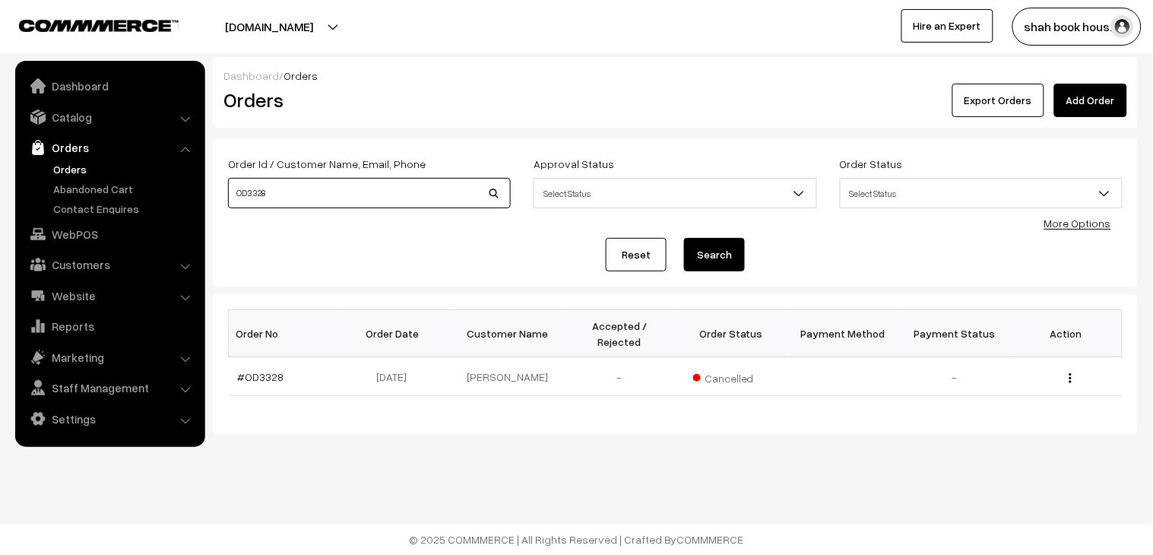
drag, startPoint x: 18, startPoint y: 160, endPoint x: 0, endPoint y: 160, distance: 18.2
click at [0, 160] on body "Thank you for showing interest. Our team will call you shortly. Close [DOMAIN_N…" at bounding box center [576, 277] width 1153 height 555
paste input "9"
type input "OD3329"
click at [701, 259] on button "Search" at bounding box center [714, 254] width 61 height 33
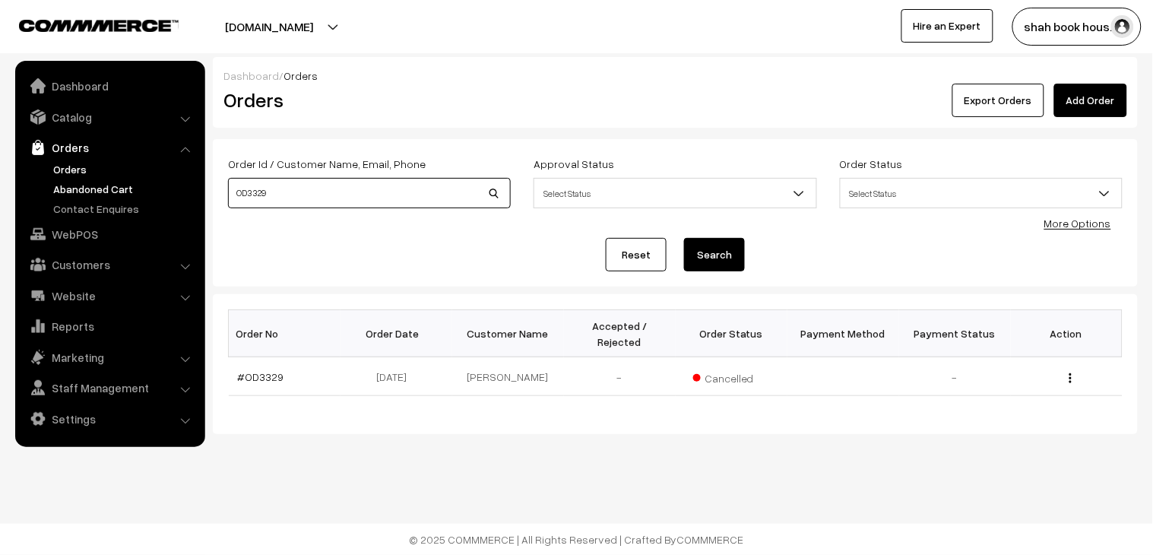
click at [153, 192] on body "Thank you for showing interest. Our team will call you shortly. Close [DOMAIN_N…" at bounding box center [576, 277] width 1153 height 555
paste input "30"
type input "OD3330"
click at [727, 263] on button "Search" at bounding box center [714, 254] width 61 height 33
drag, startPoint x: 298, startPoint y: 195, endPoint x: 132, endPoint y: 195, distance: 165.7
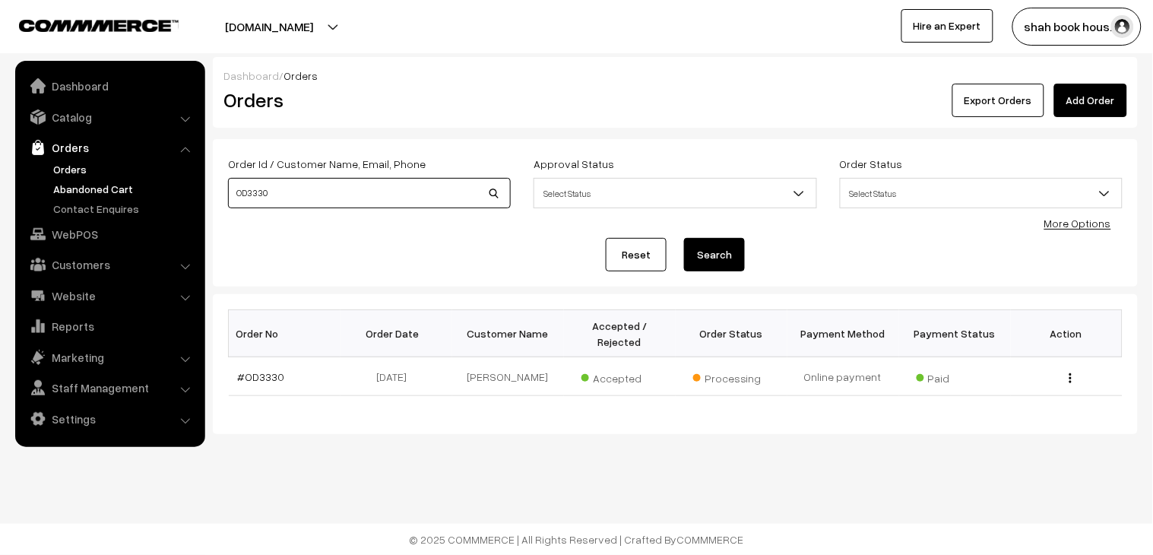
click at [135, 195] on body "Thank you for showing interest. Our team will call you shortly. Close [DOMAIN_N…" at bounding box center [576, 277] width 1153 height 555
paste input "28"
type input "OD3328"
click at [703, 257] on button "Search" at bounding box center [714, 254] width 61 height 33
drag, startPoint x: 335, startPoint y: 189, endPoint x: 0, endPoint y: 199, distance: 335.5
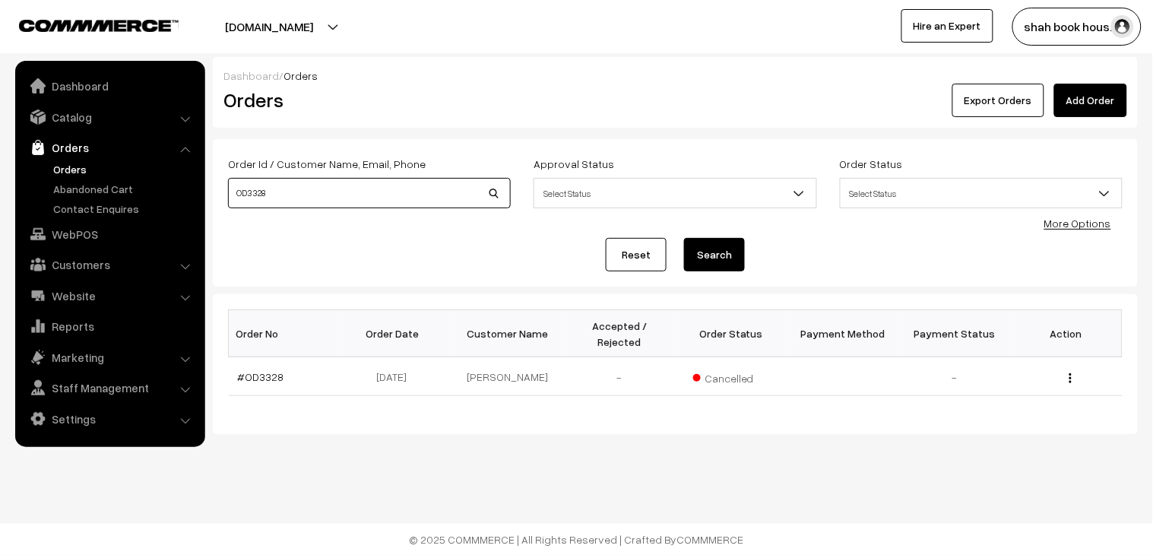
click at [0, 194] on body "Thank you for showing interest. Our team will call you shortly. Close [DOMAIN_N…" at bounding box center [576, 277] width 1153 height 555
paste input "9"
type input "OD3329"
drag, startPoint x: 712, startPoint y: 251, endPoint x: 704, endPoint y: 255, distance: 8.9
click at [712, 251] on button "Search" at bounding box center [714, 254] width 61 height 33
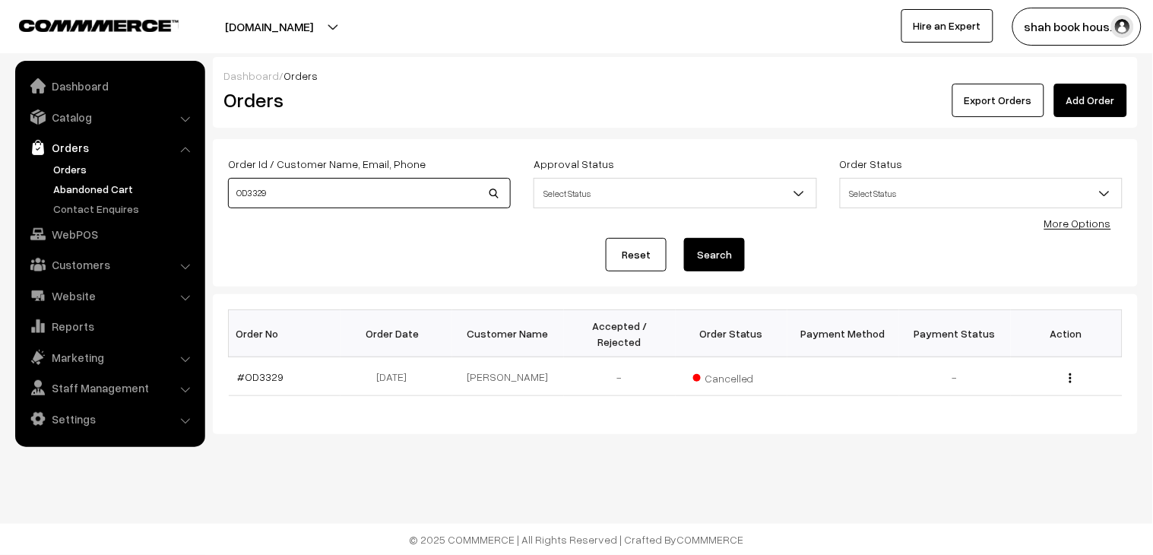
drag, startPoint x: 344, startPoint y: 192, endPoint x: 175, endPoint y: 192, distance: 168.8
click at [177, 192] on body "Thank you for showing interest. Our team will call you shortly. Close [DOMAIN_N…" at bounding box center [576, 277] width 1153 height 555
paste input "30"
type input "OD3330"
click at [718, 264] on button "Search" at bounding box center [714, 254] width 61 height 33
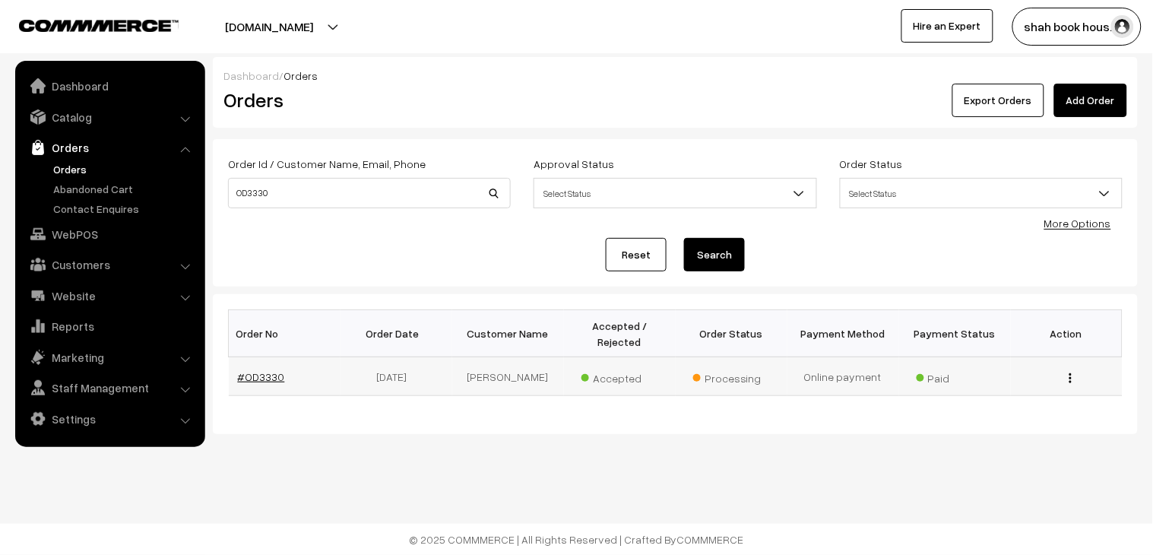
click at [255, 370] on link "#OD3330" at bounding box center [261, 376] width 47 height 13
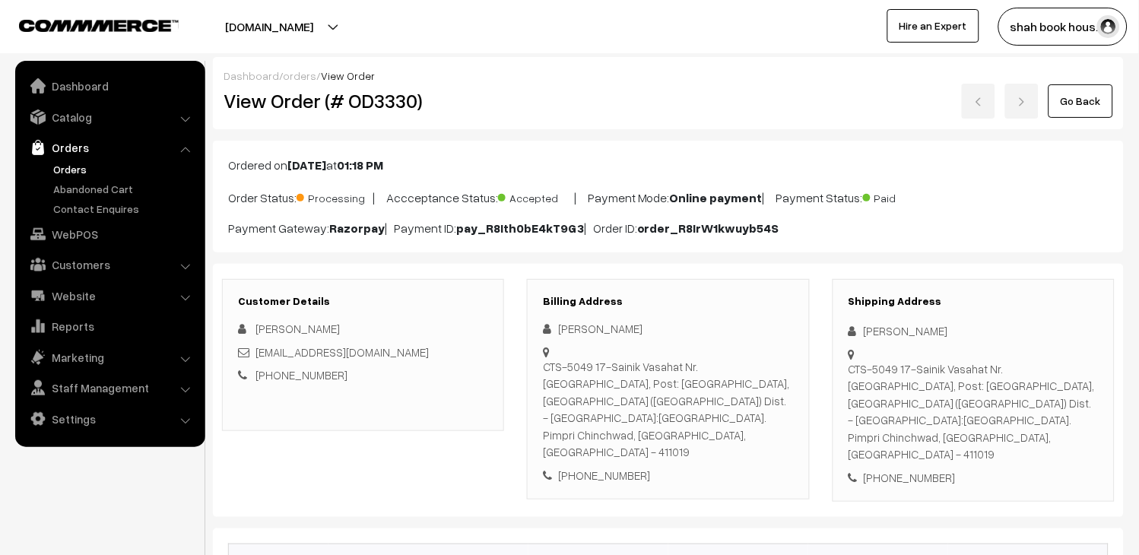
click at [558, 325] on div "[PERSON_NAME]" at bounding box center [668, 328] width 250 height 17
click at [78, 165] on link "Orders" at bounding box center [124, 169] width 151 height 16
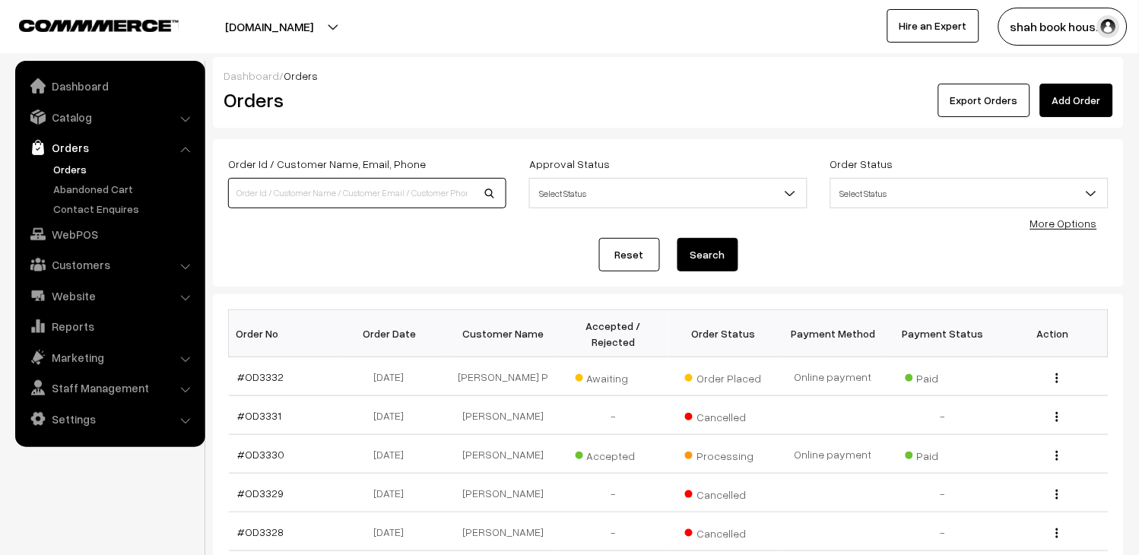
click at [398, 195] on input at bounding box center [367, 193] width 278 height 30
paste input "OD3331"
type input "OD3331"
click at [706, 249] on button "Search" at bounding box center [707, 254] width 61 height 33
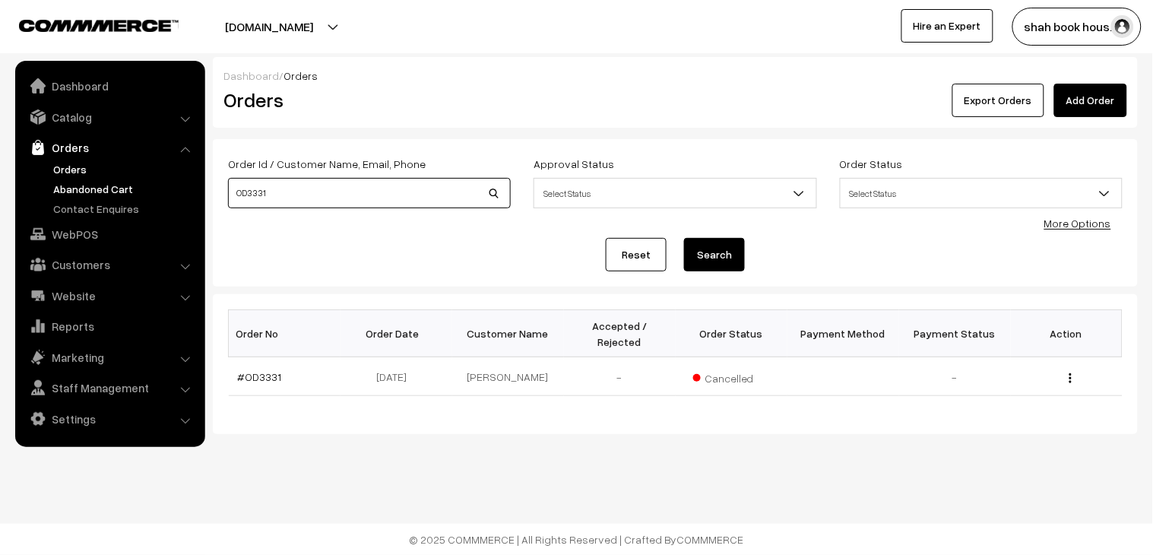
drag, startPoint x: 294, startPoint y: 195, endPoint x: 139, endPoint y: 195, distance: 155.1
click at [157, 195] on body "Thank you for showing interest. Our team will call you shortly. Close [DOMAIN_N…" at bounding box center [576, 277] width 1153 height 555
paste input "2"
type input "OD3332"
click at [728, 263] on button "Search" at bounding box center [714, 254] width 61 height 33
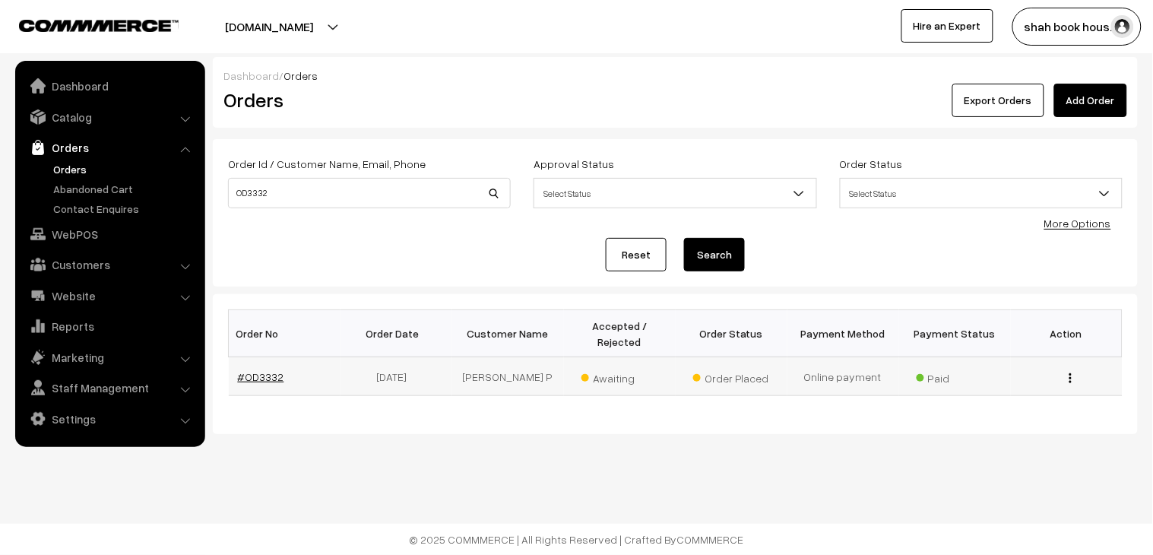
click at [259, 370] on link "#OD3332" at bounding box center [261, 376] width 46 height 13
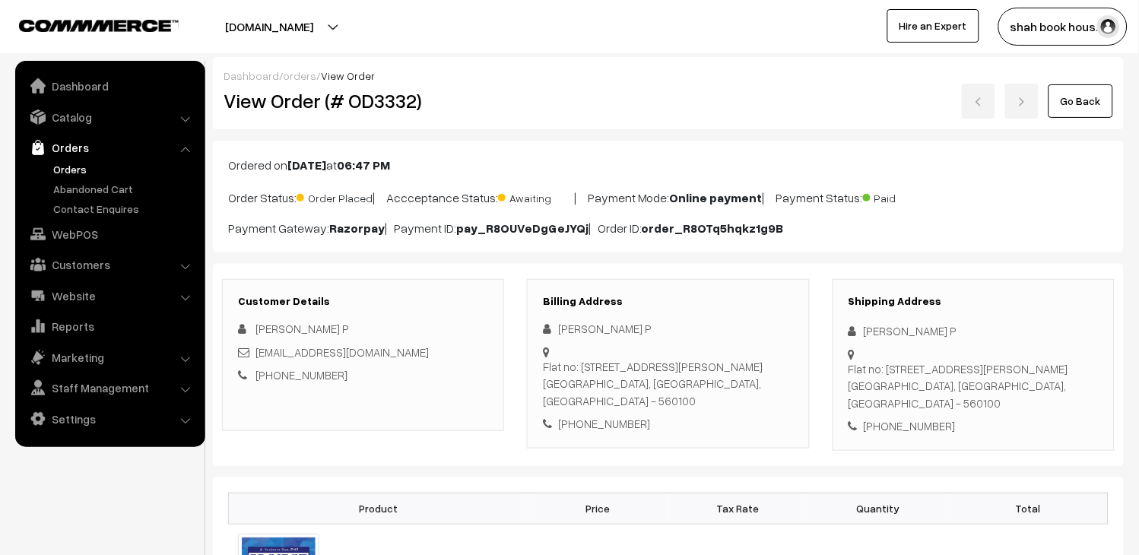
click at [64, 163] on link "Orders" at bounding box center [124, 169] width 151 height 16
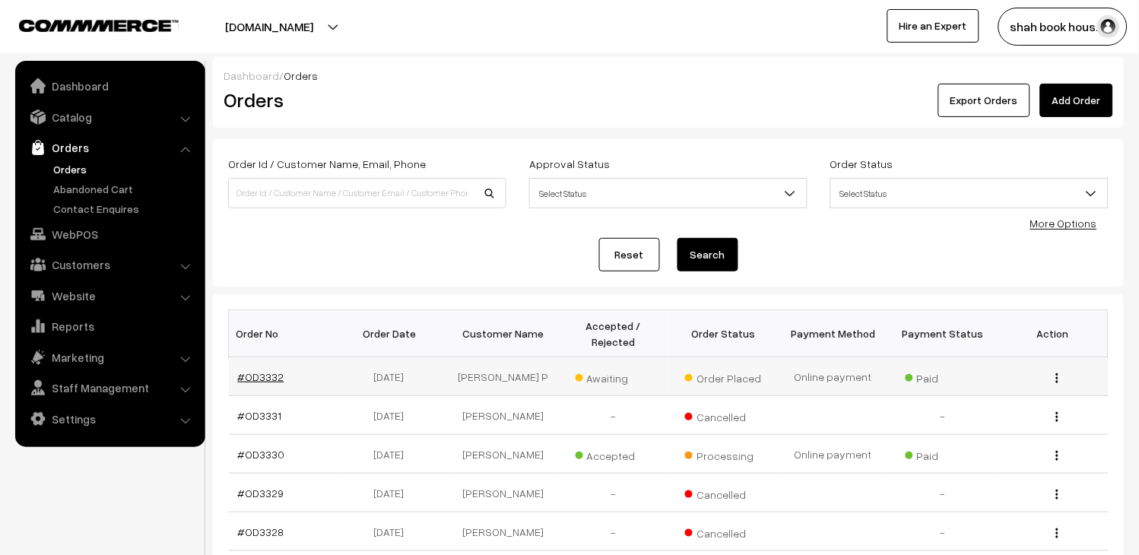
click at [266, 378] on link "#OD3332" at bounding box center [261, 376] width 46 height 13
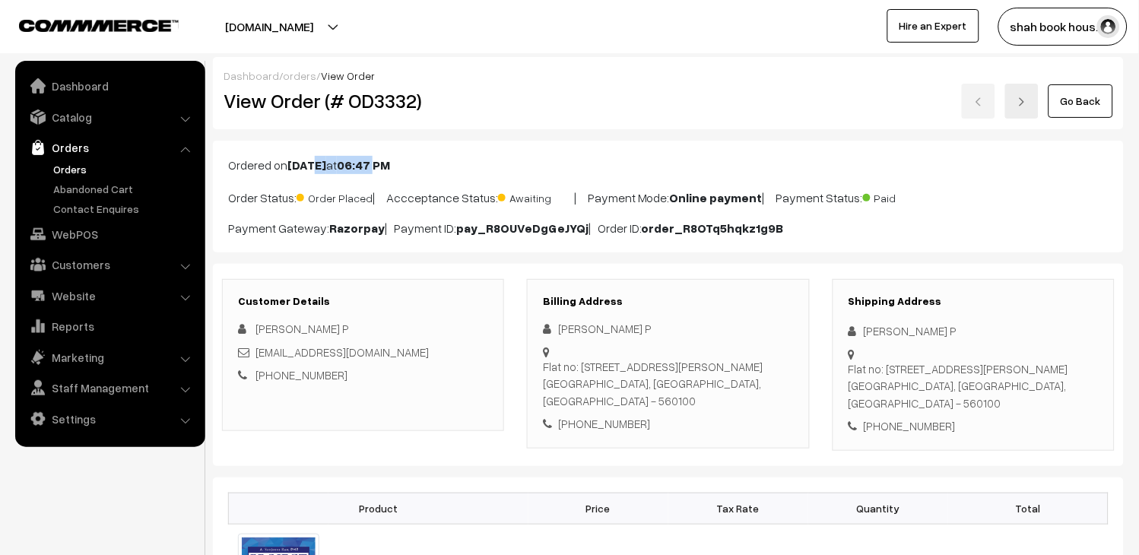
drag, startPoint x: 313, startPoint y: 167, endPoint x: 452, endPoint y: 160, distance: 138.6
click at [449, 157] on p "Ordered on Aug 22, 2025 at 06:47 PM" at bounding box center [668, 165] width 880 height 18
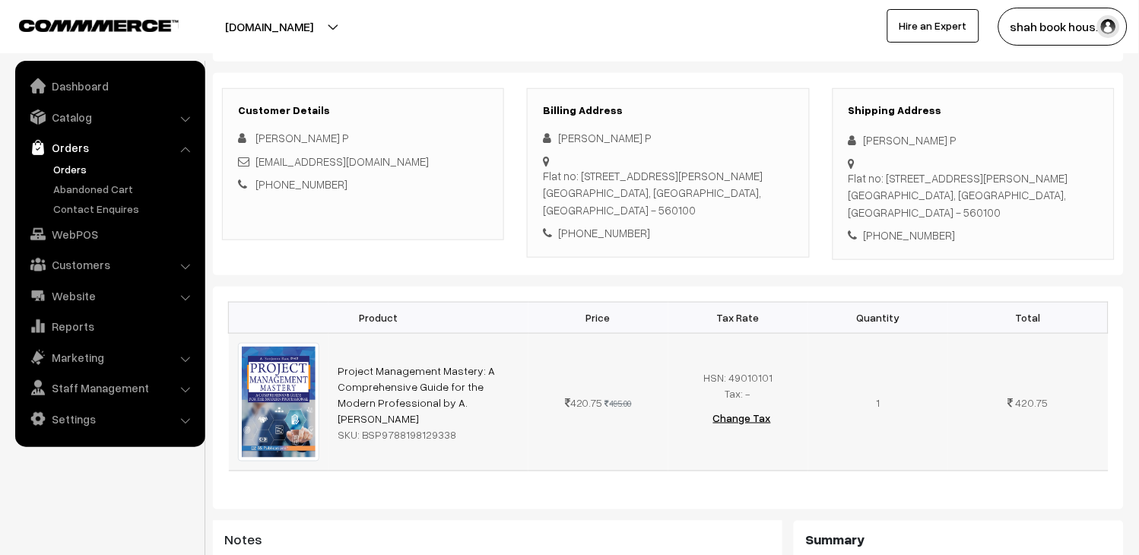
scroll to position [169, 0]
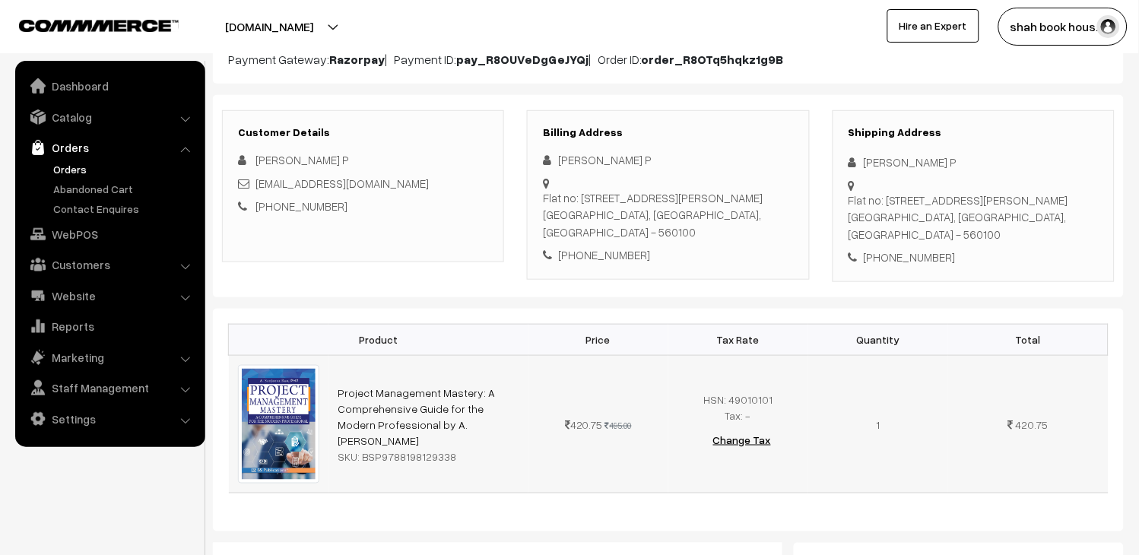
click at [438, 449] on div "SKU: BSP9788198129338" at bounding box center [429, 457] width 182 height 16
drag, startPoint x: 451, startPoint y: 449, endPoint x: 377, endPoint y: 446, distance: 73.8
click at [377, 449] on div "SKU: BSP9788198129338" at bounding box center [429, 457] width 182 height 16
copy div "9788198129338"
click at [62, 160] on link "Orders" at bounding box center [109, 147] width 181 height 27
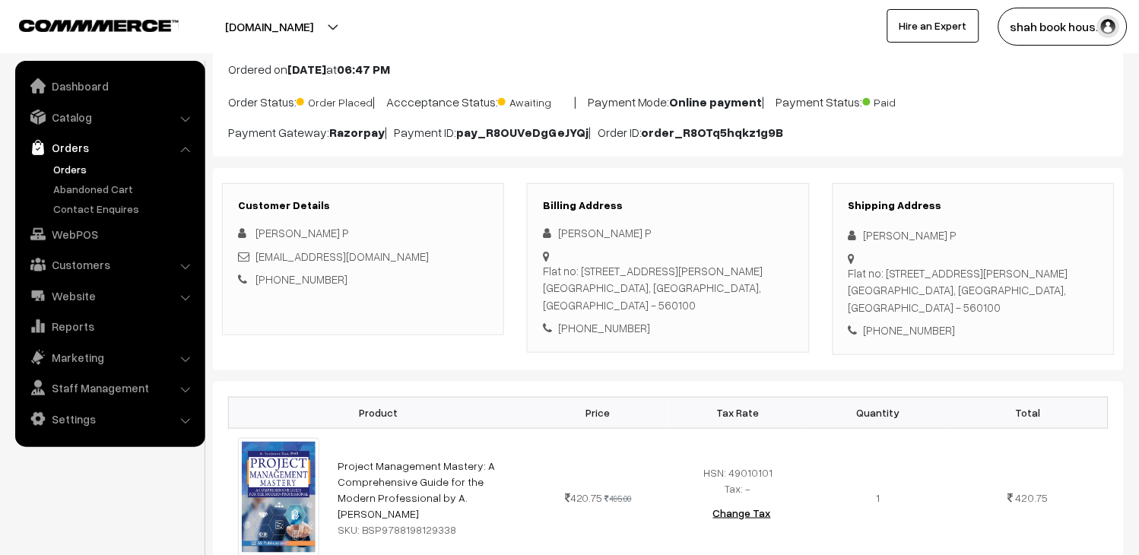
scroll to position [0, 0]
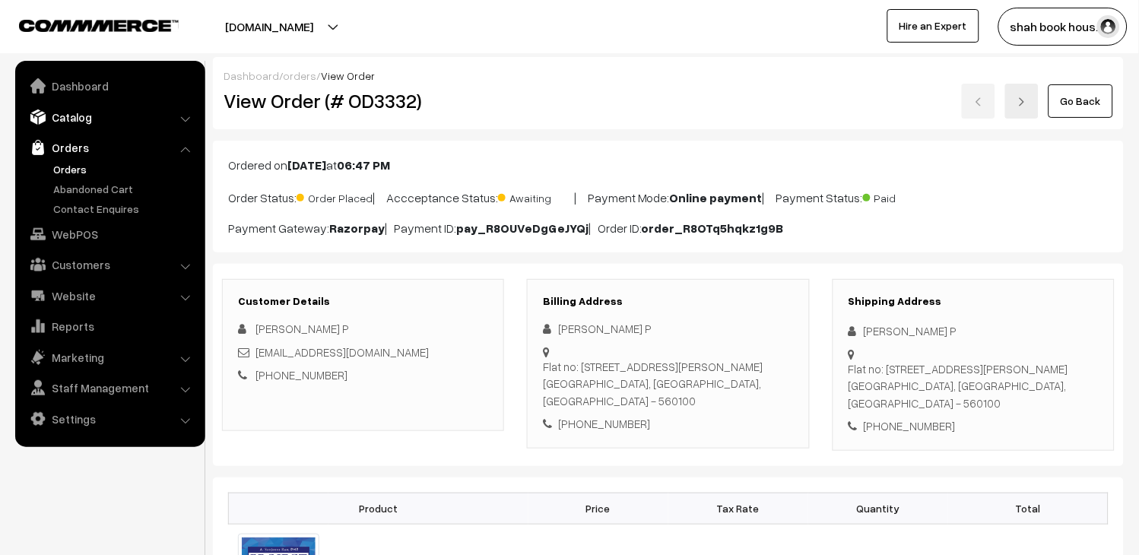
click at [94, 117] on link "Catalog" at bounding box center [109, 116] width 181 height 27
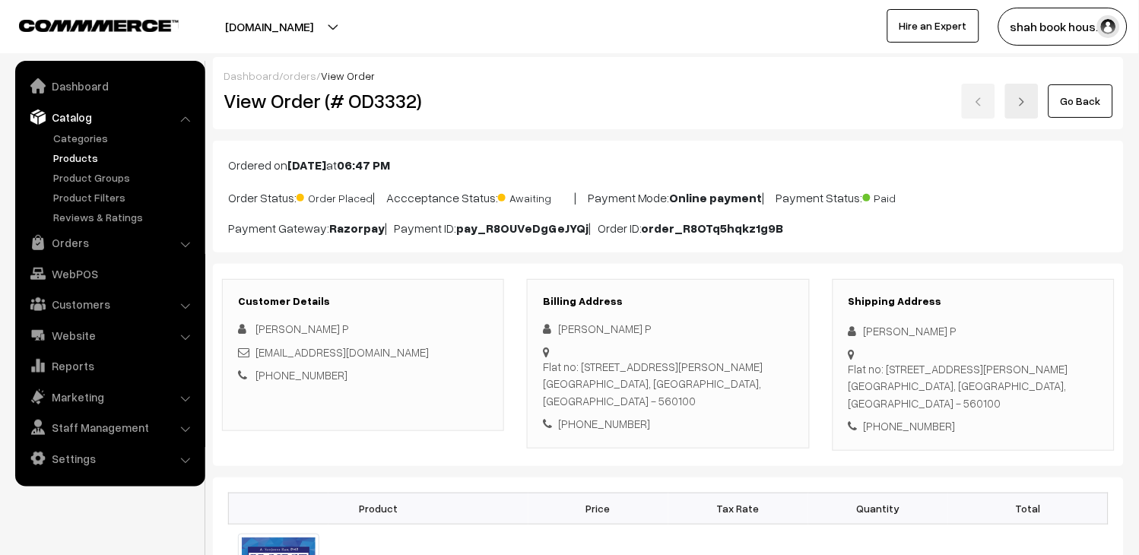
click at [84, 156] on link "Products" at bounding box center [124, 158] width 151 height 16
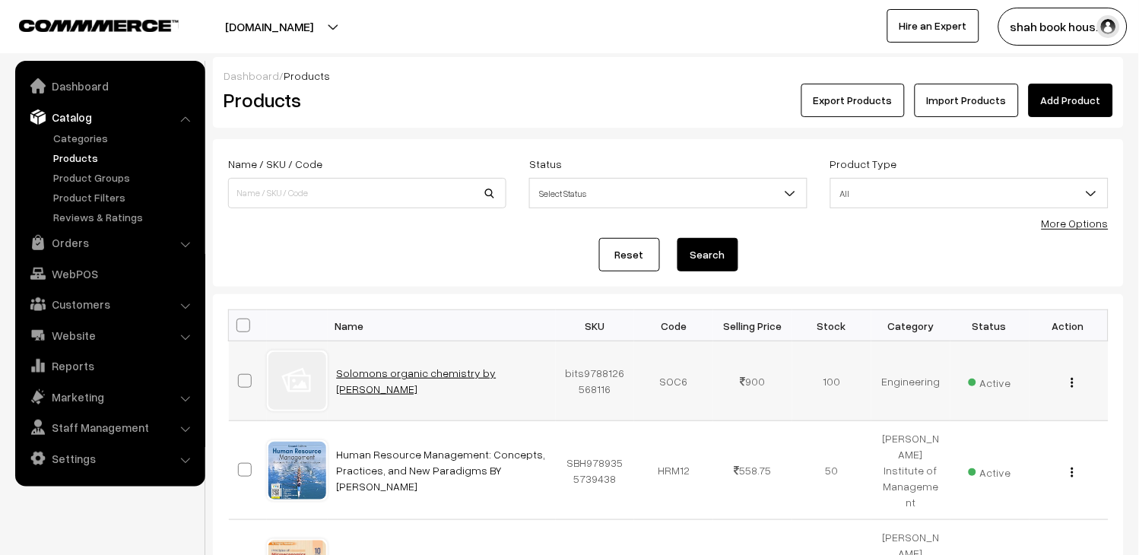
click at [433, 370] on link "Solomons organic chemistry by [PERSON_NAME]" at bounding box center [417, 380] width 160 height 29
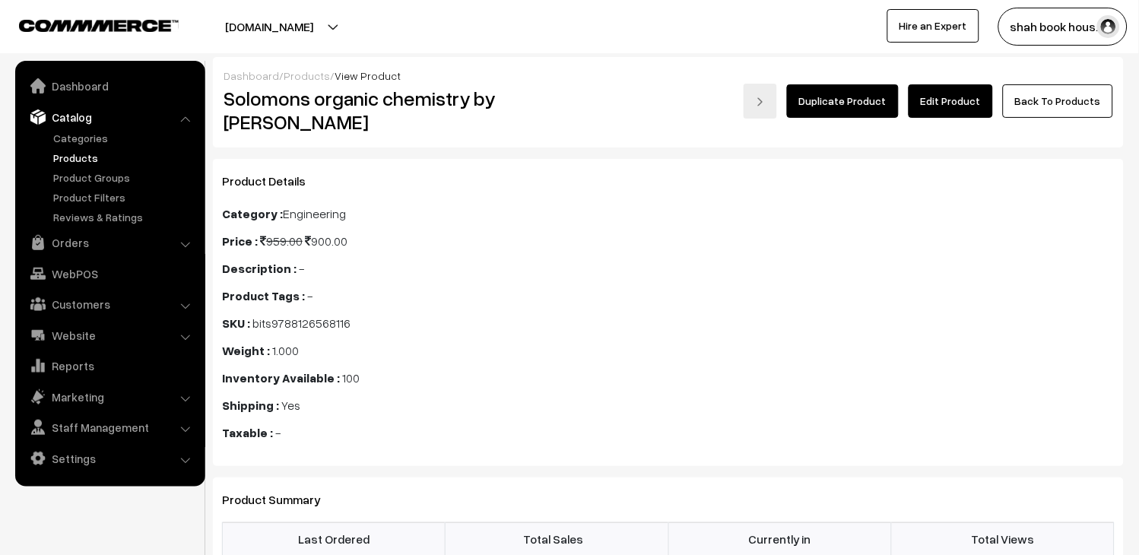
click at [953, 109] on link "Edit Product" at bounding box center [951, 100] width 84 height 33
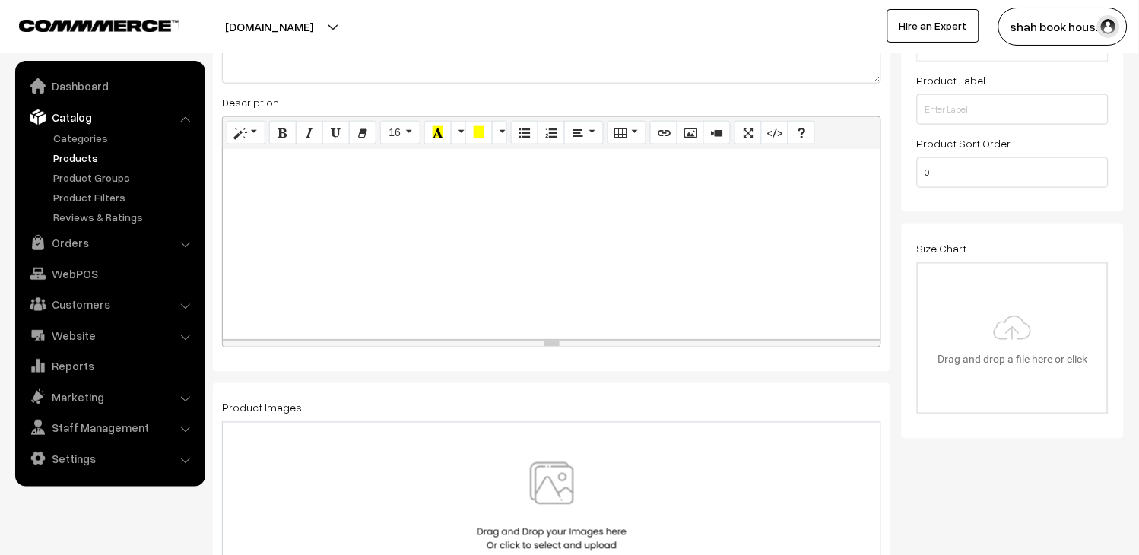
scroll to position [506, 0]
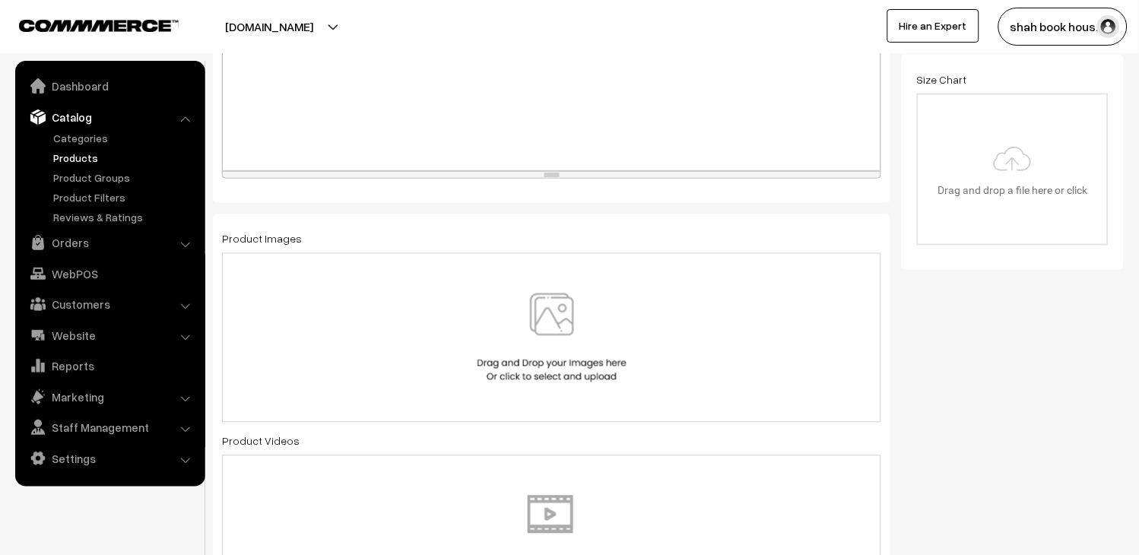
click at [545, 320] on img at bounding box center [552, 337] width 157 height 89
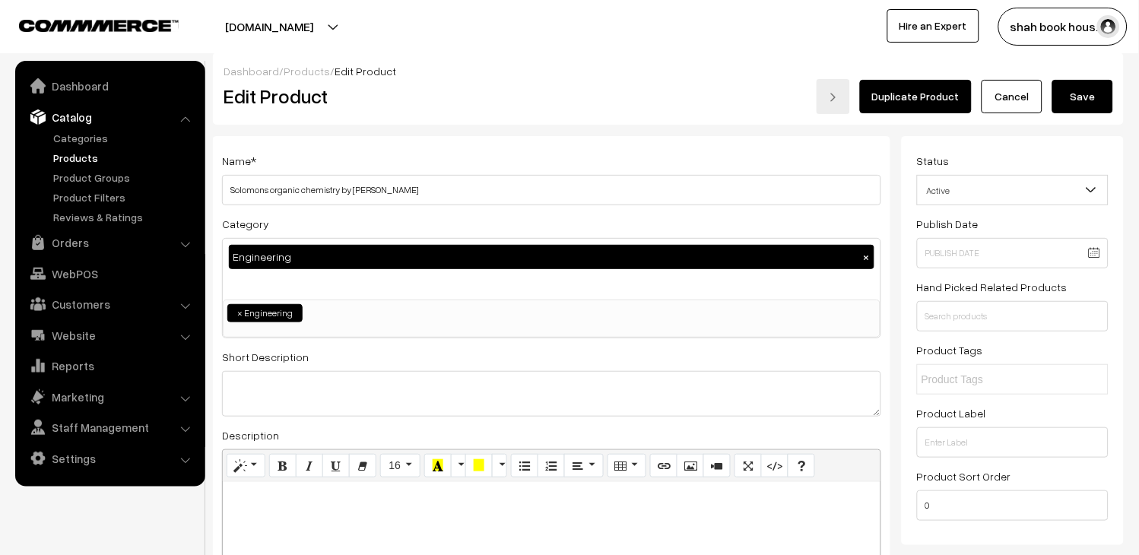
scroll to position [0, 0]
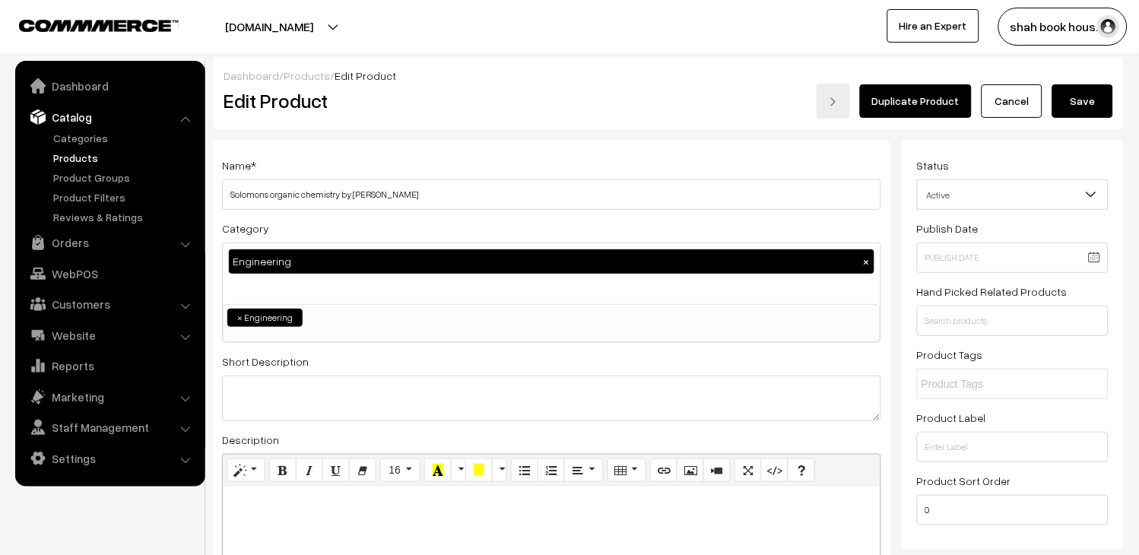
click at [1067, 109] on button "Save" at bounding box center [1082, 100] width 61 height 33
click at [1084, 107] on button "Save" at bounding box center [1082, 100] width 61 height 33
click at [1077, 115] on button "Save" at bounding box center [1082, 100] width 61 height 33
drag, startPoint x: 0, startPoint y: 0, endPoint x: 1076, endPoint y: 115, distance: 1081.9
click at [1076, 115] on button "Save" at bounding box center [1082, 100] width 61 height 33
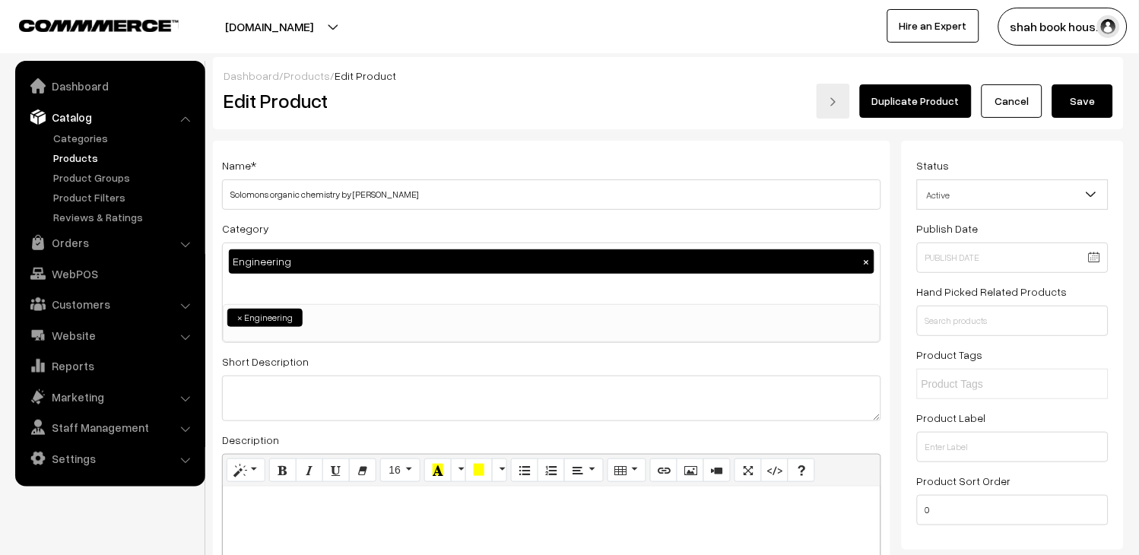
drag, startPoint x: 0, startPoint y: 0, endPoint x: 1067, endPoint y: 100, distance: 1071.4
click at [1067, 100] on button "Save" at bounding box center [1082, 100] width 61 height 33
click at [1093, 101] on button "Save" at bounding box center [1082, 100] width 61 height 33
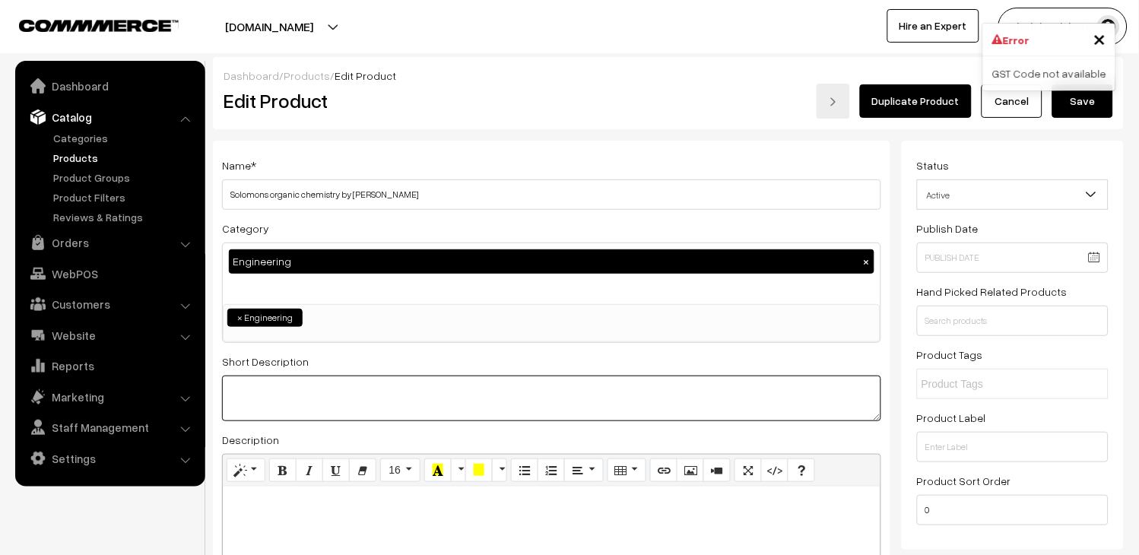
drag, startPoint x: 306, startPoint y: 390, endPoint x: 335, endPoint y: 393, distance: 29.1
click at [335, 393] on textarea at bounding box center [551, 399] width 659 height 46
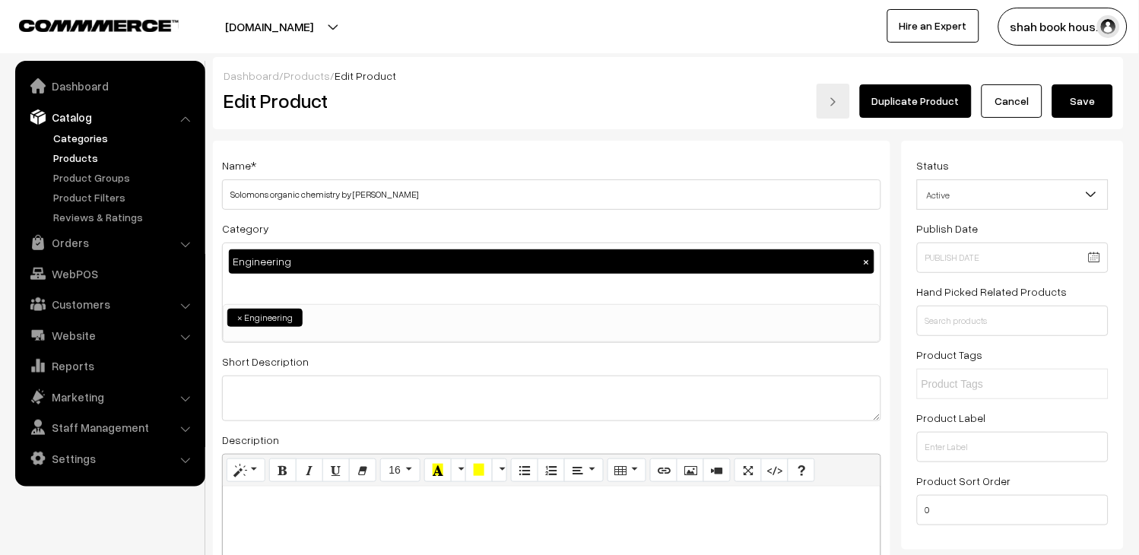
click at [85, 135] on link "Categories" at bounding box center [124, 138] width 151 height 16
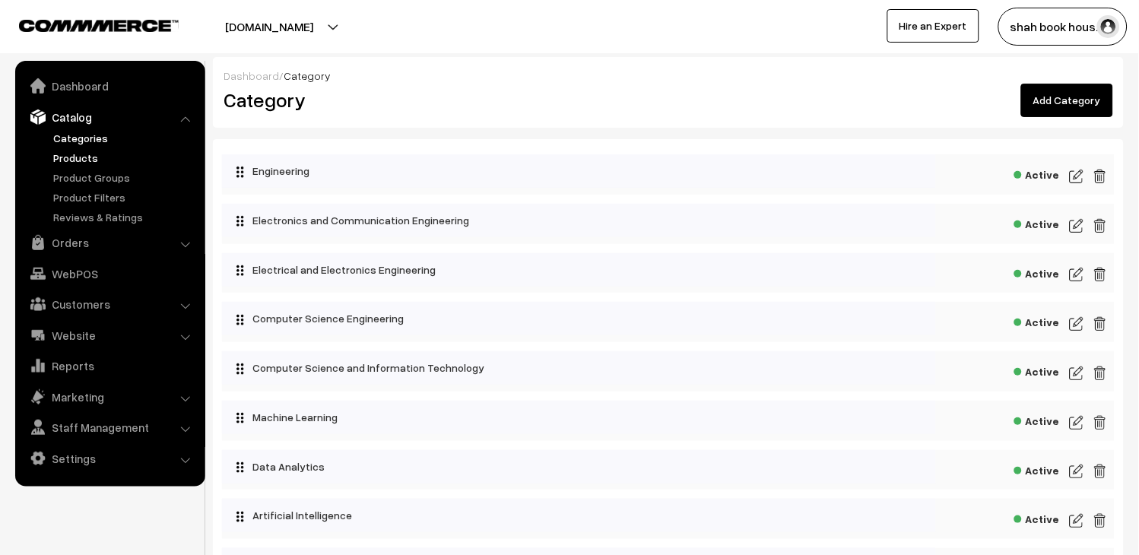
drag, startPoint x: 0, startPoint y: 0, endPoint x: 78, endPoint y: 158, distance: 176.5
click at [78, 158] on link "Products" at bounding box center [124, 158] width 151 height 16
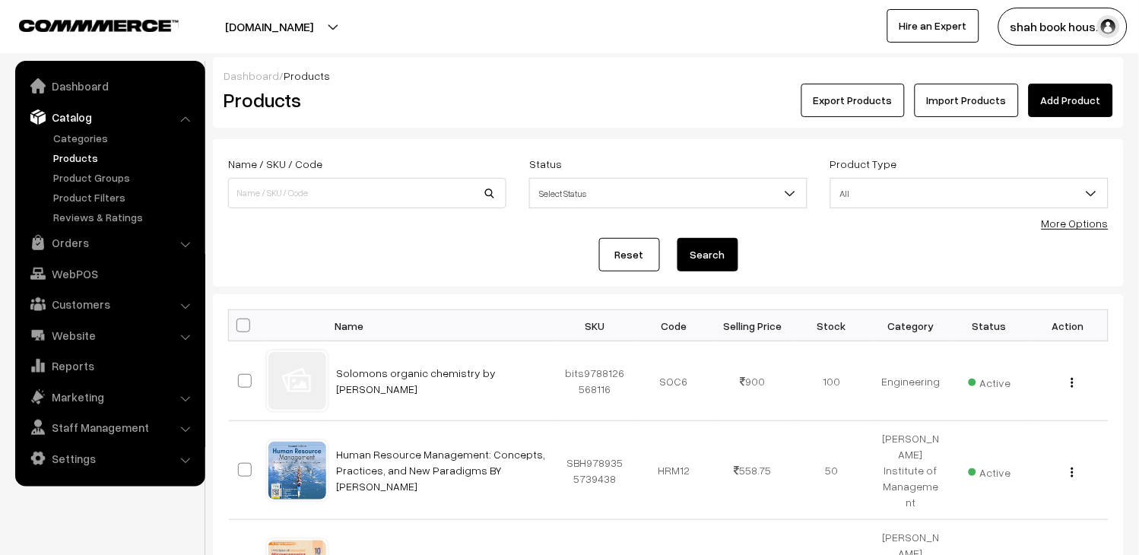
click at [1074, 100] on link "Add Product" at bounding box center [1071, 100] width 84 height 33
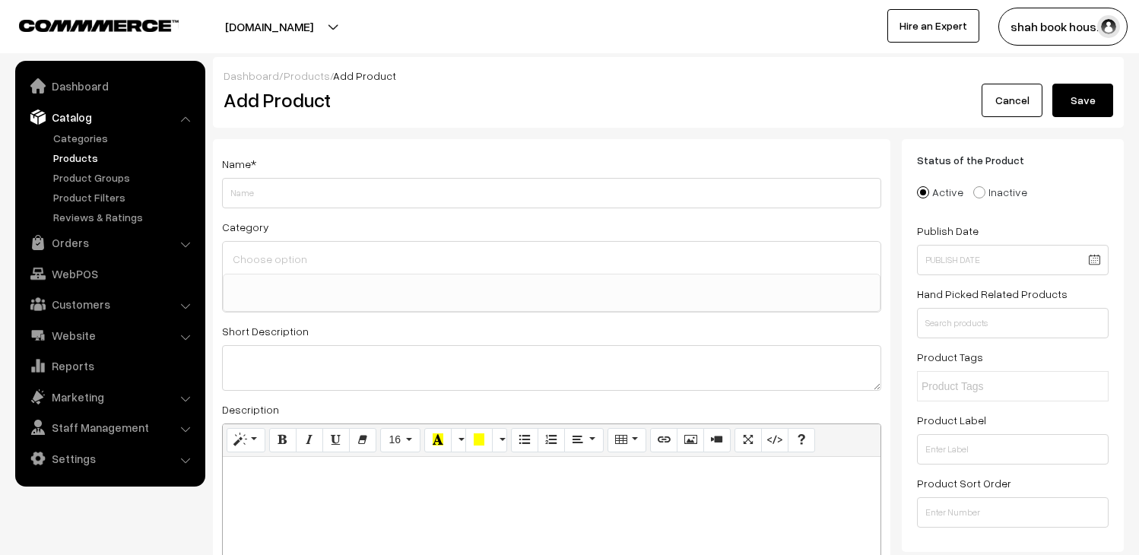
select select
click at [84, 157] on link "Products" at bounding box center [124, 158] width 151 height 16
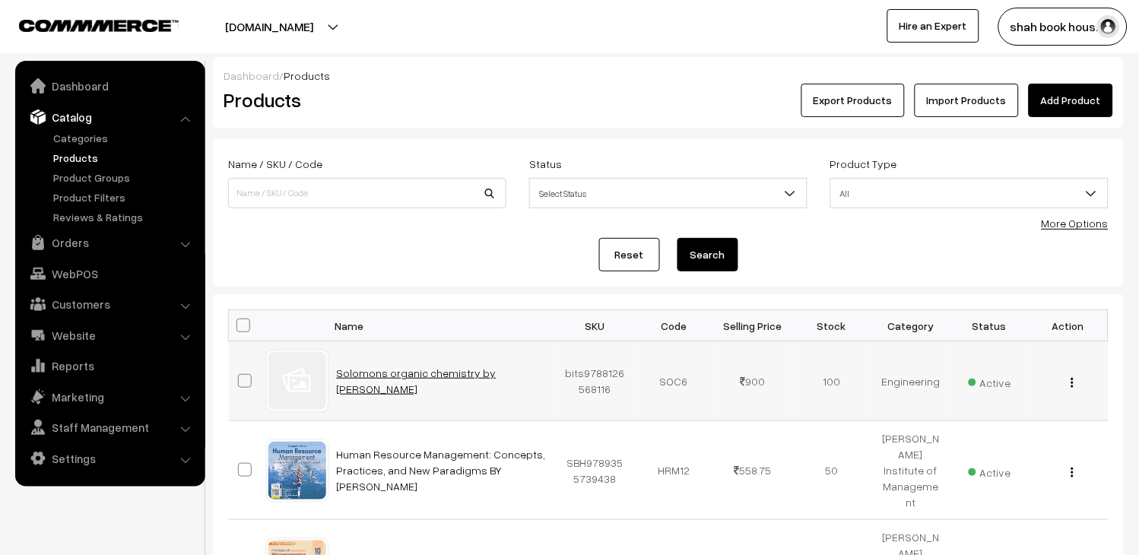
click at [401, 373] on link "Solomons organic chemistry by Graham solomons" at bounding box center [417, 380] width 160 height 29
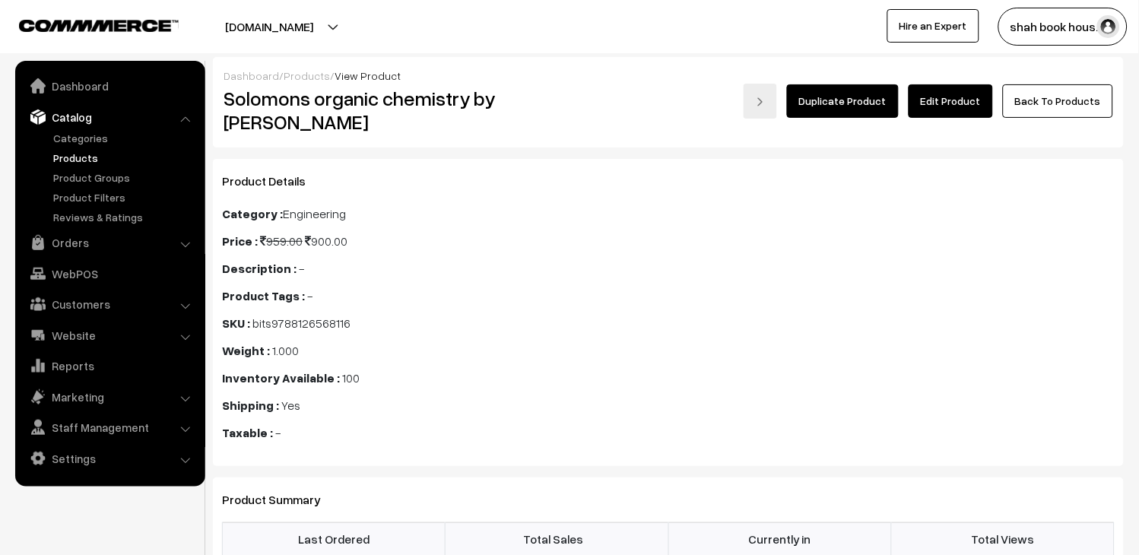
click at [963, 97] on link "Edit Product" at bounding box center [951, 100] width 84 height 33
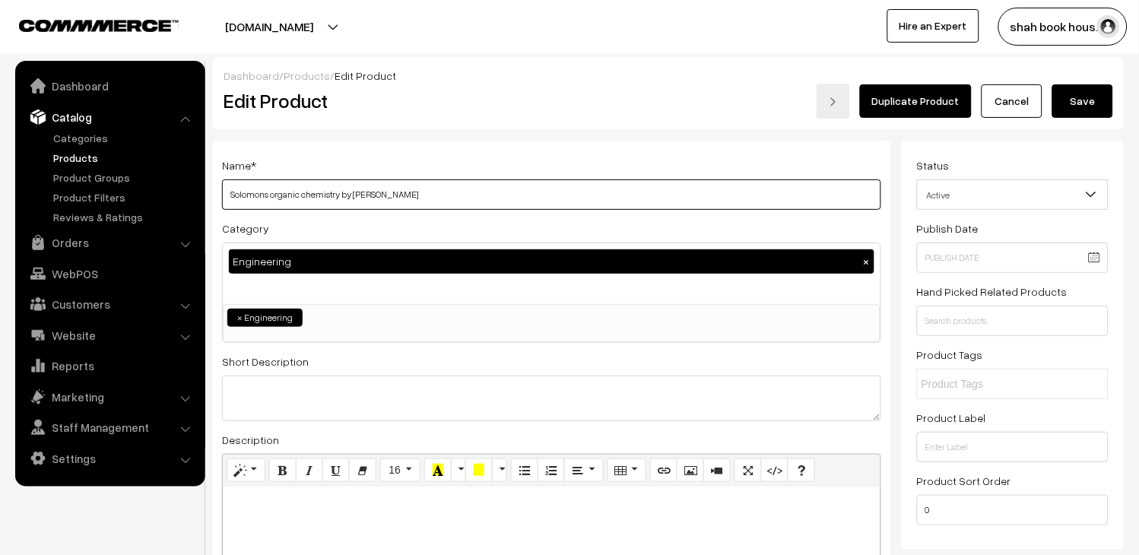
click at [557, 199] on input "Solomons organic chemistry by [PERSON_NAME]" at bounding box center [551, 194] width 659 height 30
click at [1077, 108] on button "Save" at bounding box center [1082, 100] width 61 height 33
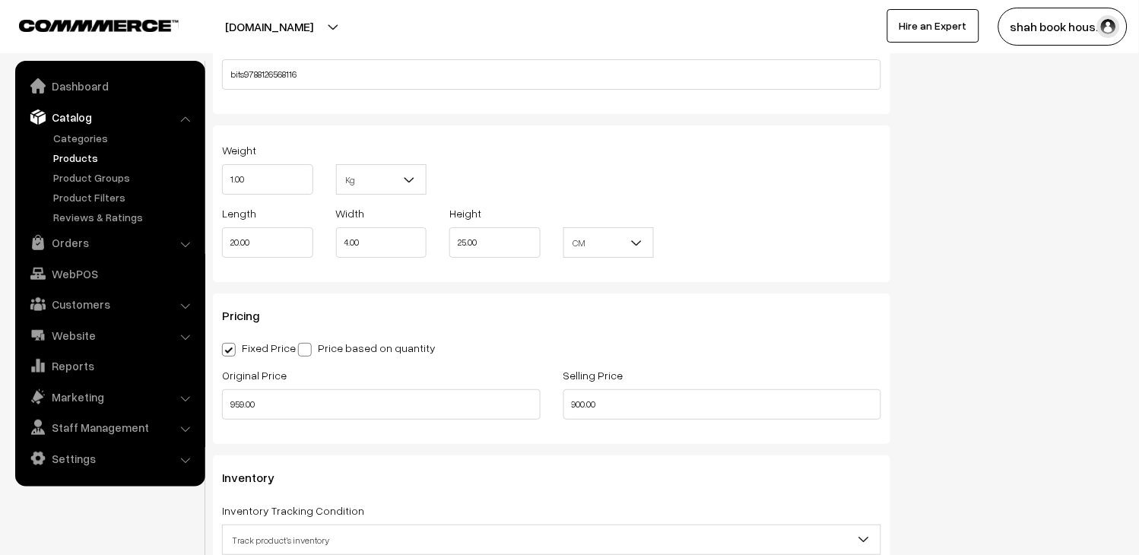
scroll to position [1182, 0]
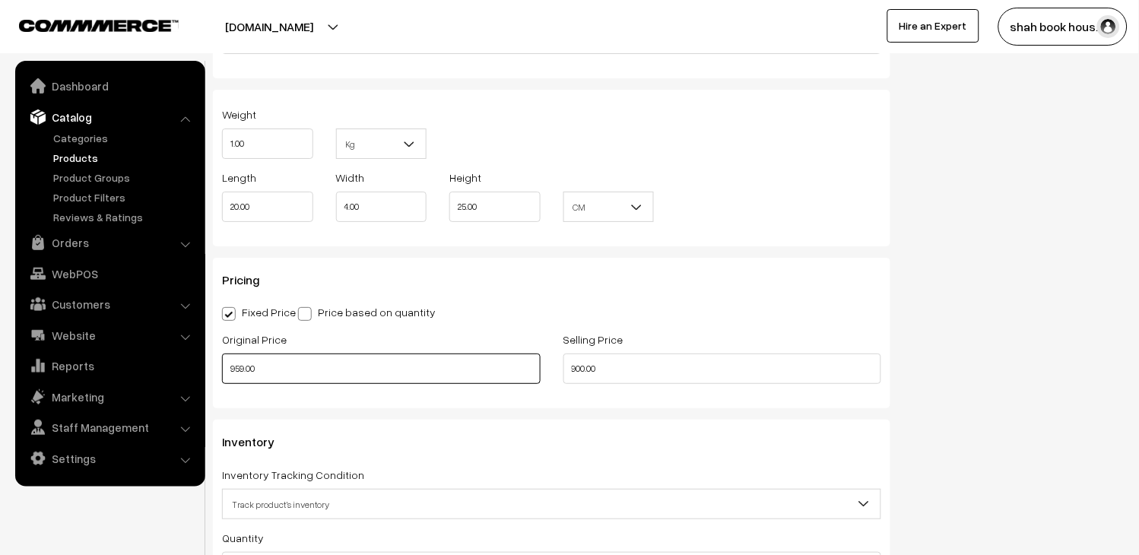
click at [335, 374] on input "959.00" at bounding box center [381, 369] width 319 height 30
click at [675, 370] on input "900.00" at bounding box center [722, 369] width 319 height 30
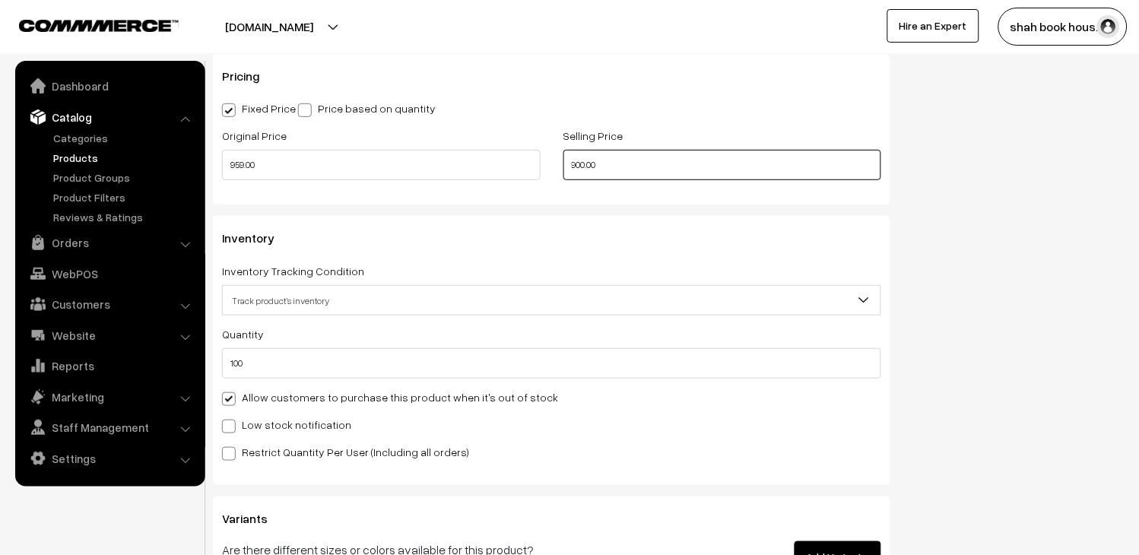
scroll to position [1379, 0]
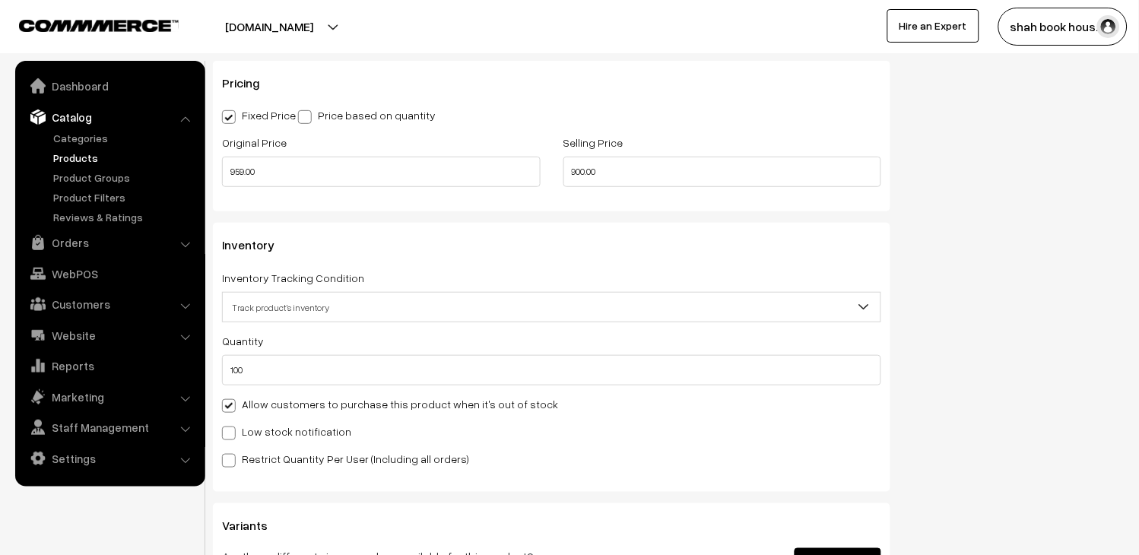
click at [68, 154] on link "Products" at bounding box center [124, 158] width 151 height 16
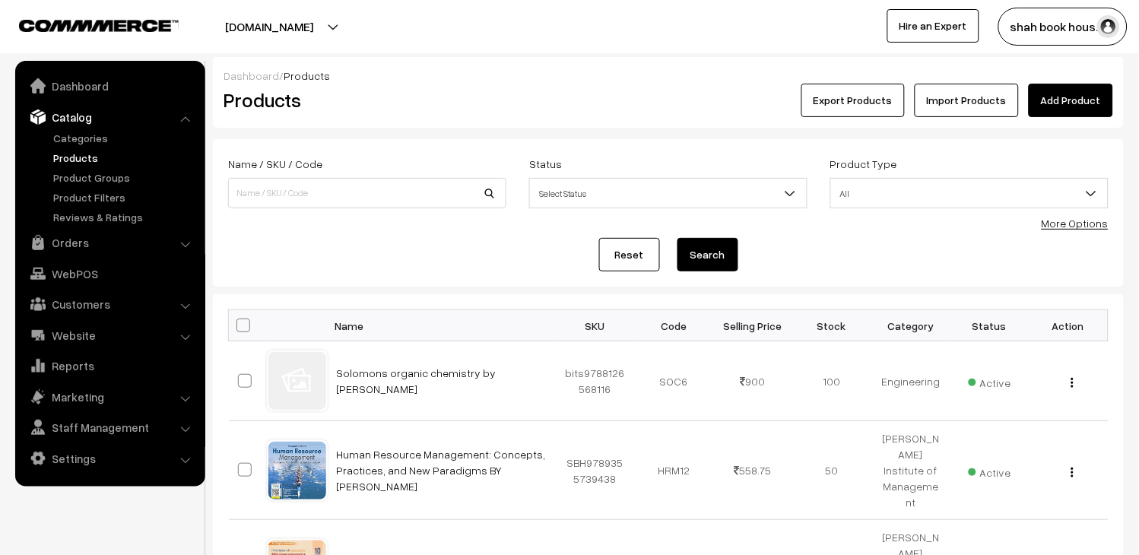
click at [1049, 94] on link "Add Product" at bounding box center [1071, 100] width 84 height 33
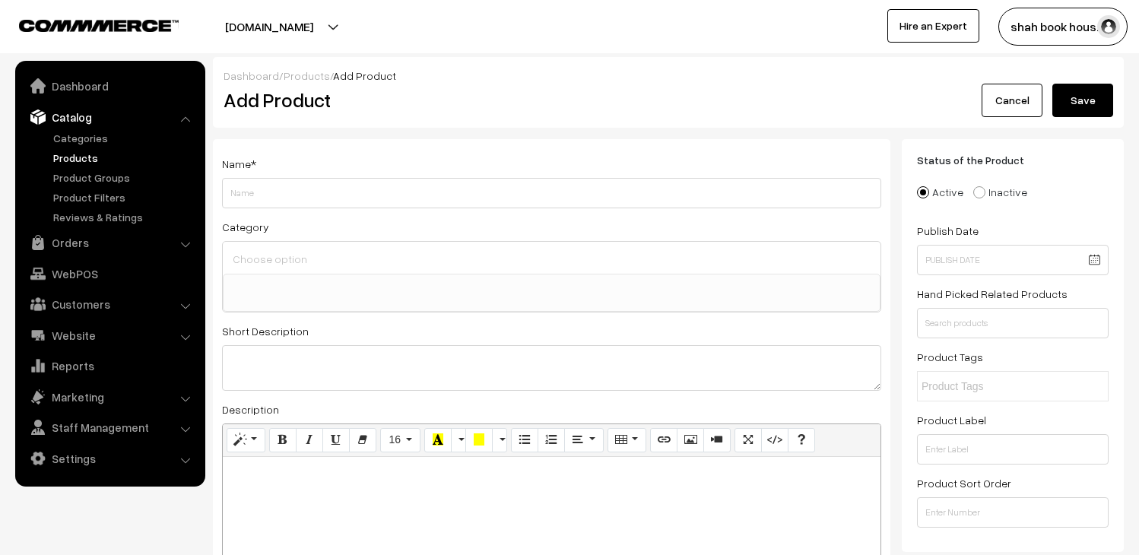
select select
click at [72, 457] on link "Settings" at bounding box center [109, 458] width 181 height 27
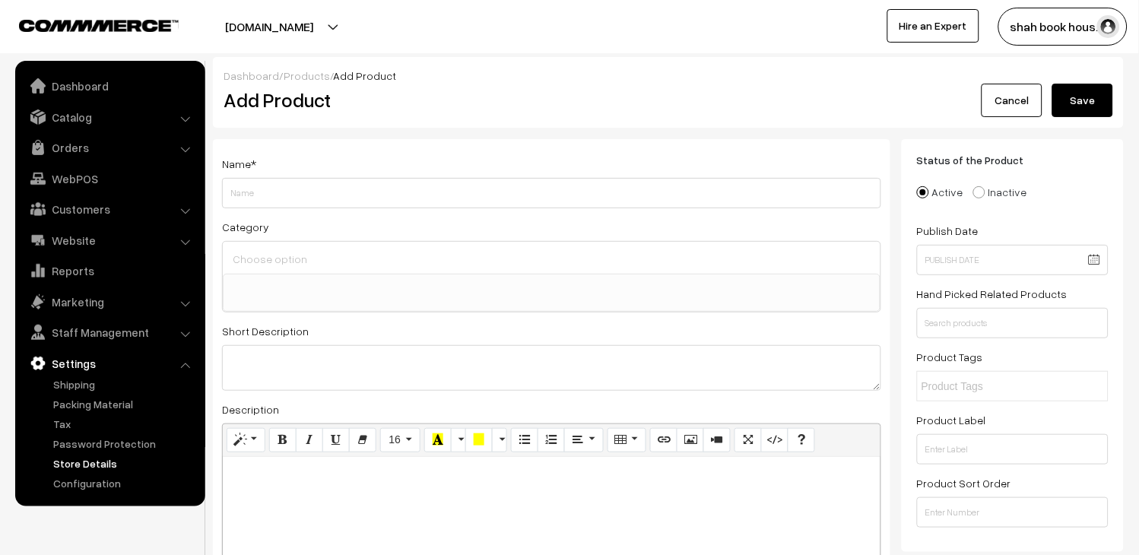
click at [67, 466] on link "Store Details" at bounding box center [124, 463] width 151 height 16
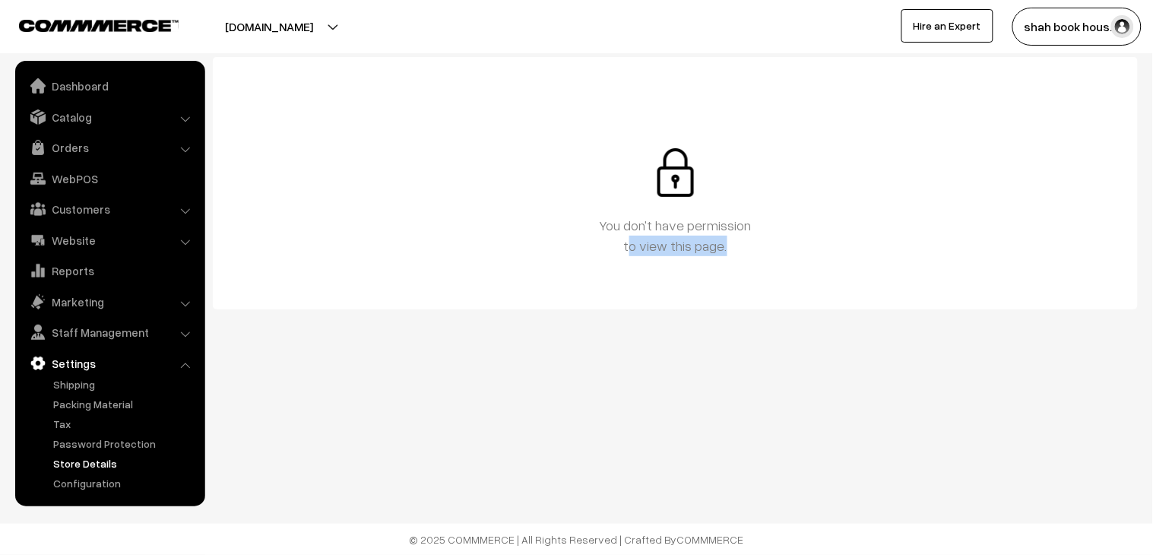
drag, startPoint x: 629, startPoint y: 251, endPoint x: 905, endPoint y: 249, distance: 276.0
click at [905, 249] on p "You don't have permission to view this page." at bounding box center [676, 235] width 760 height 41
click at [1108, 8] on button "shah book hous…" at bounding box center [1077, 27] width 129 height 38
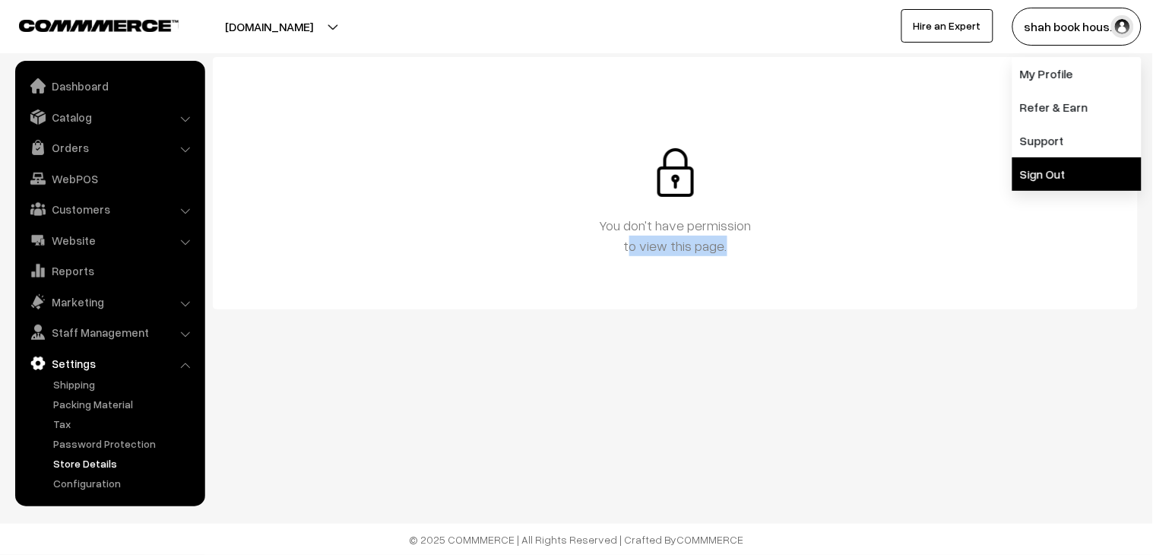
click at [1057, 163] on link "Sign Out" at bounding box center [1077, 173] width 129 height 33
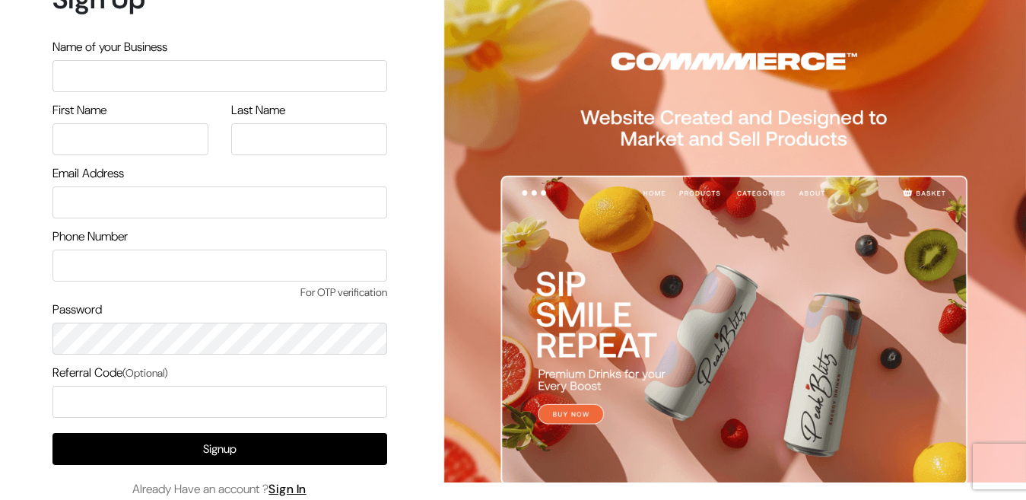
scroll to position [75, 0]
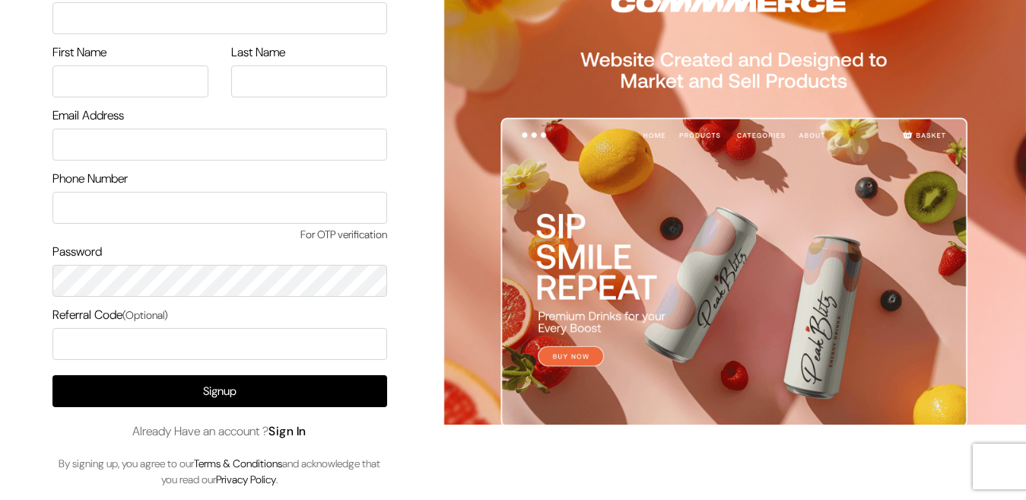
click at [281, 435] on link "Sign In" at bounding box center [287, 431] width 38 height 16
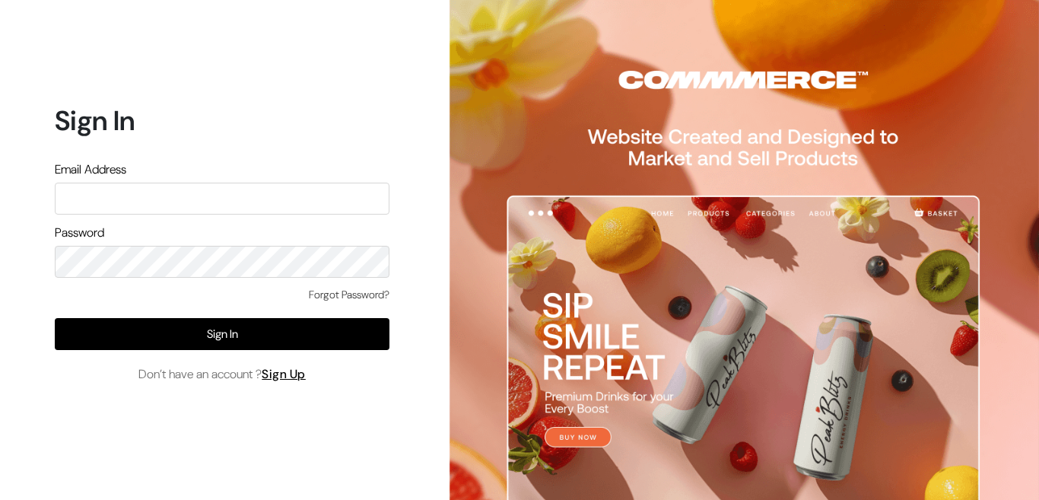
click at [249, 207] on input "text" at bounding box center [222, 198] width 335 height 32
type input "madhuresh.shah@shahbookhouse.com"
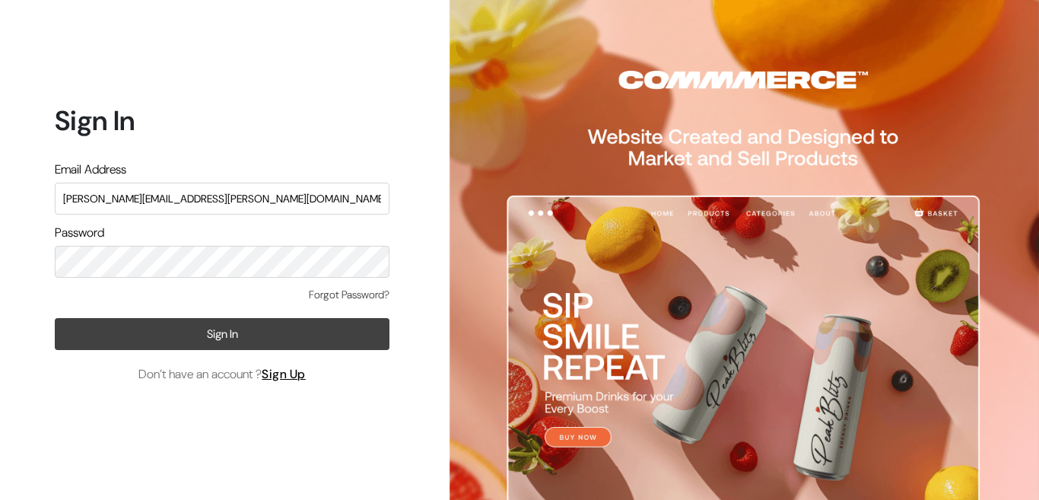
click at [267, 322] on button "Sign In" at bounding box center [222, 334] width 335 height 32
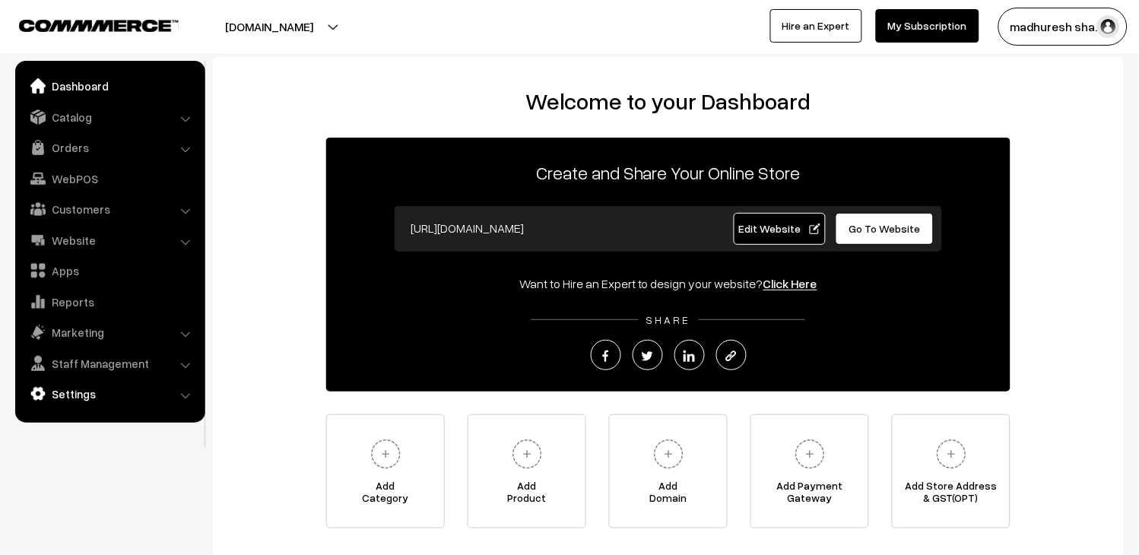
click at [150, 391] on link "Settings" at bounding box center [109, 393] width 181 height 27
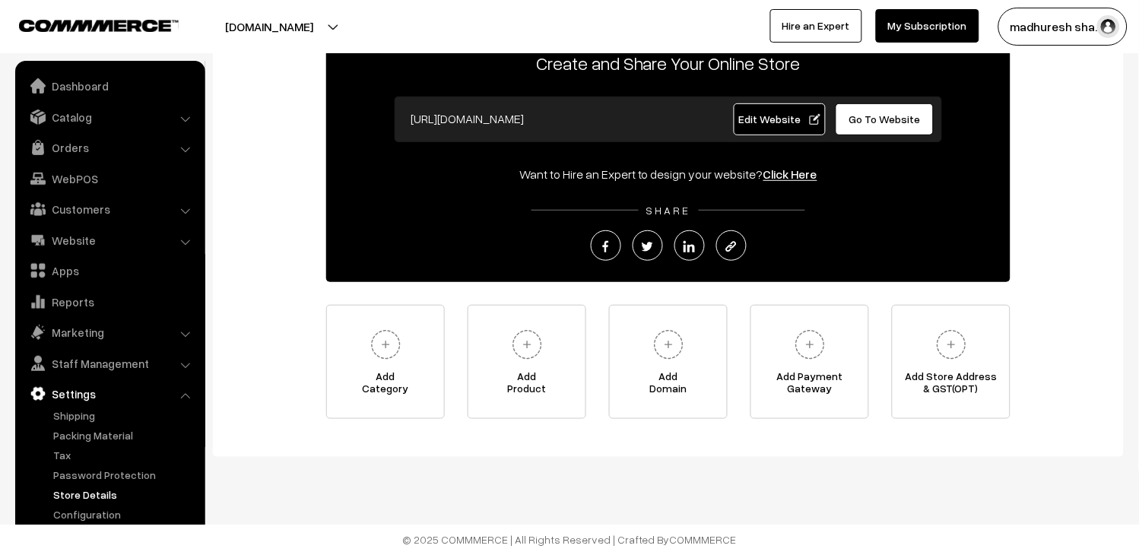
scroll to position [110, 0]
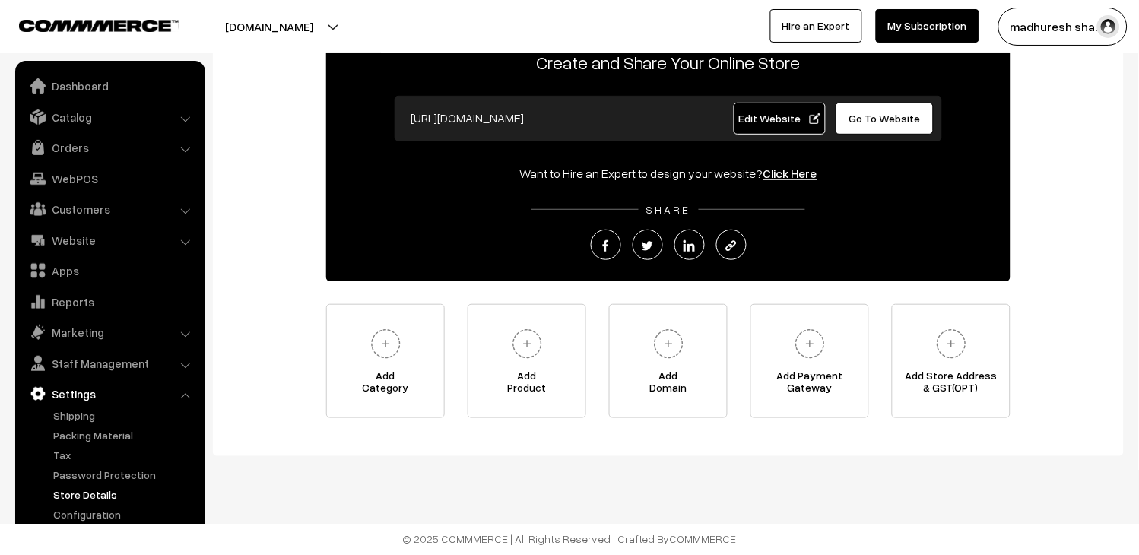
click at [92, 490] on link "Store Details" at bounding box center [124, 495] width 151 height 16
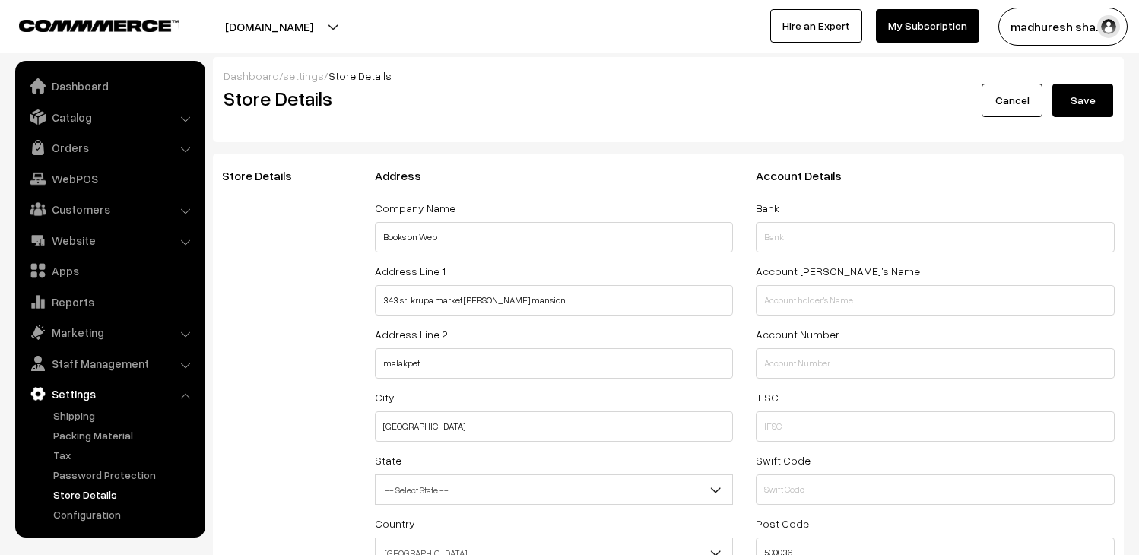
select select "99"
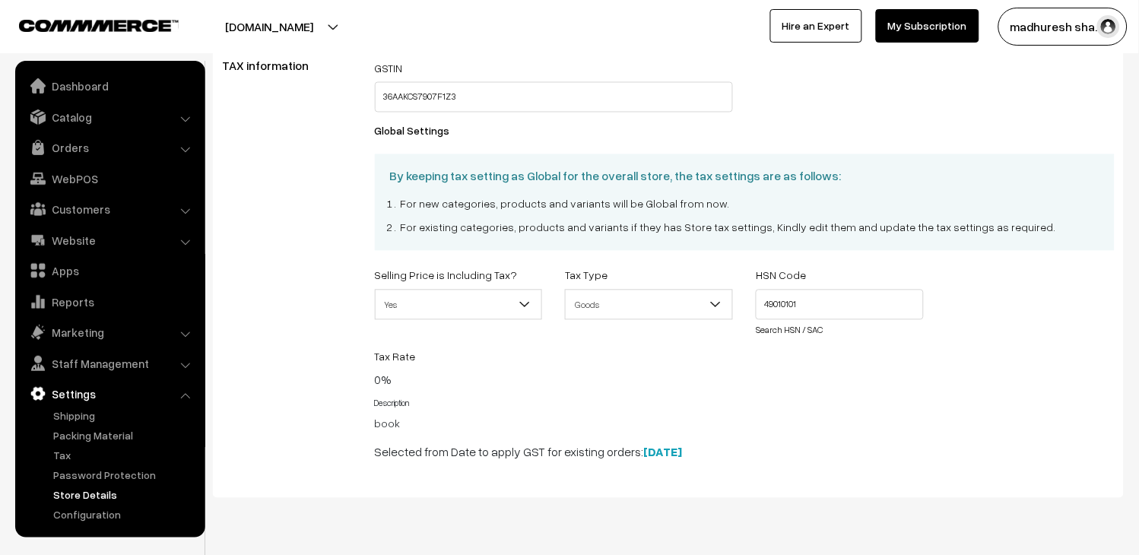
scroll to position [591, 0]
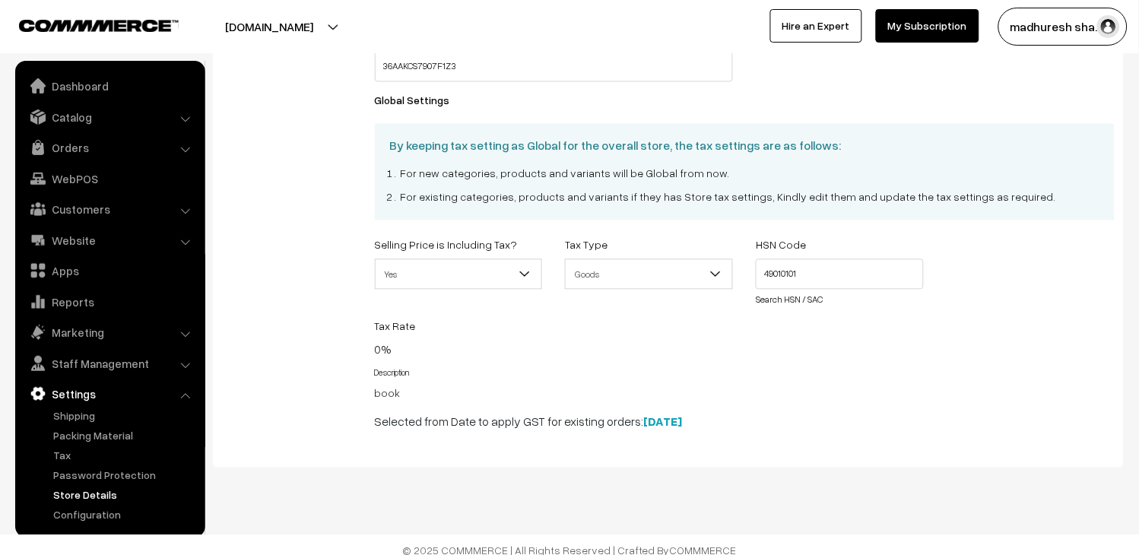
click at [683, 426] on b "12-06-2023" at bounding box center [663, 421] width 39 height 15
click at [683, 426] on b "[DATE]" at bounding box center [663, 421] width 39 height 15
click at [754, 357] on div "Tax Rate 0% Price Range Tax Rate (%)" at bounding box center [744, 338] width 763 height 42
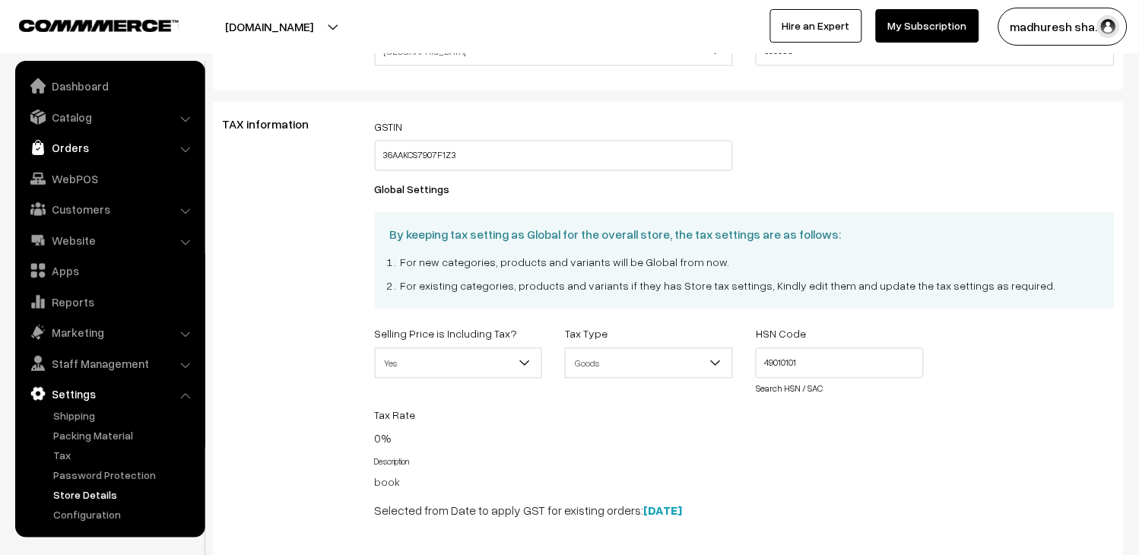
scroll to position [422, 0]
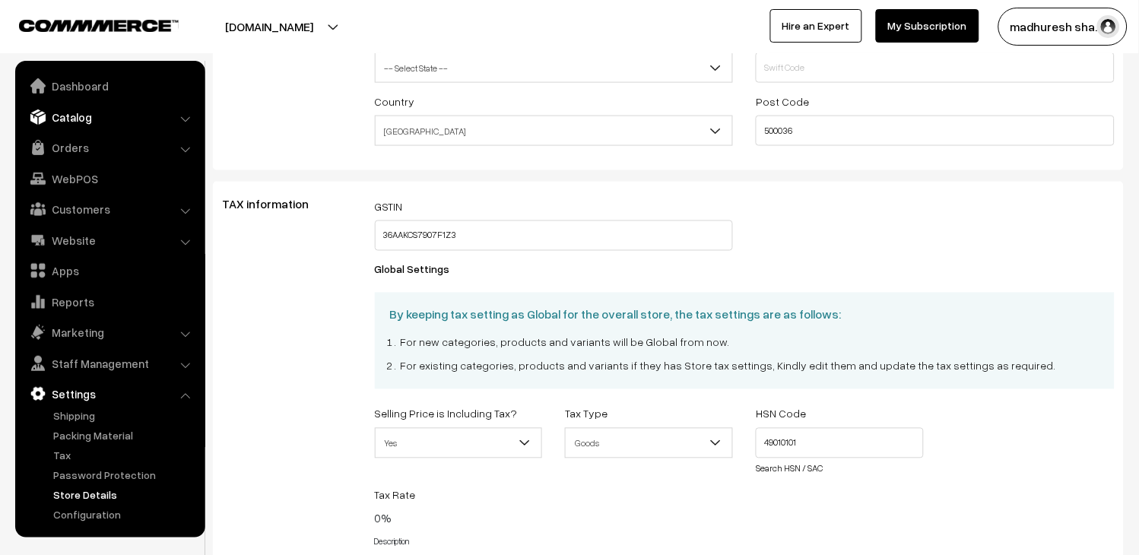
click at [74, 124] on link "Catalog" at bounding box center [109, 116] width 181 height 27
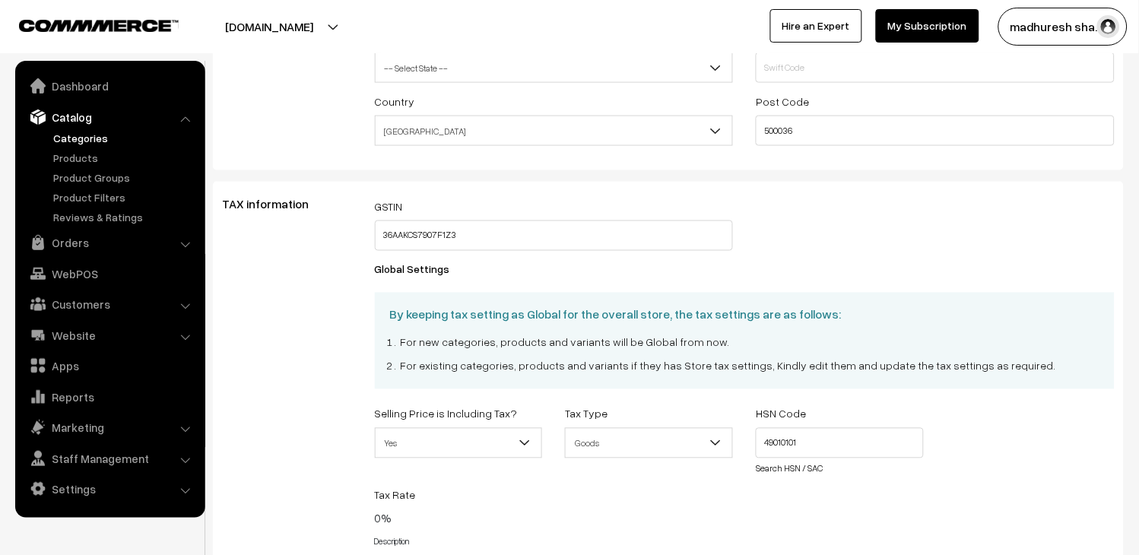
click at [75, 138] on link "Categories" at bounding box center [124, 138] width 151 height 16
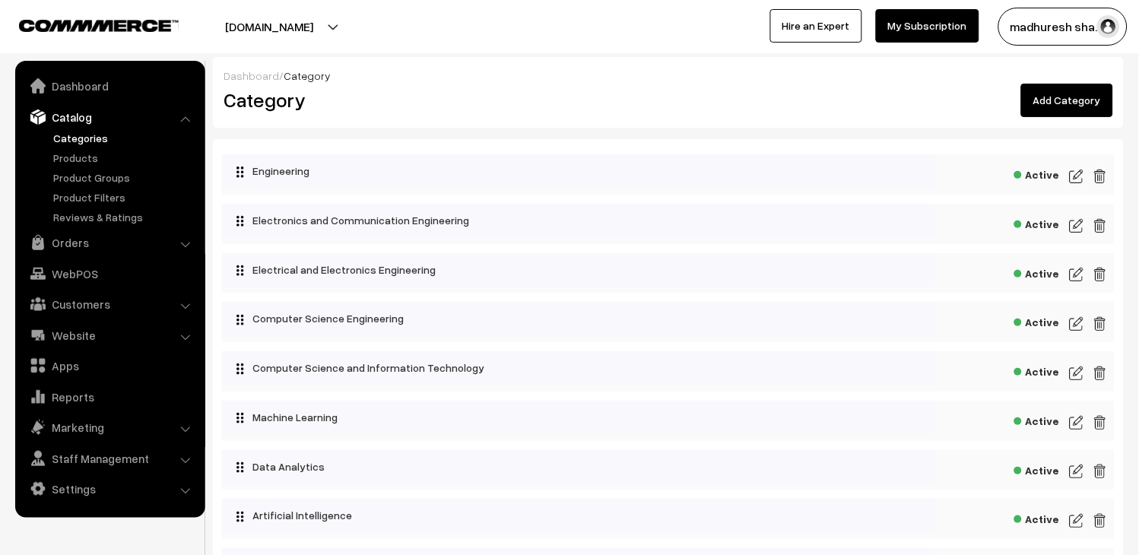
click at [1080, 179] on img at bounding box center [1077, 176] width 14 height 18
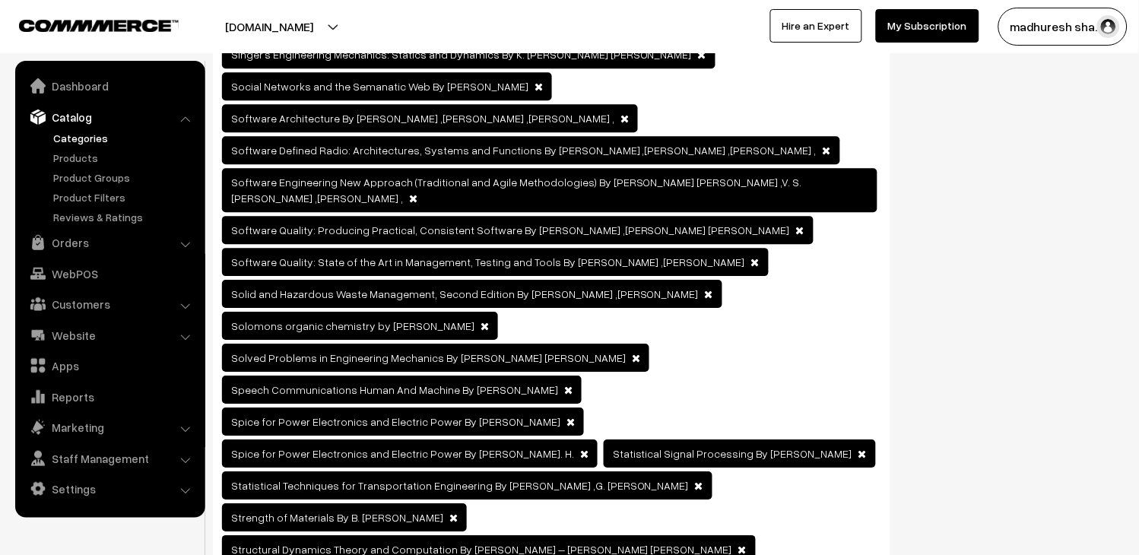
scroll to position [13347, 0]
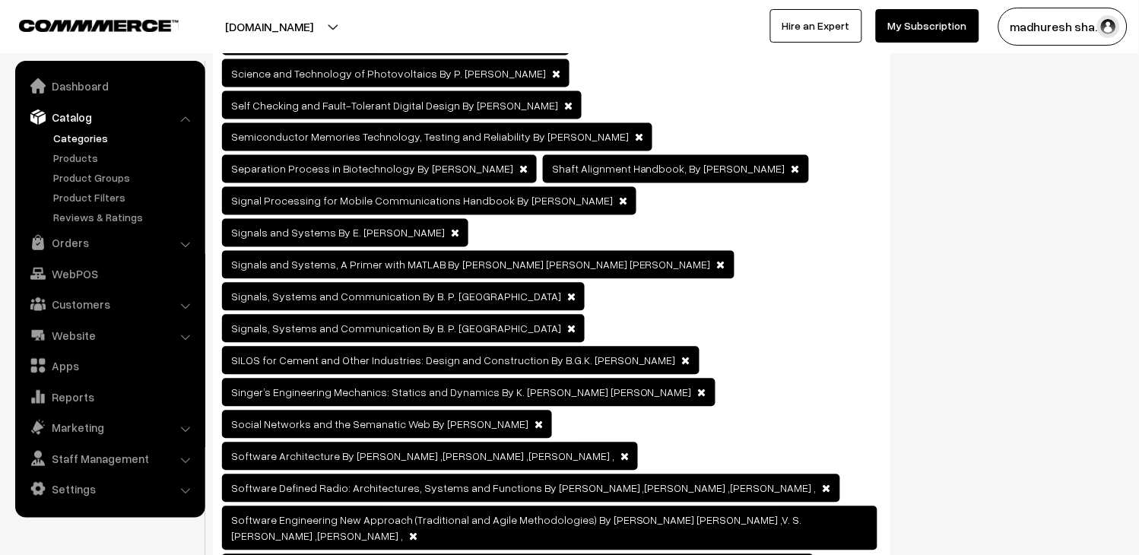
drag, startPoint x: 233, startPoint y: 177, endPoint x: 817, endPoint y: 264, distance: 590.3
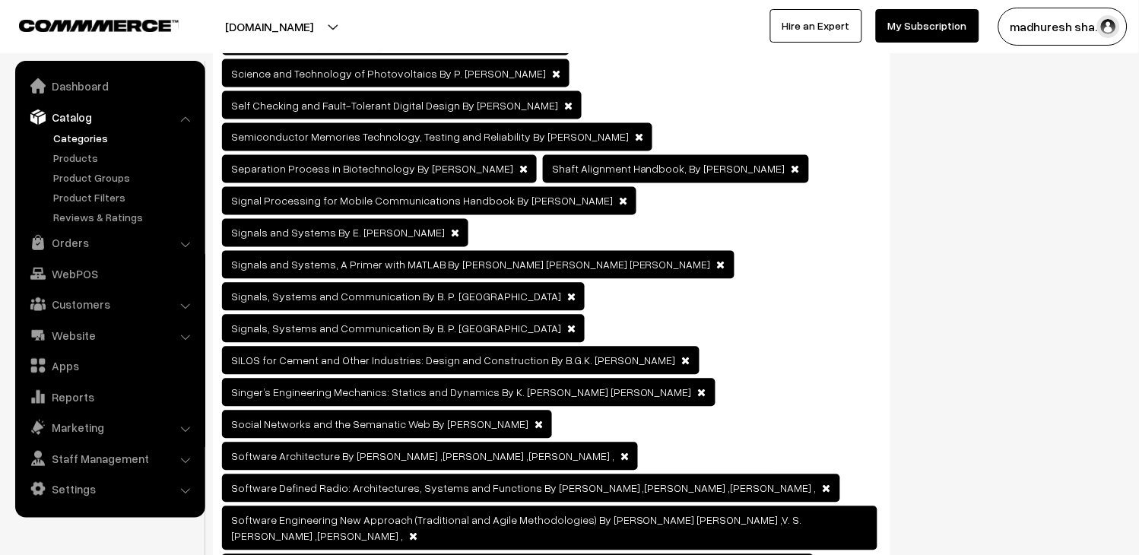
radio input "true"
drag, startPoint x: 504, startPoint y: 181, endPoint x: 550, endPoint y: 186, distance: 45.9
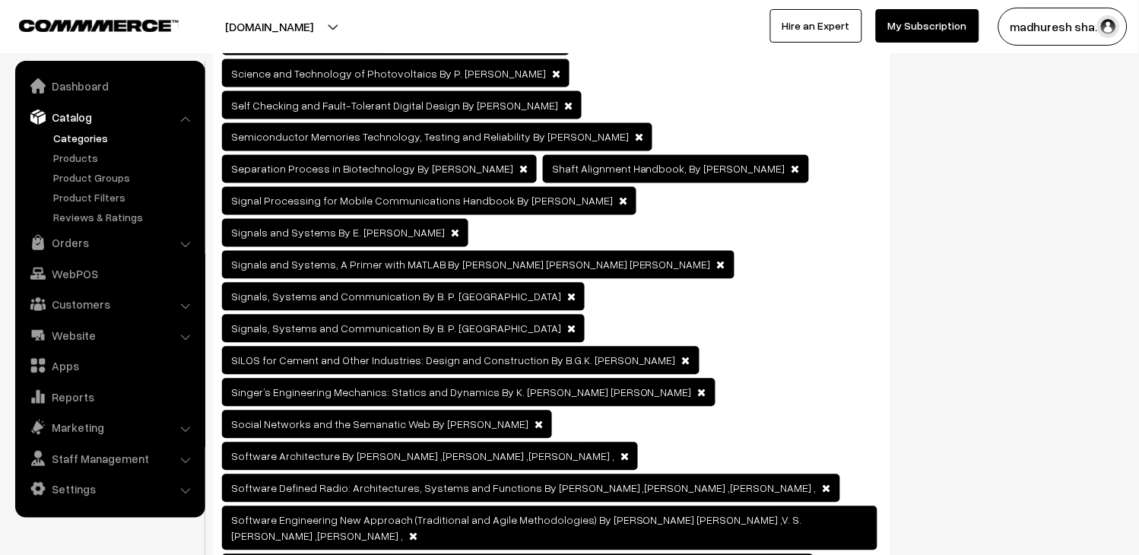
drag, startPoint x: 674, startPoint y: 184, endPoint x: 597, endPoint y: 184, distance: 77.5
drag, startPoint x: 671, startPoint y: 183, endPoint x: 500, endPoint y: 182, distance: 171.8
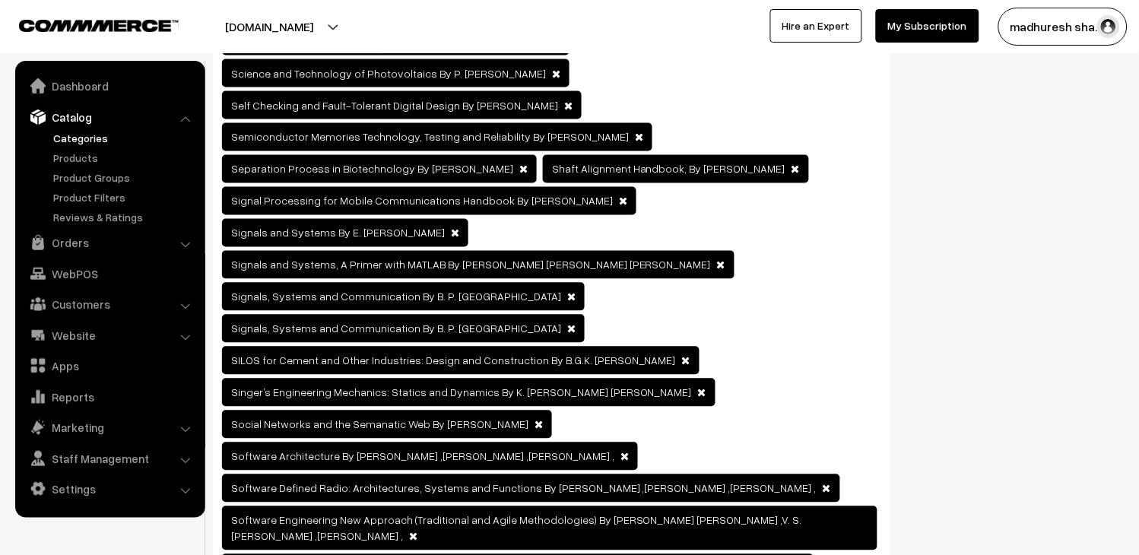
drag, startPoint x: 297, startPoint y: 178, endPoint x: 626, endPoint y: 263, distance: 340.8
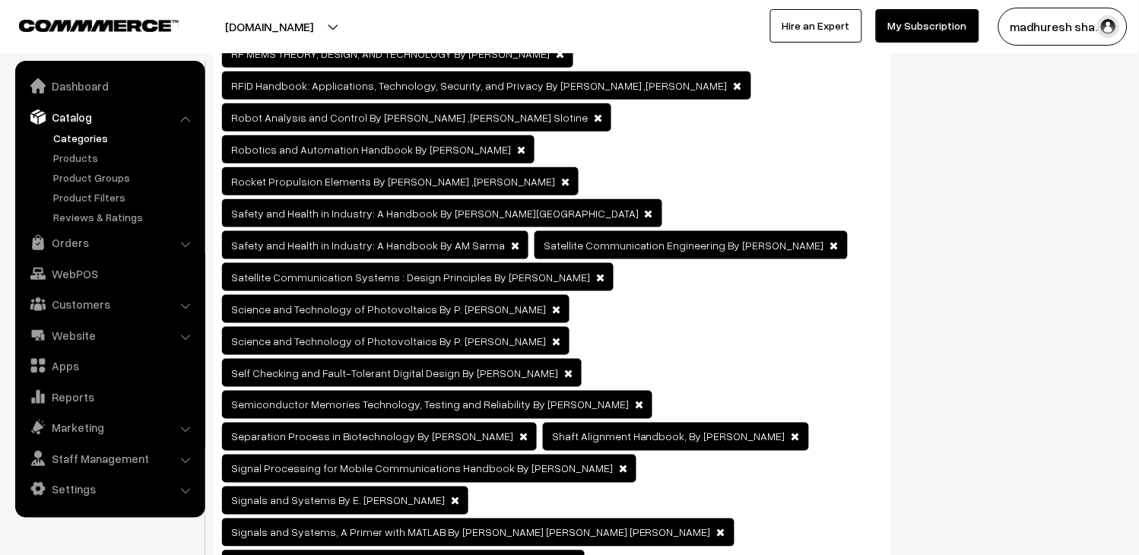
scroll to position [13177, 0]
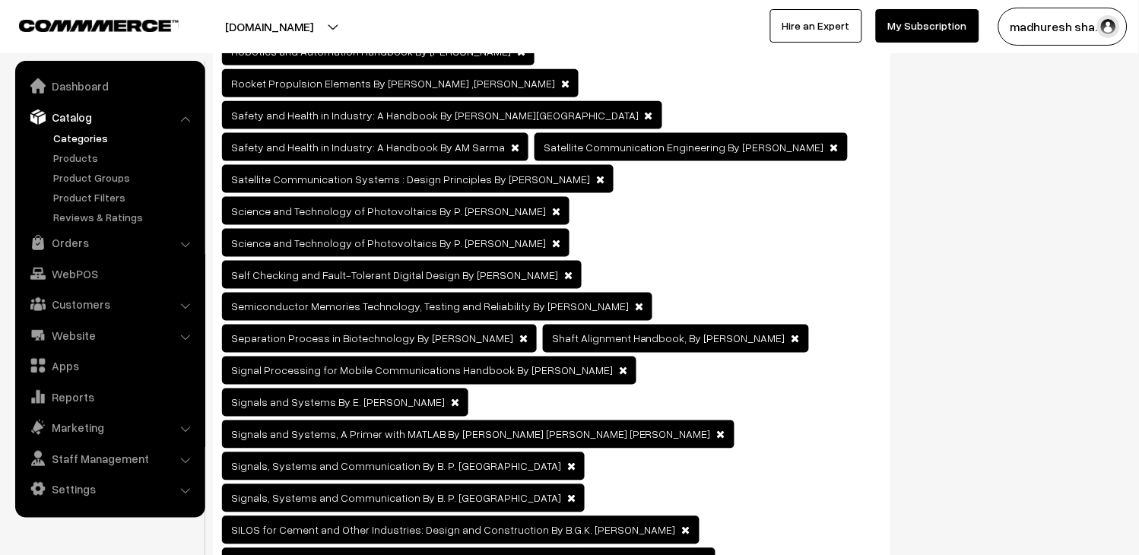
drag, startPoint x: 224, startPoint y: 276, endPoint x: 324, endPoint y: 398, distance: 157.8
click at [87, 154] on link "Products" at bounding box center [124, 158] width 151 height 16
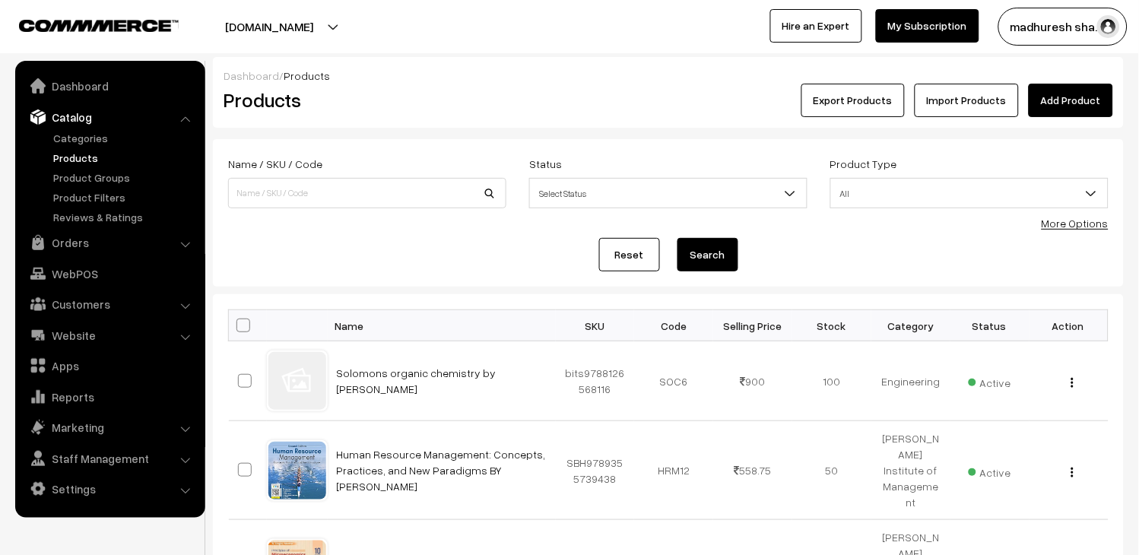
click at [1068, 101] on link "Add Product" at bounding box center [1071, 100] width 84 height 33
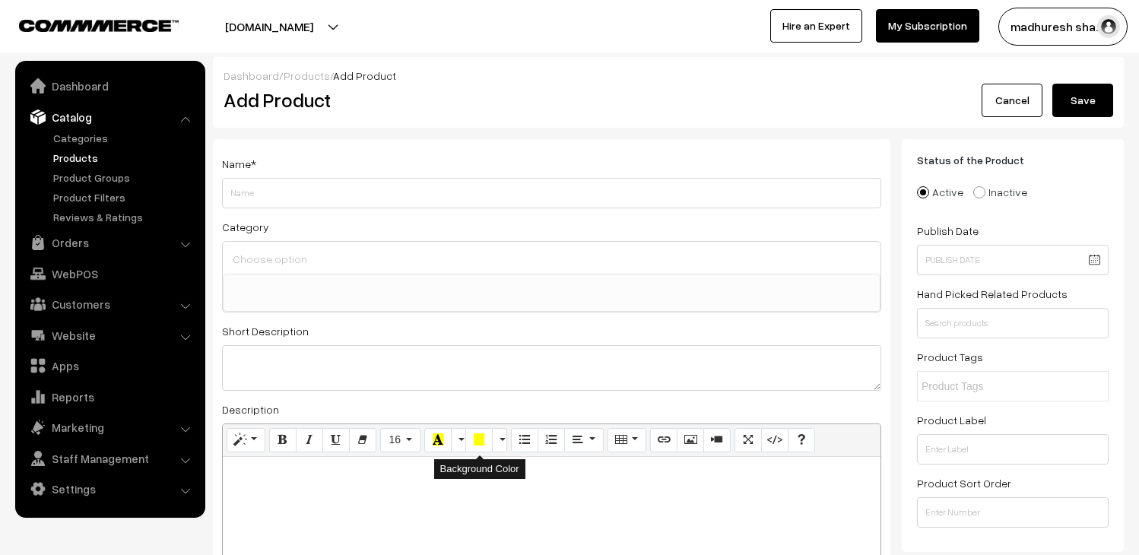
select select
drag, startPoint x: 230, startPoint y: 329, endPoint x: 596, endPoint y: 375, distance: 368.5
click at [596, 375] on div "Short Description" at bounding box center [551, 356] width 659 height 69
click at [879, 386] on textarea at bounding box center [551, 368] width 659 height 46
click at [59, 155] on link "Products" at bounding box center [124, 158] width 151 height 16
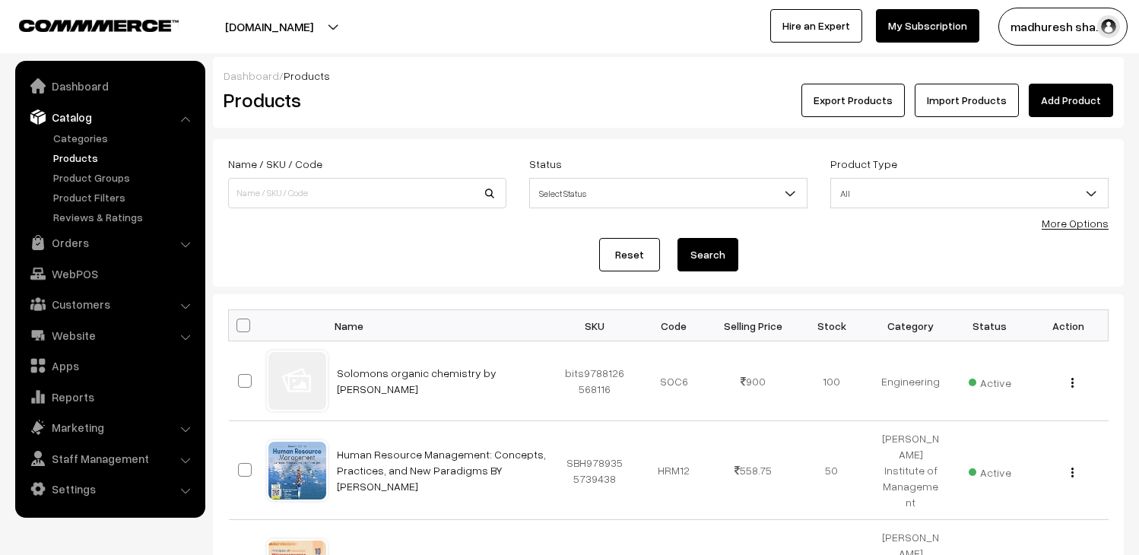
click at [1078, 106] on link "Add Product" at bounding box center [1071, 100] width 84 height 33
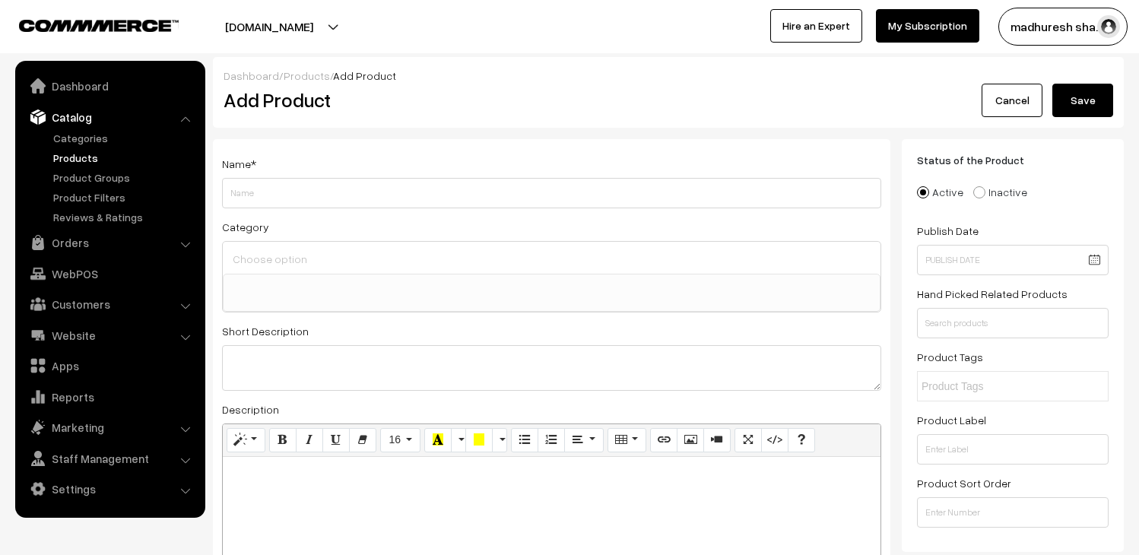
select select
click at [81, 156] on link "Products" at bounding box center [124, 158] width 151 height 16
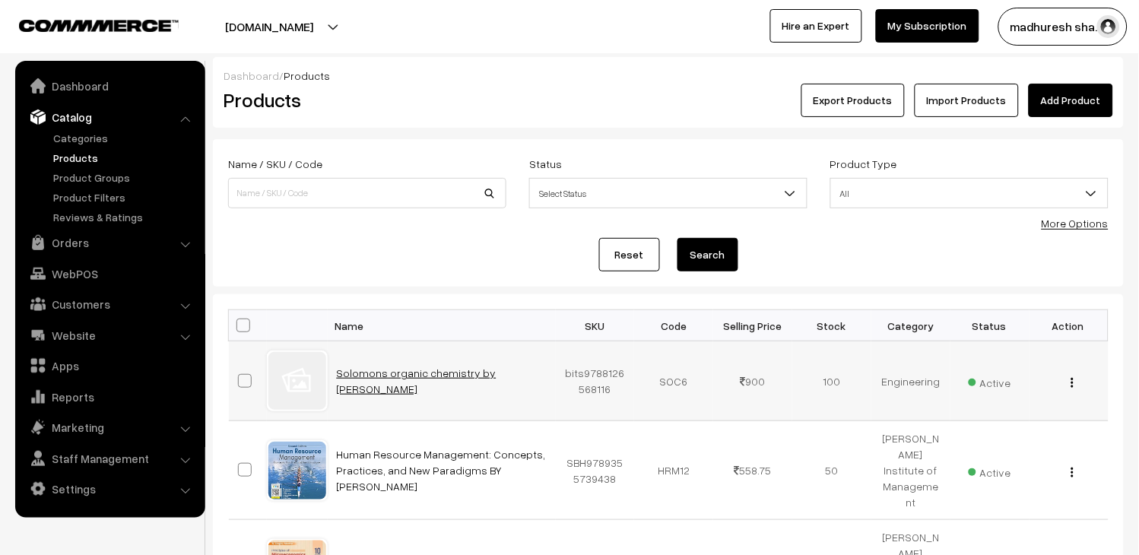
click at [401, 376] on link "Solomons organic chemistry by [PERSON_NAME]" at bounding box center [417, 380] width 160 height 29
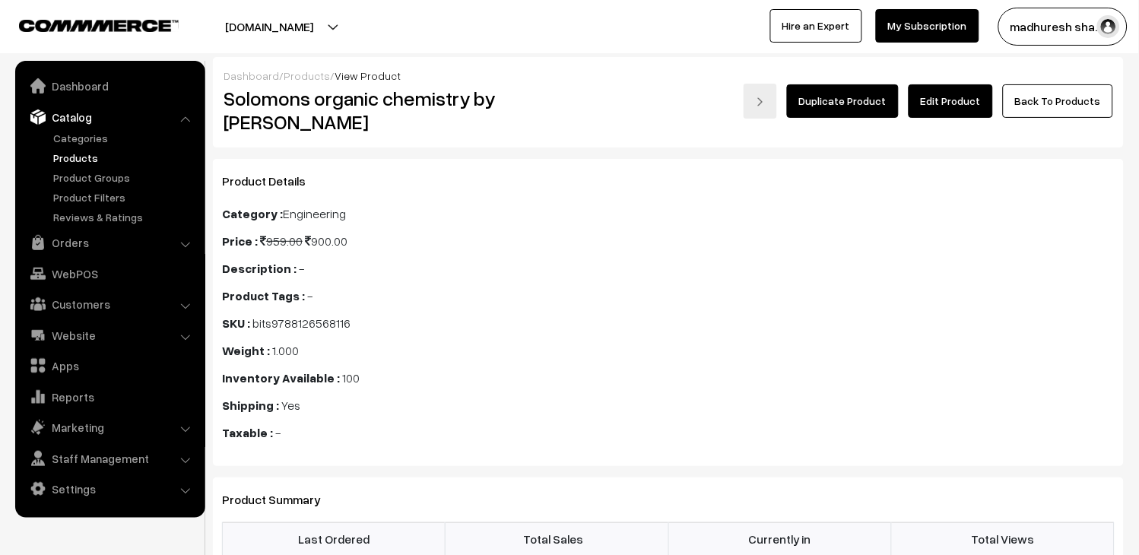
click at [969, 97] on link "Edit Product" at bounding box center [951, 100] width 84 height 33
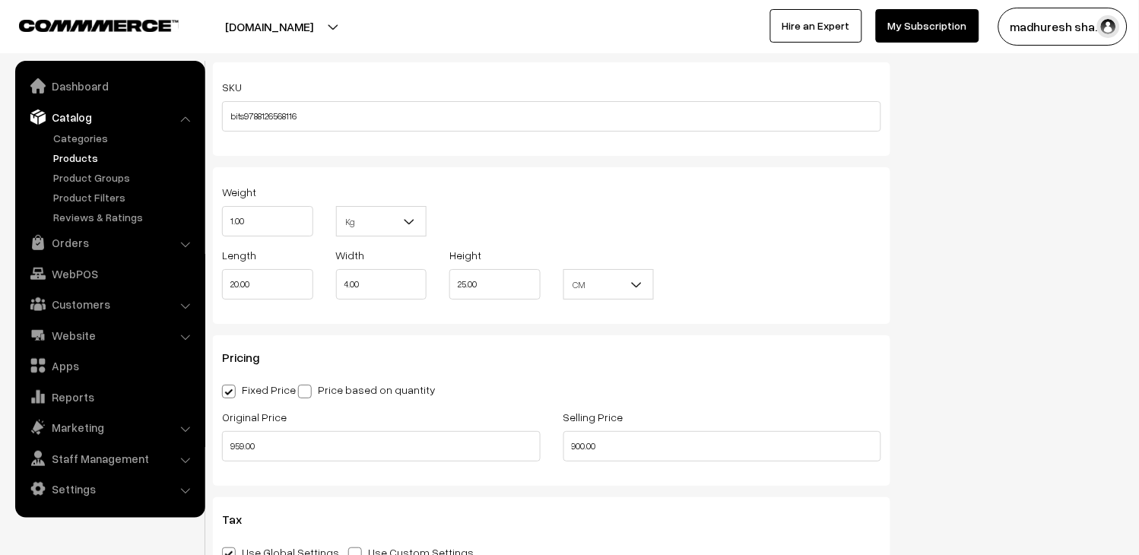
scroll to position [1267, 0]
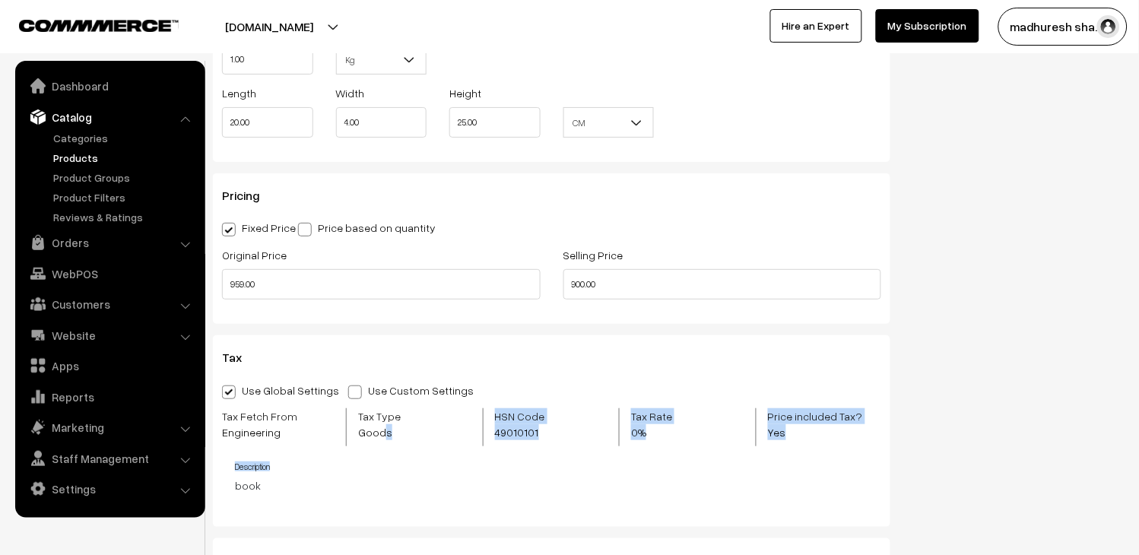
drag, startPoint x: 384, startPoint y: 428, endPoint x: 715, endPoint y: 461, distance: 333.1
click at [715, 461] on div "Use Global Settings Use Custom Settings Skip Adding Tax Tax Fetch From Engineer…" at bounding box center [551, 447] width 659 height 132
click at [724, 439] on div "Tax Rate 0%" at bounding box center [688, 427] width 136 height 38
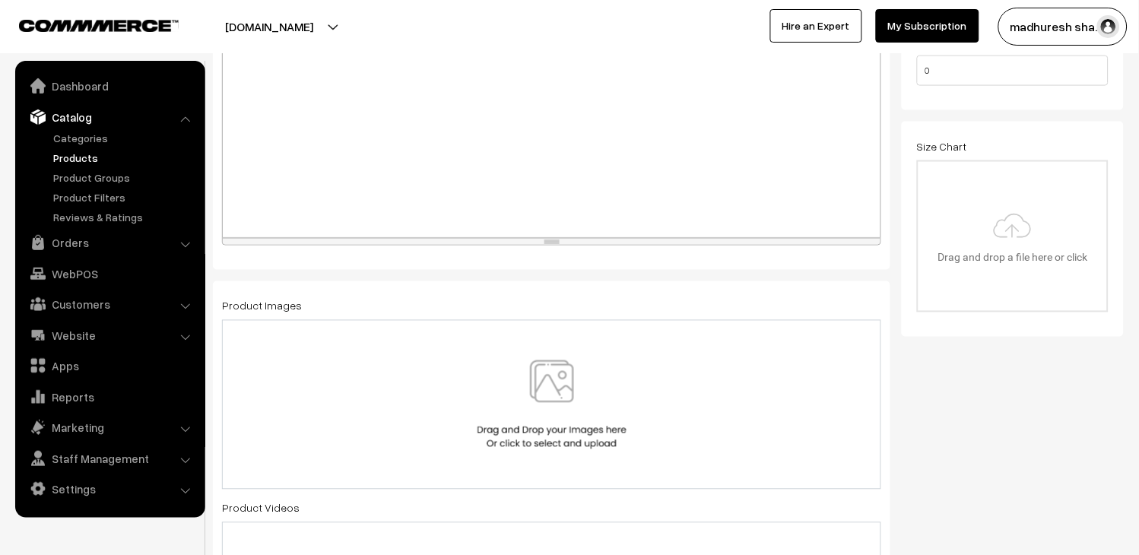
scroll to position [591, 0]
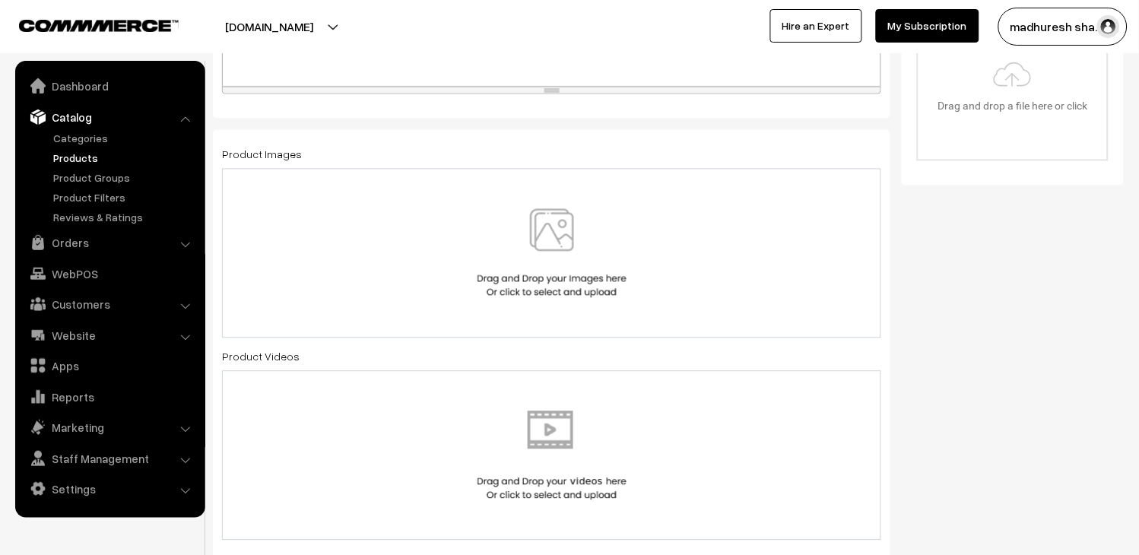
click at [550, 252] on img at bounding box center [552, 253] width 157 height 89
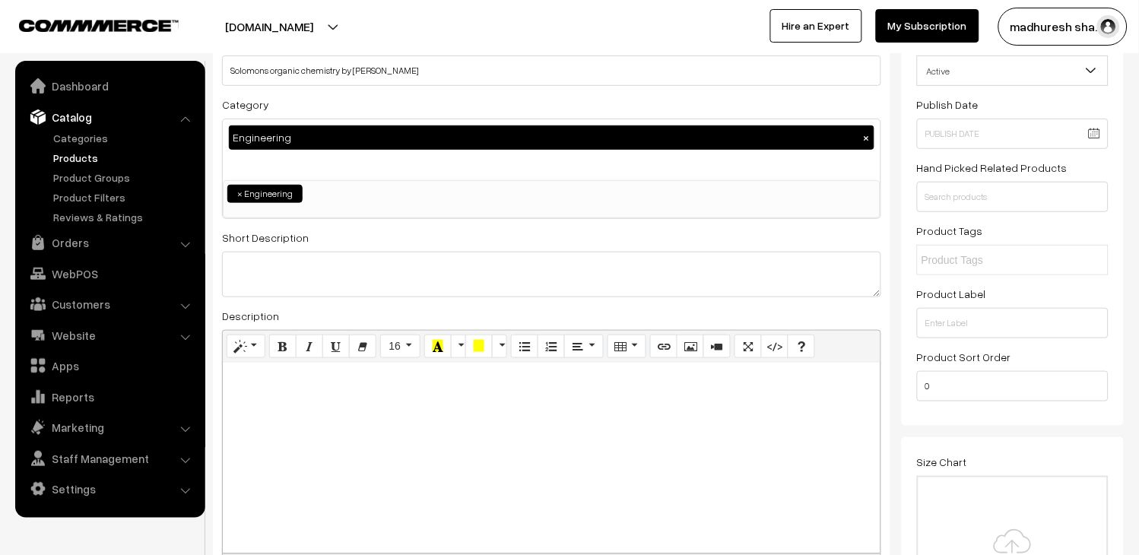
scroll to position [0, 0]
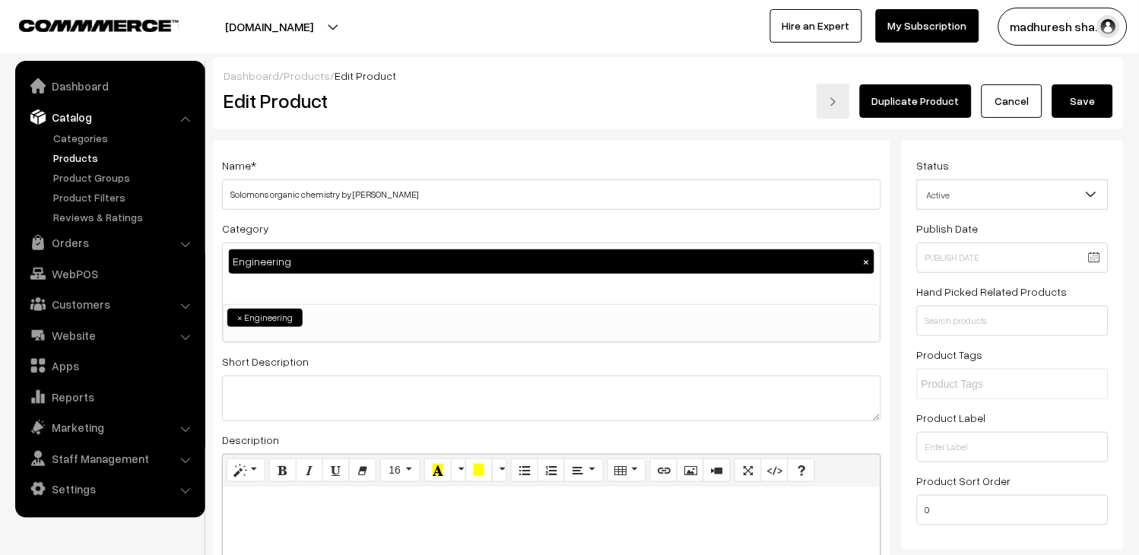
click at [1083, 110] on button "Save" at bounding box center [1082, 100] width 61 height 33
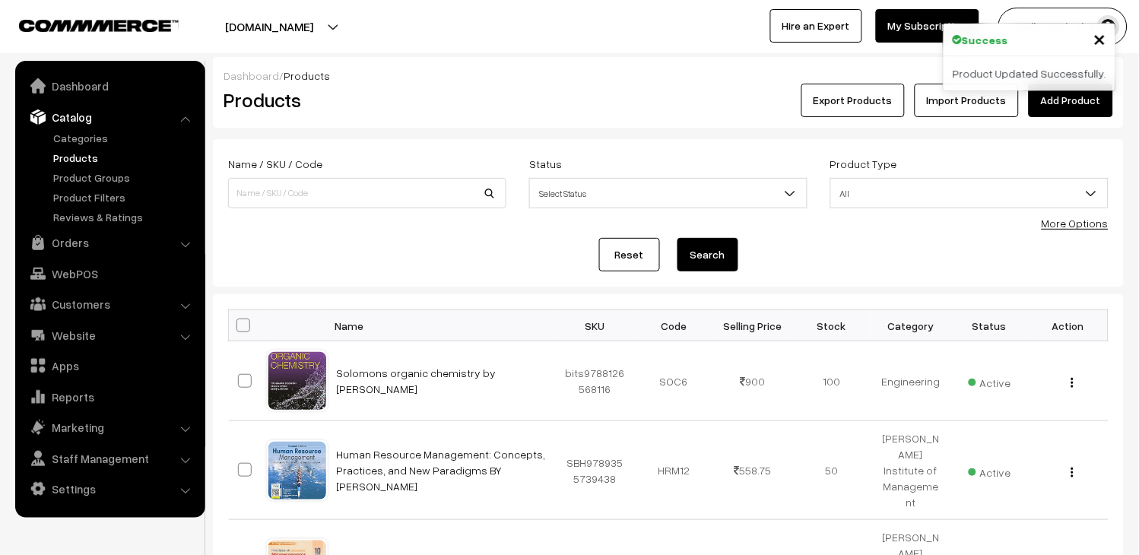
click at [1038, 70] on div "Product Updated Successfully." at bounding box center [1030, 73] width 172 height 34
click at [116, 484] on link "Settings" at bounding box center [109, 488] width 181 height 27
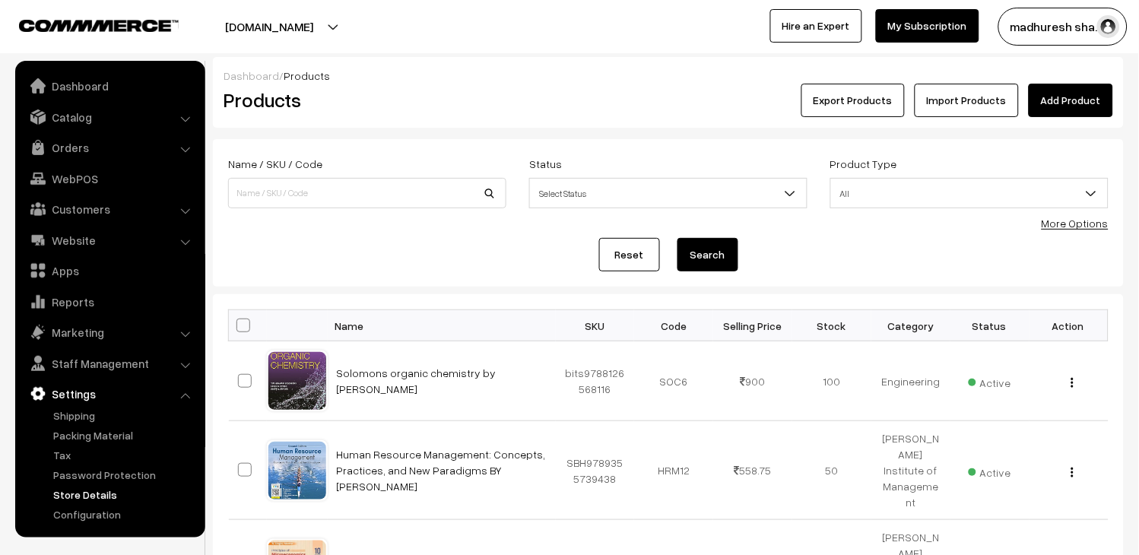
click at [109, 491] on link "Store Details" at bounding box center [124, 495] width 151 height 16
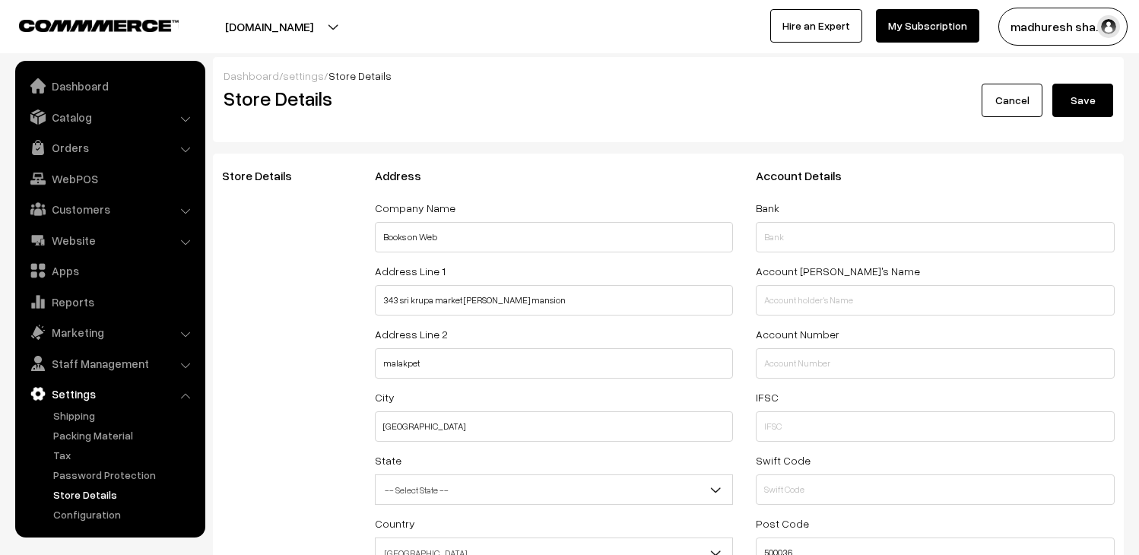
select select "99"
click at [1076, 103] on button "Save" at bounding box center [1082, 100] width 61 height 33
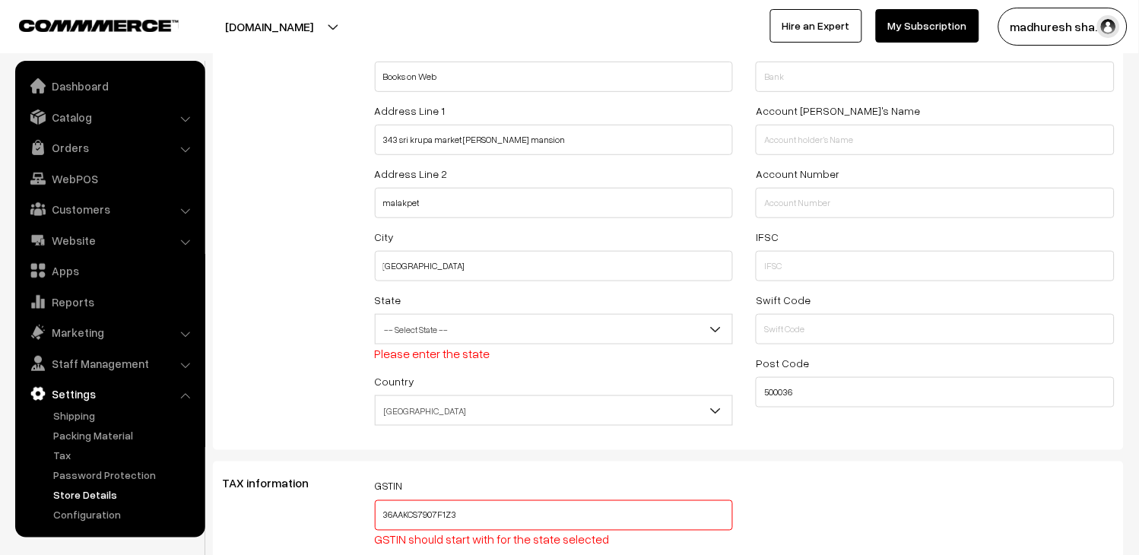
scroll to position [144, 0]
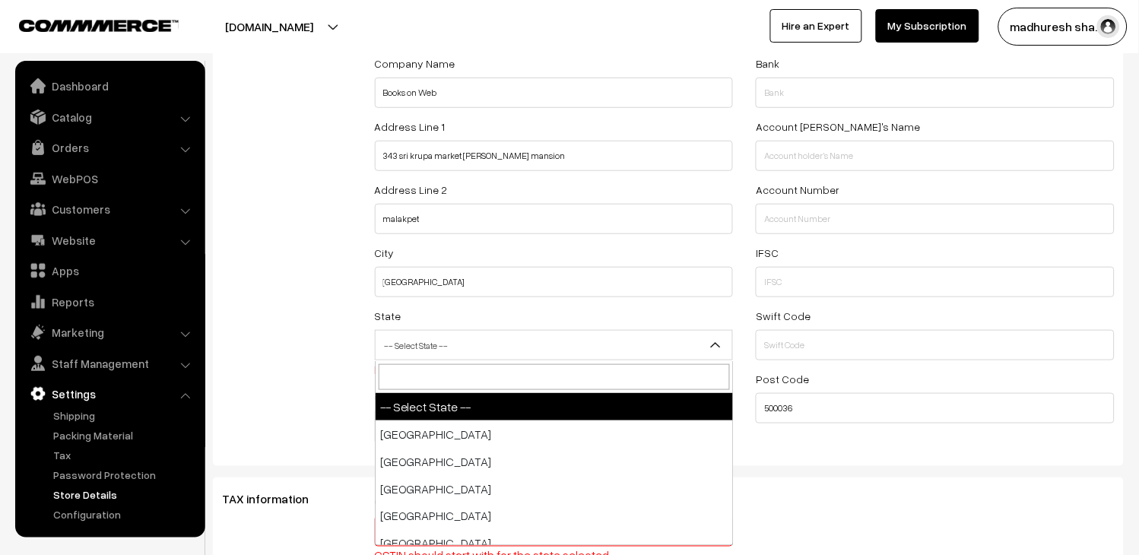
click at [484, 333] on span "-- Select State --" at bounding box center [554, 345] width 357 height 27
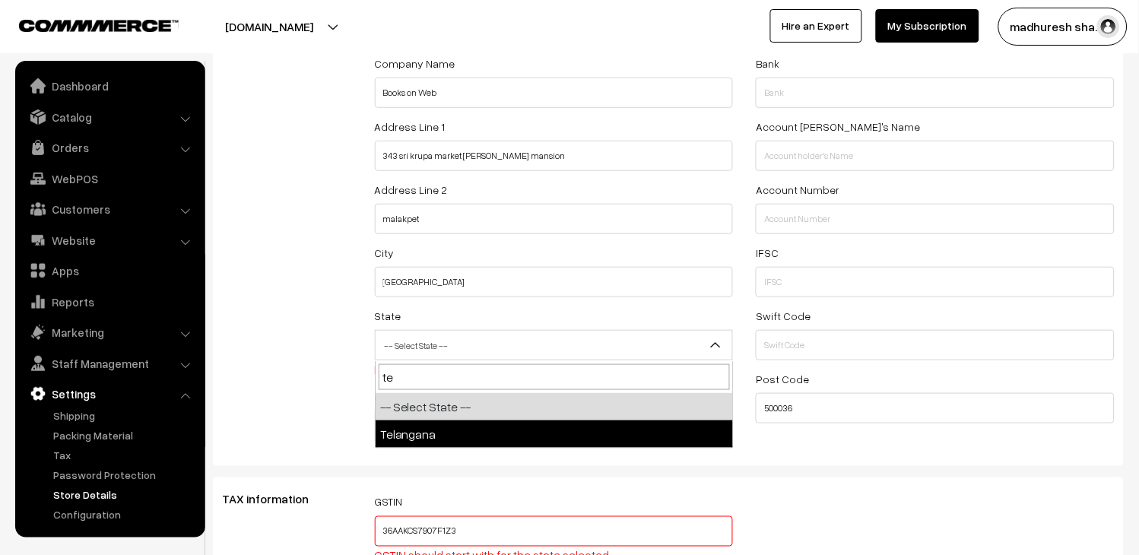
type input "te"
select select "Telangana"
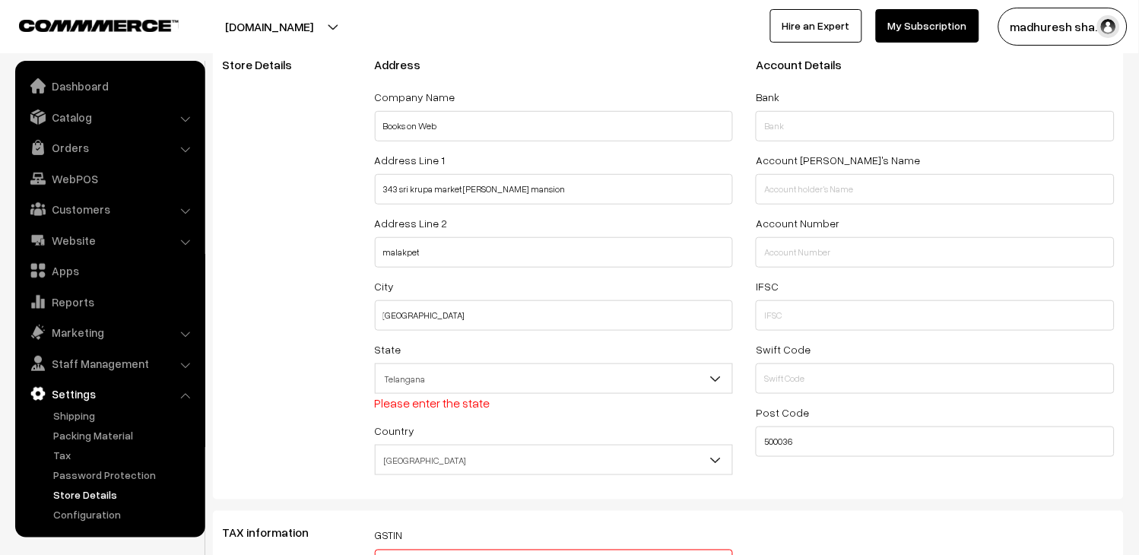
scroll to position [0, 0]
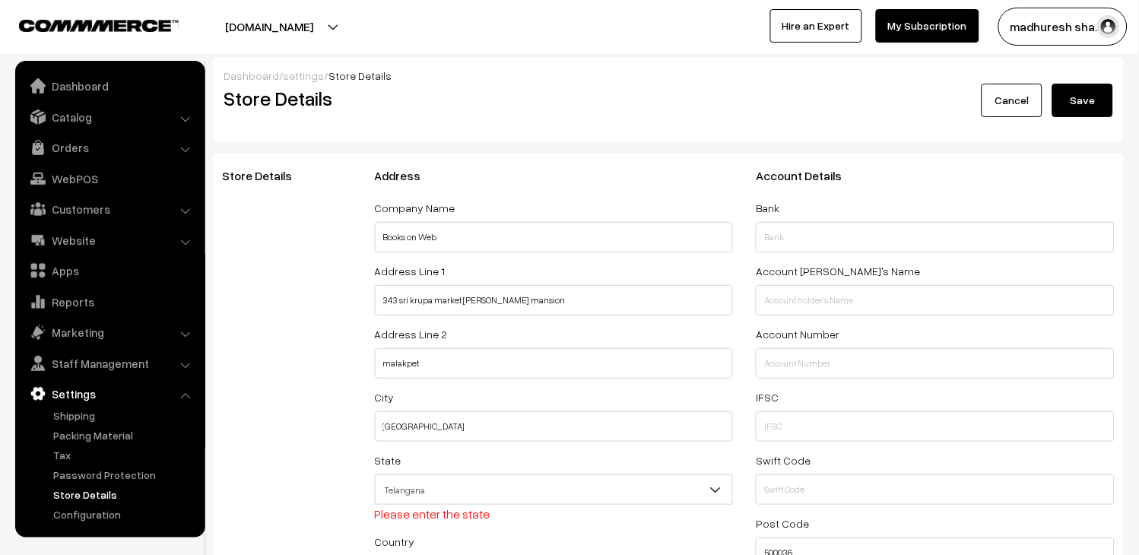
click at [1086, 93] on button "Save" at bounding box center [1082, 100] width 61 height 33
select select "99"
click at [86, 116] on link "Catalog" at bounding box center [109, 116] width 181 height 27
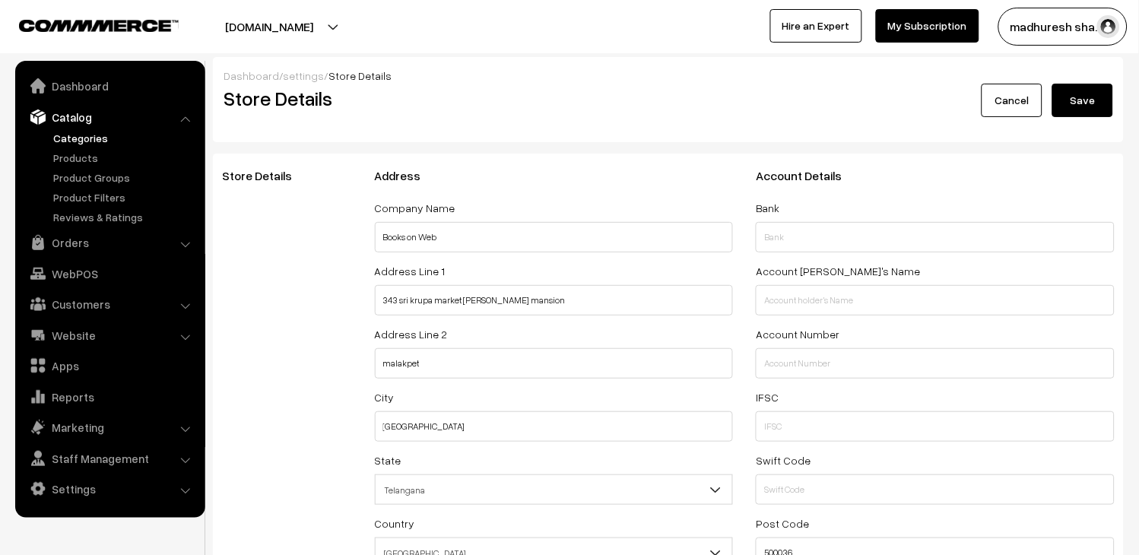
click at [97, 134] on link "Categories" at bounding box center [124, 138] width 151 height 16
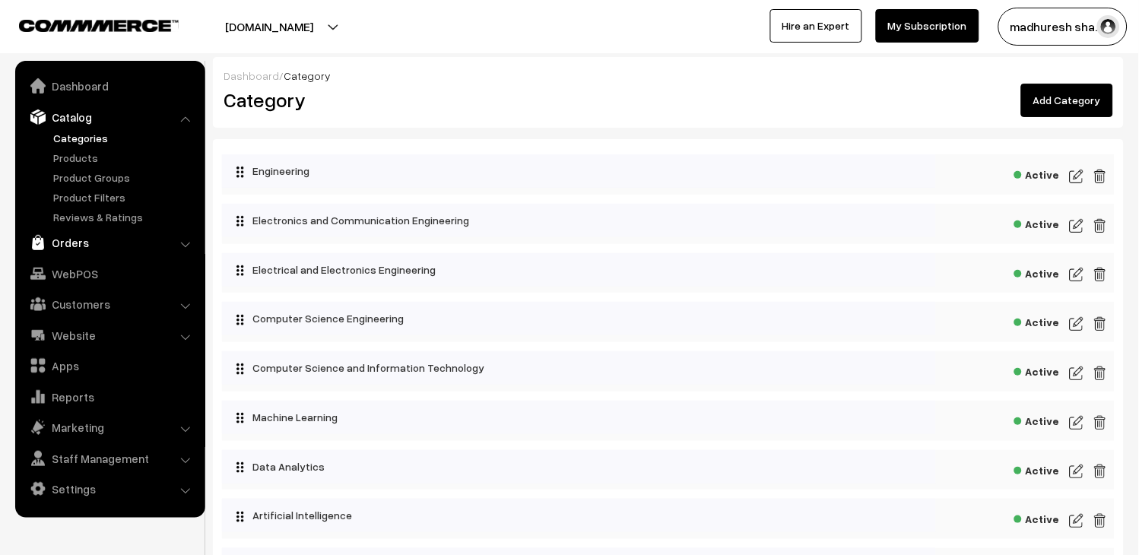
click at [80, 242] on link "Orders" at bounding box center [109, 242] width 181 height 27
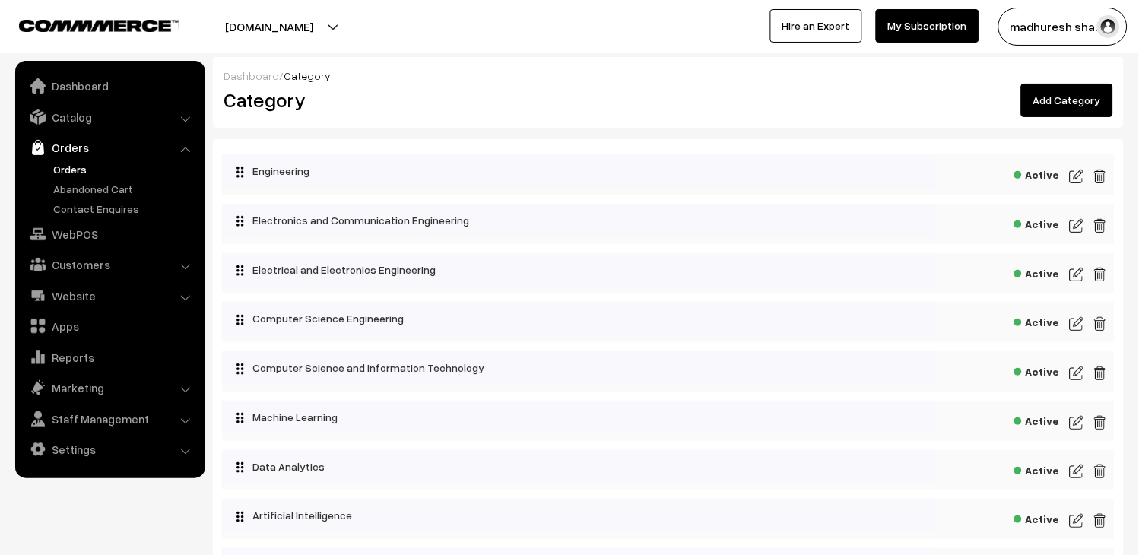
click at [87, 170] on link "Orders" at bounding box center [124, 169] width 151 height 16
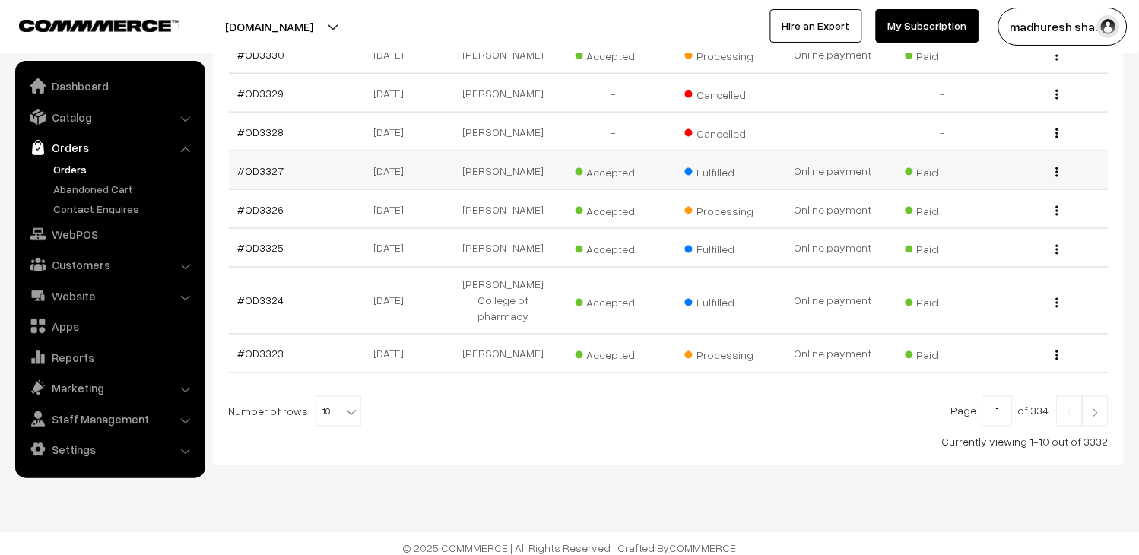
scroll to position [422, 0]
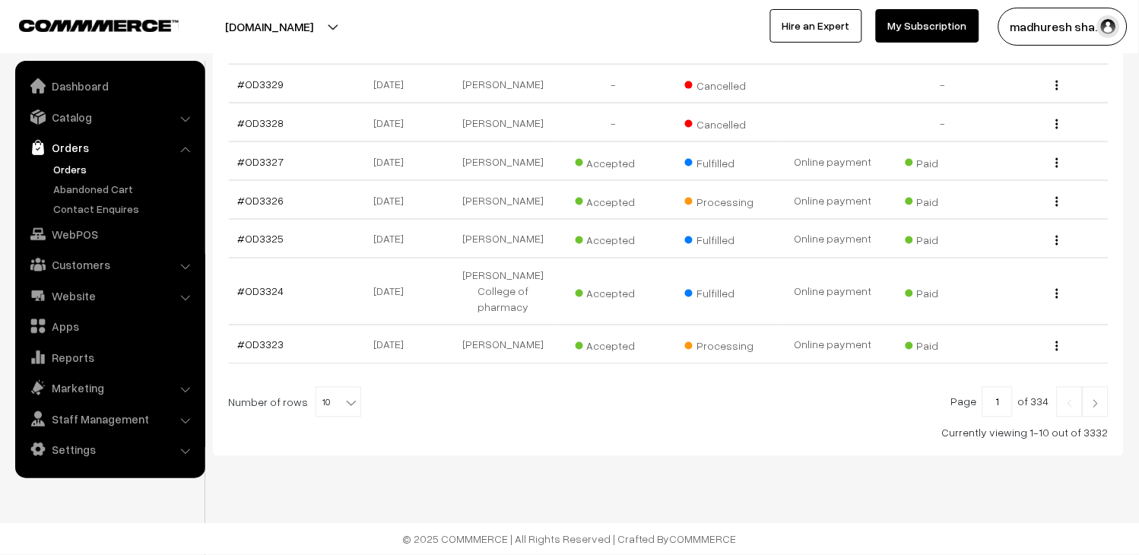
click at [344, 407] on b at bounding box center [351, 402] width 15 height 15
select select "100"
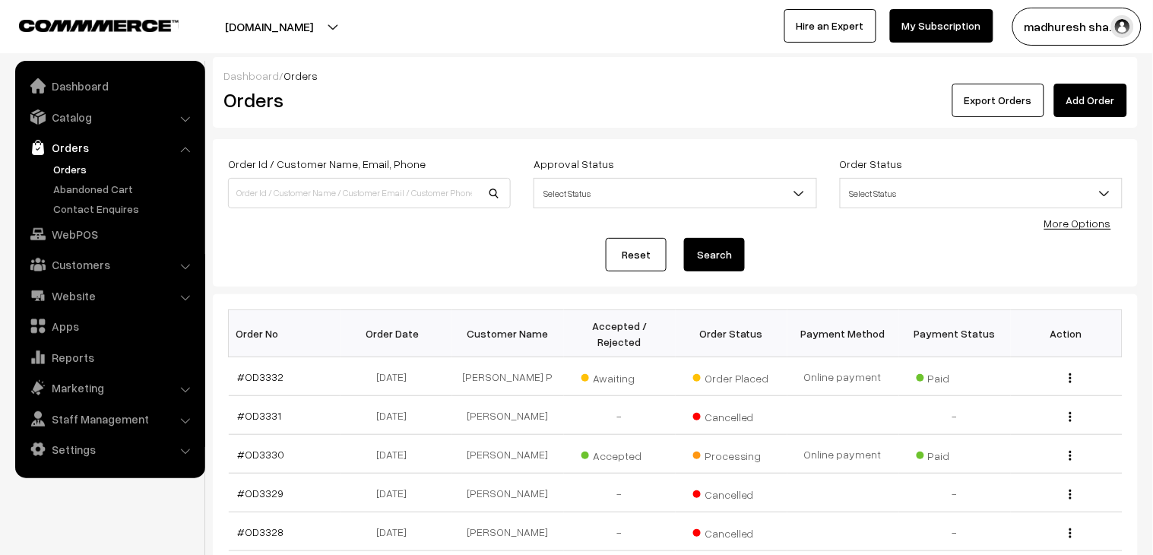
click at [76, 168] on link "Orders" at bounding box center [124, 169] width 151 height 16
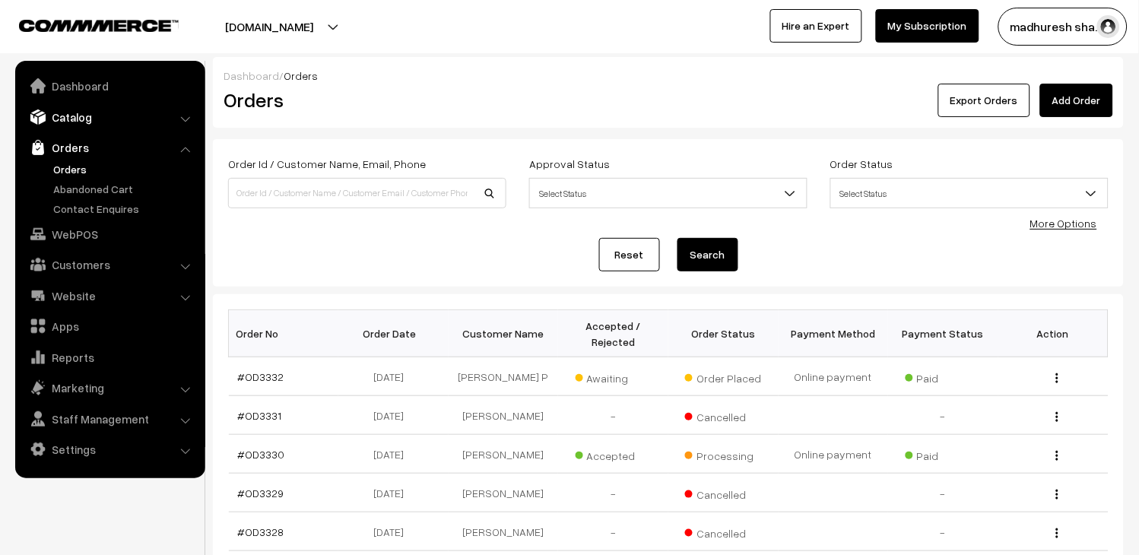
click at [78, 123] on link "Catalog" at bounding box center [109, 116] width 181 height 27
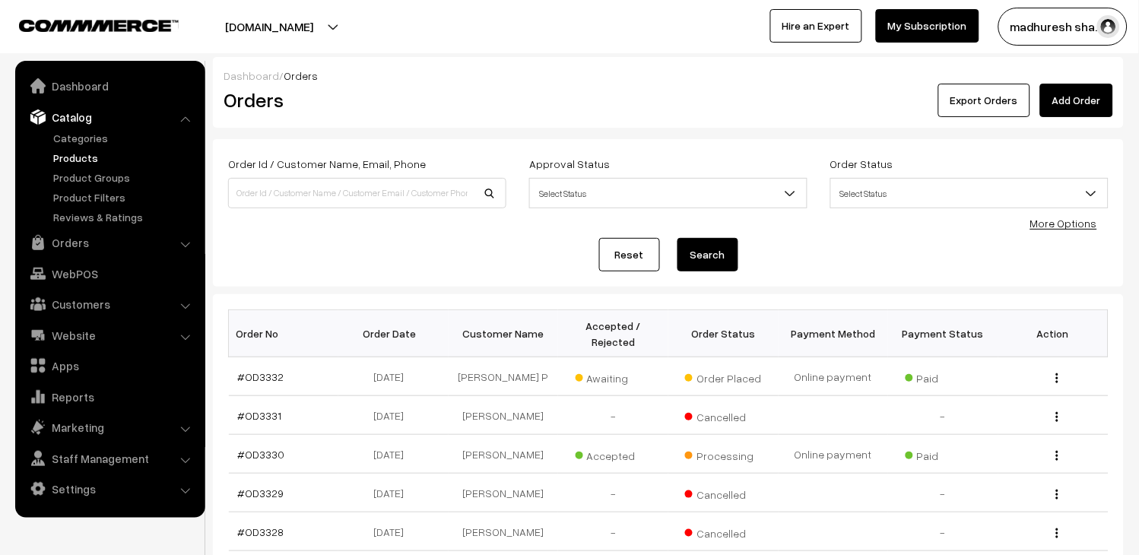
click at [89, 154] on link "Products" at bounding box center [124, 158] width 151 height 16
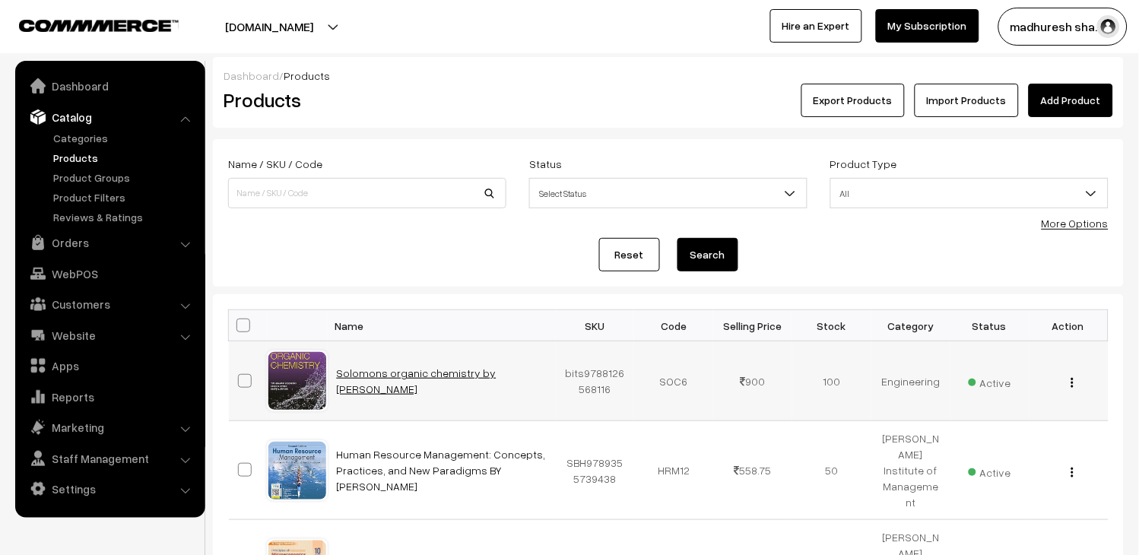
click at [461, 366] on link "Solomons organic chemistry by [PERSON_NAME]" at bounding box center [417, 380] width 160 height 29
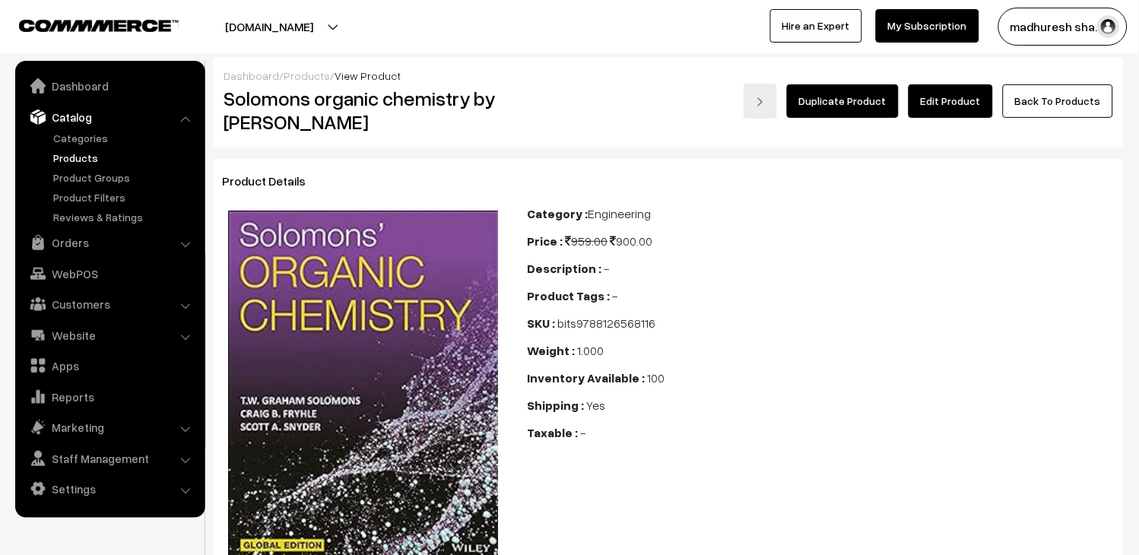
click at [779, 287] on div "Product Tags : -" at bounding box center [821, 296] width 588 height 18
click at [975, 107] on link "Edit Product" at bounding box center [951, 100] width 84 height 33
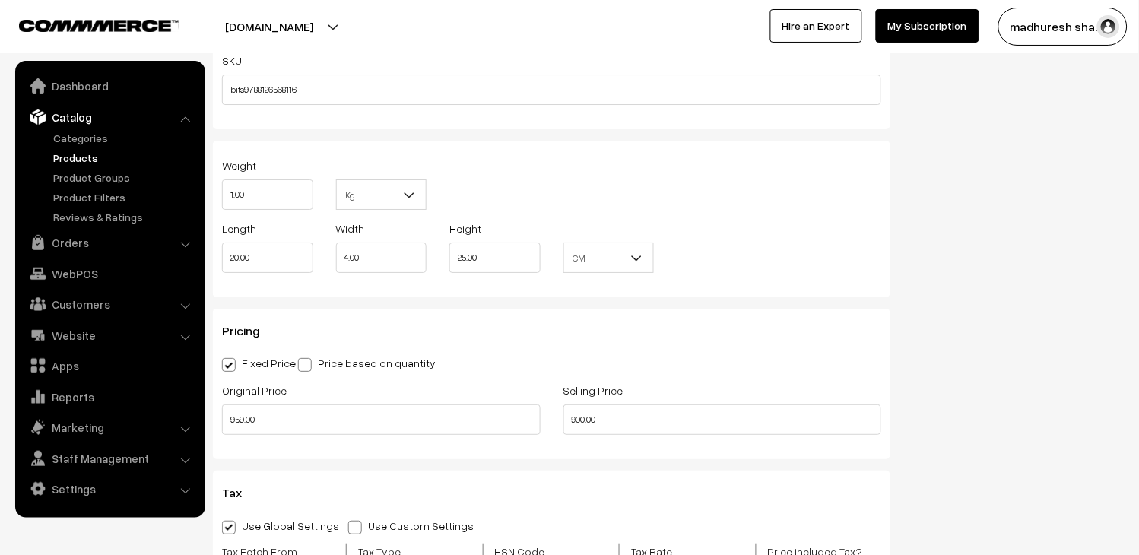
scroll to position [1351, 0]
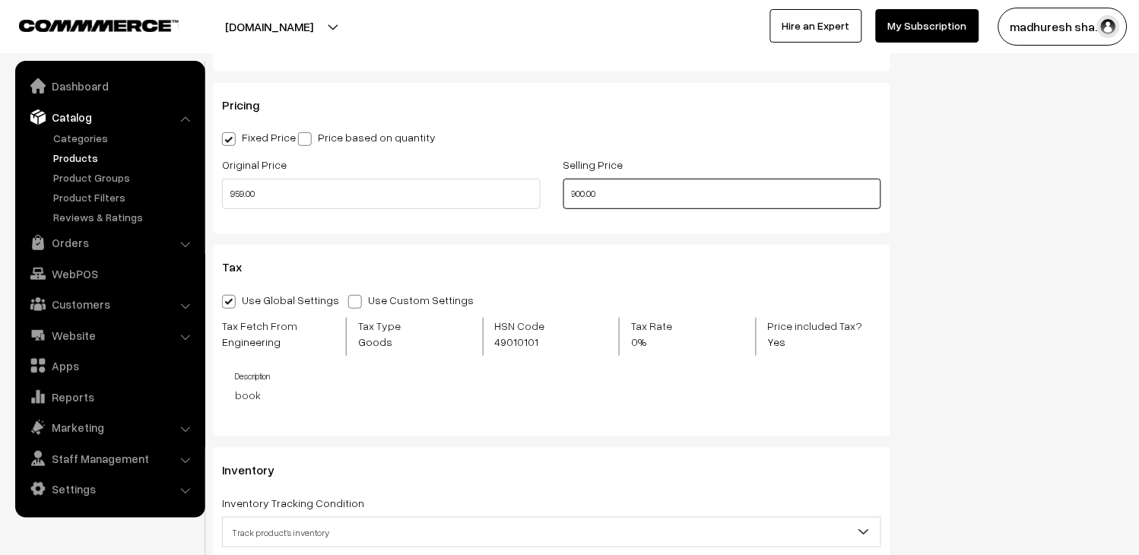
drag, startPoint x: 641, startPoint y: 195, endPoint x: 309, endPoint y: 144, distance: 335.4
click at [479, 195] on div "Original Price 959.00 Selling Price 900.00" at bounding box center [552, 186] width 682 height 63
drag, startPoint x: 749, startPoint y: 186, endPoint x: 403, endPoint y: 191, distance: 346.0
click at [408, 191] on div "Original Price 959.00 Selling Price 767.20" at bounding box center [552, 186] width 682 height 63
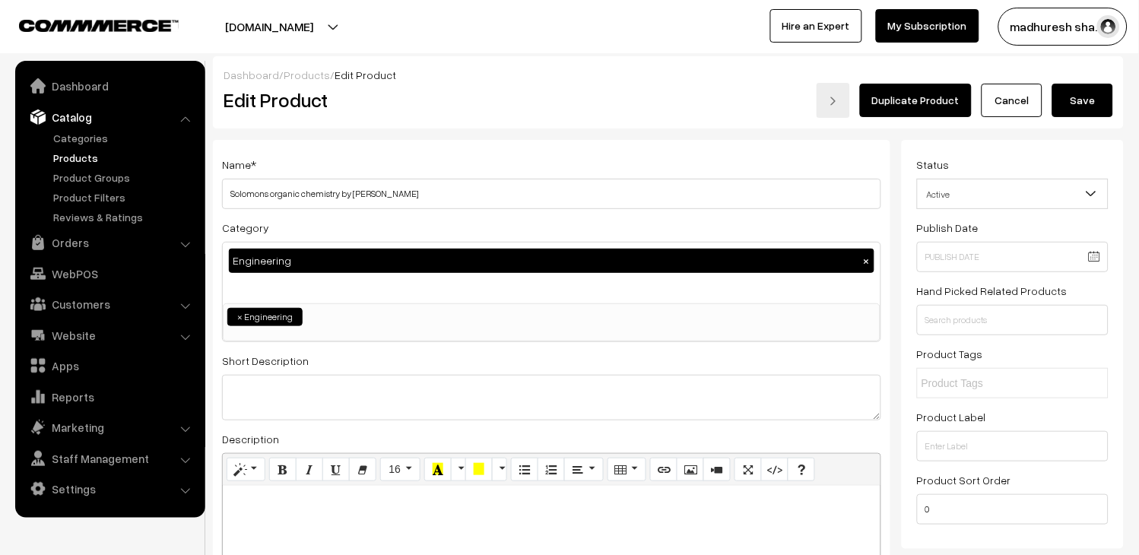
scroll to position [0, 0]
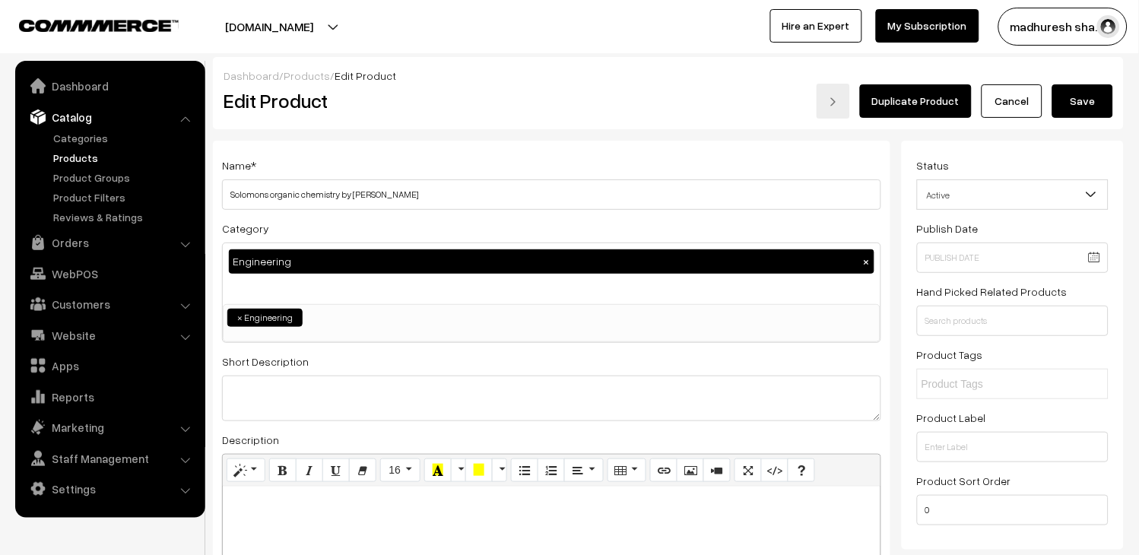
type input "719.25"
click at [1100, 94] on button "Save" at bounding box center [1082, 100] width 61 height 33
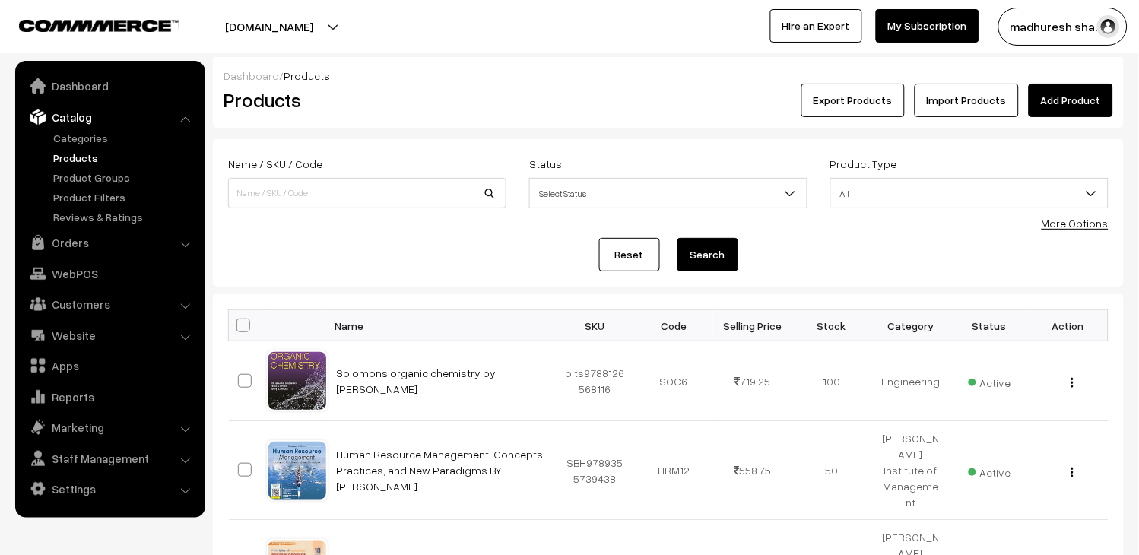
click at [59, 160] on link "Products" at bounding box center [124, 158] width 151 height 16
click at [73, 252] on link "Orders" at bounding box center [109, 242] width 181 height 27
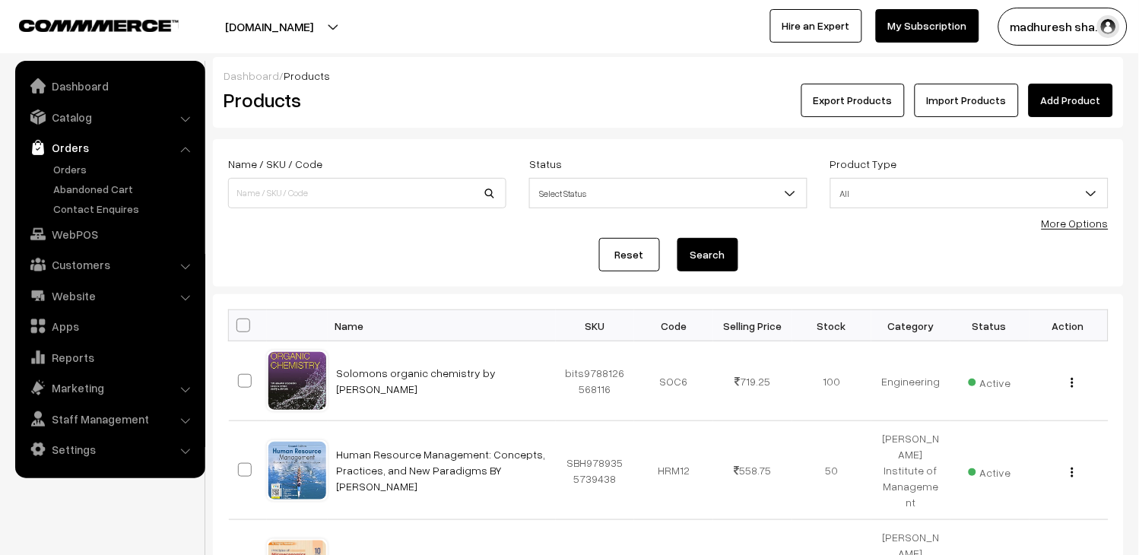
click at [72, 179] on ul "Orders" at bounding box center [110, 189] width 182 height 56
click at [78, 170] on link "Orders" at bounding box center [124, 169] width 151 height 16
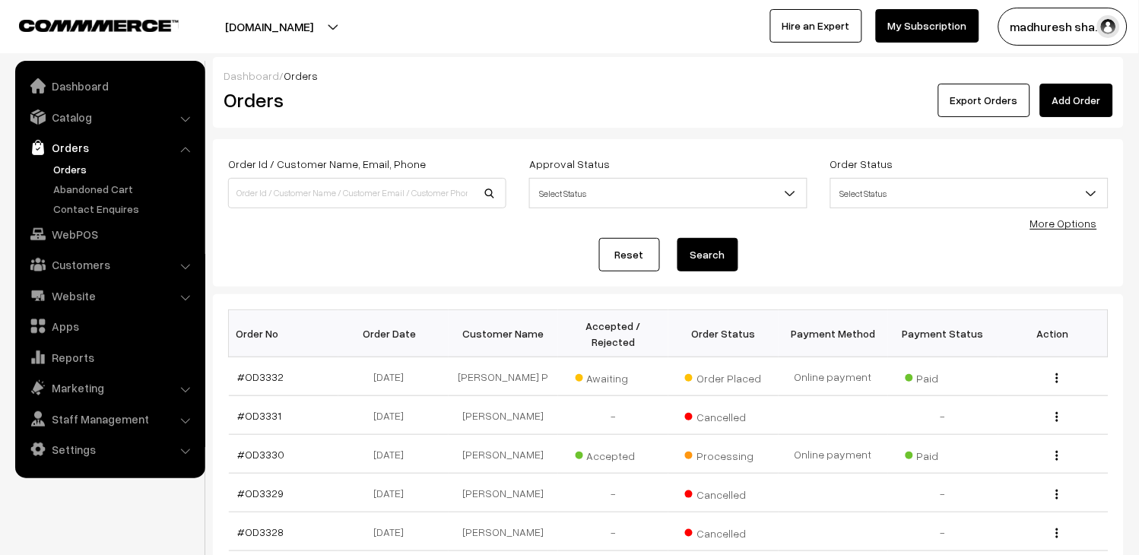
click at [76, 170] on link "Orders" at bounding box center [124, 169] width 151 height 16
click at [75, 173] on link "Orders" at bounding box center [124, 169] width 151 height 16
click at [74, 173] on link "Orders" at bounding box center [124, 169] width 151 height 16
click at [85, 163] on link "Orders" at bounding box center [124, 169] width 151 height 16
